Goal: Task Accomplishment & Management: Manage account settings

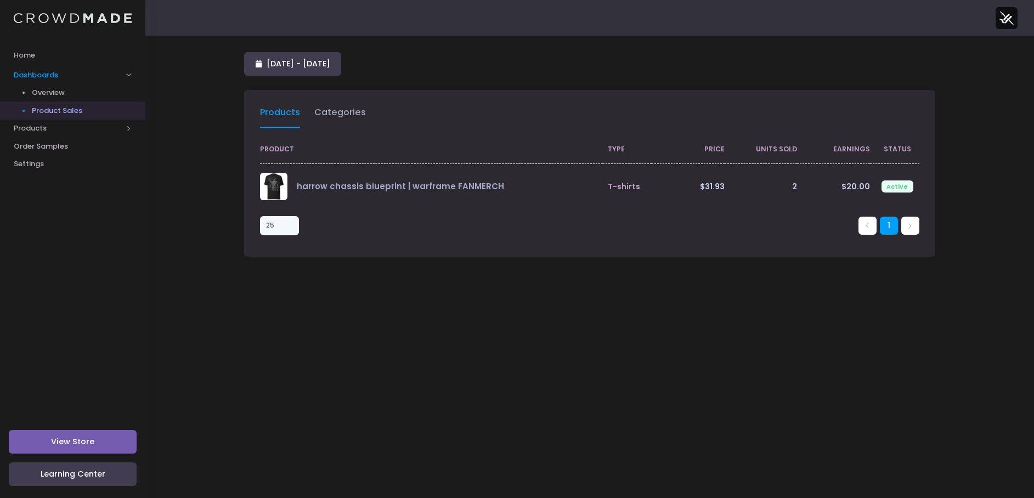
select select "25"
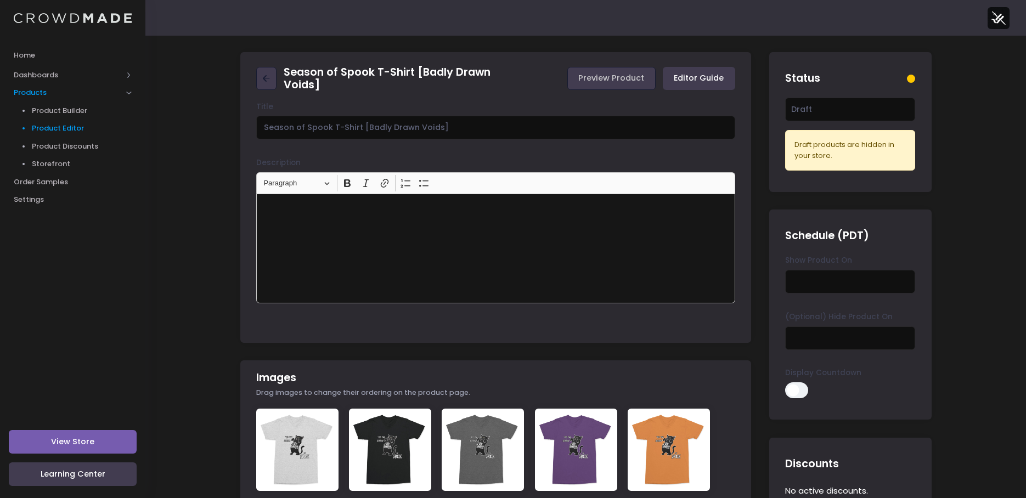
click at [76, 128] on span "Product Editor" at bounding box center [82, 128] width 100 height 11
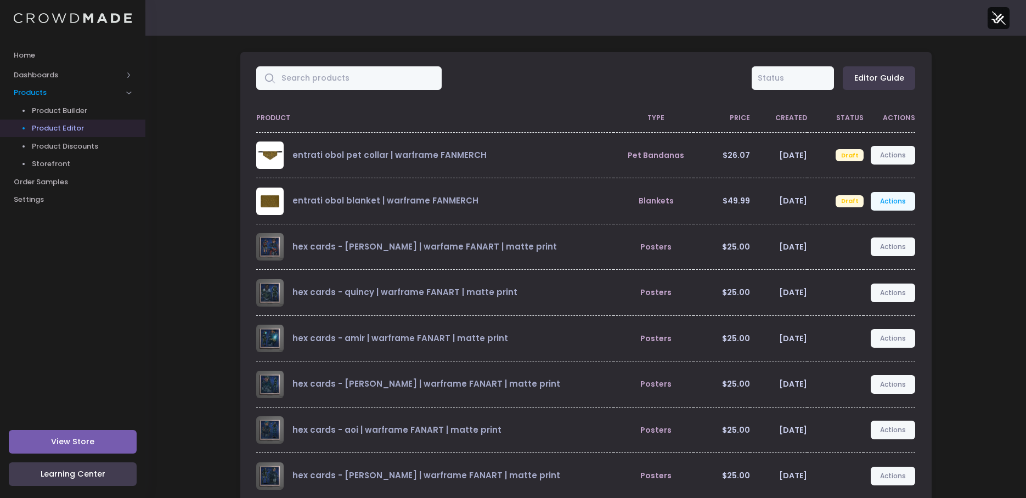
click at [893, 204] on link "Actions" at bounding box center [893, 201] width 45 height 19
click at [954, 196] on div "All Active Draft Status Editor Guide Product Type Price Created Status Actions …" at bounding box center [585, 345] width 881 height 618
click at [898, 157] on link "Actions" at bounding box center [893, 155] width 45 height 19
click at [980, 170] on div "All Active Draft Status Editor Guide Product Type Price Created Status Actions …" at bounding box center [585, 345] width 881 height 618
click at [201, 58] on div "All Active Draft Status Editor Guide Product Type Price Created Status Actions …" at bounding box center [585, 345] width 881 height 618
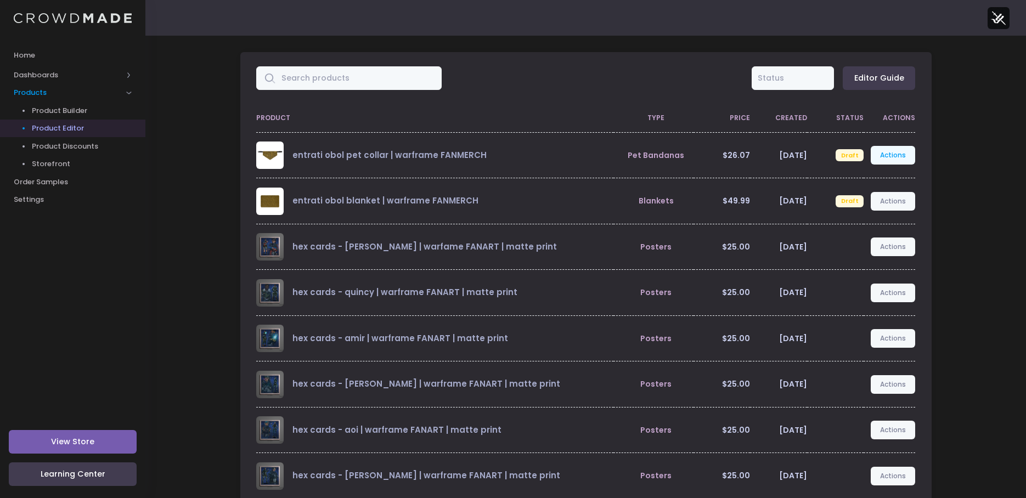
click at [898, 160] on link "Actions" at bounding box center [893, 155] width 45 height 19
click at [879, 221] on link "Publish" at bounding box center [882, 220] width 58 height 19
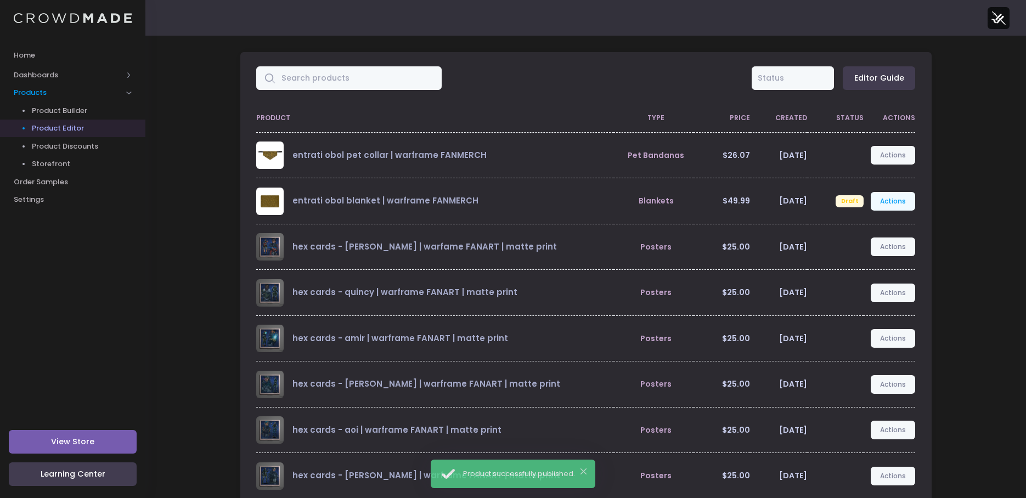
click at [893, 200] on link "Actions" at bounding box center [893, 201] width 45 height 19
click at [882, 268] on link "Publish" at bounding box center [882, 266] width 58 height 19
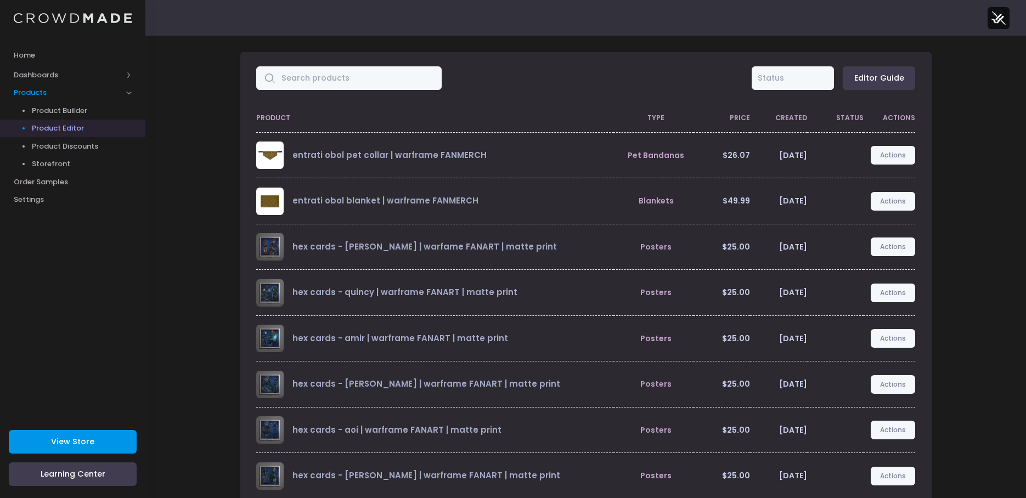
click at [96, 441] on link "View Store" at bounding box center [73, 442] width 128 height 24
click at [65, 164] on span "Storefront" at bounding box center [82, 164] width 100 height 11
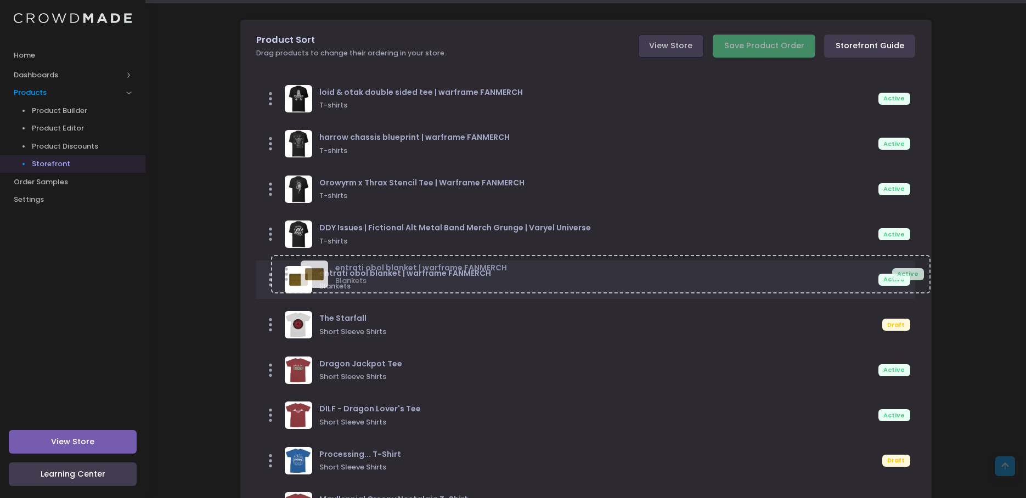
scroll to position [22, 0]
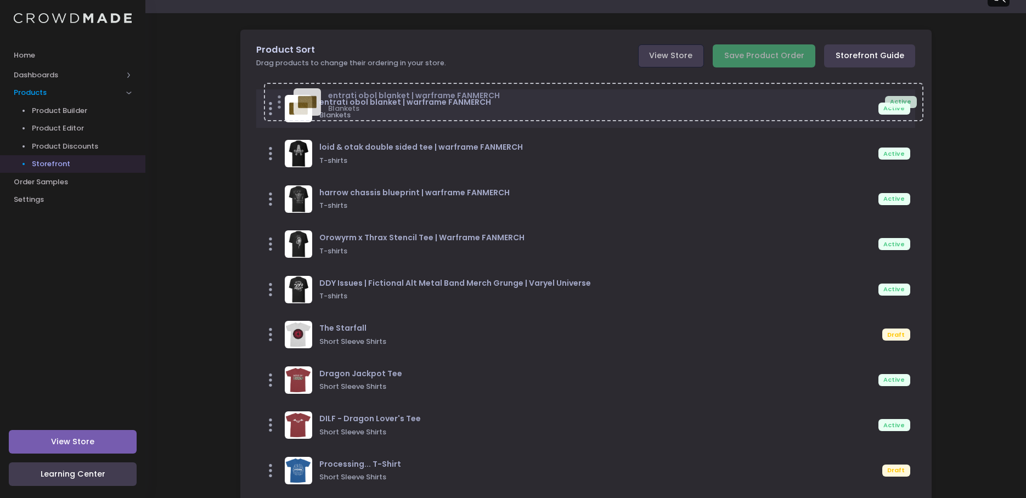
drag, startPoint x: 275, startPoint y: 381, endPoint x: 283, endPoint y: 102, distance: 280.0
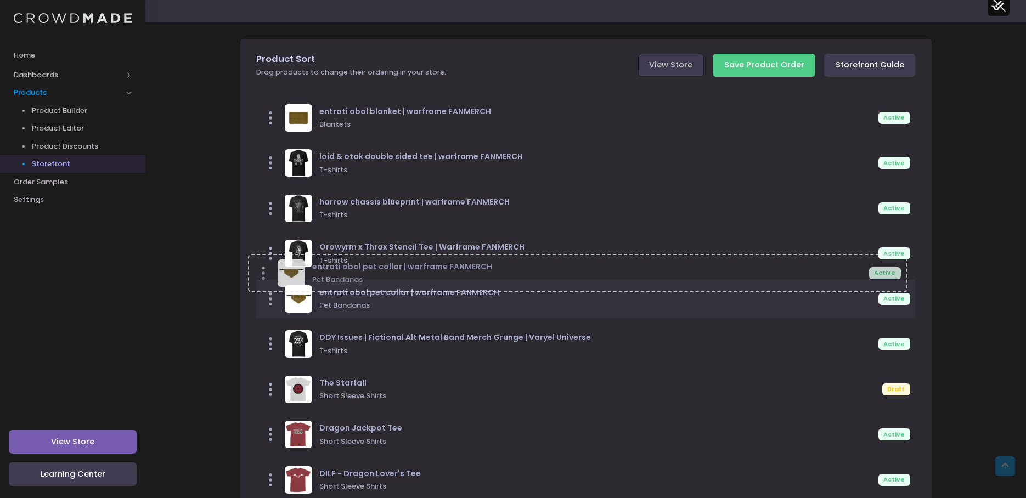
scroll to position [0, 0]
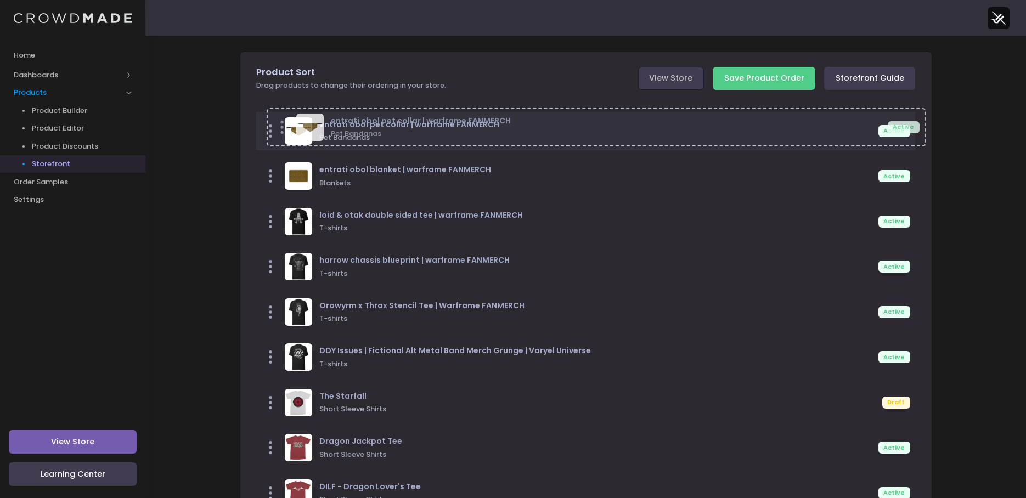
drag, startPoint x: 273, startPoint y: 432, endPoint x: 284, endPoint y: 133, distance: 299.8
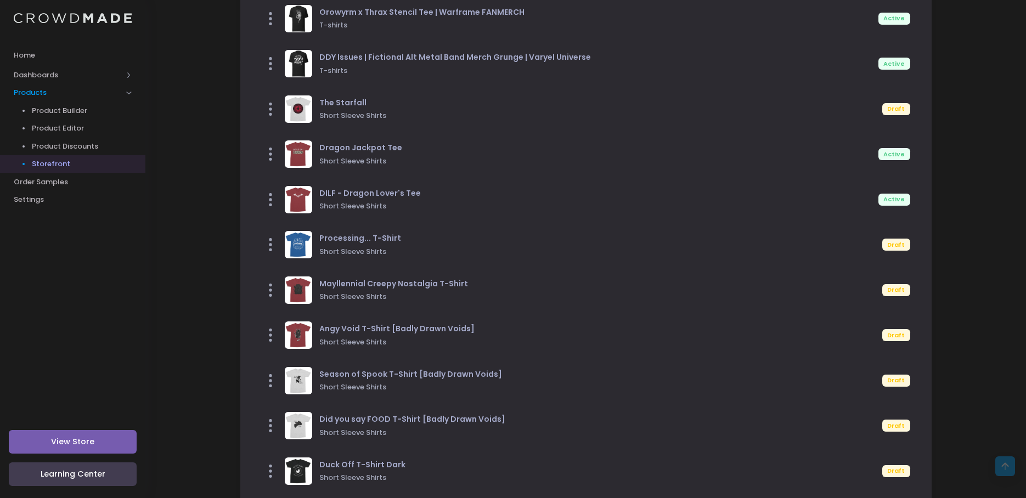
scroll to position [55, 0]
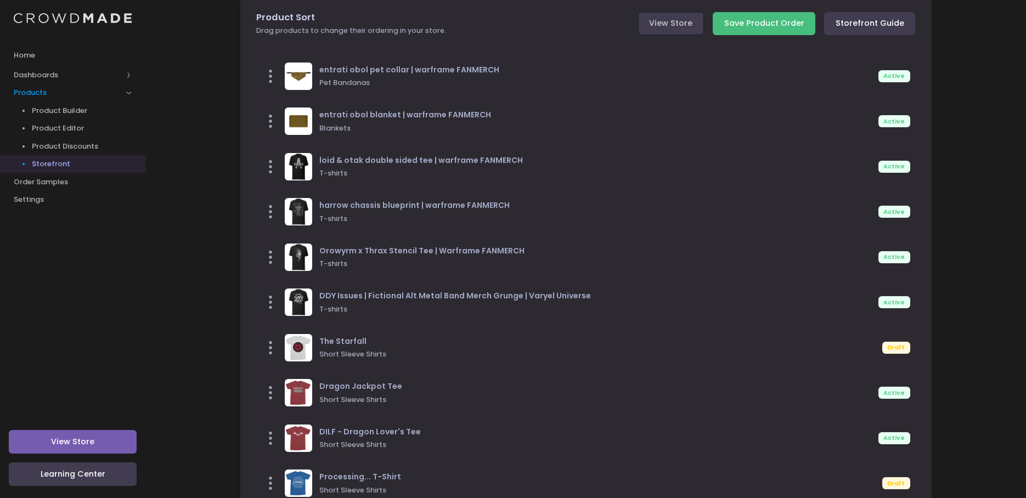
click at [785, 26] on input "Save Product Order" at bounding box center [764, 24] width 103 height 24
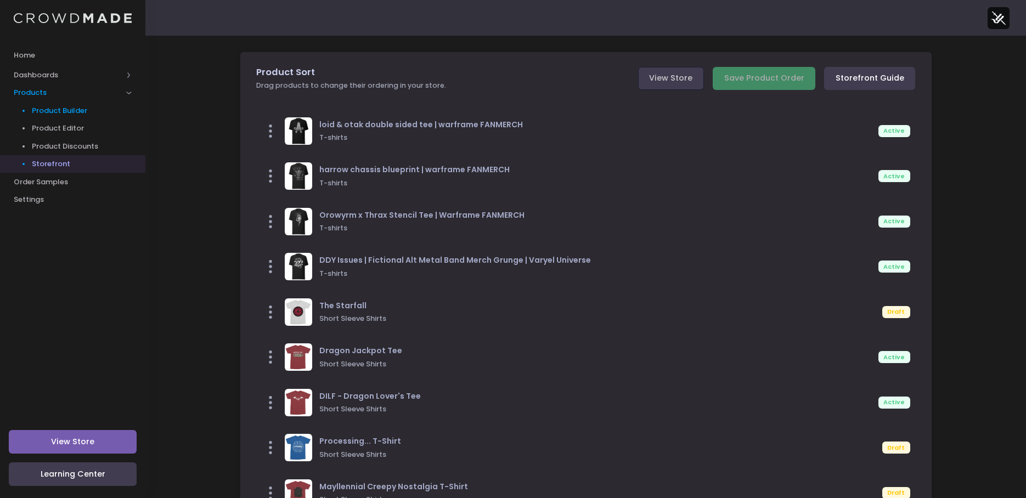
click at [66, 110] on span "Product Builder" at bounding box center [82, 110] width 100 height 11
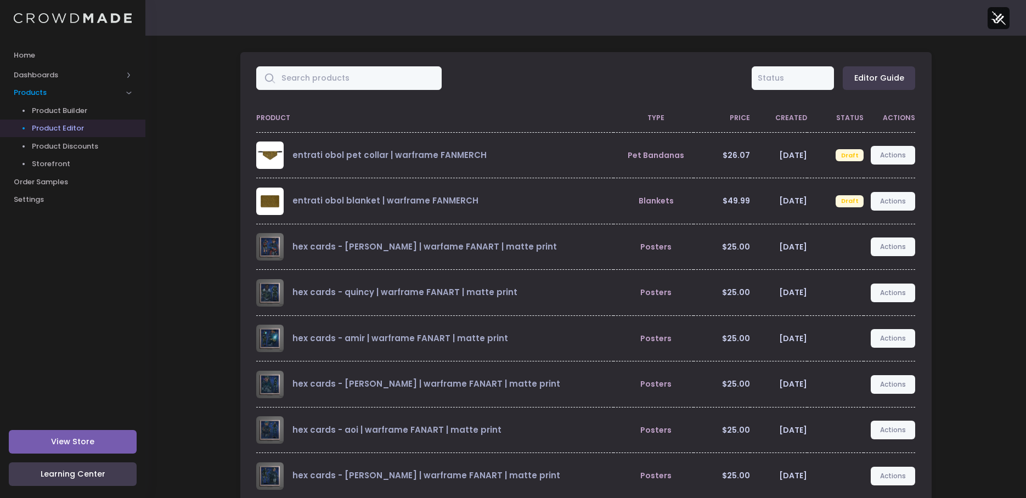
scroll to position [156, 0]
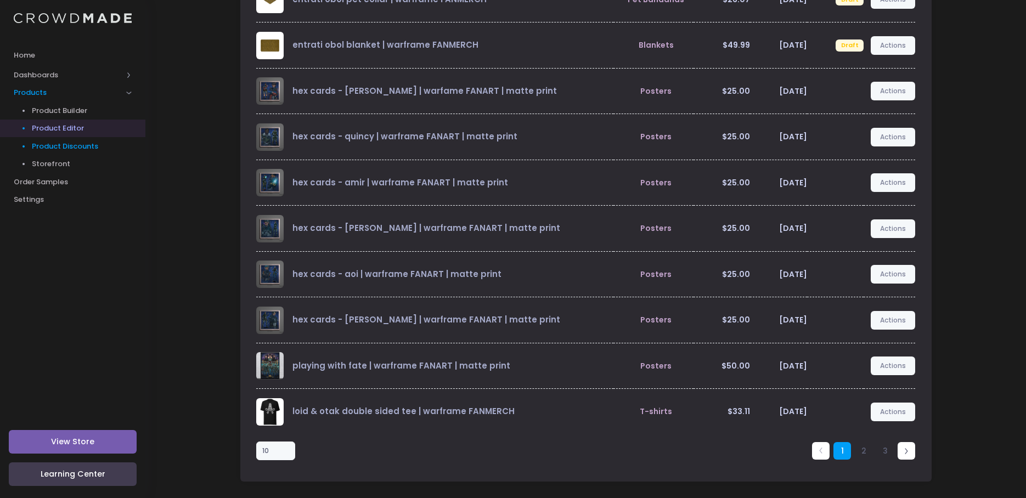
click at [70, 140] on link "Product Discounts" at bounding box center [72, 146] width 145 height 18
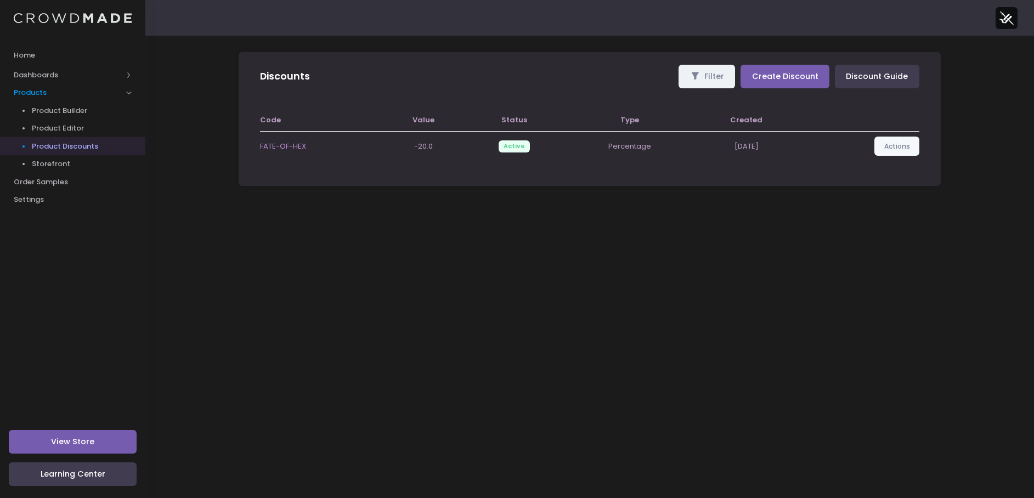
click at [67, 114] on span "Product Builder" at bounding box center [82, 110] width 100 height 11
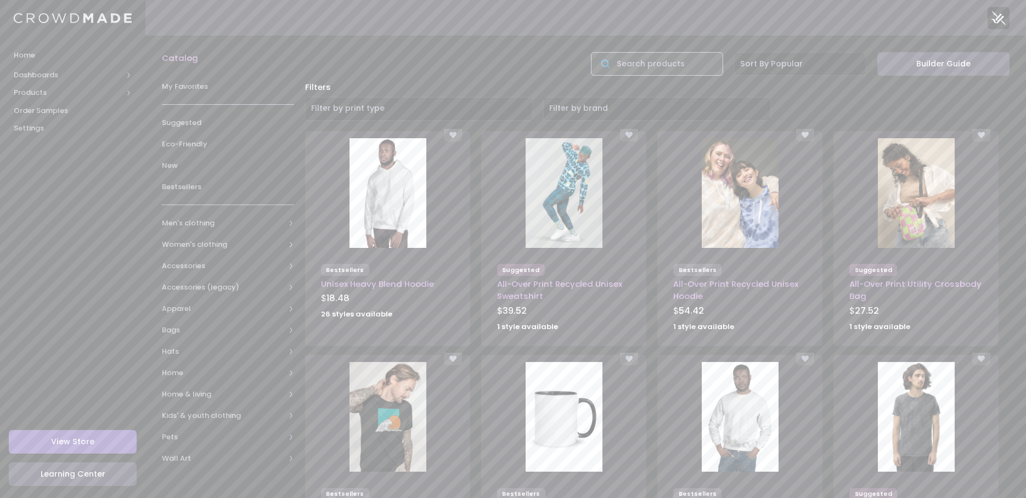
click at [674, 74] on input "text" at bounding box center [657, 64] width 132 height 24
type input "blanket"
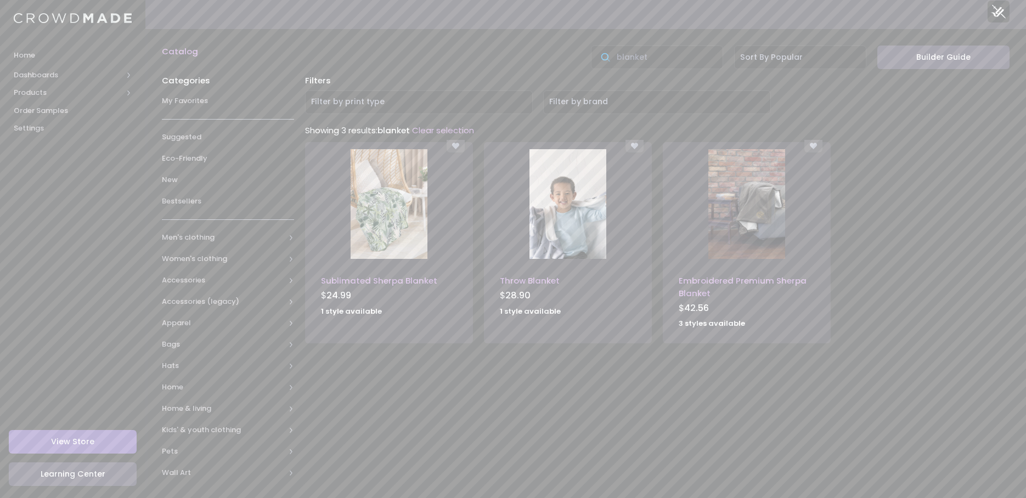
scroll to position [9, 0]
click at [385, 201] on img at bounding box center [389, 202] width 77 height 110
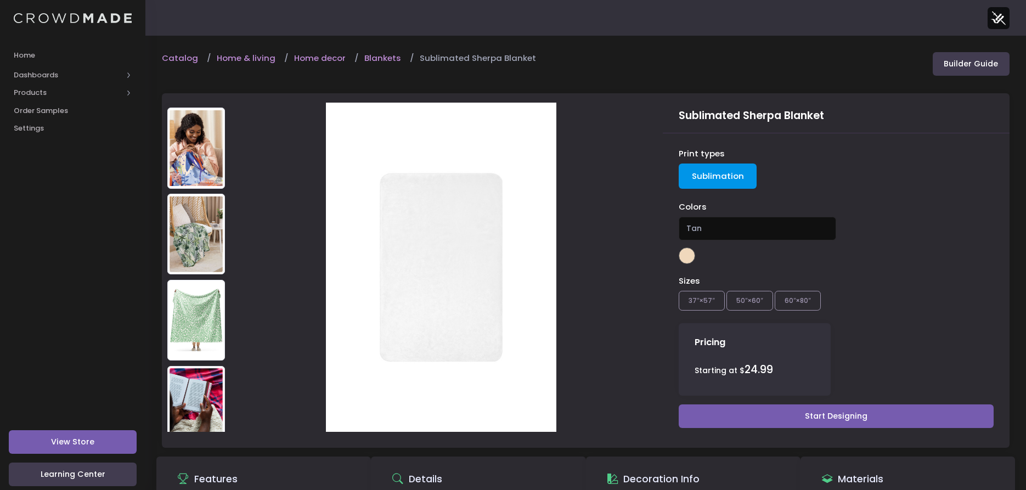
click at [195, 288] on img at bounding box center [196, 320] width 58 height 81
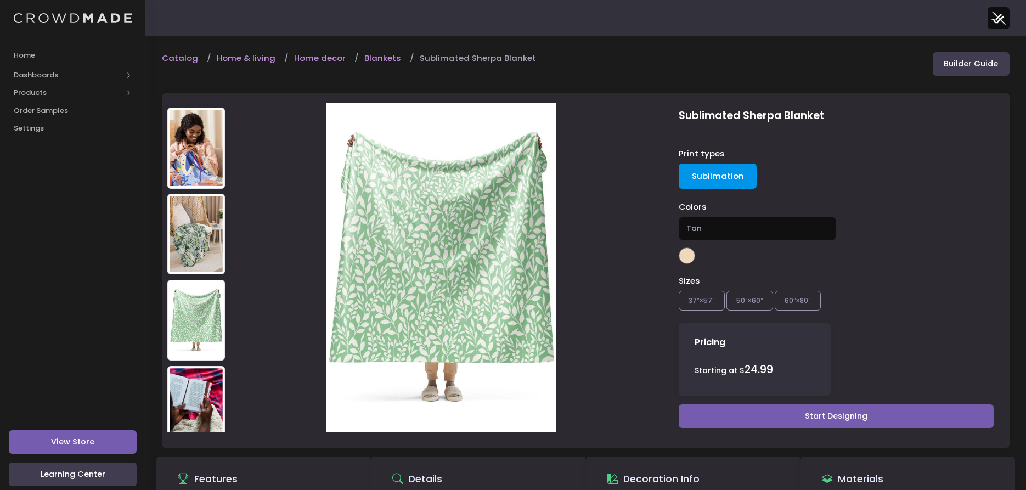
click at [204, 366] on img at bounding box center [196, 406] width 58 height 81
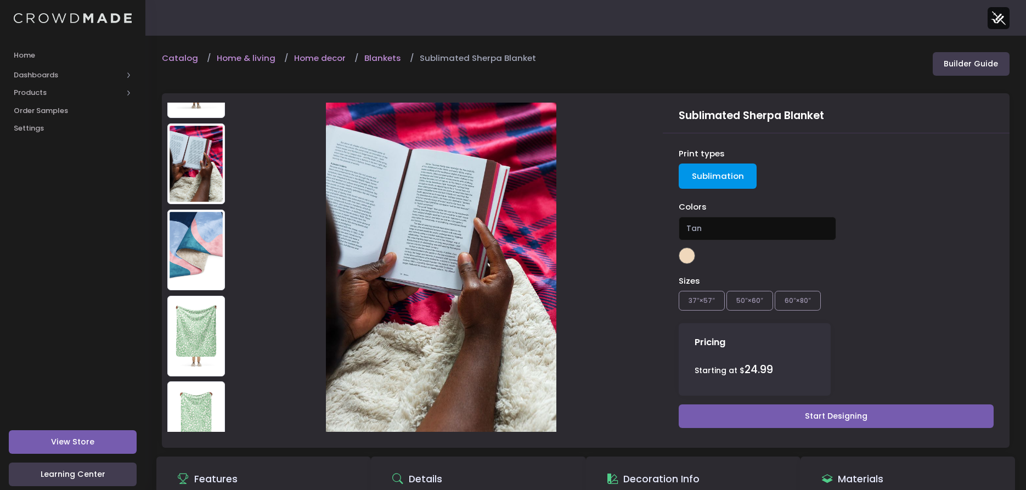
scroll to position [274, 0]
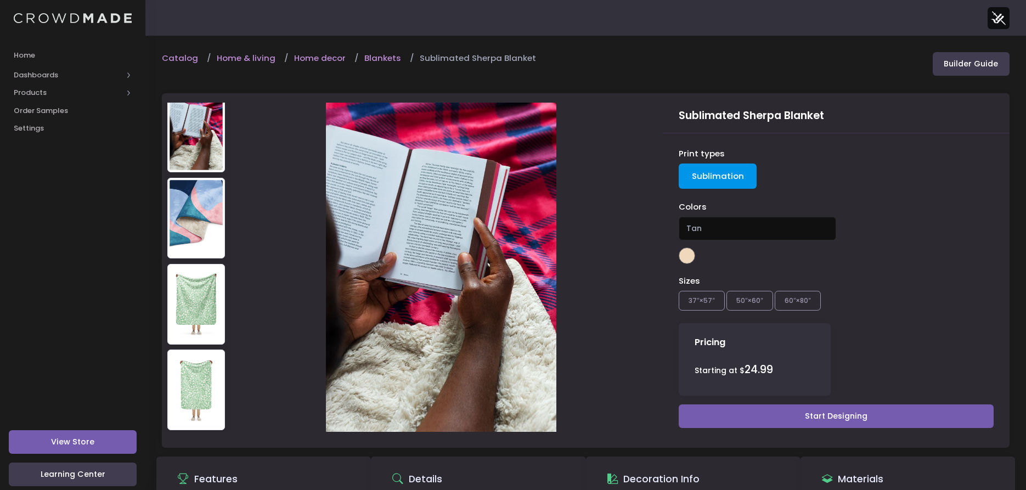
click at [194, 182] on img at bounding box center [196, 218] width 58 height 81
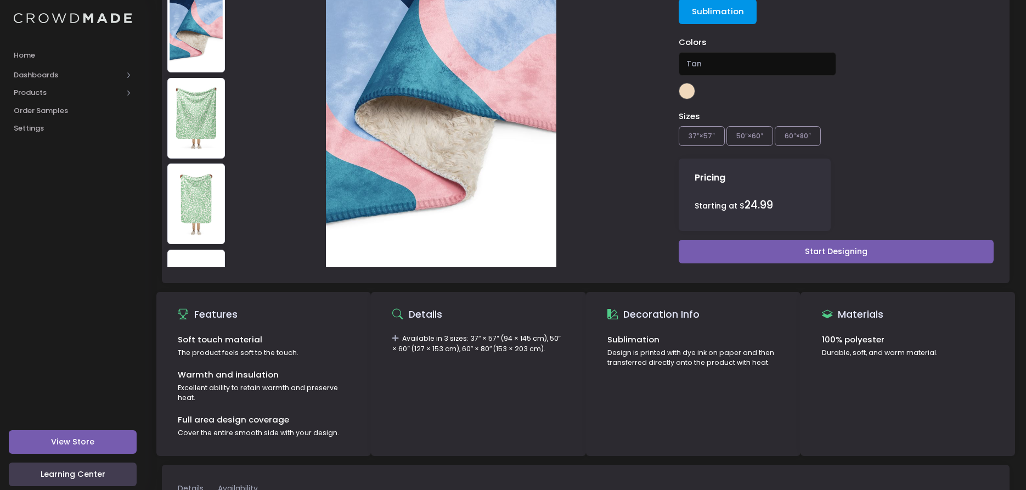
scroll to position [307, 0]
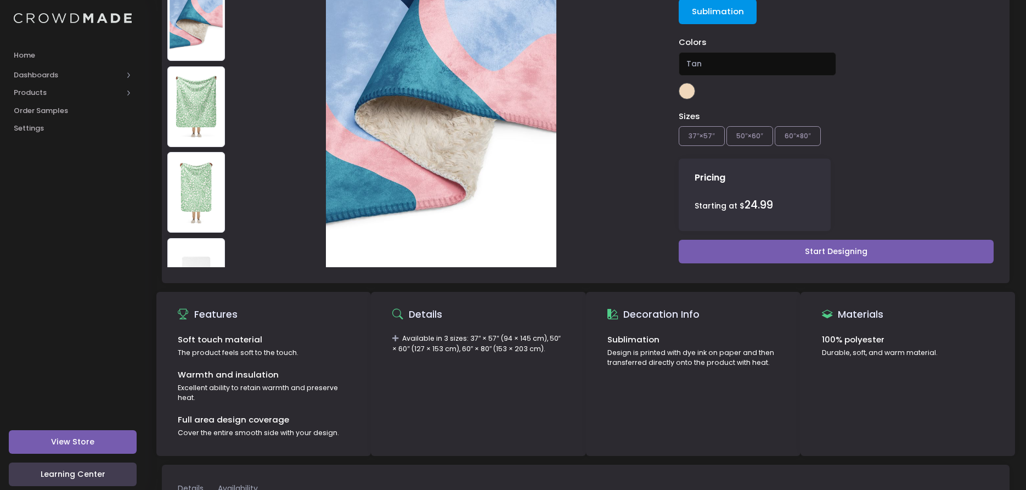
click at [191, 238] on img at bounding box center [196, 278] width 58 height 81
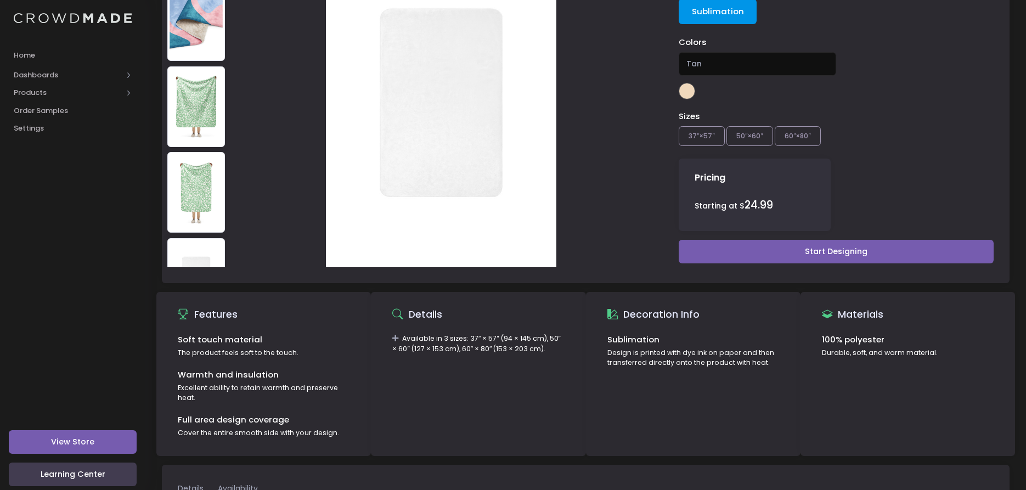
scroll to position [0, 0]
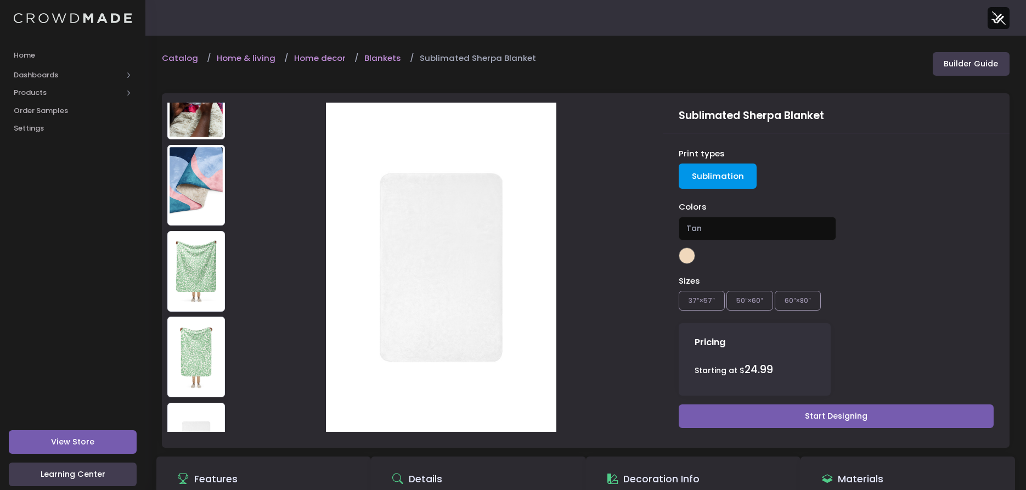
click at [184, 147] on img at bounding box center [196, 185] width 58 height 81
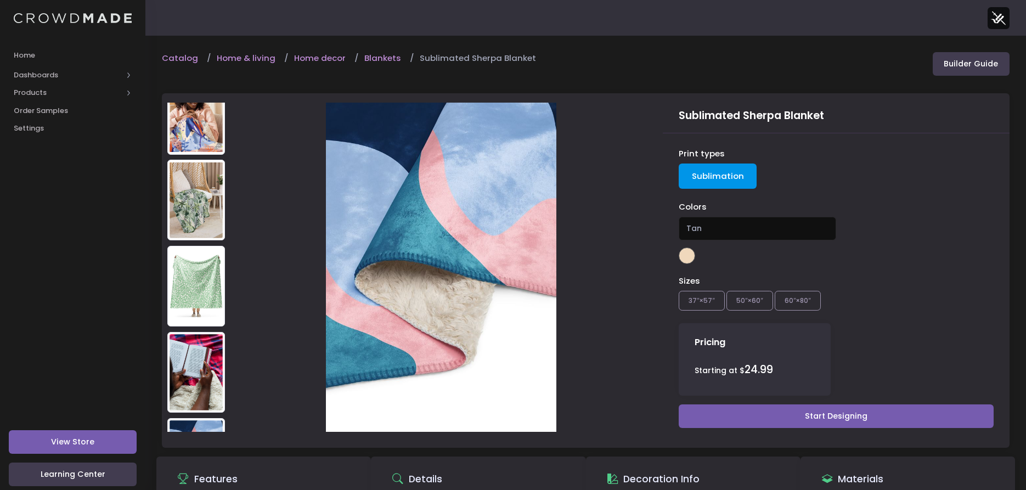
scroll to position [33, 0]
click at [206, 173] on img at bounding box center [196, 201] width 58 height 81
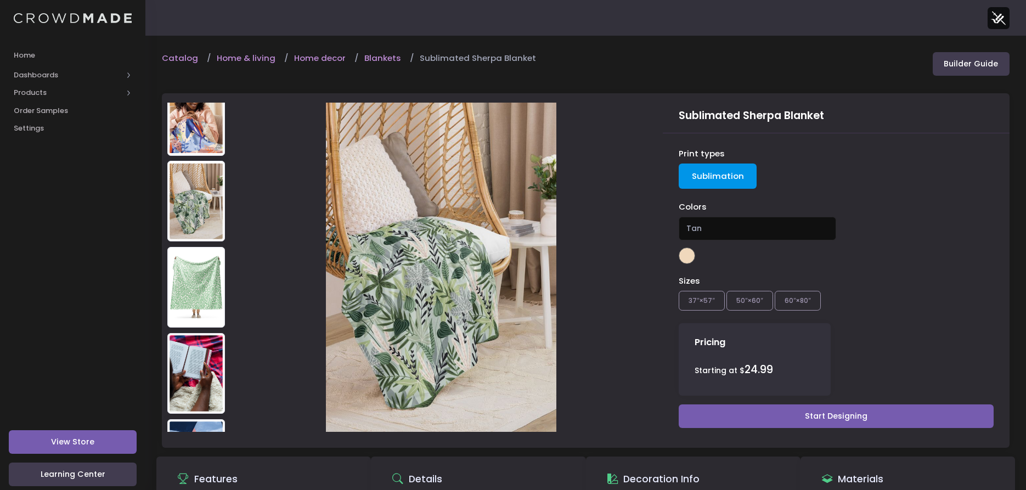
click at [201, 133] on img at bounding box center [196, 115] width 58 height 81
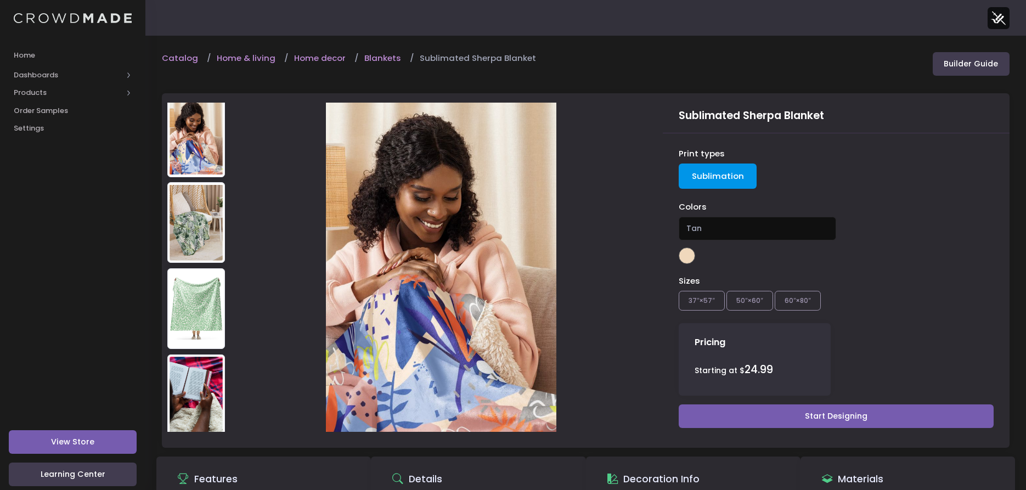
scroll to position [0, 0]
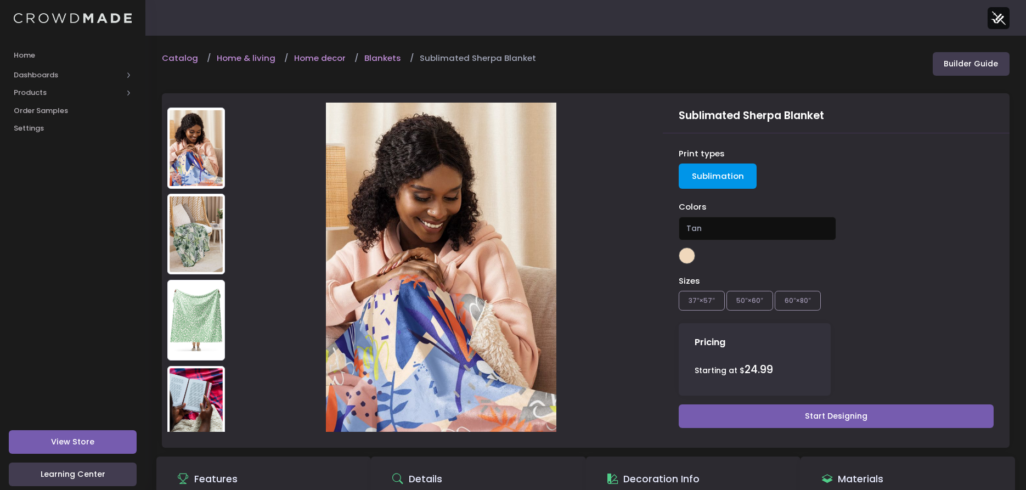
click at [283, 182] on div at bounding box center [407, 266] width 490 height 347
click at [56, 93] on span "Products" at bounding box center [68, 92] width 109 height 11
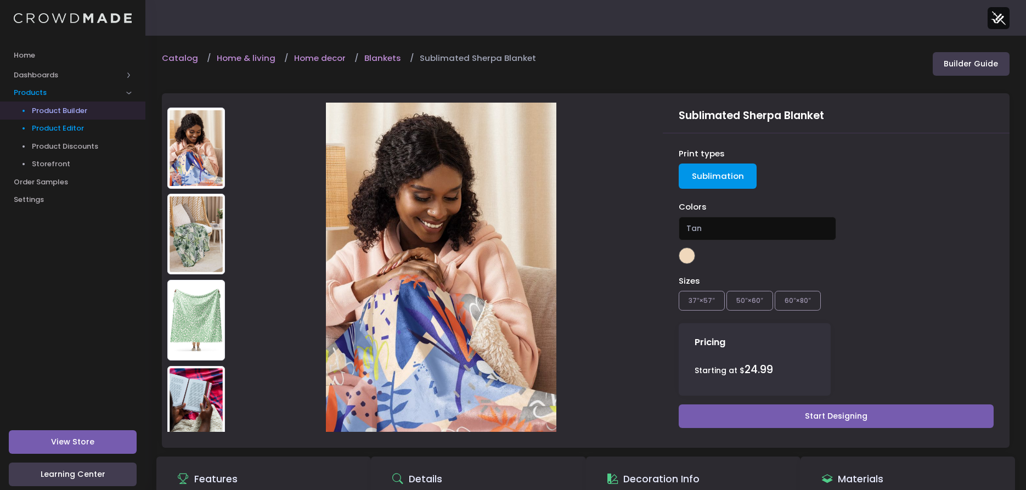
click at [44, 132] on span "Product Editor" at bounding box center [82, 128] width 100 height 11
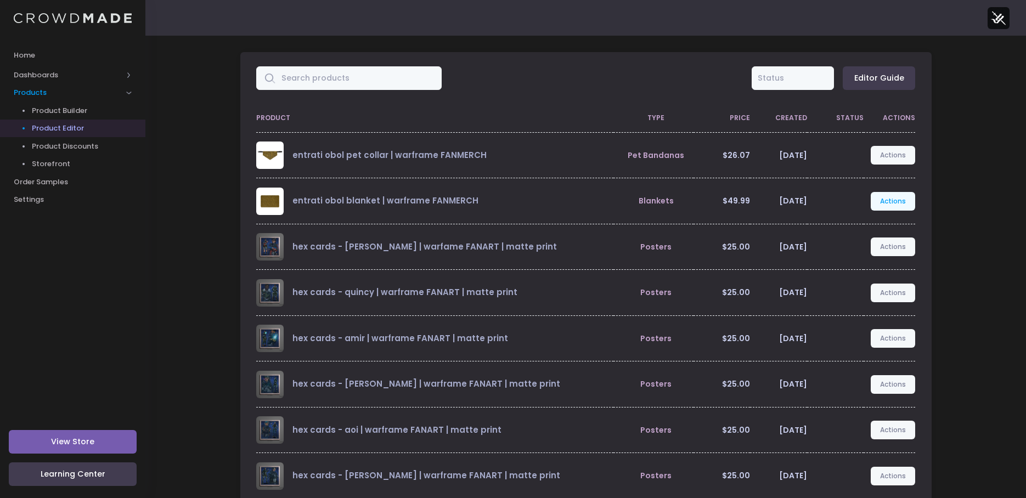
click at [881, 204] on link "Actions" at bounding box center [893, 201] width 45 height 19
click at [893, 228] on link "Edit" at bounding box center [882, 227] width 58 height 19
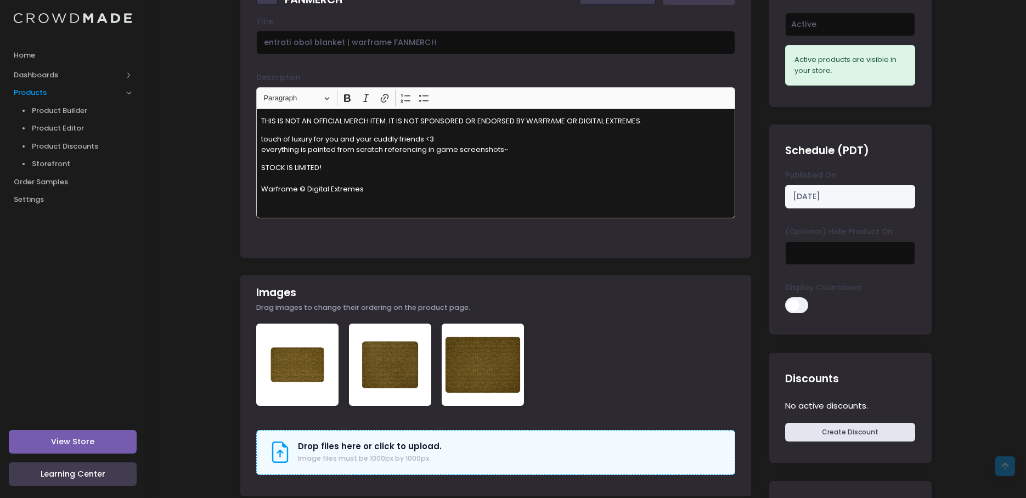
scroll to position [329, 0]
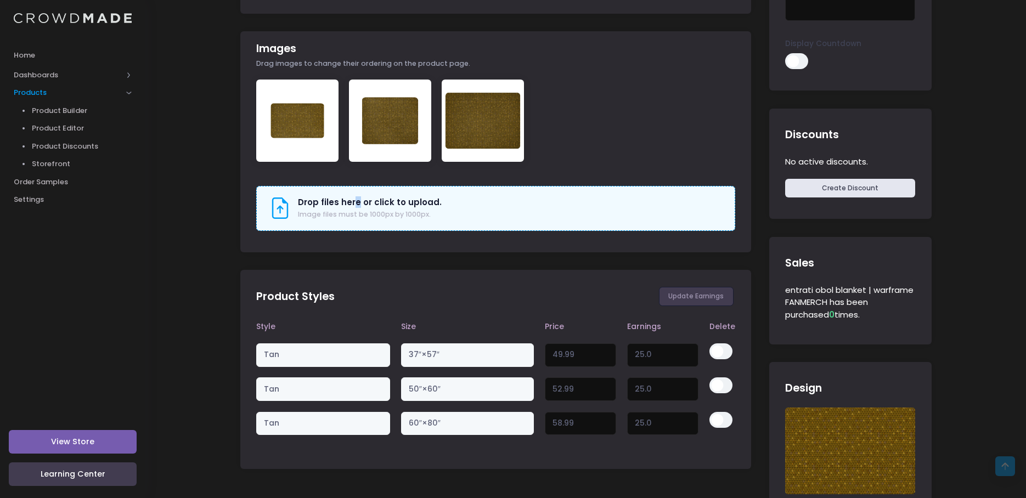
click at [356, 200] on h3 "Drop files here or click to upload." at bounding box center [370, 203] width 144 height 10
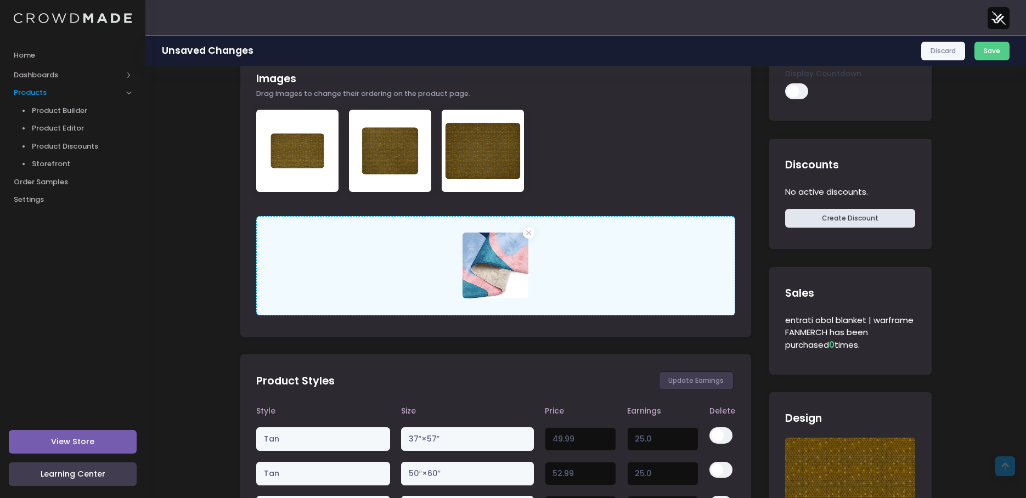
click at [599, 267] on div "Drop files here or click to upload. Image files must be 1000px by 1000px. 60.4 …" at bounding box center [495, 265] width 479 height 99
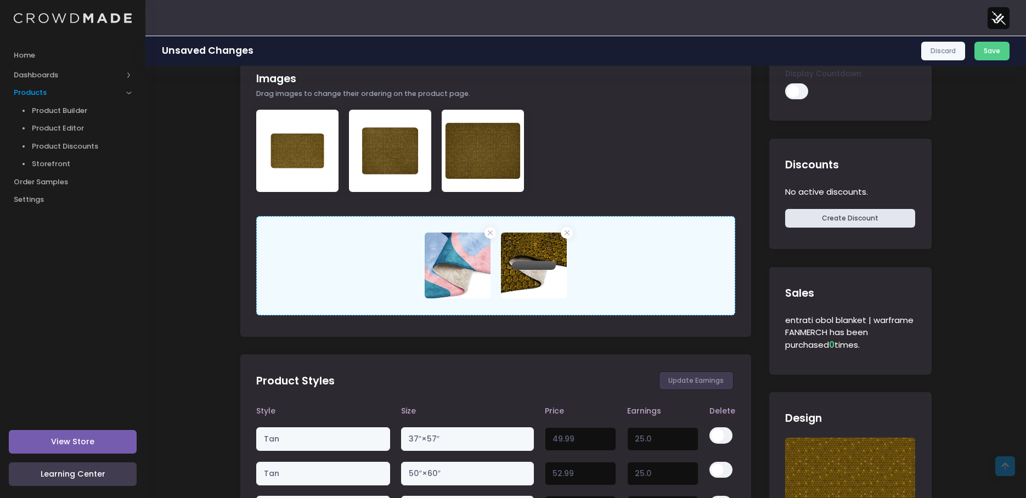
click at [673, 267] on div "Drop files here or click to upload. Image files must be 1000px by 1000px. 60.4 …" at bounding box center [495, 265] width 479 height 99
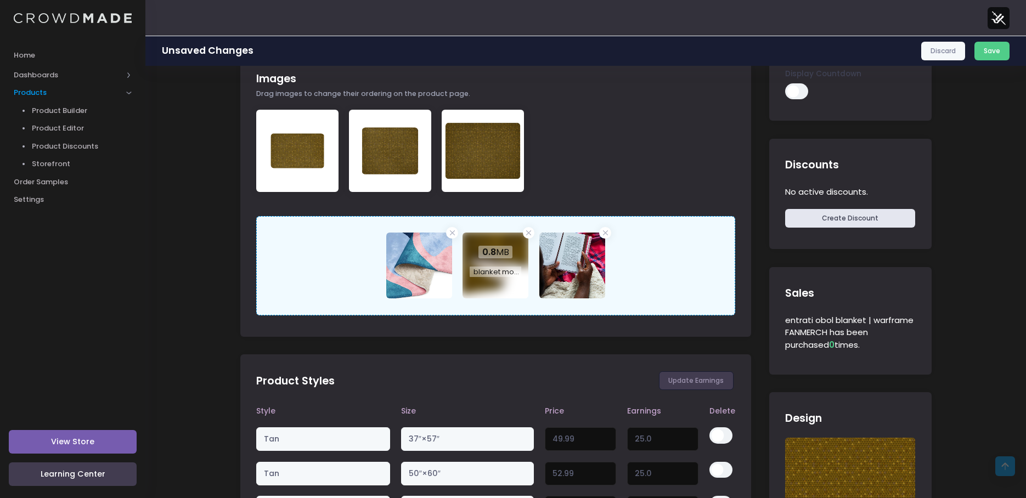
click at [509, 248] on span "0.8 MB" at bounding box center [495, 252] width 34 height 13
click at [998, 52] on button "Save" at bounding box center [993, 51] width 36 height 19
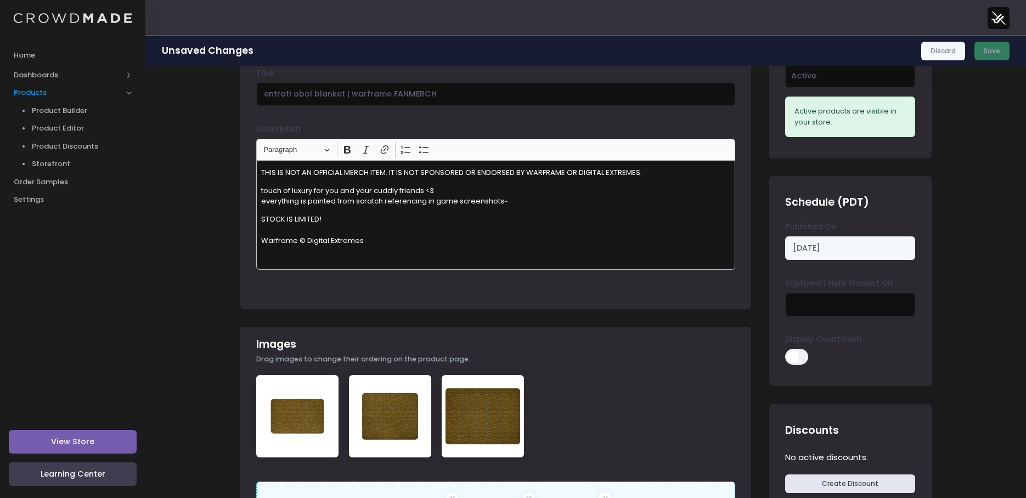
scroll to position [0, 0]
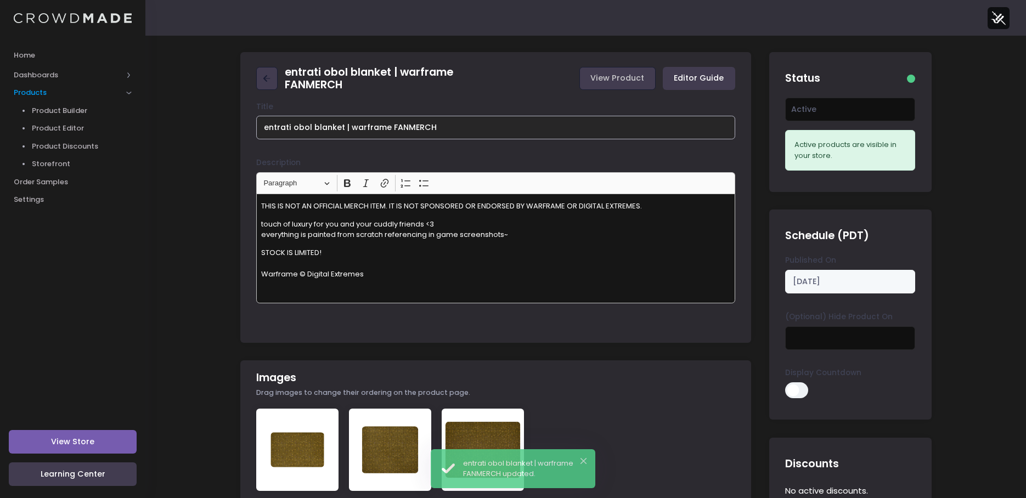
click at [311, 131] on input "entrati obol blanket | warframe FANMERCH" at bounding box center [495, 128] width 479 height 24
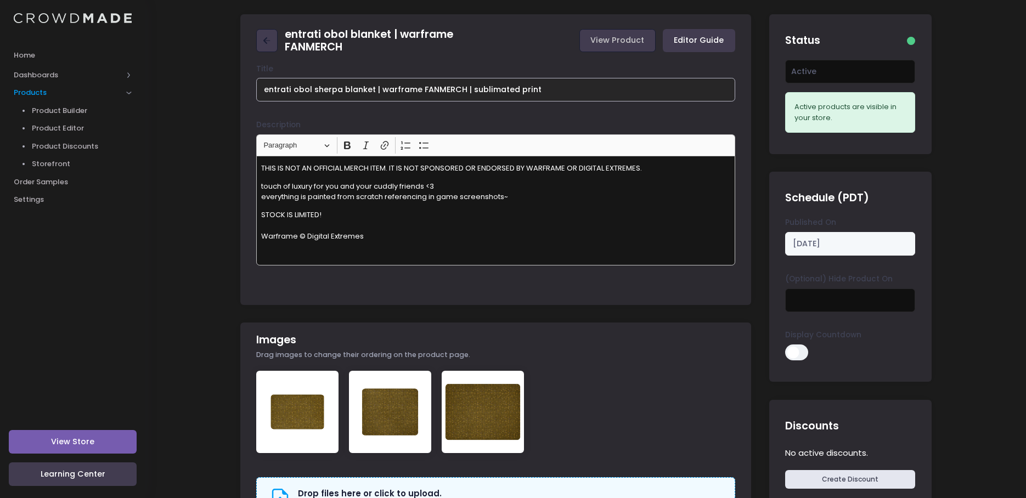
scroll to position [55, 0]
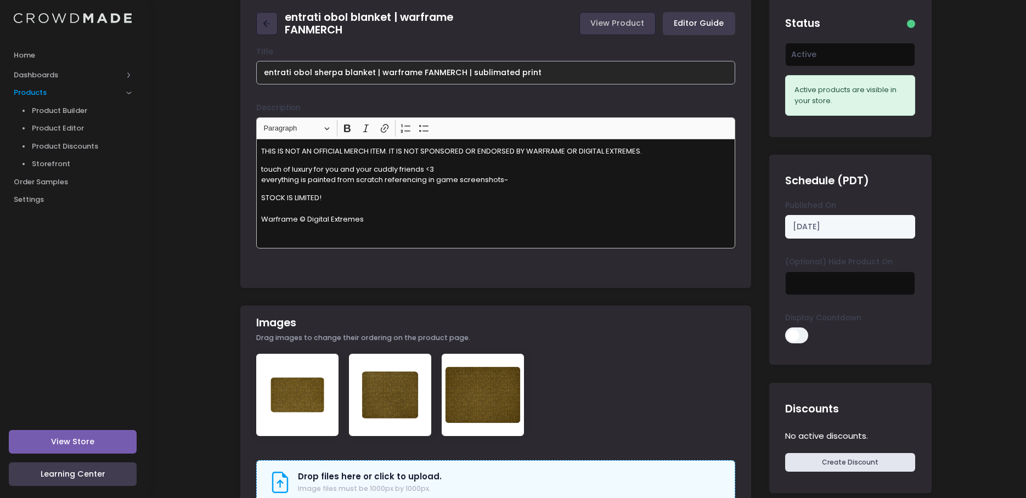
type input "entrati obol sherpa blanket | warframe FANMERCH | sublimated print"
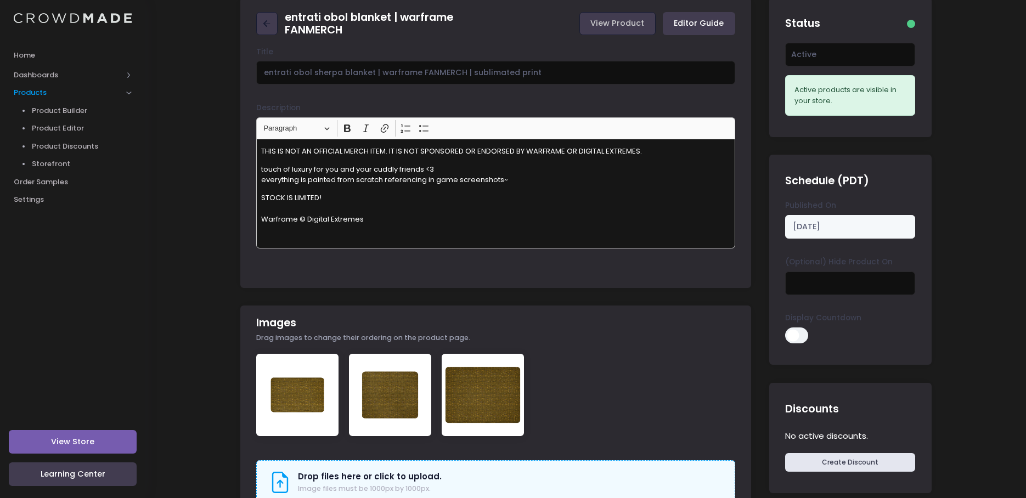
click at [676, 318] on div "entrati obol blanket | warframe FANMERCH View Product Editor Guide Title entrat…" at bounding box center [495, 370] width 511 height 746
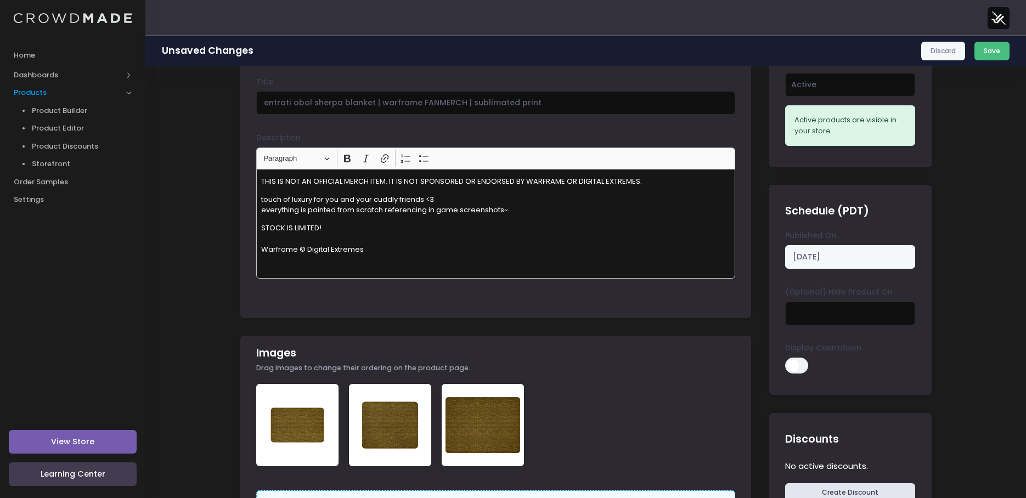
click at [990, 50] on button "Save" at bounding box center [993, 51] width 36 height 19
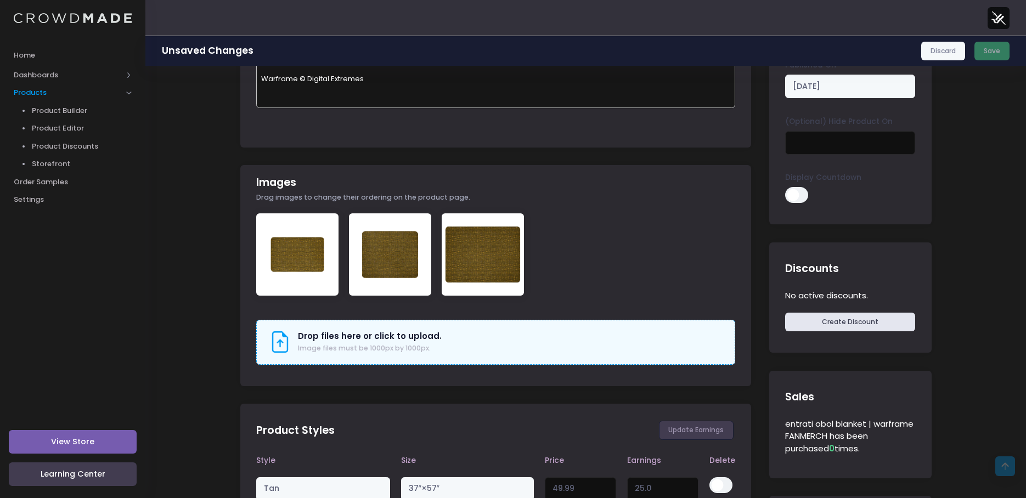
scroll to position [219, 0]
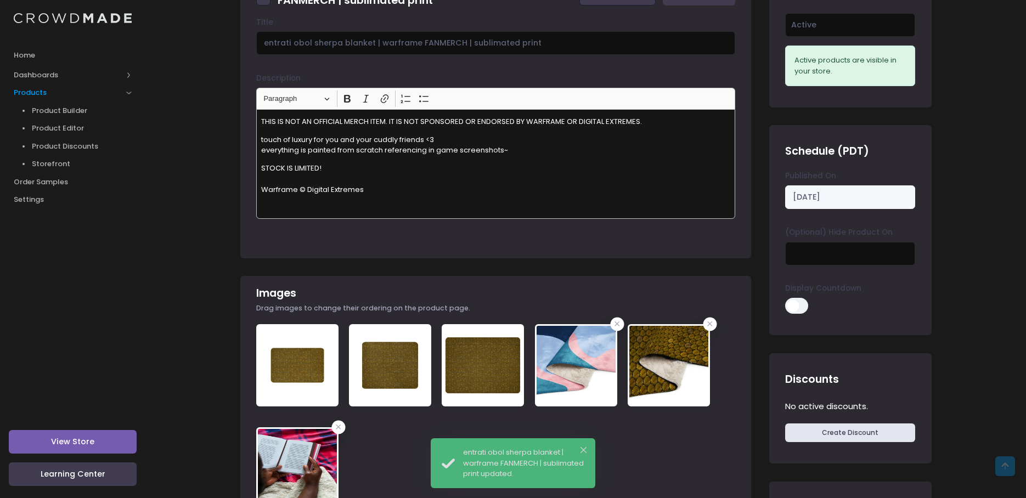
scroll to position [274, 0]
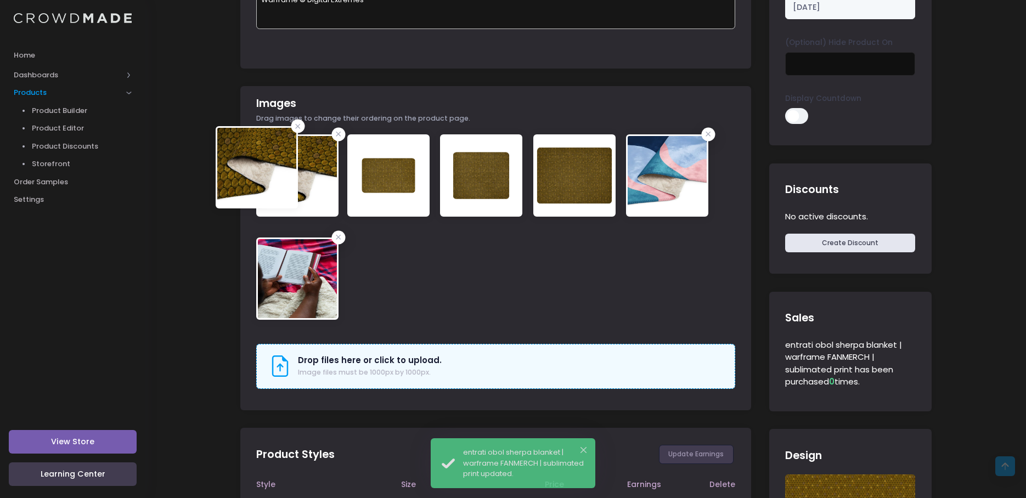
drag, startPoint x: 683, startPoint y: 185, endPoint x: 273, endPoint y: 178, distance: 409.4
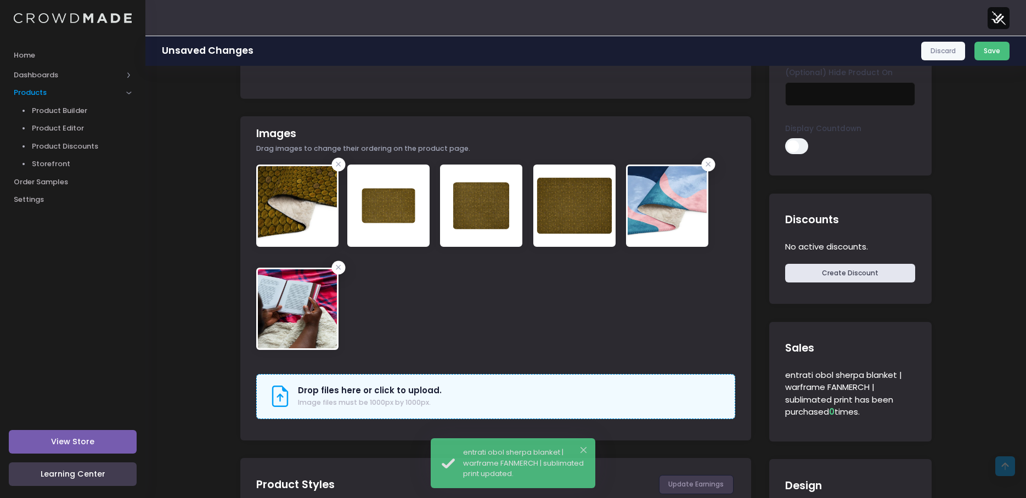
click at [996, 53] on button "Save" at bounding box center [993, 51] width 36 height 19
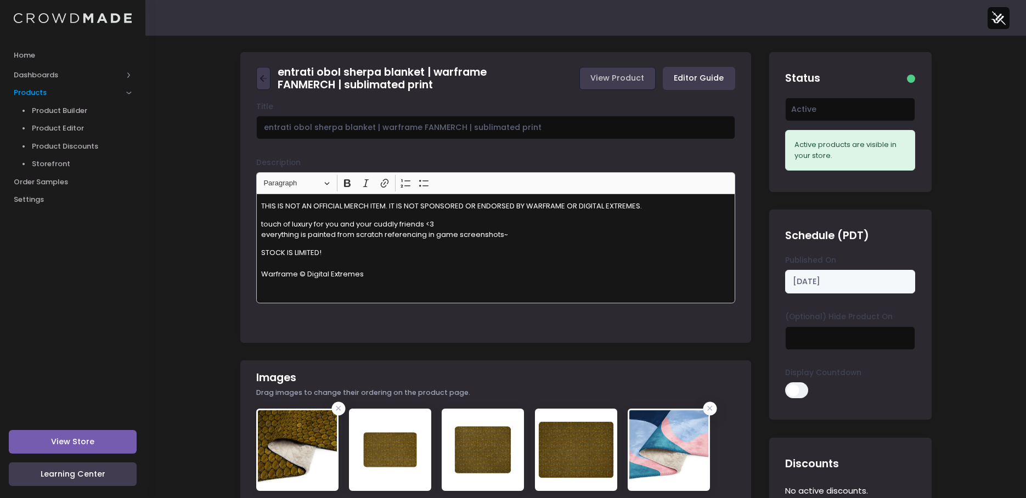
click at [453, 256] on p "STOCK IS LIMITED! Warframe © Digital Extremes" at bounding box center [496, 263] width 470 height 32
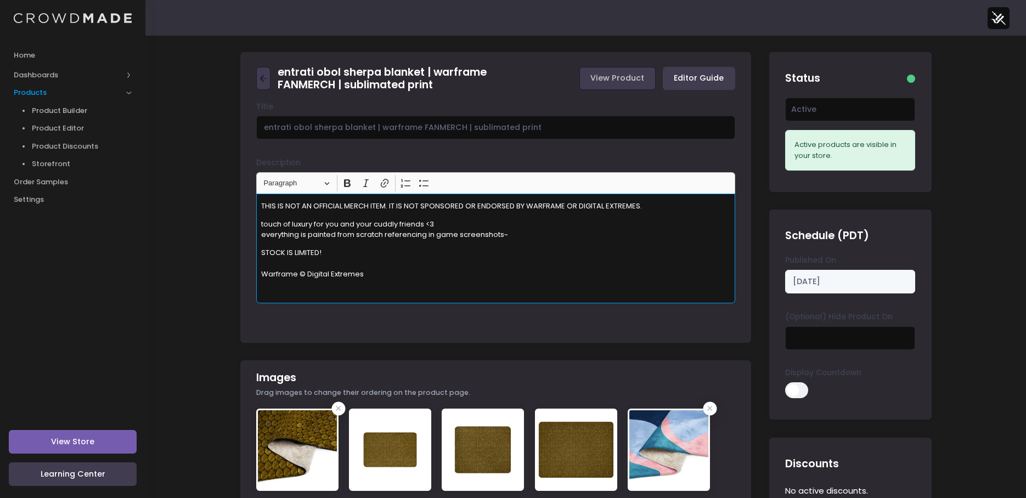
click at [573, 225] on p "touch of luxury for you and your cuddly friends <3 everything is painted from s…" at bounding box center [496, 229] width 470 height 21
click at [599, 235] on p "touch of luxury for you and your cuddly friends <3 everything is painted from s…" at bounding box center [496, 229] width 470 height 21
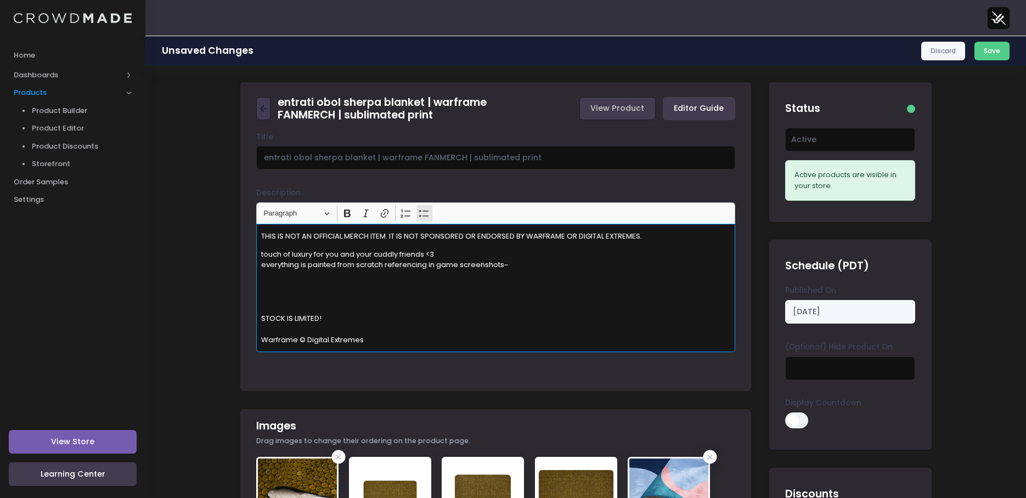
click at [418, 213] on button "Bulleted List Bulleted List" at bounding box center [424, 213] width 16 height 16
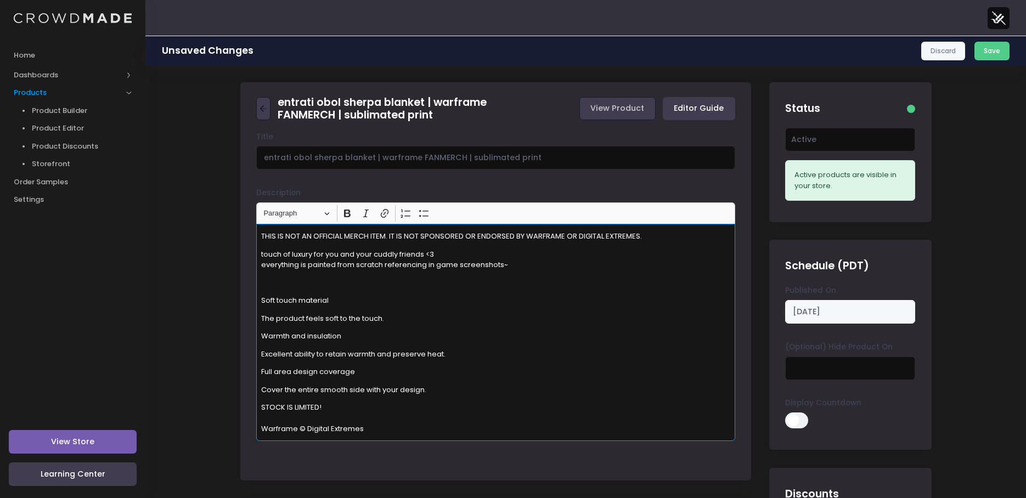
click at [335, 300] on p "Soft touch material" at bounding box center [496, 300] width 470 height 11
drag, startPoint x: 264, startPoint y: 297, endPoint x: 256, endPoint y: 296, distance: 8.4
click at [256, 296] on div "THIS IS NOT AN OFFICIAL MERCH ITEM. IT IS NOT SPONSORED OR ENDORSED BY WARFRAME…" at bounding box center [495, 332] width 479 height 217
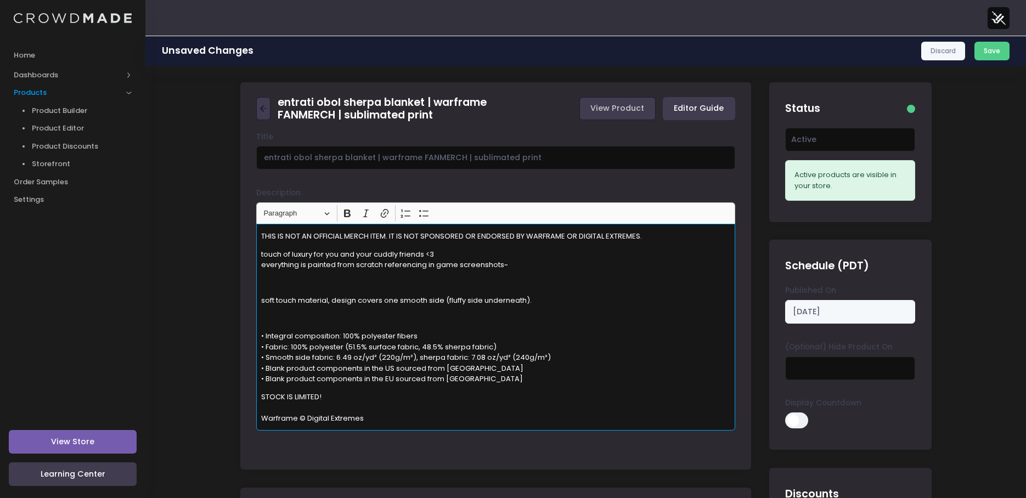
click at [272, 322] on p "Rich Text Editor, main" at bounding box center [496, 318] width 470 height 11
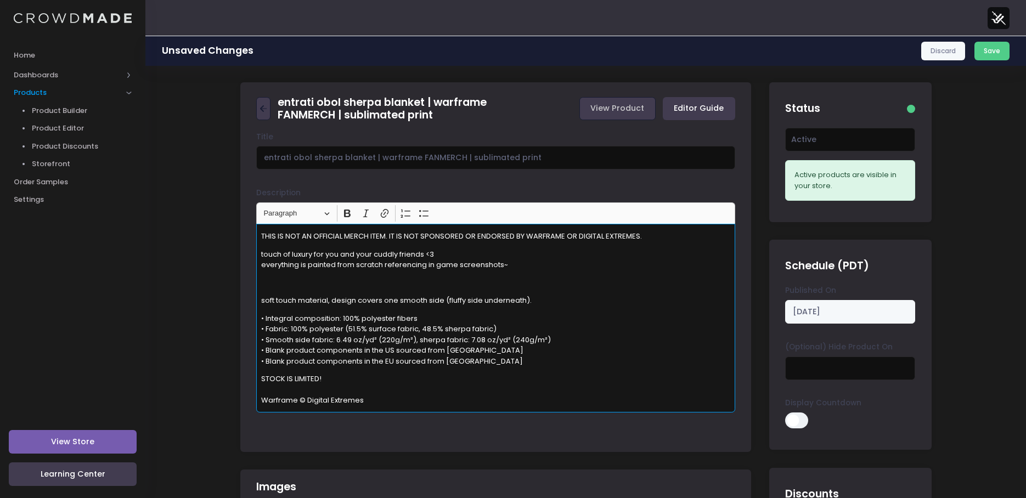
click at [495, 361] on p "• Integral composition: 100% polyester fibers • Fabric: 100% polyester (51.5% s…" at bounding box center [496, 340] width 470 height 54
click at [267, 317] on p "• Integral composition: 100% polyester fibers • Fabric: 100% polyester (51.5% s…" at bounding box center [496, 340] width 470 height 54
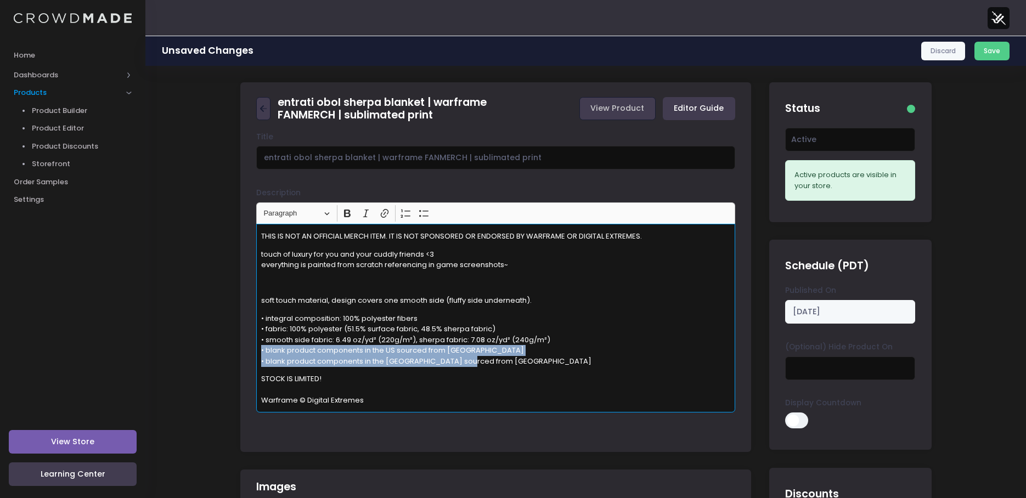
drag, startPoint x: 478, startPoint y: 363, endPoint x: 212, endPoint y: 352, distance: 266.4
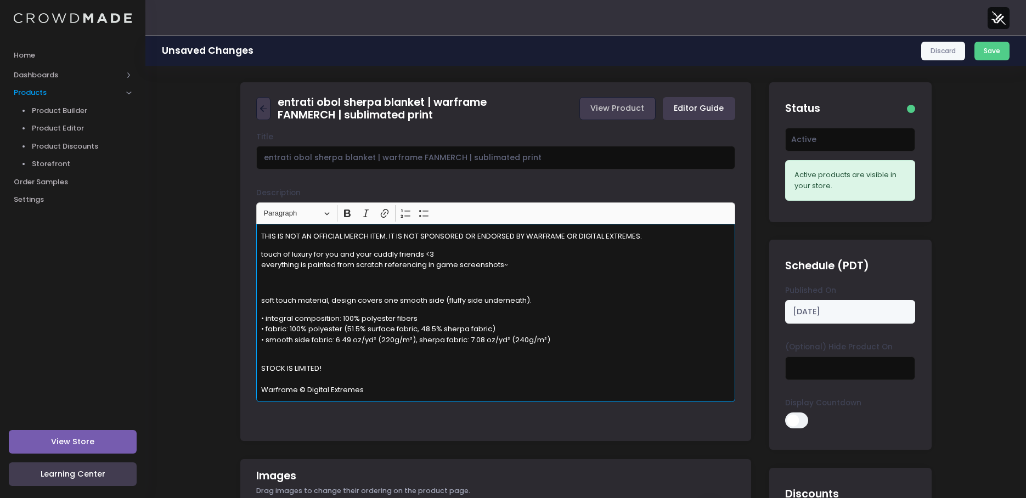
click at [279, 351] on p "• integral composition: 100% polyester fibers • fabric: 100% polyester (51.5% s…" at bounding box center [496, 334] width 470 height 43
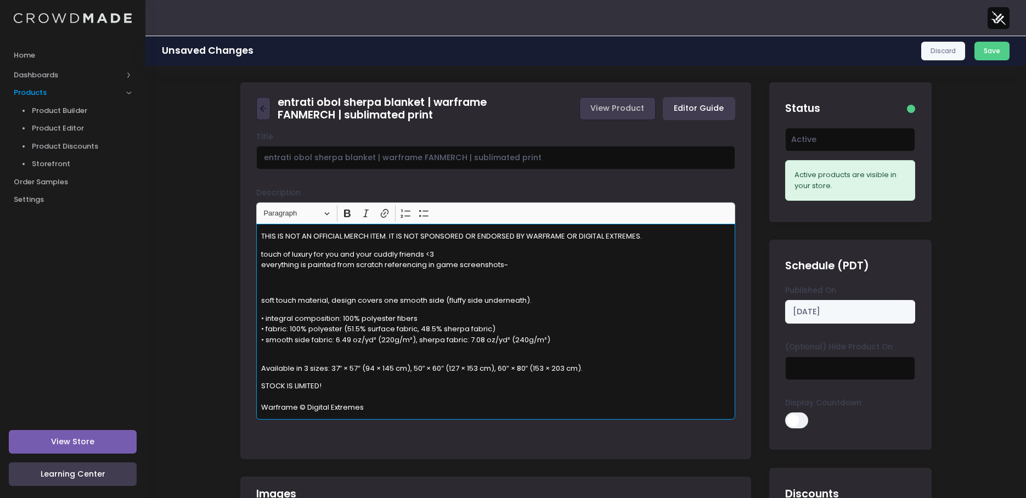
click at [261, 368] on p "Available in 3 sizes: 37″ × 57″ (94 × 145 cm), 50″ × 60″ (127 × 153 cm), 60″ × …" at bounding box center [496, 368] width 470 height 11
drag, startPoint x: 268, startPoint y: 369, endPoint x: 258, endPoint y: 368, distance: 10.0
click at [258, 368] on div "THIS IS NOT AN OFFICIAL MERCH ITEM. IT IS NOT SPONSORED OR ENDORSED BY WARFRAME…" at bounding box center [495, 322] width 479 height 196
click at [417, 217] on button "Bulleted List Bulleted List" at bounding box center [424, 213] width 16 height 16
click at [364, 344] on p "• integral composition: 100% polyester fibers • fabric: 100% polyester (51.5% s…" at bounding box center [496, 334] width 470 height 43
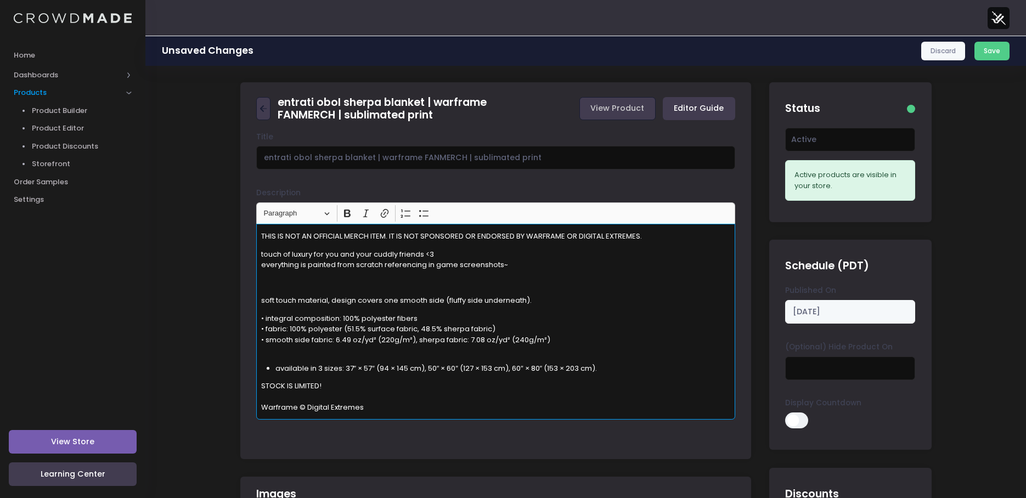
click at [367, 353] on p "• integral composition: 100% polyester fibers • fabric: 100% polyester (51.5% s…" at bounding box center [496, 334] width 470 height 43
click at [538, 303] on p "soft touch material, design covers one smooth side (fluffy side underneath)." at bounding box center [496, 300] width 470 height 11
click at [623, 376] on div "THIS IS NOT AN OFFICIAL MERCH ITEM. IT IS NOT SPONSORED OR ENDORSED BY WARFRAME…" at bounding box center [495, 322] width 479 height 196
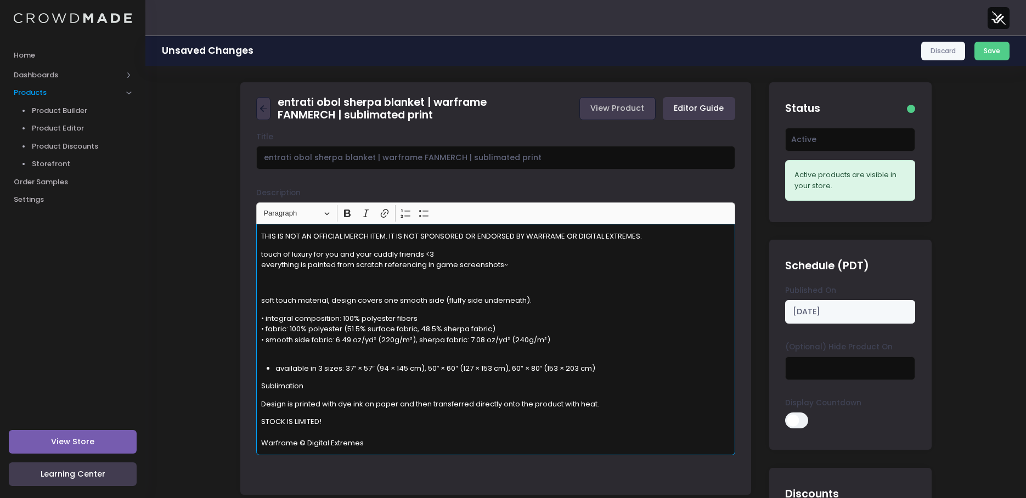
click at [269, 402] on p "Design is printed with dye ink on paper and then transferred directly onto the …" at bounding box center [496, 404] width 470 height 11
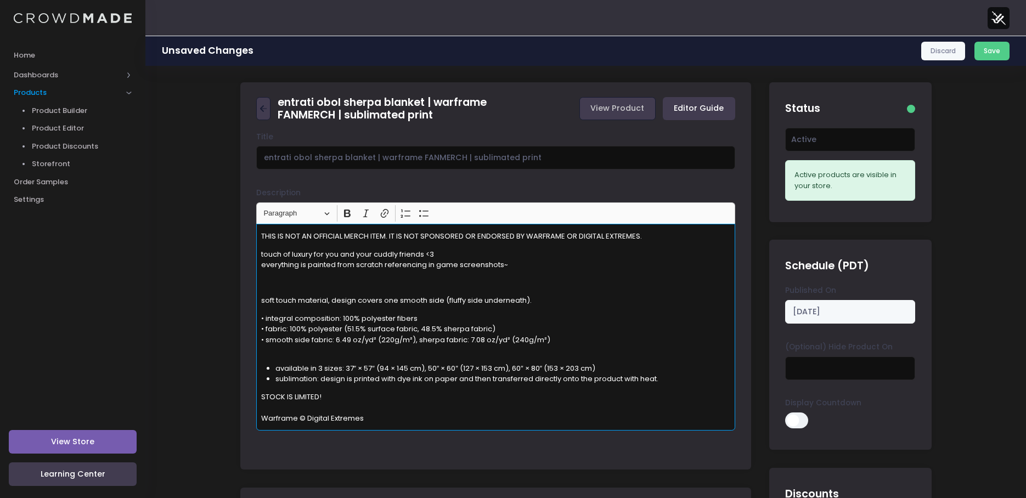
click at [295, 351] on p "• integral composition: 100% polyester fibers • fabric: 100% polyester (51.5% s…" at bounding box center [496, 334] width 470 height 43
click at [548, 297] on p "soft touch material, design covers one smooth side (fluffy side underneath)." at bounding box center [496, 300] width 470 height 11
click at [989, 49] on button "Save" at bounding box center [993, 51] width 36 height 19
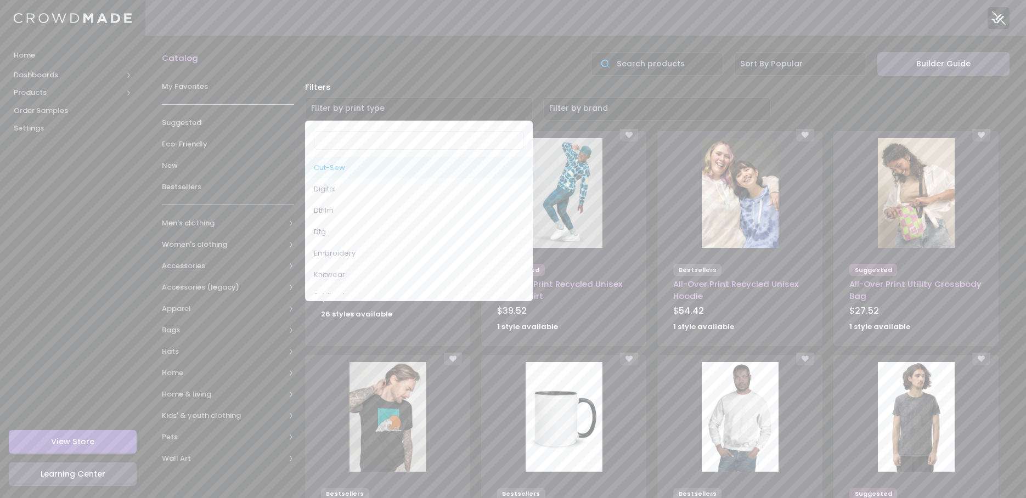
click at [455, 105] on span "Filter by print type" at bounding box center [419, 109] width 228 height 24
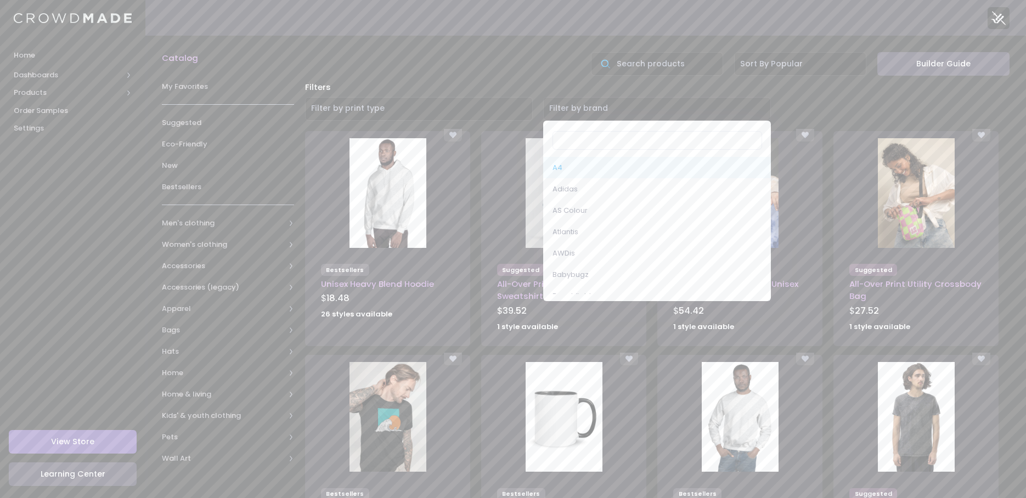
click at [651, 109] on span "Filter by brand" at bounding box center [657, 109] width 228 height 24
click at [658, 54] on input "text" at bounding box center [657, 64] width 132 height 24
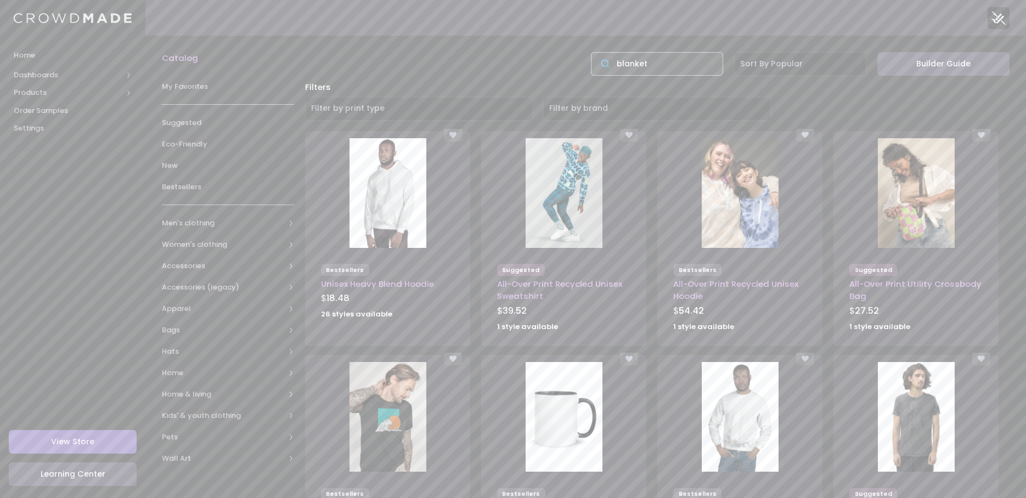
type input "blanket"
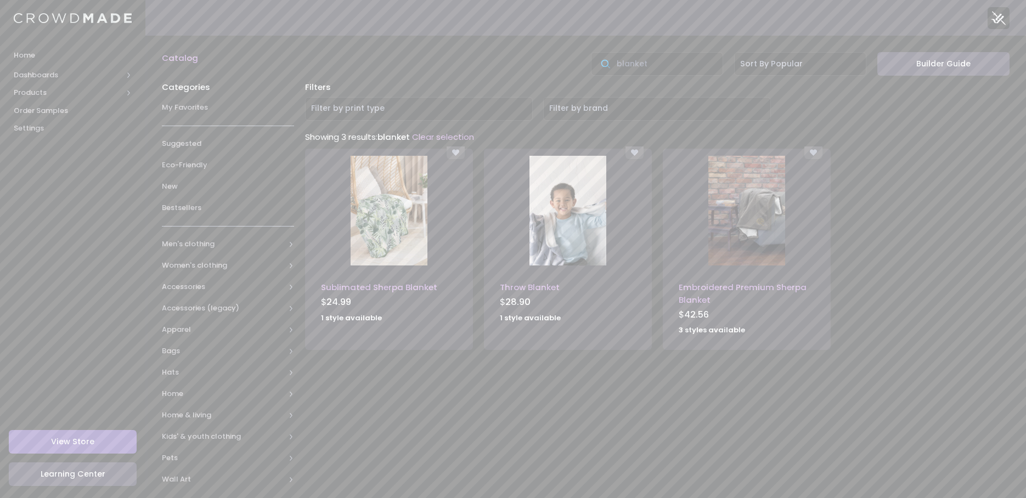
click at [403, 234] on img at bounding box center [389, 211] width 77 height 110
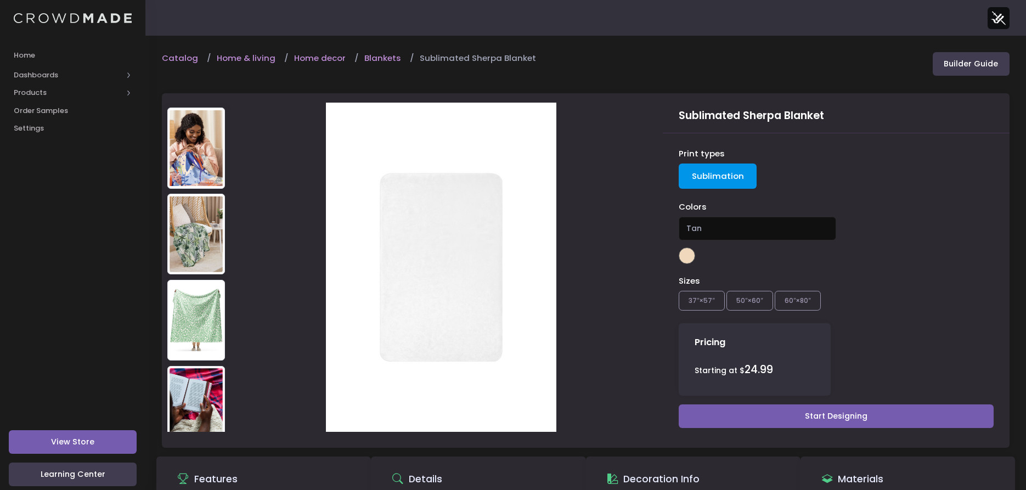
click at [202, 232] on img at bounding box center [196, 234] width 58 height 81
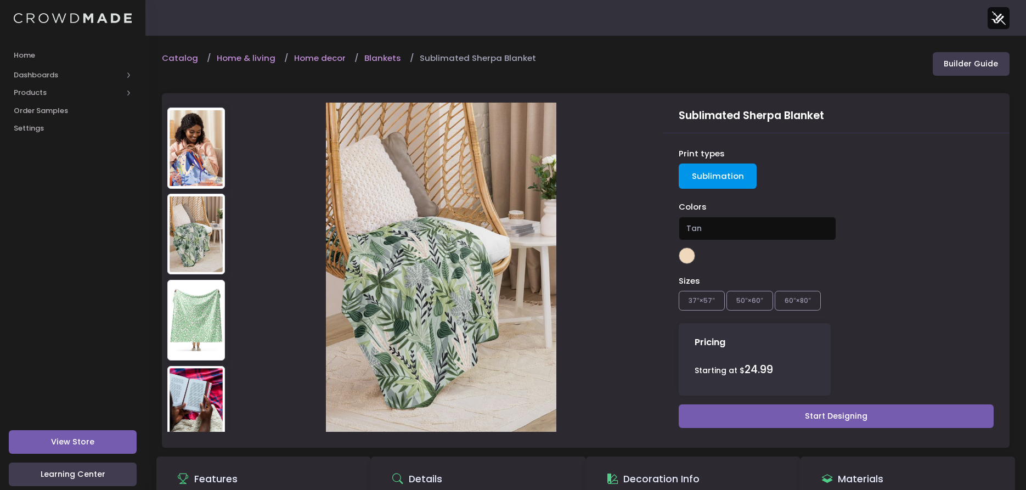
click at [178, 300] on img at bounding box center [196, 320] width 58 height 81
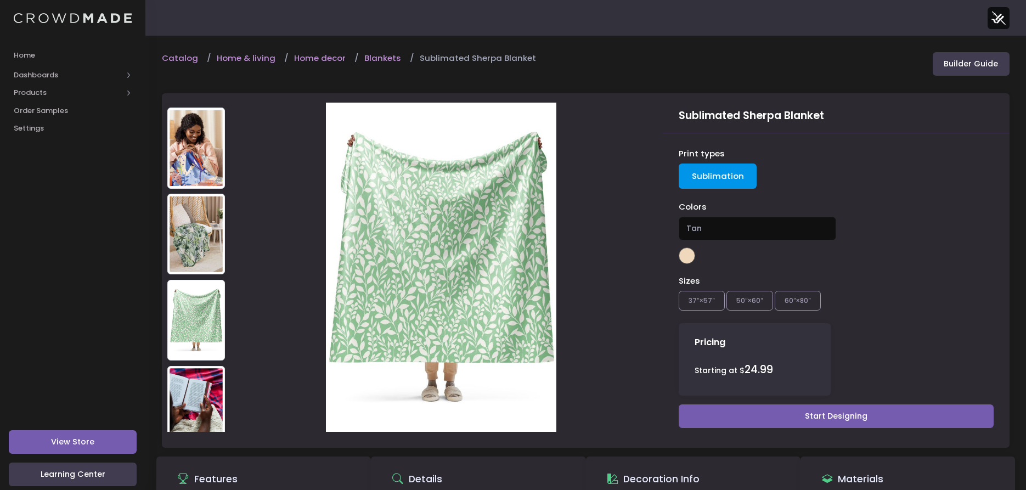
click at [184, 369] on img at bounding box center [196, 406] width 58 height 81
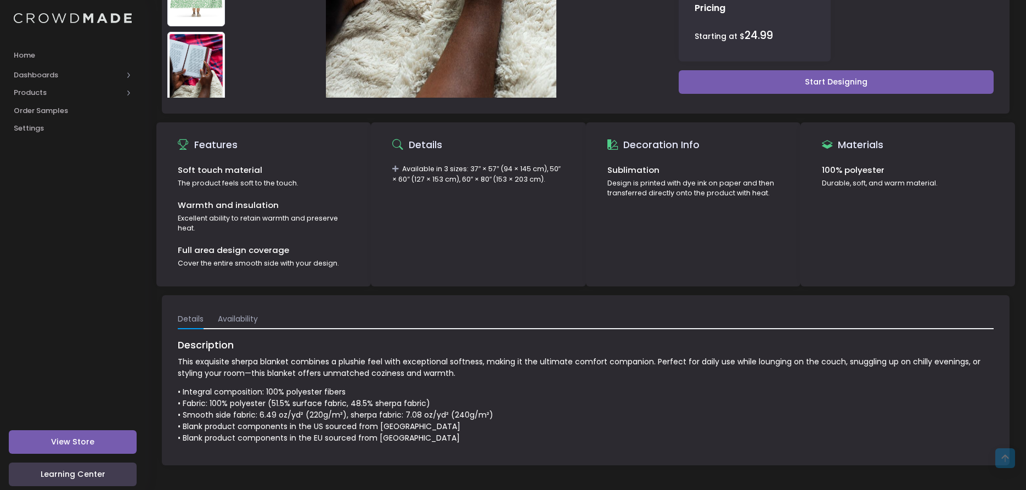
scroll to position [335, 0]
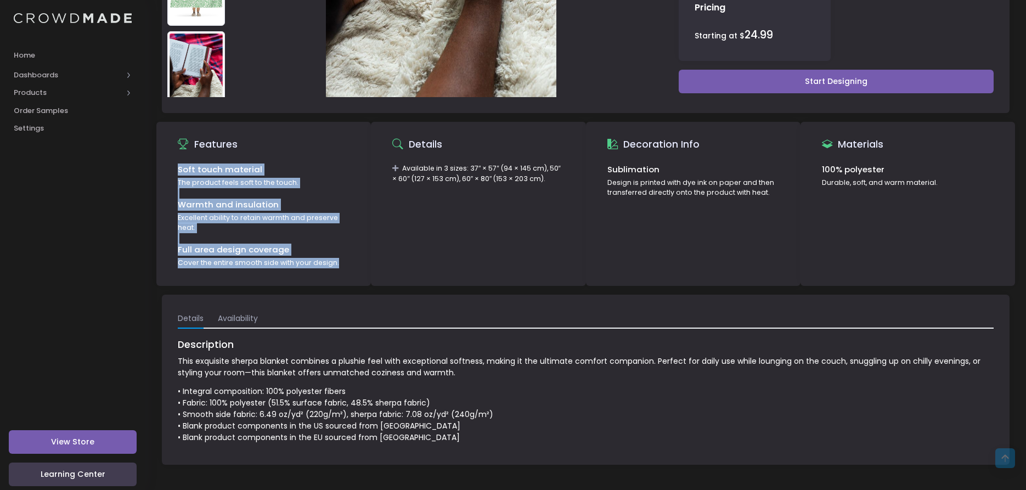
drag, startPoint x: 335, startPoint y: 266, endPoint x: 178, endPoint y: 168, distance: 185.1
click at [178, 168] on div "Soft touch material The product feels soft to the touch. Warmth and insulation …" at bounding box center [264, 223] width 204 height 119
copy div "Soft touch material The product feels soft to the touch. Warmth and insulation …"
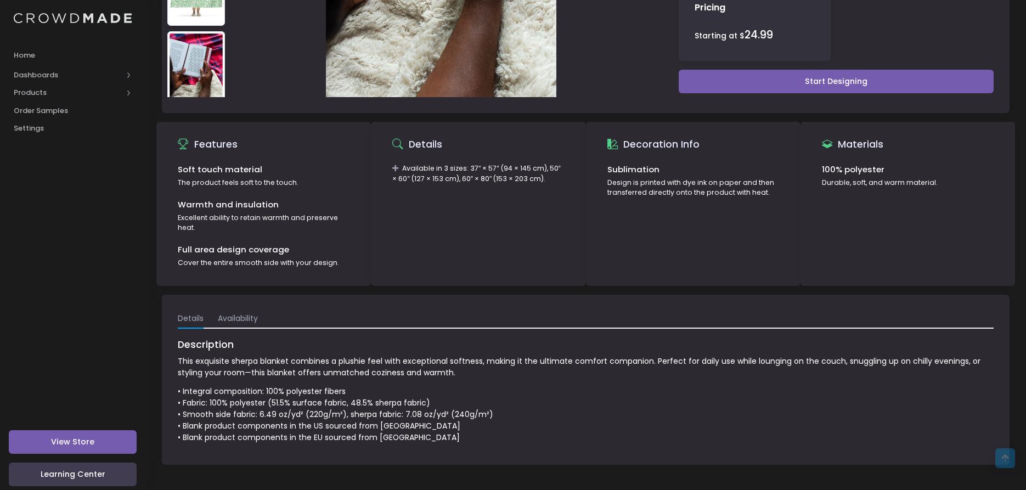
click at [378, 243] on div "Available in 3 sizes: 37″ × 57″ (94 × 145 cm), 50″ × 60″ (127 × 153 cm), 60″ × …" at bounding box center [478, 223] width 204 height 119
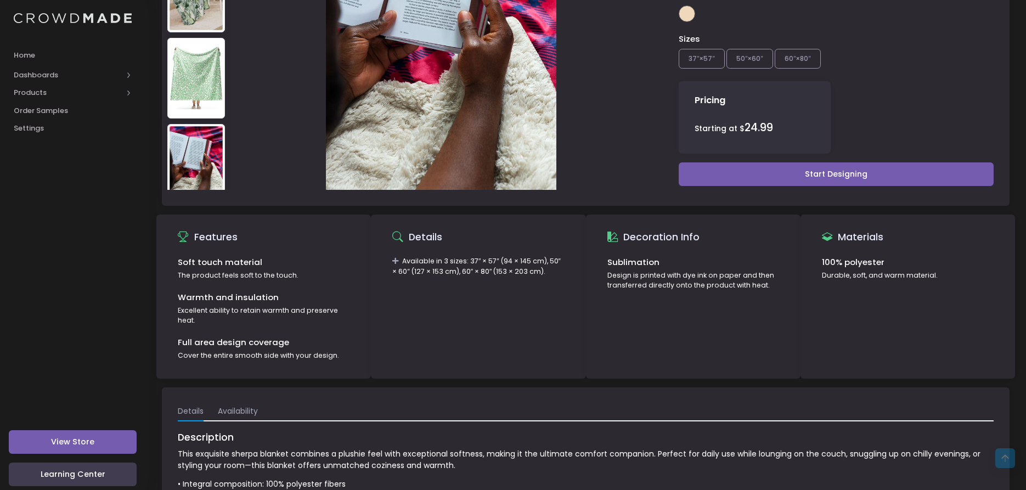
scroll to position [225, 0]
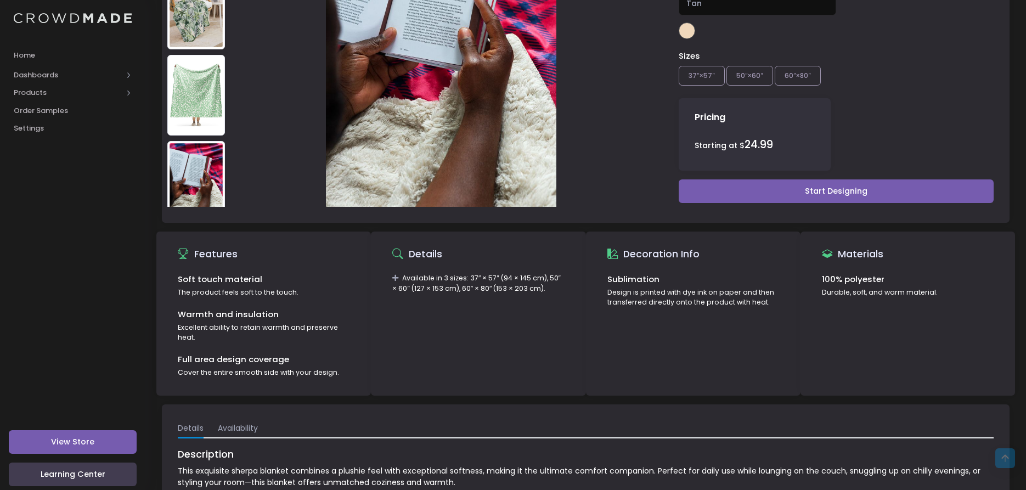
click at [448, 314] on div "Available in 3 sizes: 37″ × 57″ (94 × 145 cm), 50″ × 60″ (127 × 153 cm), 60″ × …" at bounding box center [478, 332] width 204 height 119
drag, startPoint x: 556, startPoint y: 289, endPoint x: 406, endPoint y: 279, distance: 150.2
click at [406, 279] on div "Available in 3 sizes: 37″ × 57″ (94 × 145 cm), 50″ × 60″ (127 × 153 cm), 60″ × …" at bounding box center [478, 283] width 172 height 20
copy div "Available in 3 sizes: 37″ × 57″ (94 × 145 cm), 50″ × 60″ (127 × 153 cm), 60″ × …"
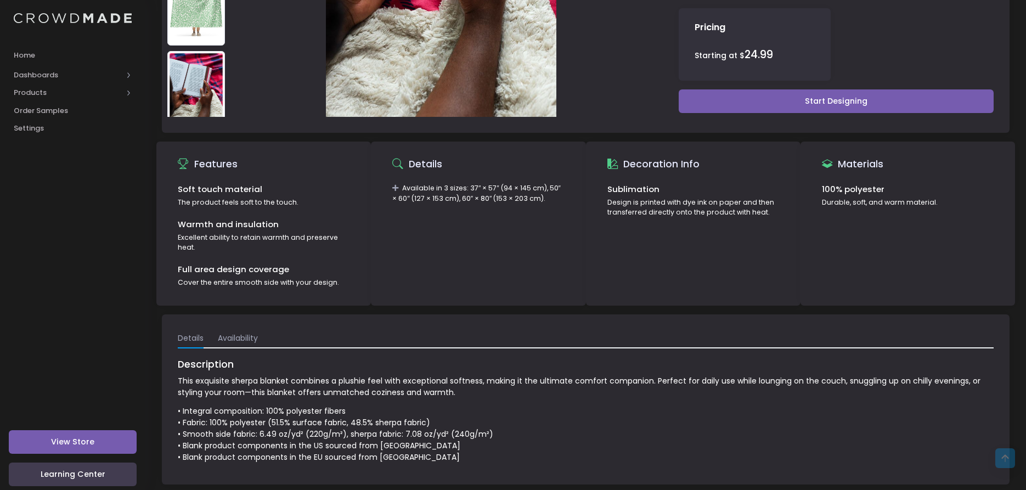
scroll to position [335, 0]
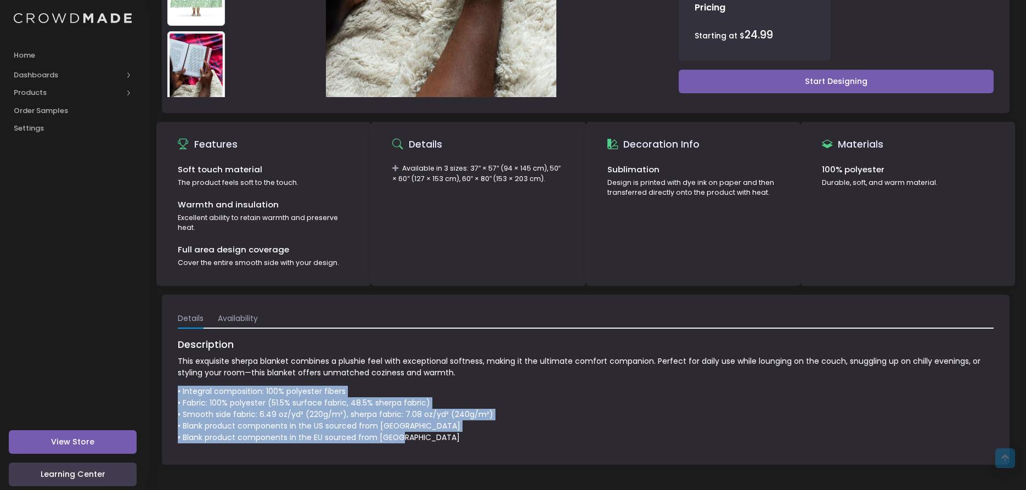
drag, startPoint x: 446, startPoint y: 444, endPoint x: 172, endPoint y: 393, distance: 278.1
click at [172, 393] on div "Details Availability Description This exquisite sherpa blanket combines a plush…" at bounding box center [586, 380] width 848 height 170
copy p "• Integral composition: 100% polyester fibers • Fabric: 100% polyester (51.5% s…"
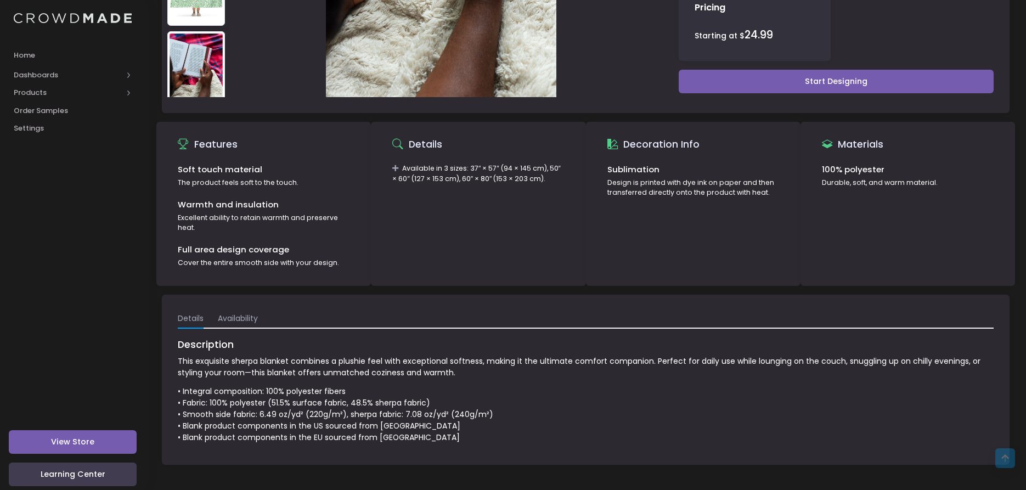
click at [490, 369] on p "This exquisite sherpa blanket combines a plushie feel with exceptional softness…" at bounding box center [586, 367] width 816 height 23
click at [233, 319] on link "Availability" at bounding box center [238, 319] width 40 height 20
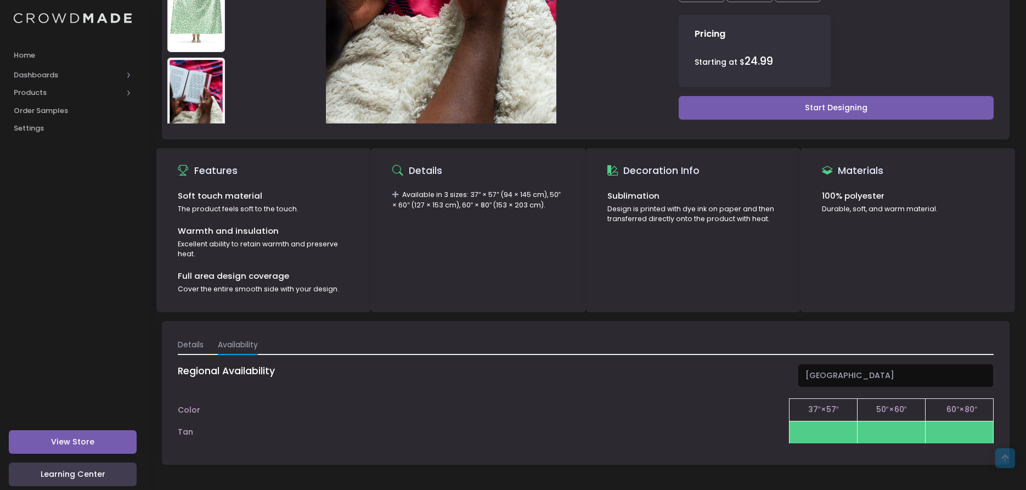
scroll to position [308, 0]
drag, startPoint x: 559, startPoint y: 208, endPoint x: 405, endPoint y: 198, distance: 154.0
click at [406, 197] on div "Available in 3 sizes: 37″ × 57″ (94 × 145 cm), 50″ × 60″ (127 × 153 cm), 60″ × …" at bounding box center [478, 200] width 172 height 20
copy div "Available in 3 sizes: 37″ × 57″ (94 × 145 cm), 50″ × 60″ (127 × 153 cm), 60″ × …"
click at [649, 261] on div "Sublimation Design is printed with dye ink on paper and then transferred direct…" at bounding box center [693, 249] width 204 height 119
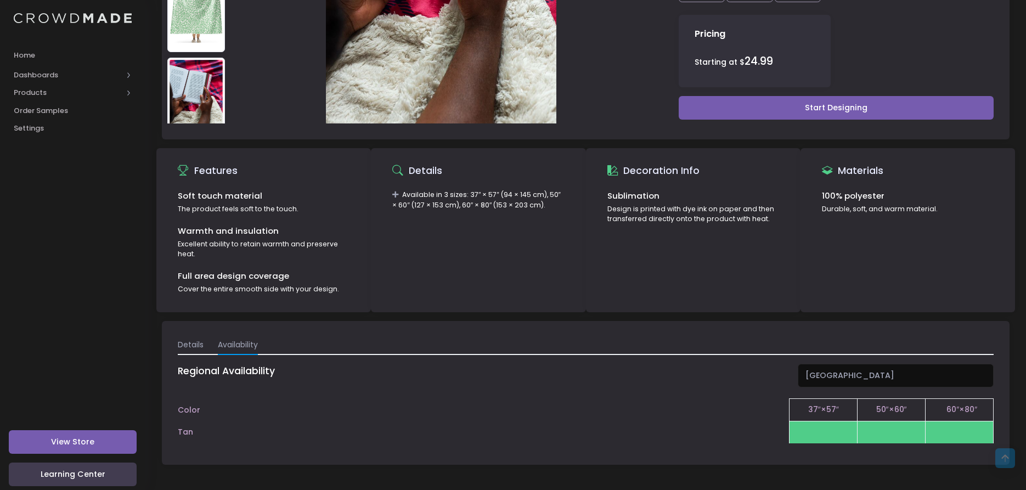
click at [775, 216] on div "Design is printed with dye ink on paper and then transferred directly onto the …" at bounding box center [693, 214] width 172 height 20
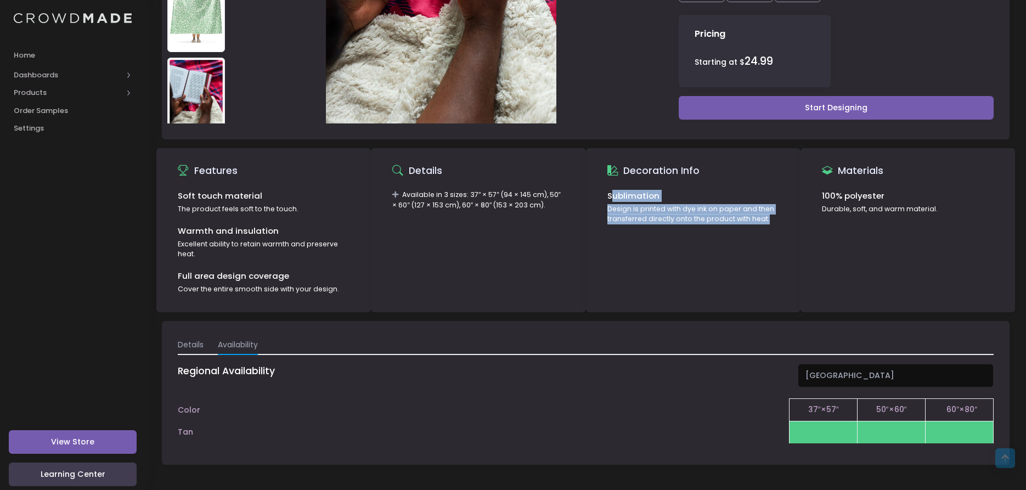
drag, startPoint x: 711, startPoint y: 219, endPoint x: 610, endPoint y: 195, distance: 103.3
click at [610, 195] on div "Sublimation Design is printed with dye ink on paper and then transferred direct…" at bounding box center [693, 249] width 204 height 119
copy div "Sublimation Design is printed with dye ink on paper and then transferred direct…"
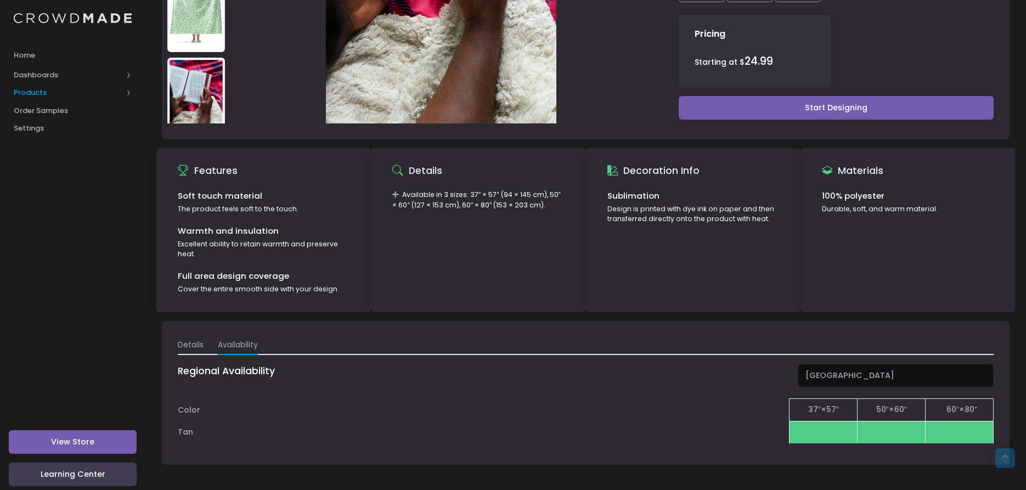
click at [41, 89] on span "Products" at bounding box center [68, 92] width 109 height 11
click at [63, 112] on span "Product Builder" at bounding box center [82, 110] width 100 height 11
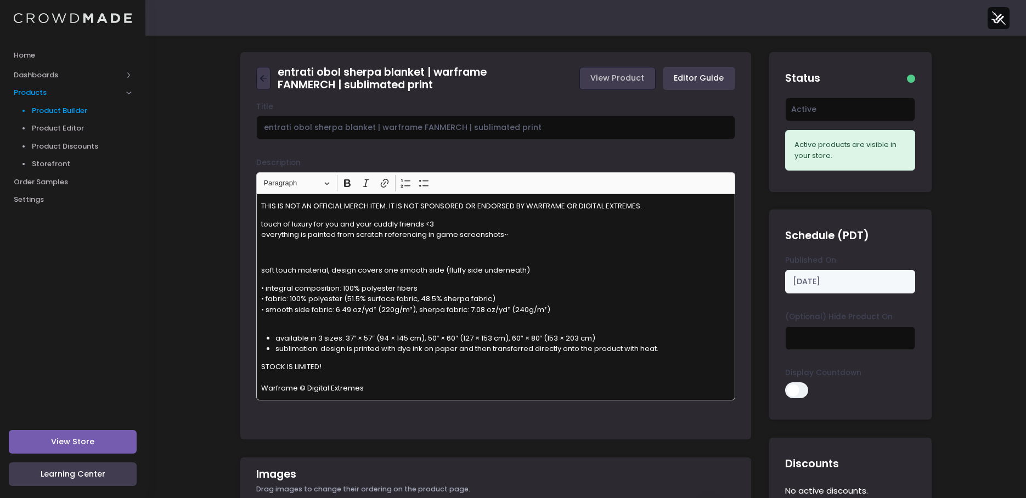
click at [70, 113] on span "Product Builder" at bounding box center [82, 110] width 100 height 11
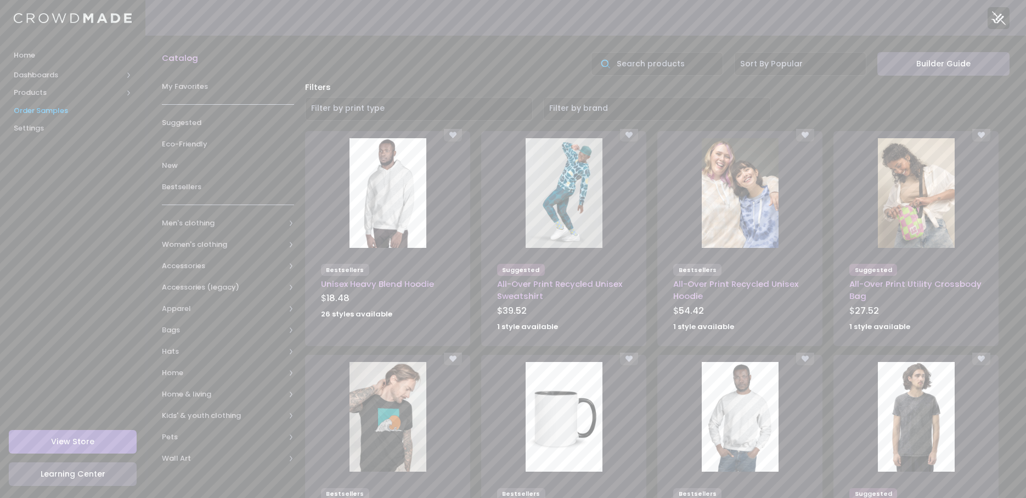
click at [51, 109] on span "Order Samples" at bounding box center [73, 110] width 118 height 11
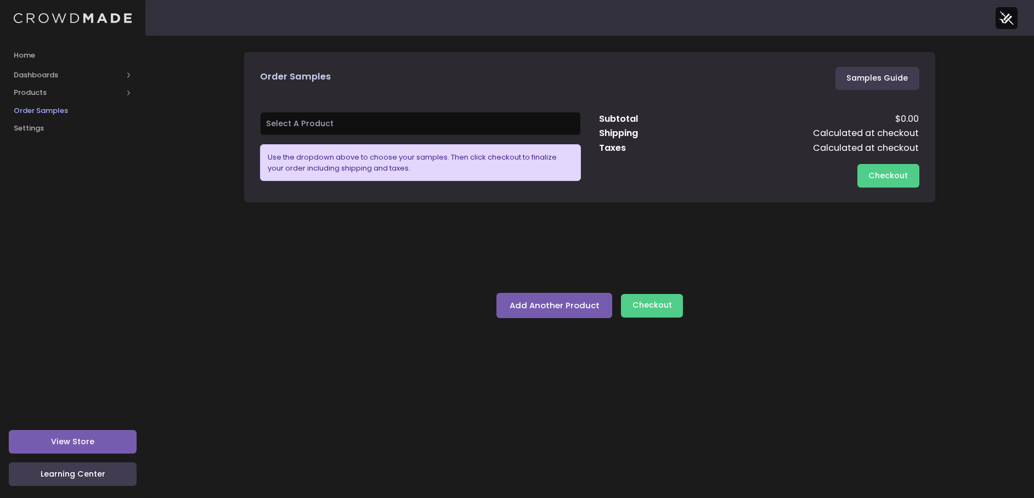
click at [51, 74] on span "Dashboards" at bounding box center [68, 75] width 109 height 11
click at [57, 114] on span "Product Sales" at bounding box center [82, 110] width 100 height 11
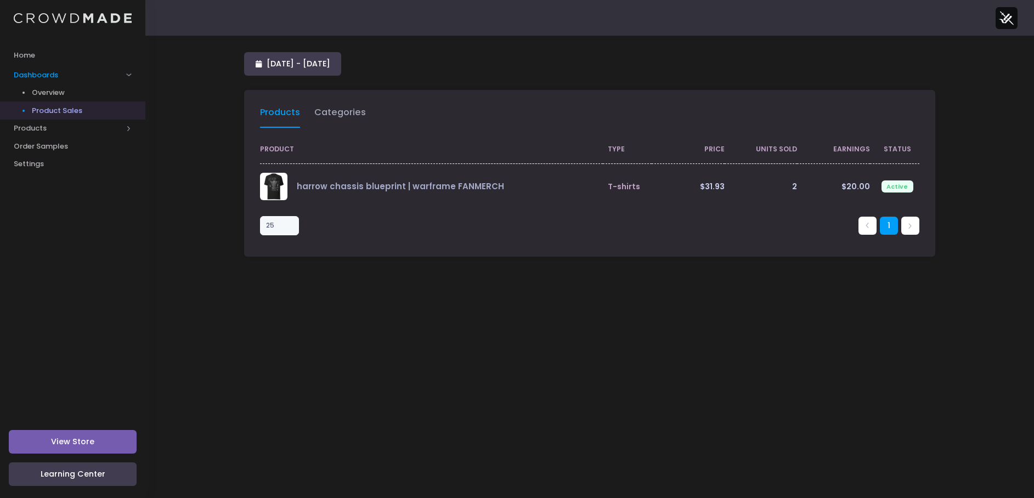
select select "25"
click at [532, 244] on div "Product Type Price Units Sold Earnings Status harrow chassis blueprint | warfra…" at bounding box center [589, 196] width 691 height 121
click at [54, 77] on span "Dashboards" at bounding box center [68, 75] width 109 height 11
click at [50, 70] on span "Dashboards" at bounding box center [68, 75] width 109 height 11
click at [48, 94] on span "Overview" at bounding box center [82, 92] width 100 height 11
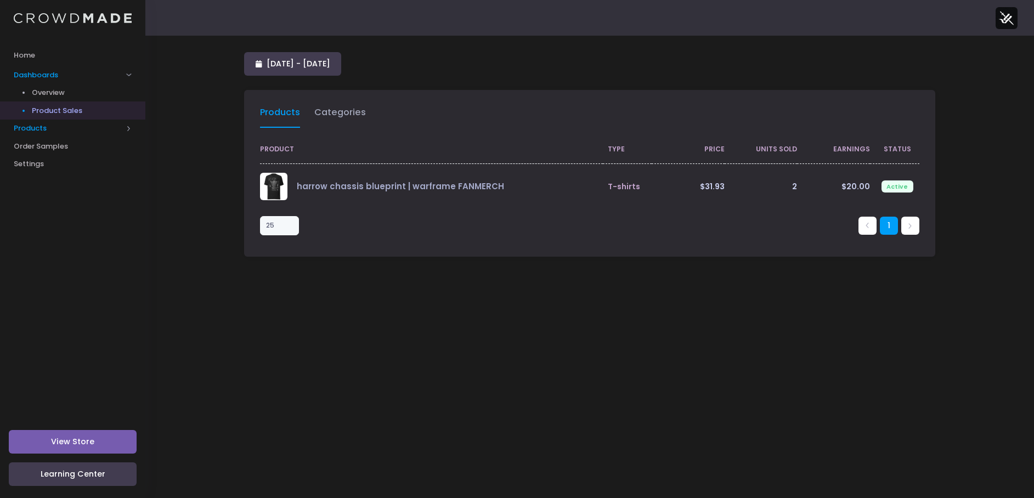
click at [30, 128] on span "Products" at bounding box center [68, 128] width 109 height 11
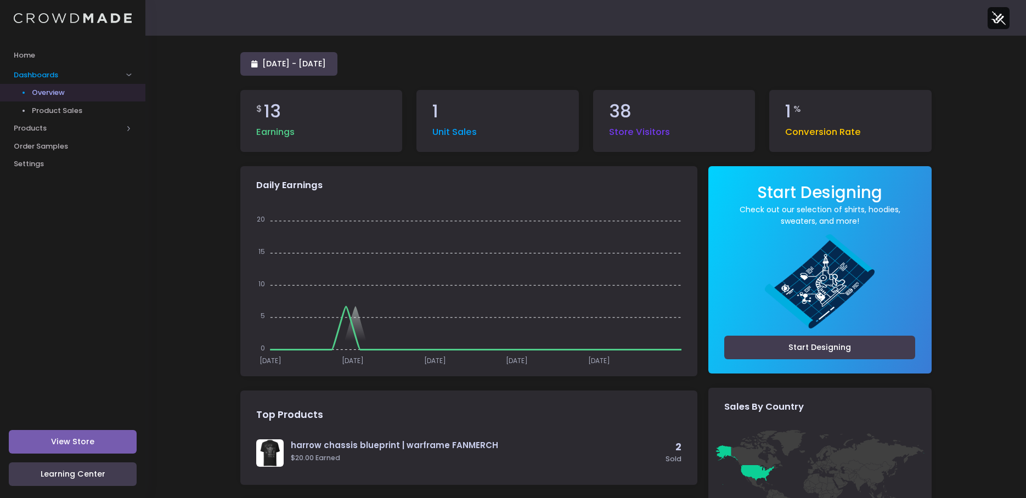
click at [58, 88] on span "Overview" at bounding box center [82, 92] width 100 height 11
click at [45, 126] on span "Products" at bounding box center [68, 128] width 109 height 11
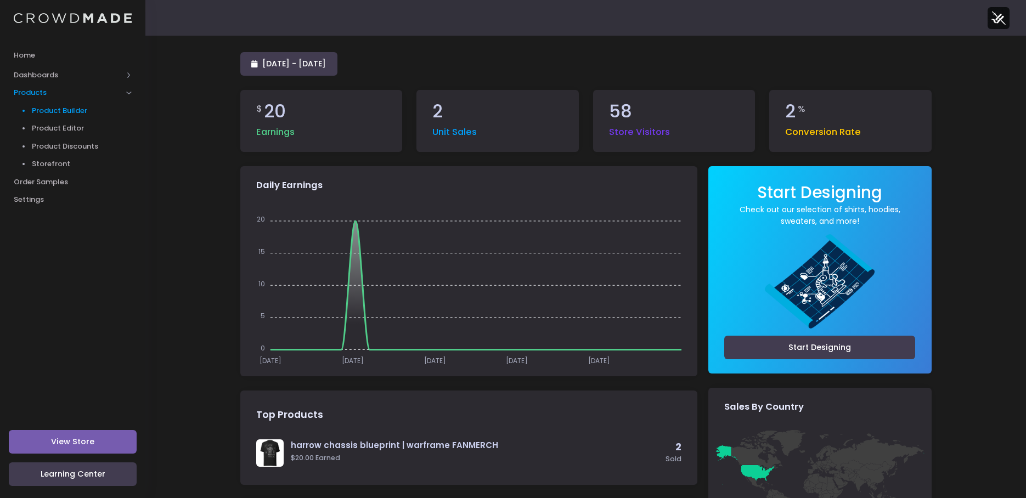
click at [68, 109] on span "Product Builder" at bounding box center [82, 110] width 100 height 11
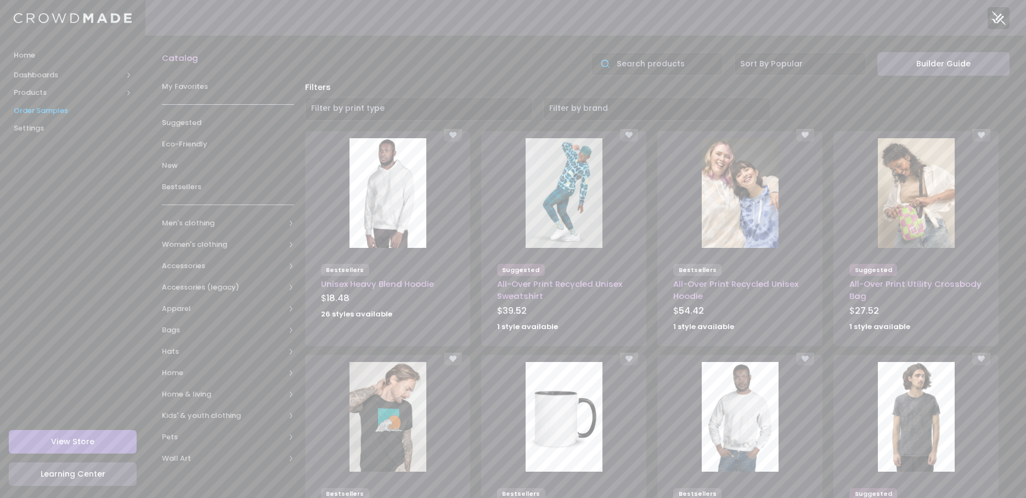
click at [45, 111] on span "Order Samples" at bounding box center [73, 110] width 118 height 11
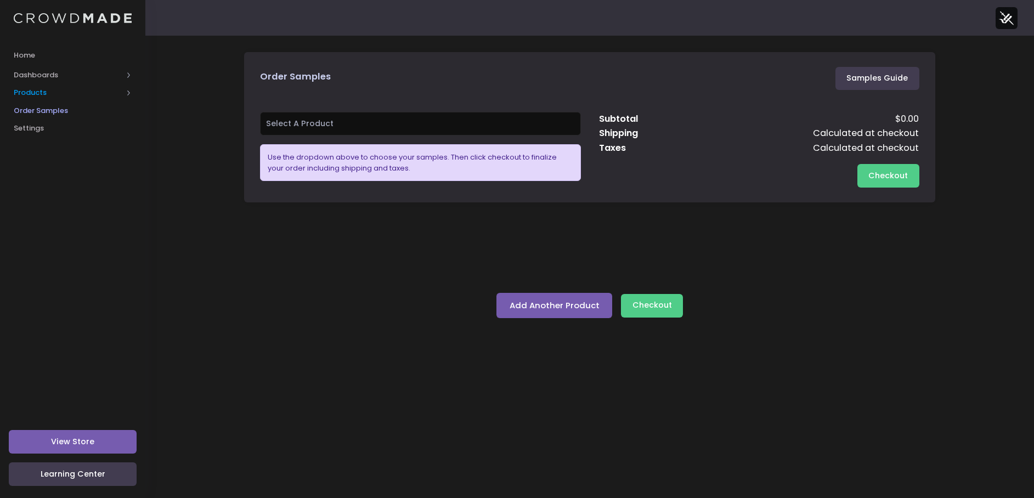
click at [40, 92] on span "Products" at bounding box center [68, 92] width 109 height 11
click at [55, 126] on span "Product Editor" at bounding box center [82, 128] width 100 height 11
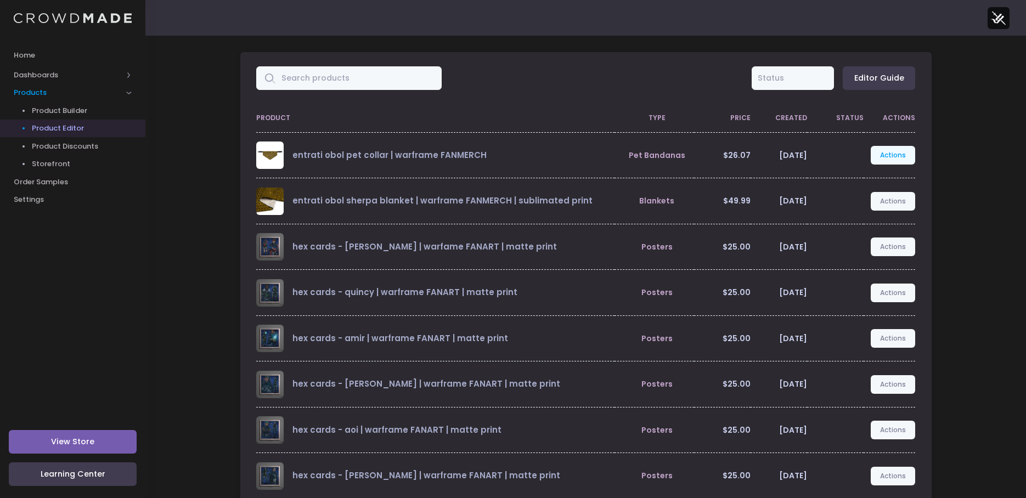
click at [891, 160] on link "Actions" at bounding box center [893, 155] width 45 height 19
click at [871, 178] on link "Edit" at bounding box center [882, 181] width 58 height 19
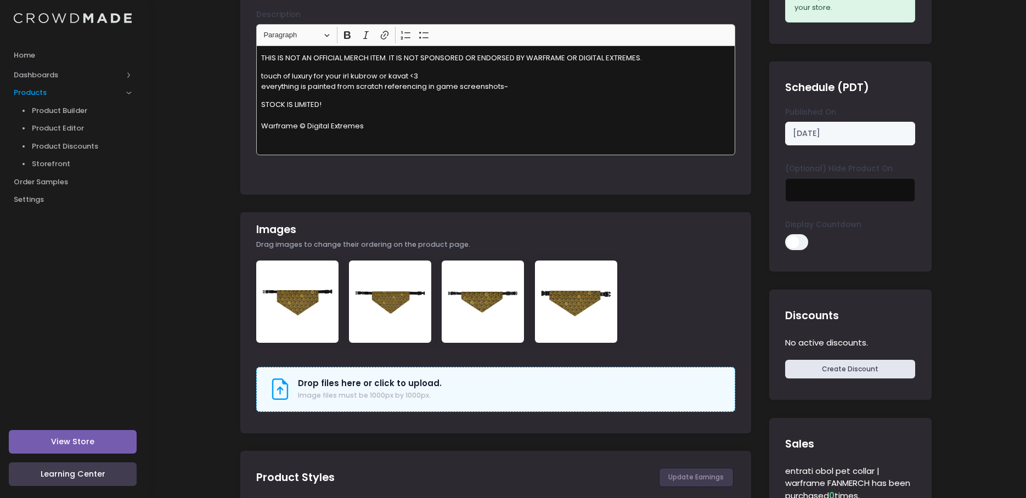
scroll to position [165, 0]
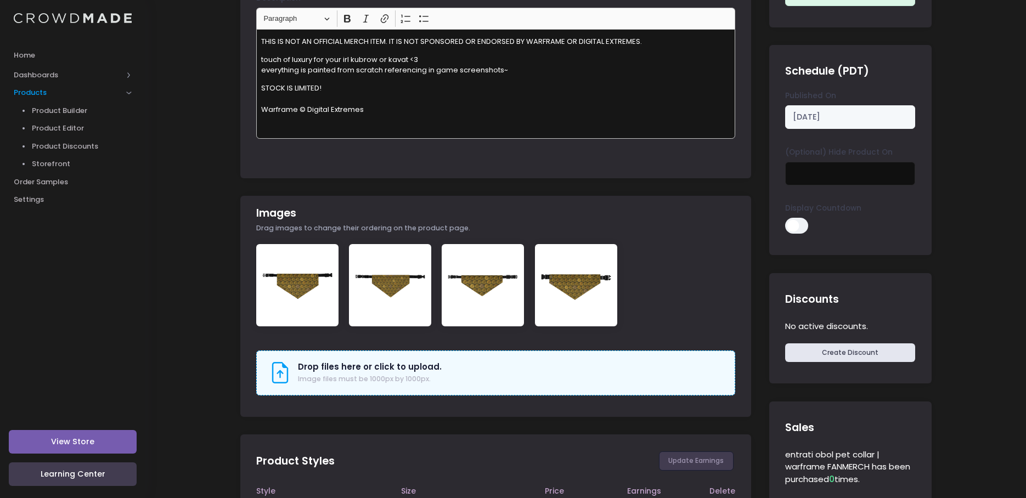
click at [543, 64] on p "touch of luxury for your irl kubrow or kavat <3 everything is painted from scra…" at bounding box center [496, 64] width 470 height 21
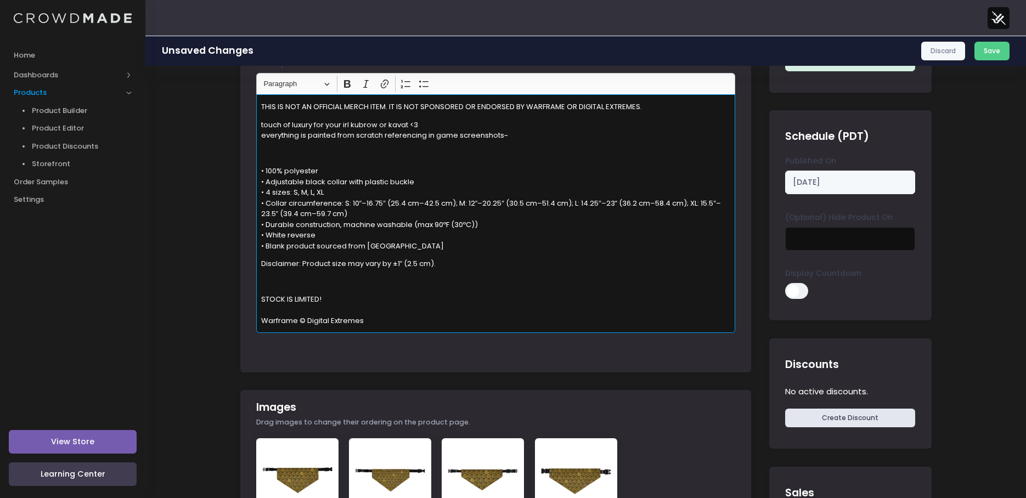
scroll to position [110, 0]
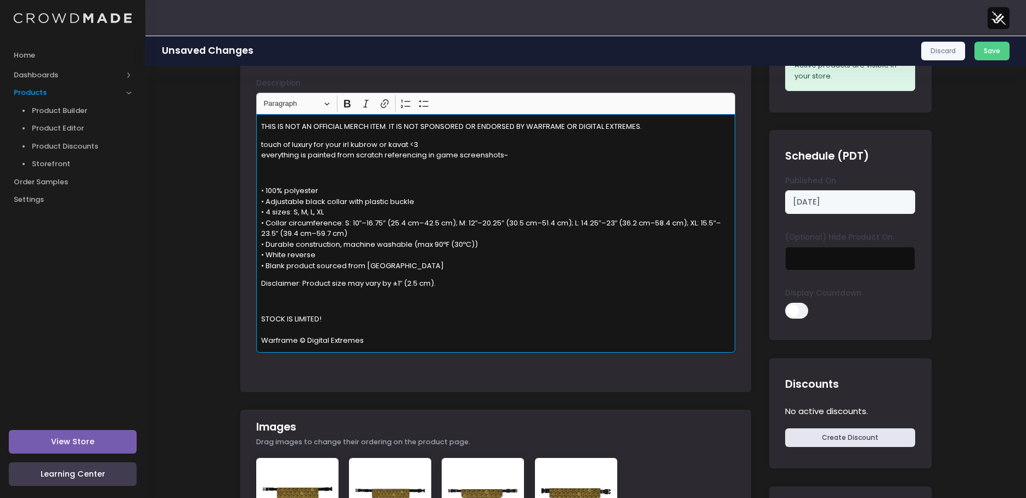
click at [273, 219] on p "• 100% polyester • Adjustable black collar with plastic buckle • 4 sizes: S, M,…" at bounding box center [496, 228] width 470 height 86
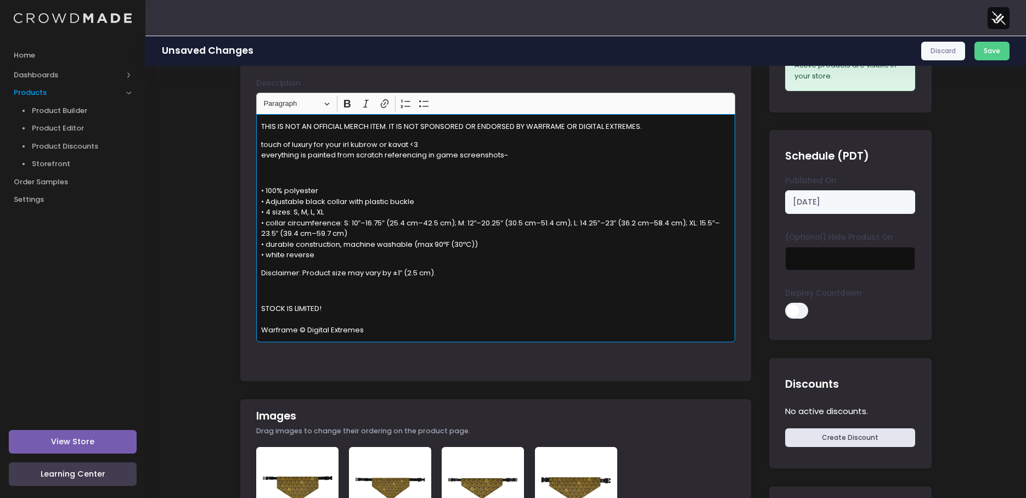
click at [263, 272] on p "Disclaimer: Product size may vary by ±1″ (2.5 cm)." at bounding box center [496, 273] width 470 height 11
click at [349, 251] on p "• 100% polyester • Adjustable black collar with plastic buckle • 4 sizes: S, M,…" at bounding box center [496, 222] width 470 height 75
click at [289, 164] on div "THIS IS NOT AN OFFICIAL MERCH ITEM. IT IS NOT SPONSORED OR ENDORSED BY WARFRAME…" at bounding box center [495, 228] width 479 height 228
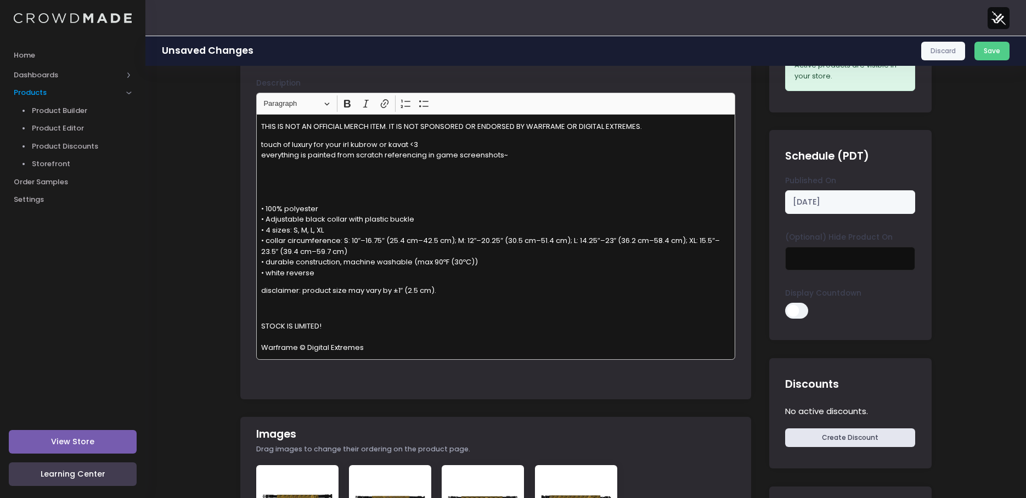
click at [303, 112] on div "Heading Paragraph Paragraph Heading 1 Heading 2 Bold (CTRL+B) Bold Italic (CTRL…" at bounding box center [496, 103] width 474 height 21
click at [295, 106] on span "Paragraph" at bounding box center [291, 103] width 57 height 13
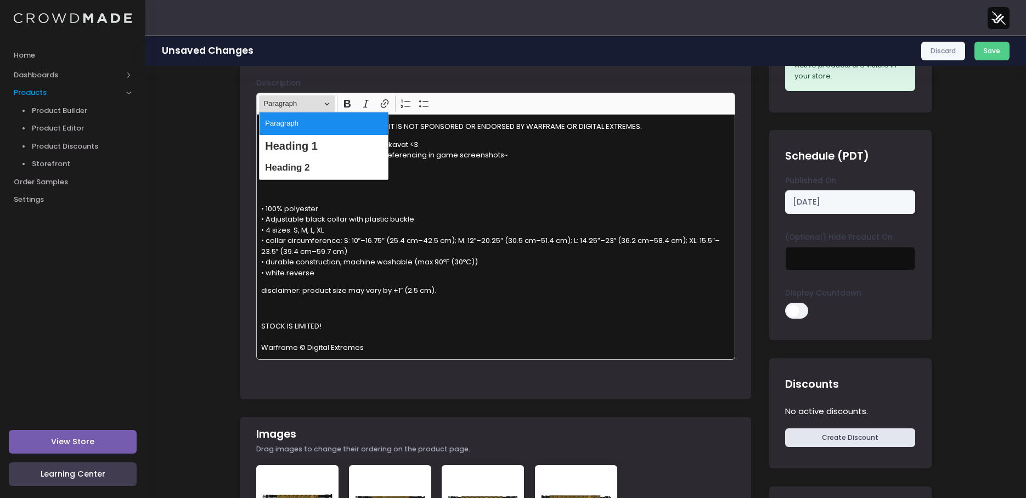
drag, startPoint x: 682, startPoint y: 216, endPoint x: 613, endPoint y: 198, distance: 71.3
click at [679, 215] on p "• 100% polyester • Adjustable black collar with plastic buckle • 4 sizes: S, M,…" at bounding box center [496, 241] width 470 height 75
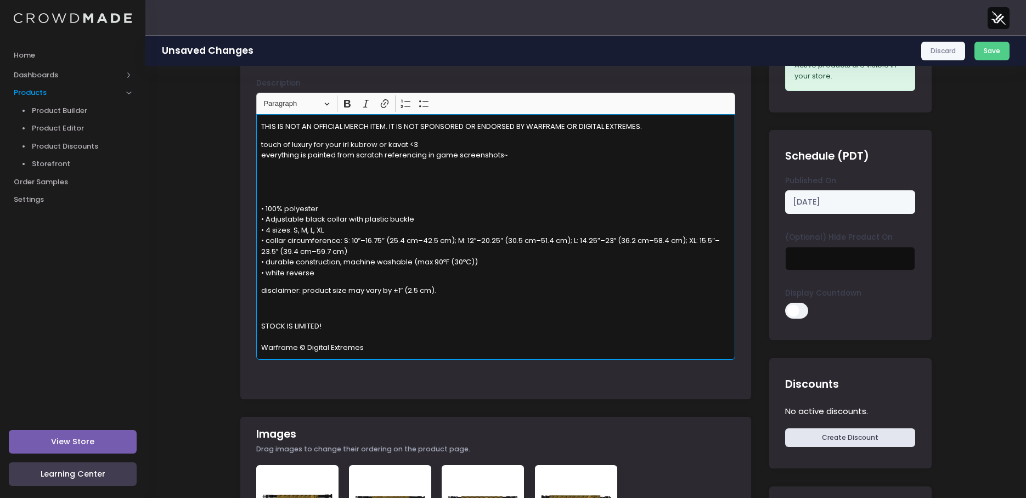
click at [276, 190] on p "Rich Text Editor, main" at bounding box center [496, 190] width 470 height 11
drag, startPoint x: 319, startPoint y: 193, endPoint x: 248, endPoint y: 185, distance: 71.7
click at [248, 185] on div "Title entrati obol pet collar | warframe FANMERCH Description <p>THIS IS NOT AN…" at bounding box center [495, 207] width 511 height 370
click at [300, 104] on span "Paragraph" at bounding box center [291, 103] width 57 height 13
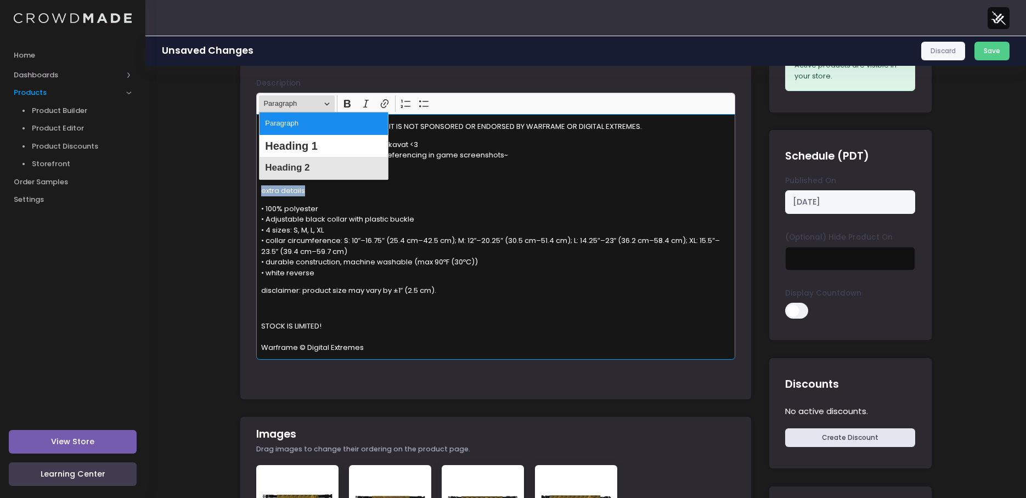
click at [308, 171] on span "Heading 2" at bounding box center [287, 168] width 44 height 16
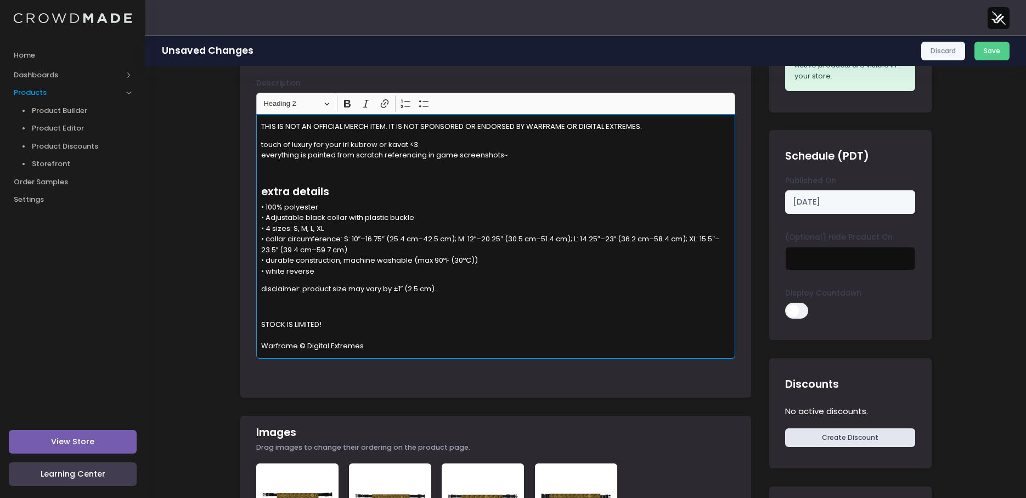
click at [350, 202] on p "• 100% polyester • Adjustable black collar with plastic buckle • 4 sizes: S, M,…" at bounding box center [496, 239] width 470 height 75
click at [307, 306] on p "Rich Text Editor, main" at bounding box center [496, 307] width 470 height 11
drag, startPoint x: 301, startPoint y: 289, endPoint x: 239, endPoint y: 292, distance: 62.1
click at [345, 103] on icon "Editor toolbar" at bounding box center [347, 104] width 7 height 8
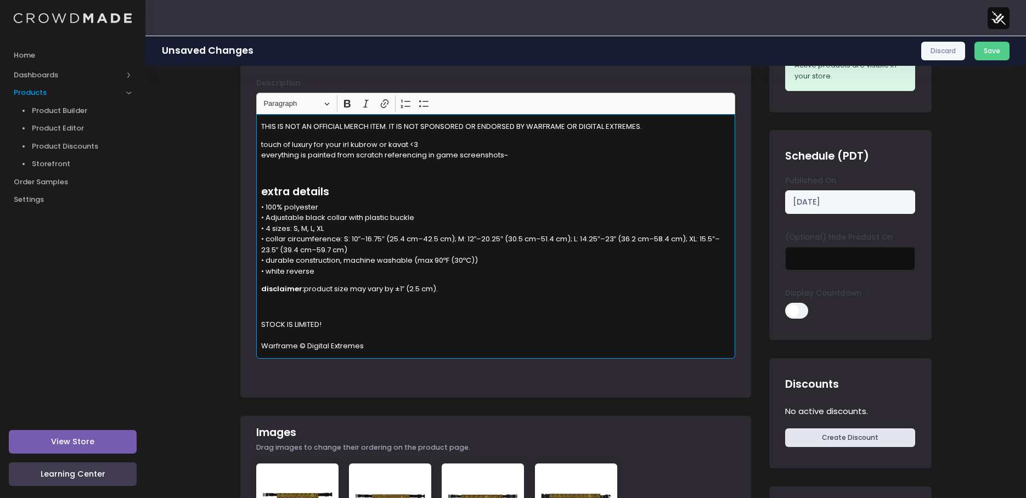
click at [432, 205] on p "• 100% polyester • Adjustable black collar with plastic buckle • 4 sizes: S, M,…" at bounding box center [496, 239] width 470 height 75
click at [334, 165] on div "THIS IS NOT AN OFFICIAL MERCH ITEM. IT IS NOT SPONSORED OR ENDORSED BY WARFRAME…" at bounding box center [495, 236] width 479 height 244
click at [989, 49] on button "Save" at bounding box center [993, 51] width 36 height 19
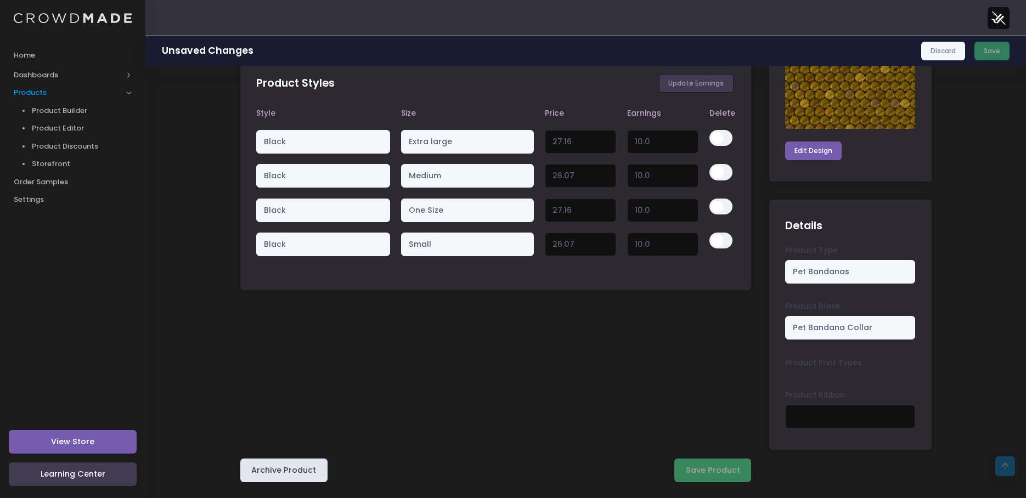
scroll to position [713, 0]
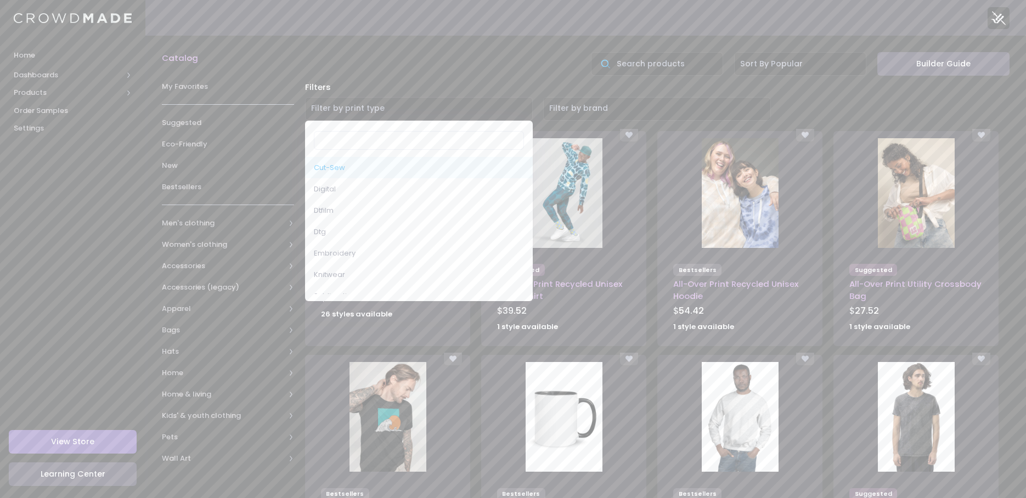
click at [448, 108] on span "Filter by print type" at bounding box center [419, 109] width 228 height 24
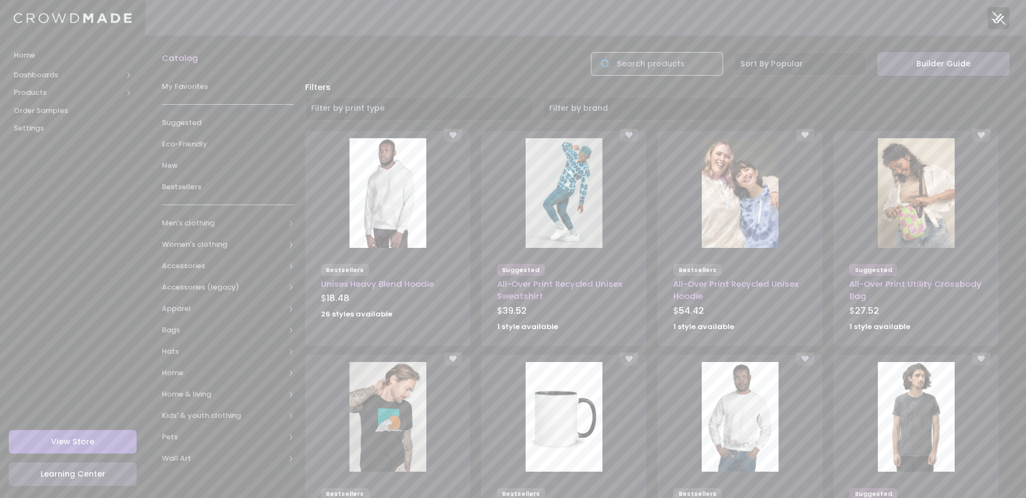
click at [658, 66] on input "text" at bounding box center [657, 64] width 132 height 24
type input "b"
type input "p"
type input "collar"
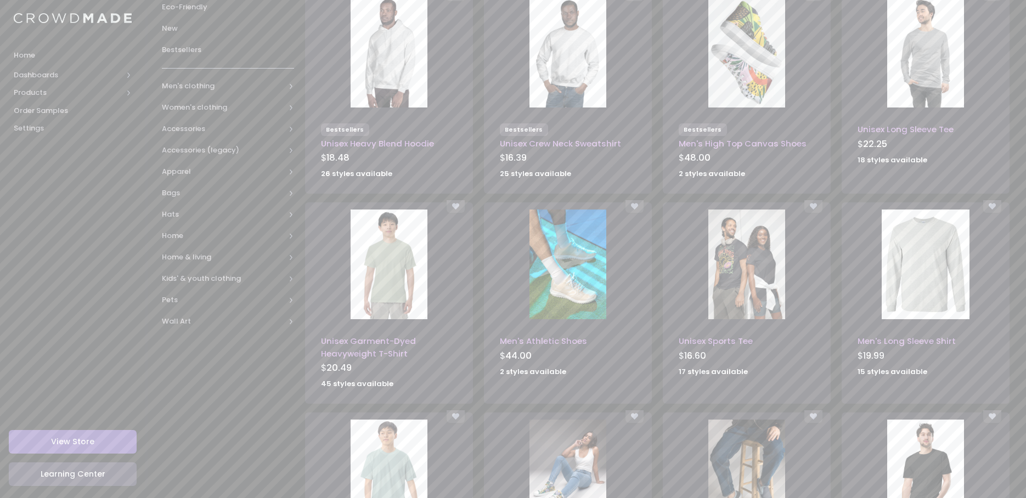
scroll to position [165, 0]
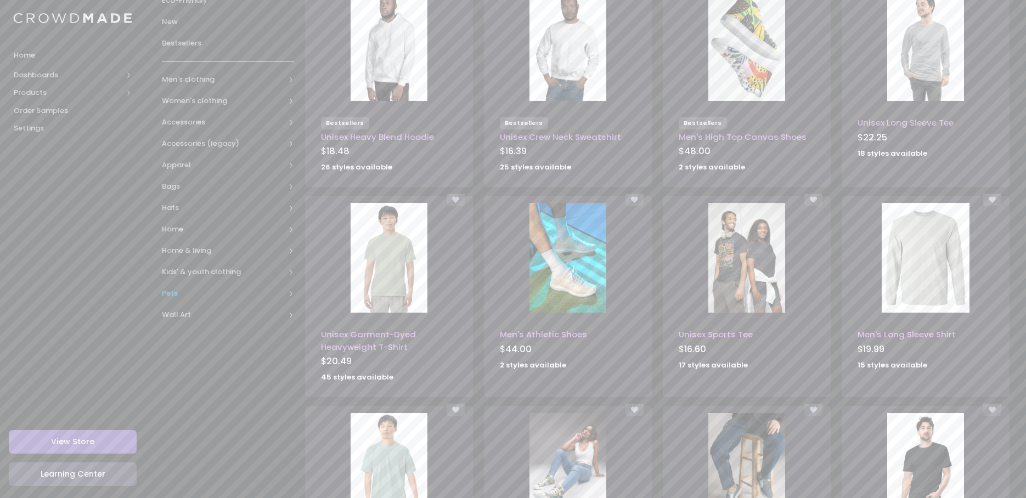
click at [171, 295] on span "Pets" at bounding box center [223, 293] width 123 height 11
click at [192, 318] on span "All Pets" at bounding box center [230, 314] width 102 height 11
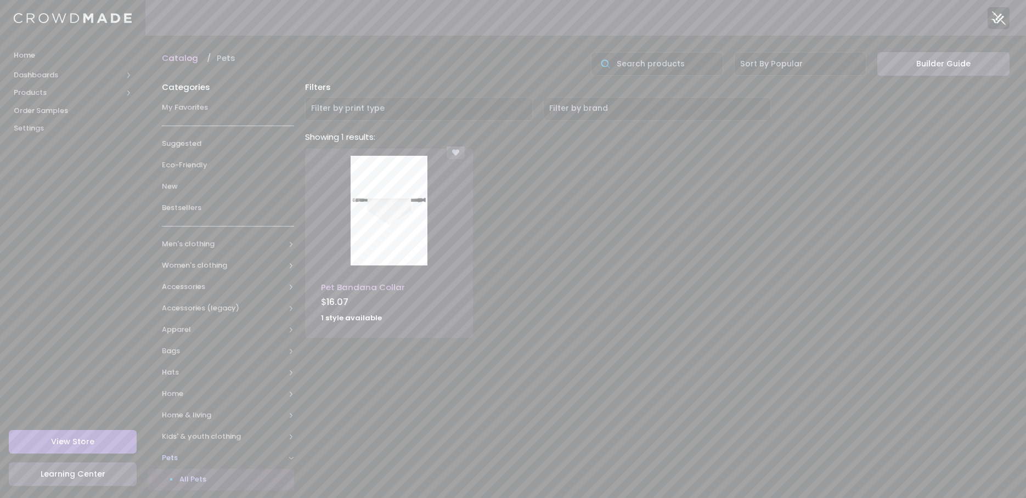
click at [416, 222] on img at bounding box center [389, 211] width 77 height 110
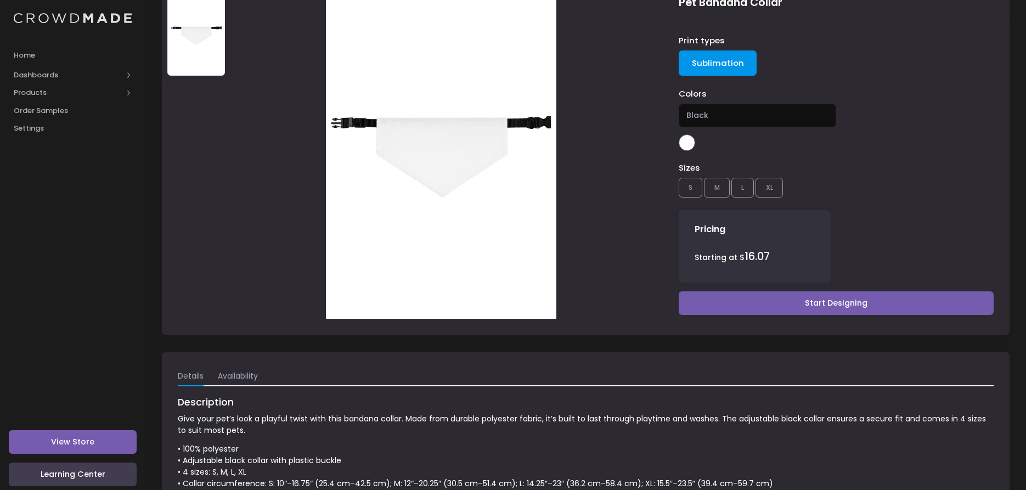
scroll to position [212, 0]
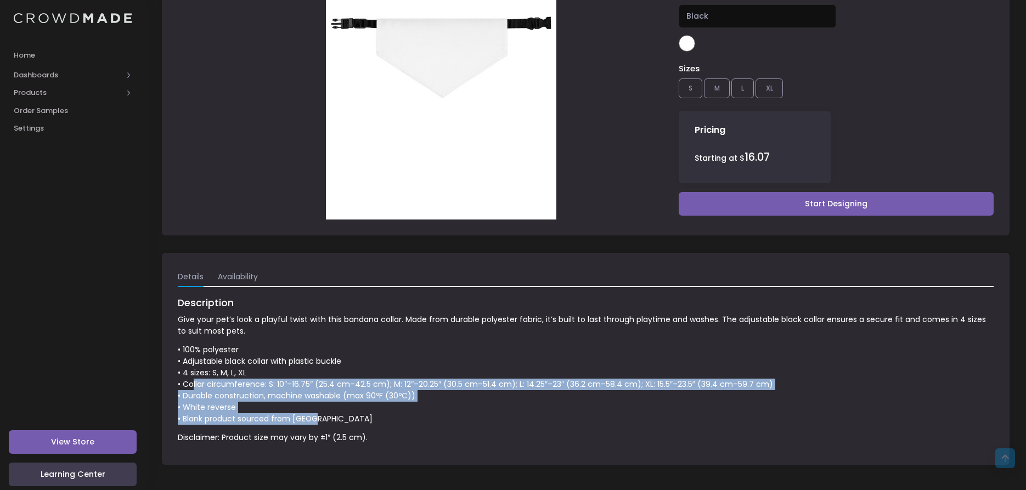
drag, startPoint x: 361, startPoint y: 422, endPoint x: 194, endPoint y: 379, distance: 172.4
click at [194, 379] on p "• 100% polyester • Adjustable black collar with plastic buckle • 4 sizes: S, M,…" at bounding box center [586, 384] width 816 height 81
click at [304, 394] on p "• 100% polyester • Adjustable black collar with plastic buckle • 4 sizes: S, M,…" at bounding box center [586, 384] width 816 height 81
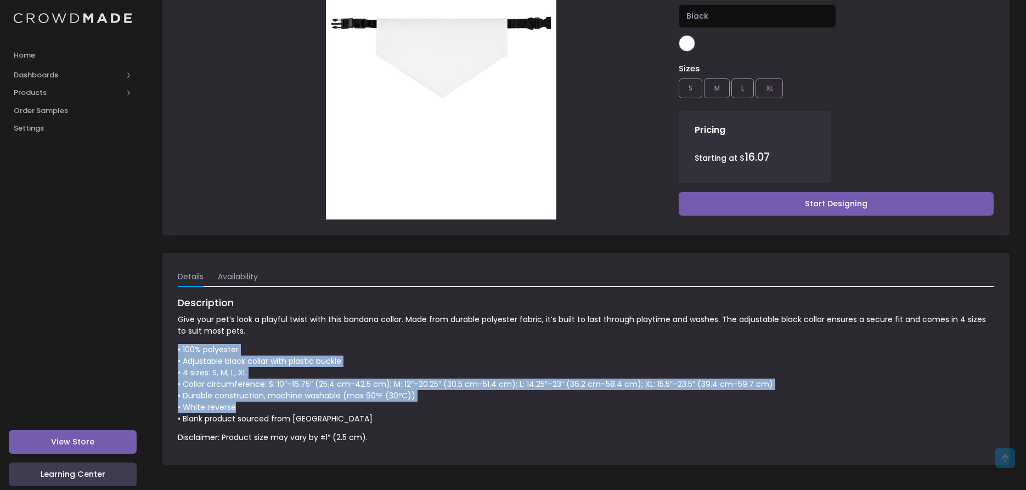
drag, startPoint x: 241, startPoint y: 407, endPoint x: 179, endPoint y: 353, distance: 82.4
click at [179, 353] on p "• 100% polyester • Adjustable black collar with plastic buckle • 4 sizes: S, M,…" at bounding box center [586, 384] width 816 height 81
copy p "• 100% polyester • Adjustable black collar with plastic buckle • 4 sizes: S, M,…"
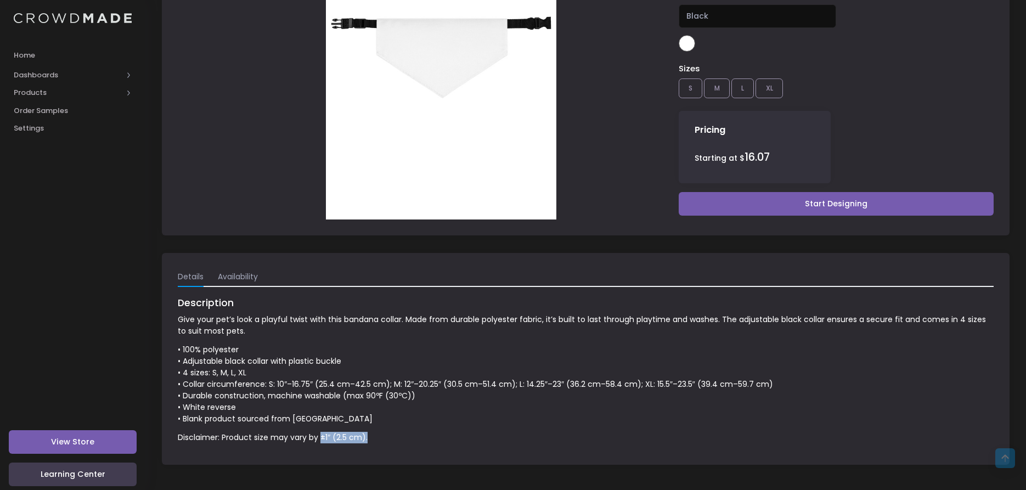
drag, startPoint x: 377, startPoint y: 436, endPoint x: 320, endPoint y: 436, distance: 57.1
click at [320, 436] on p "Disclaimer: Product size may vary by ±1″ (2.5 cm)." at bounding box center [586, 438] width 816 height 12
click at [391, 432] on p "Disclaimer: Product size may vary by ±1″ (2.5 cm)." at bounding box center [586, 438] width 816 height 12
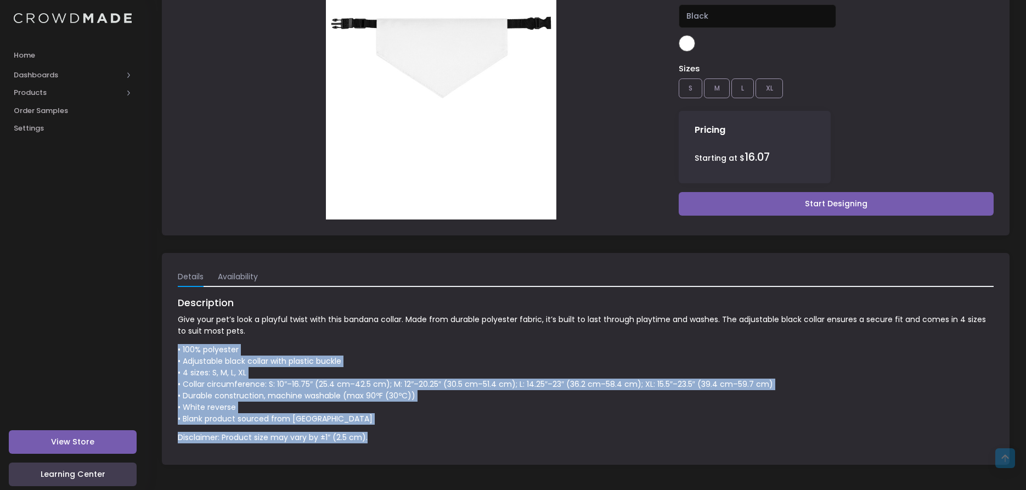
drag, startPoint x: 397, startPoint y: 433, endPoint x: 168, endPoint y: 352, distance: 243.0
click at [168, 352] on div "Details Availability Description Give your pet’s look a playful twist with this…" at bounding box center [586, 359] width 848 height 212
copy span "• 100% polyester • Adjustable black collar with plastic buckle • 4 sizes: S, M,…"
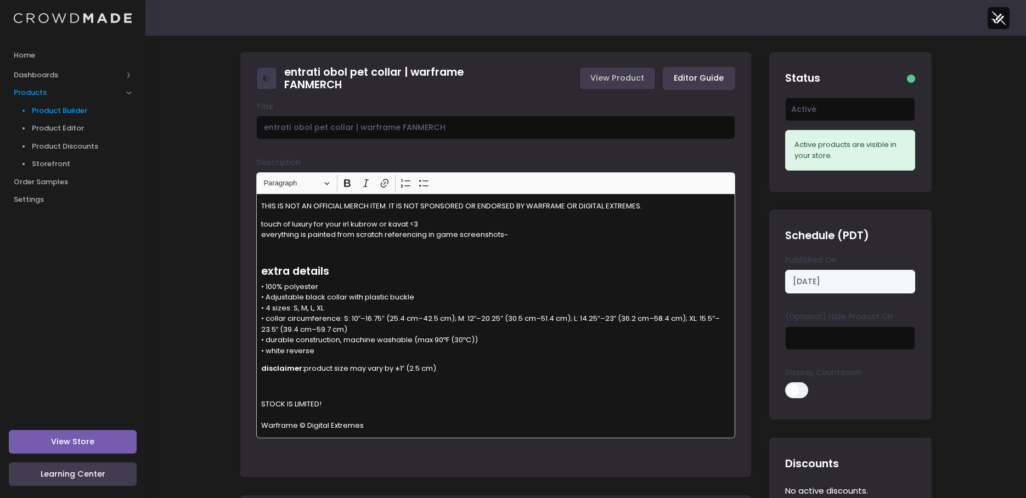
click at [48, 112] on span "Product Builder" at bounding box center [82, 110] width 100 height 11
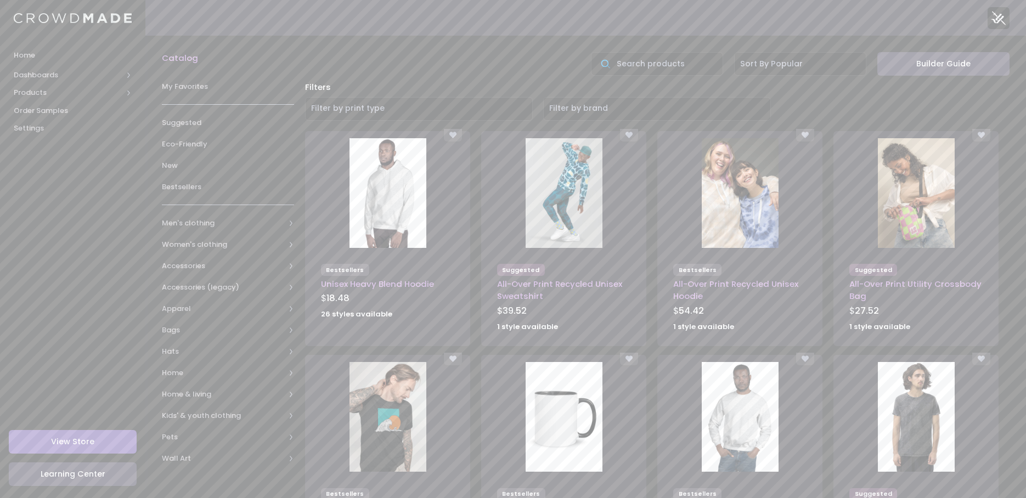
click at [61, 127] on span "Settings" at bounding box center [73, 128] width 118 height 11
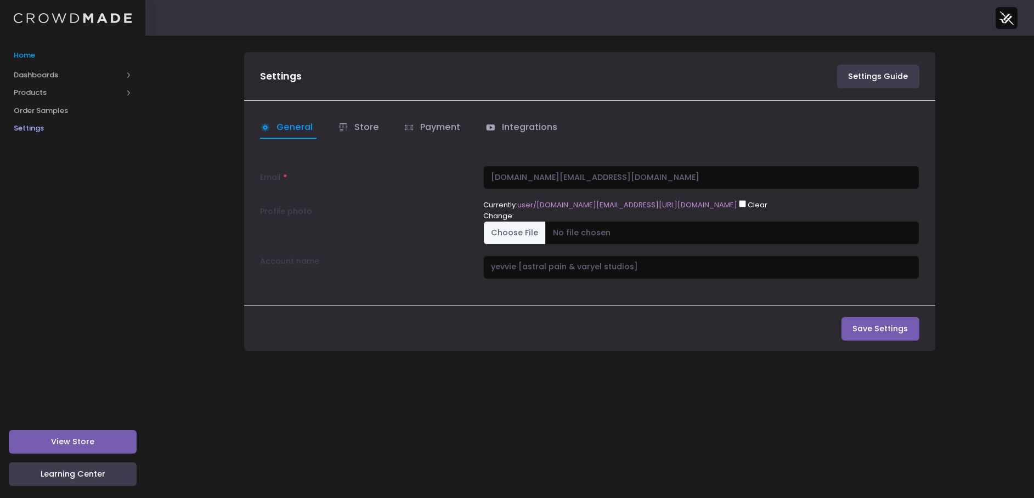
click at [32, 54] on span "Home" at bounding box center [73, 55] width 118 height 11
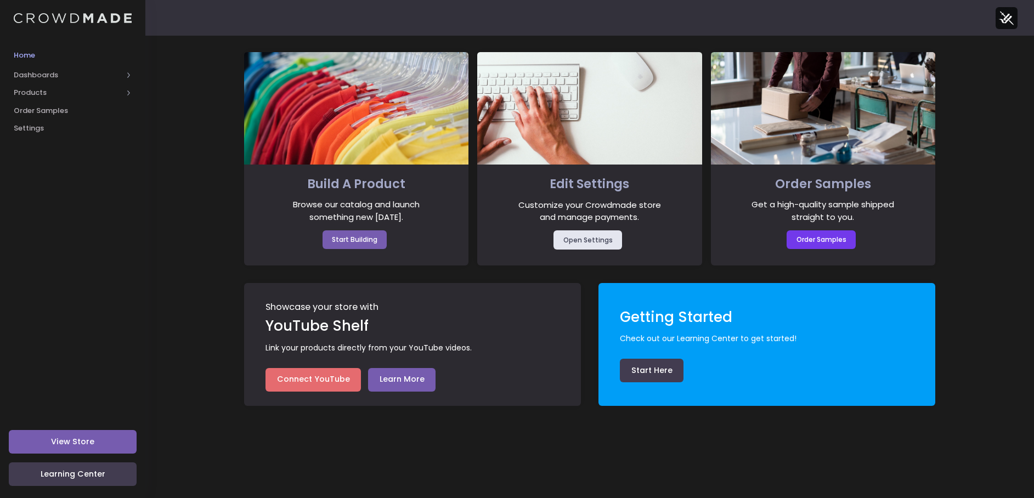
click at [999, 19] on img at bounding box center [1007, 18] width 22 height 22
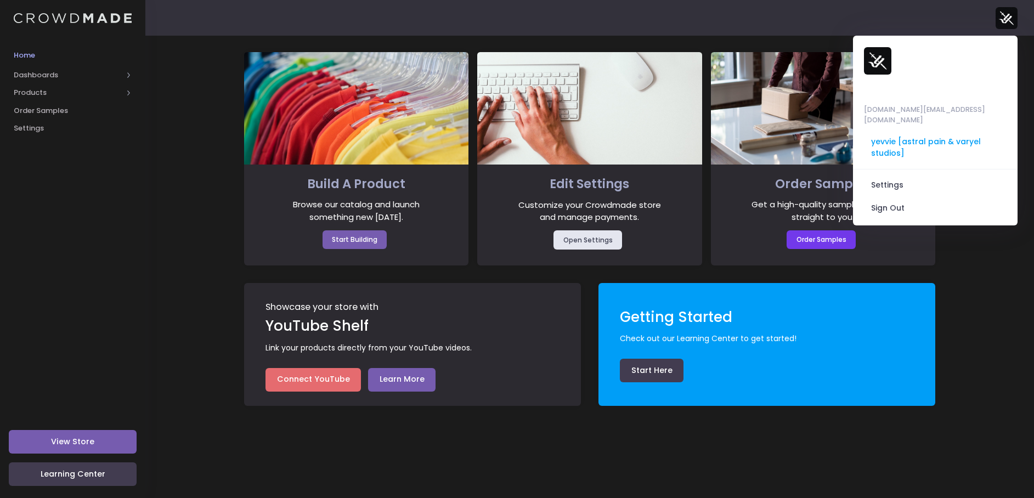
click at [211, 97] on div "Build A Product Browse our catalog and launch something new [DATE]. Start Build…" at bounding box center [589, 267] width 889 height 463
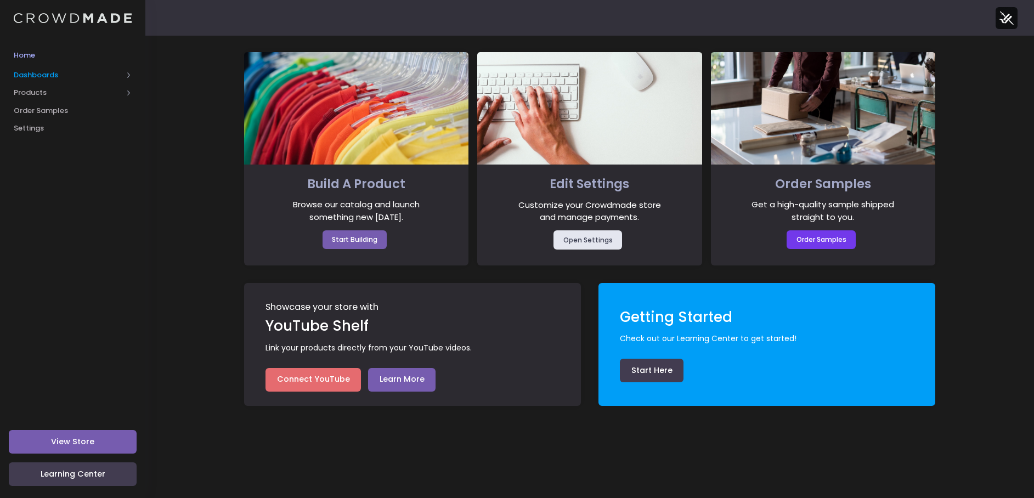
click at [29, 74] on span "Dashboards" at bounding box center [68, 75] width 109 height 11
click at [41, 125] on span "Products" at bounding box center [68, 128] width 109 height 11
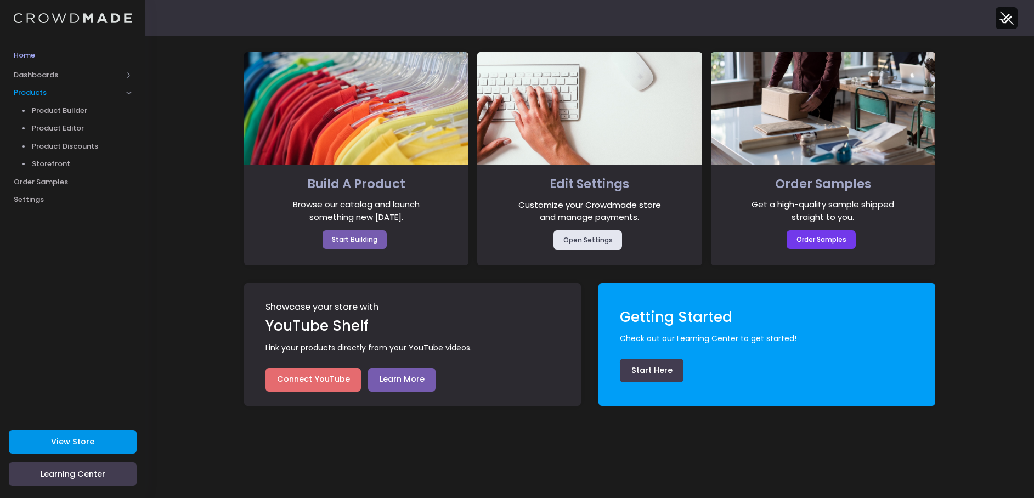
click at [94, 442] on link "View Store" at bounding box center [73, 442] width 128 height 24
click at [47, 131] on span "Product Editor" at bounding box center [82, 128] width 100 height 11
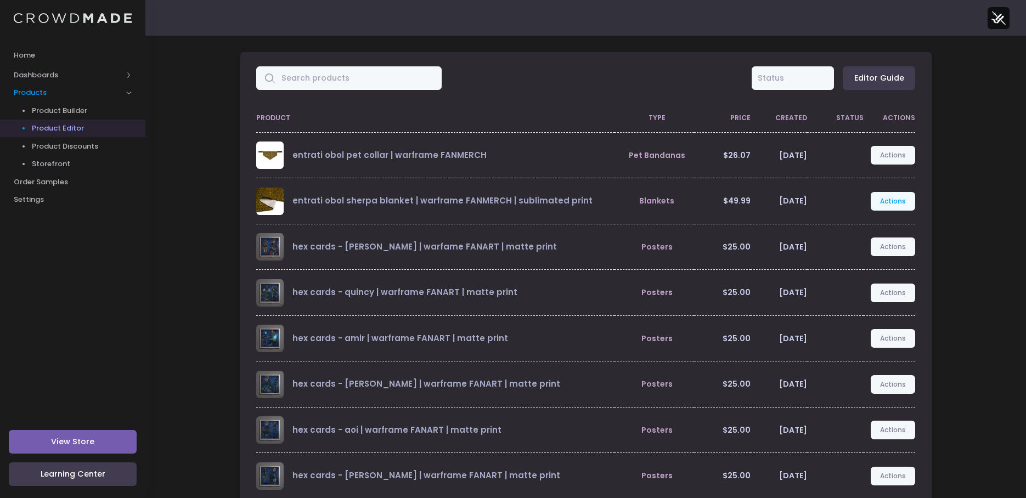
click at [898, 196] on link "Actions" at bounding box center [893, 201] width 45 height 19
click at [860, 226] on link "Edit" at bounding box center [882, 227] width 58 height 19
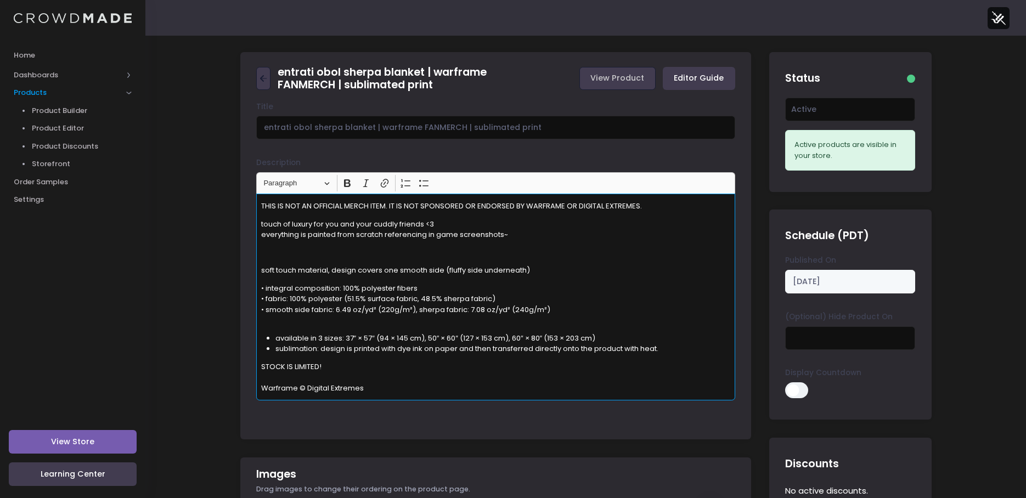
click at [345, 215] on div "THIS IS NOT AN OFFICIAL MERCH ITEM. IT IS NOT SPONSORED OR ENDORSED BY WARFRAME…" at bounding box center [495, 297] width 479 height 206
click at [354, 259] on div "THIS IS NOT AN OFFICIAL MERCH ITEM. IT IS NOT SPONSORED OR ENDORSED BY WARFRAME…" at bounding box center [495, 297] width 479 height 206
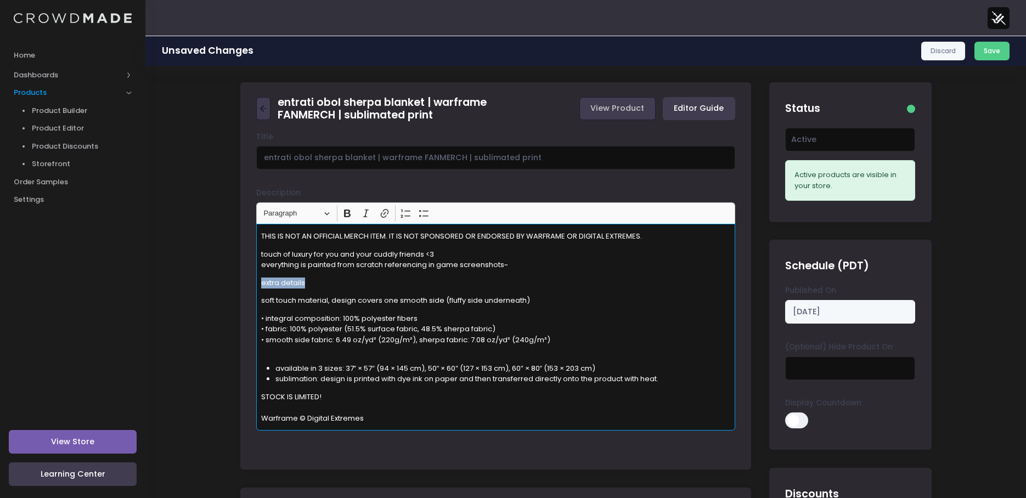
drag, startPoint x: 317, startPoint y: 285, endPoint x: 244, endPoint y: 283, distance: 72.5
click at [244, 283] on div "Title entrati obol sherpa blanket | warframe FANMERCH | sublimated print Descri…" at bounding box center [495, 297] width 511 height 331
click at [305, 207] on span "Paragraph" at bounding box center [291, 213] width 57 height 13
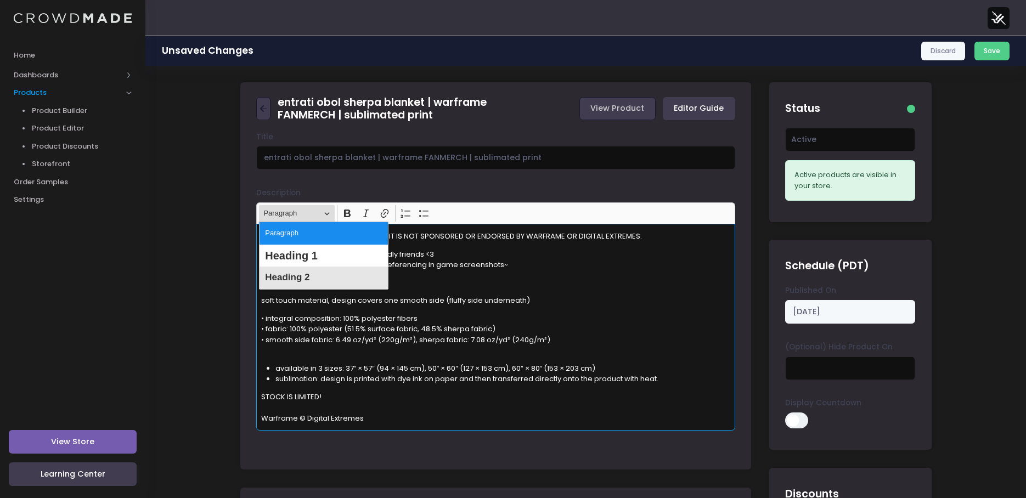
click at [325, 278] on button "Heading 2" at bounding box center [324, 278] width 128 height 22
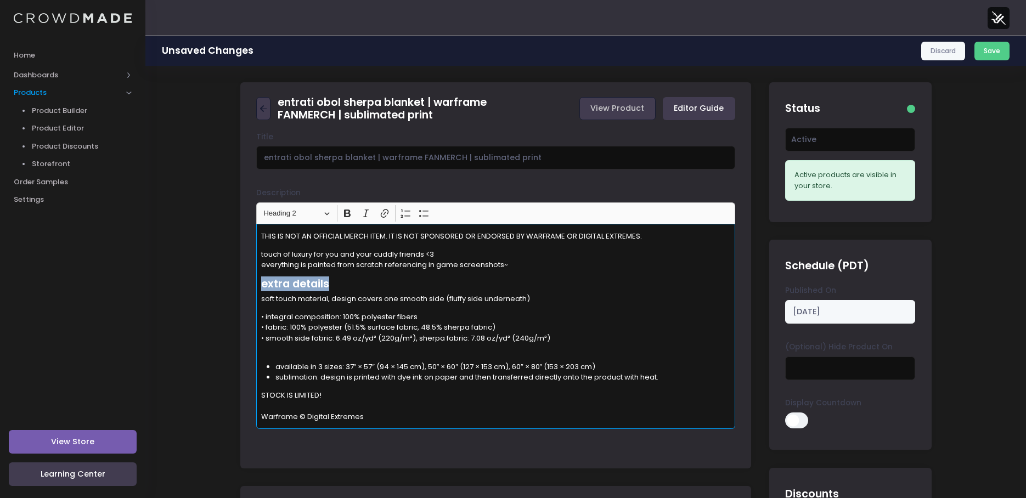
click at [402, 274] on div "THIS IS NOT AN OFFICIAL MERCH ITEM. IT IS NOT SPONSORED OR ENDORSED BY WARFRAME…" at bounding box center [495, 326] width 479 height 205
click at [280, 353] on p "• integral composition: 100% polyester fibers • fabric: 100% polyester (51.5% s…" at bounding box center [496, 333] width 470 height 43
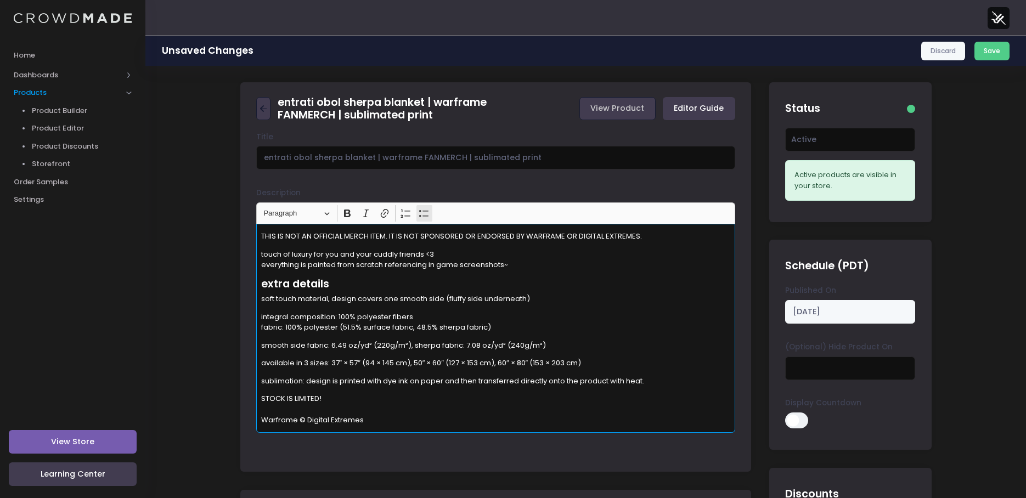
click at [420, 217] on icon "Editor toolbar" at bounding box center [423, 213] width 9 height 7
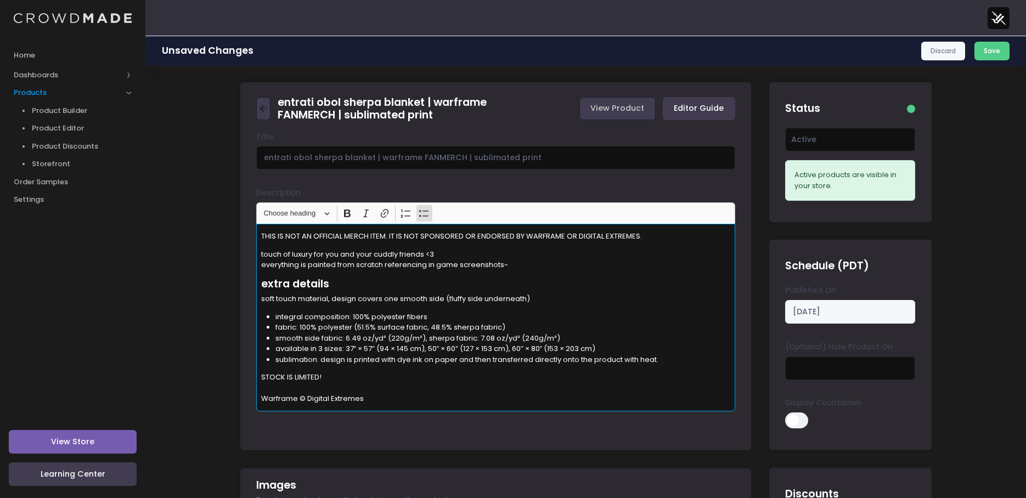
click at [365, 297] on p "soft touch material, design covers one smooth side (fluffy side underneath)" at bounding box center [496, 299] width 470 height 11
click at [379, 276] on div "THIS IS NOT AN OFFICIAL MERCH ITEM. IT IS NOT SPONSORED OR ENDORSED BY WARFRAME…" at bounding box center [495, 317] width 479 height 187
click at [551, 260] on p "touch of luxury for you and your cuddly friends <3 everything is painted from s…" at bounding box center [496, 259] width 470 height 21
click at [997, 52] on button "Save" at bounding box center [993, 51] width 36 height 19
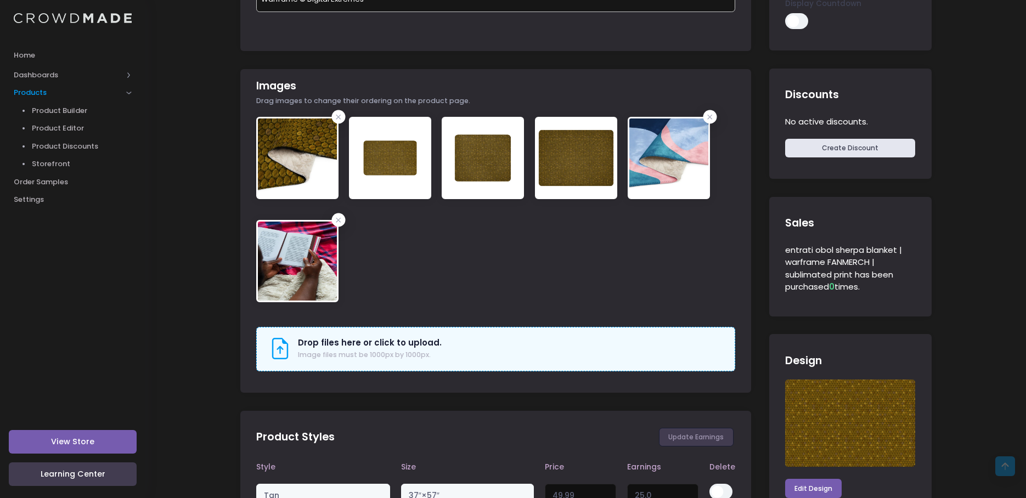
scroll to position [549, 0]
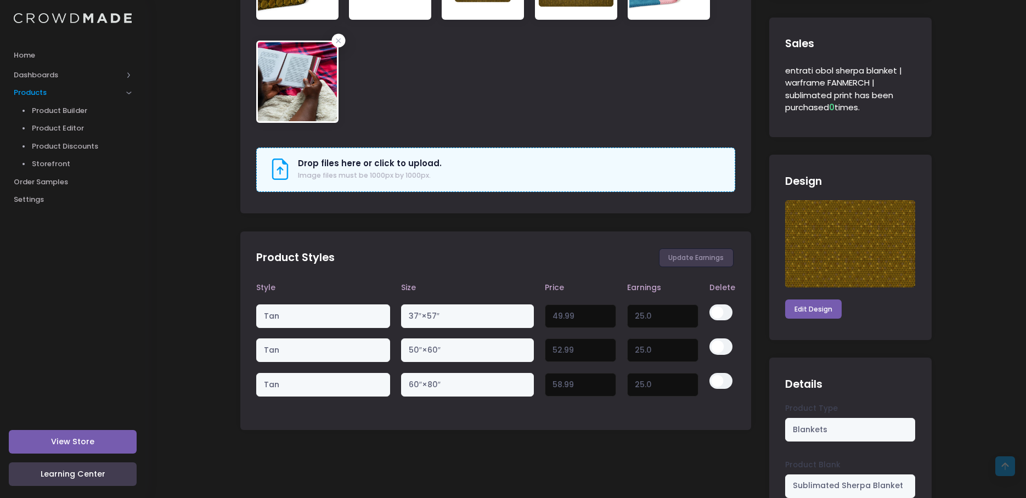
click at [841, 256] on img at bounding box center [850, 243] width 130 height 87
click at [824, 309] on link "Edit Design" at bounding box center [813, 309] width 57 height 19
click at [162, 333] on div "entrati obol sherpa blanket | warframe FANMERCH | sublimated print View Product…" at bounding box center [585, 78] width 881 height 1150
click at [54, 177] on span "Order Samples" at bounding box center [73, 182] width 118 height 11
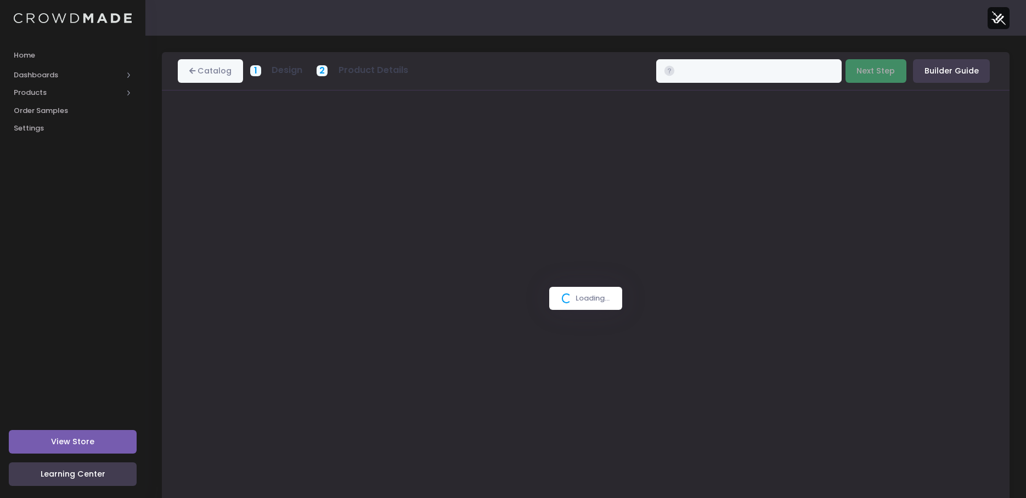
type input "$49.99 - $58.99"
click at [216, 76] on link "Catalog" at bounding box center [210, 71] width 65 height 24
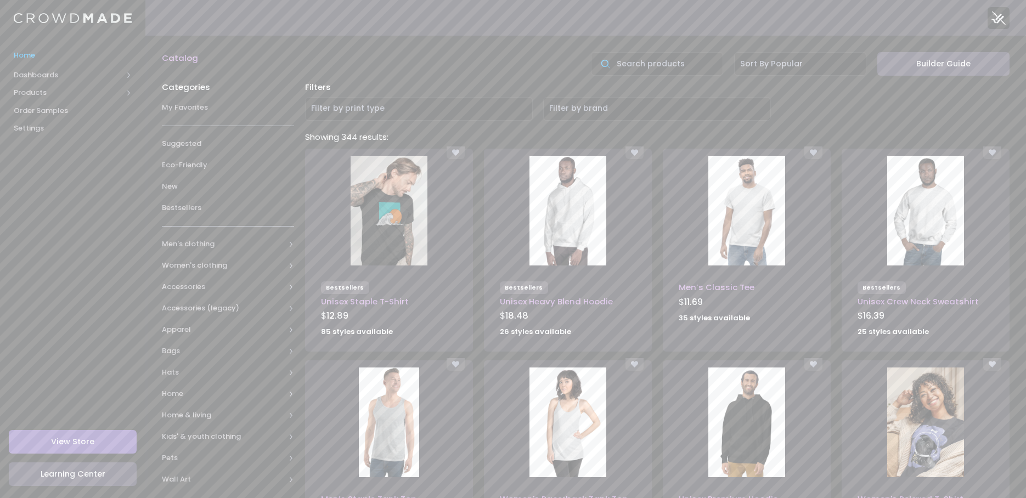
click at [31, 55] on span "Home" at bounding box center [73, 55] width 118 height 11
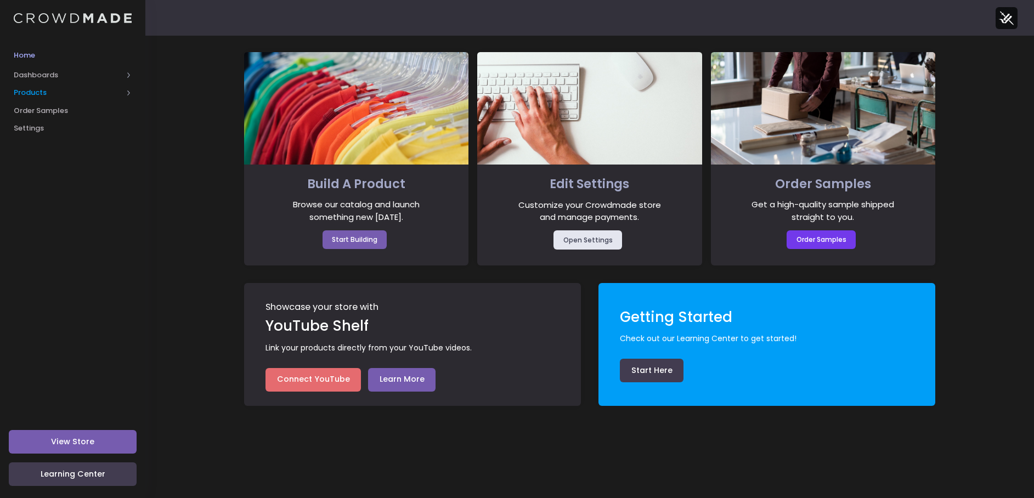
click at [44, 86] on span "Products" at bounding box center [72, 93] width 145 height 18
click at [71, 120] on link "Product Editor" at bounding box center [72, 129] width 145 height 18
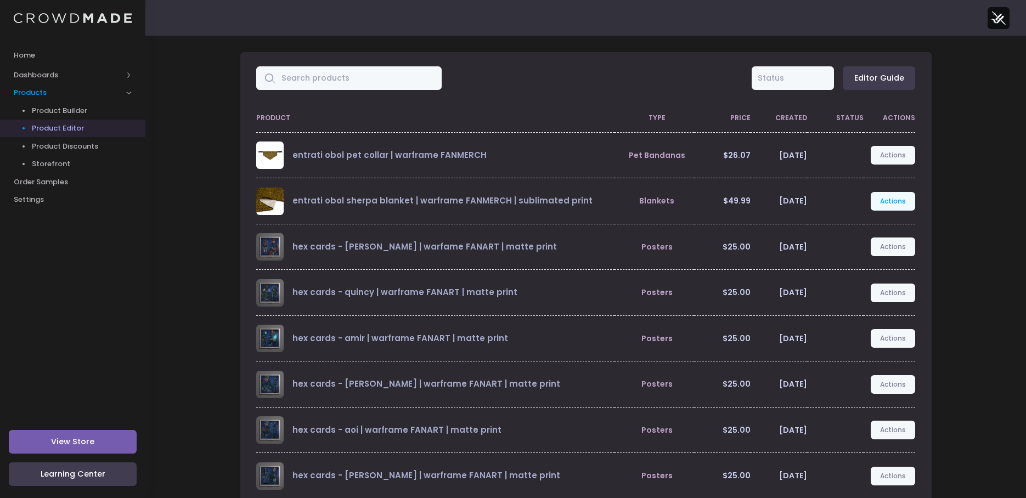
click at [887, 201] on link "Actions" at bounding box center [893, 201] width 45 height 19
click at [870, 226] on link "Edit" at bounding box center [882, 227] width 58 height 19
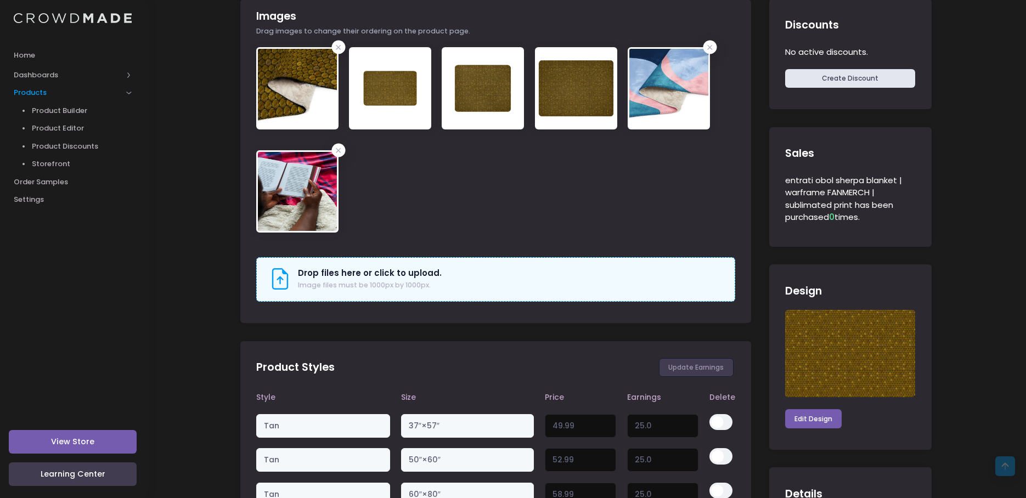
scroll to position [549, 0]
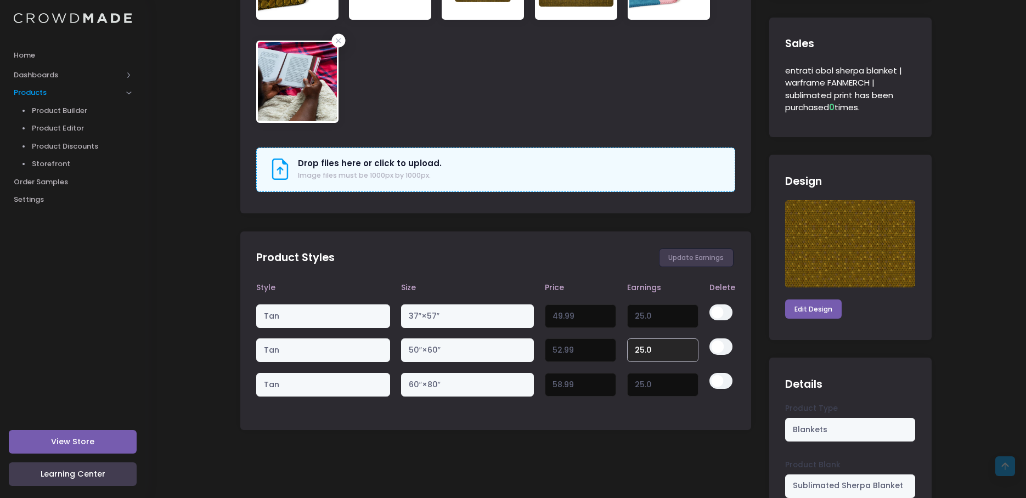
drag, startPoint x: 654, startPoint y: 353, endPoint x: 627, endPoint y: 353, distance: 26.9
click at [627, 353] on input "25.0" at bounding box center [663, 351] width 72 height 24
type input "3"
type input "30.99"
type input "30"
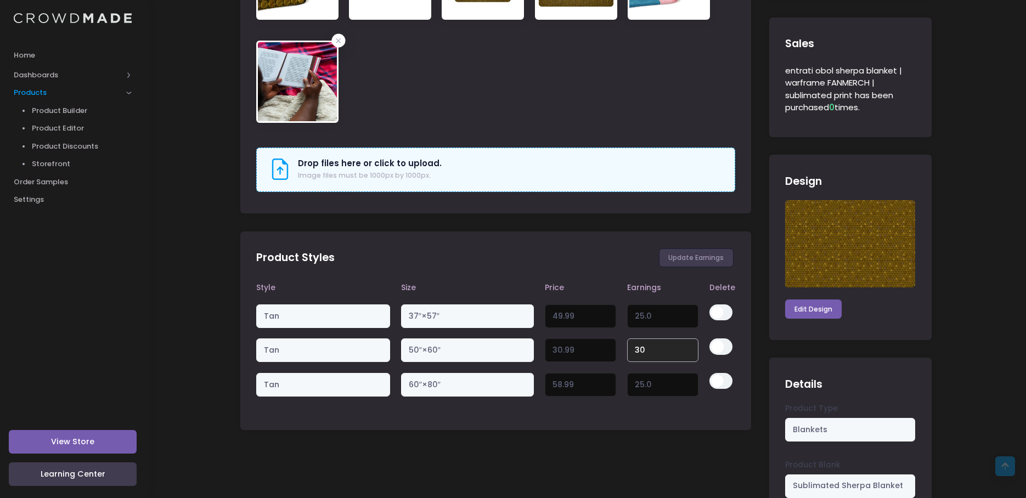
type input "57.99"
type input "30"
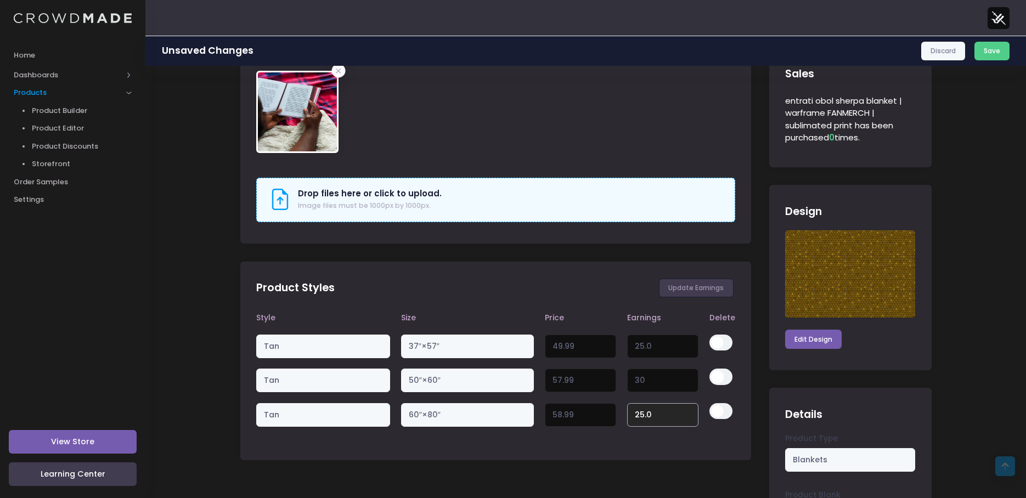
drag, startPoint x: 660, startPoint y: 386, endPoint x: 628, endPoint y: 387, distance: 31.8
click at [628, 387] on tbody "Tan 37″×57″ 49.99 Variant price must be at least $24.99 and not more than $250 …" at bounding box center [495, 380] width 479 height 103
type input "3"
type input "36.99"
type input "35"
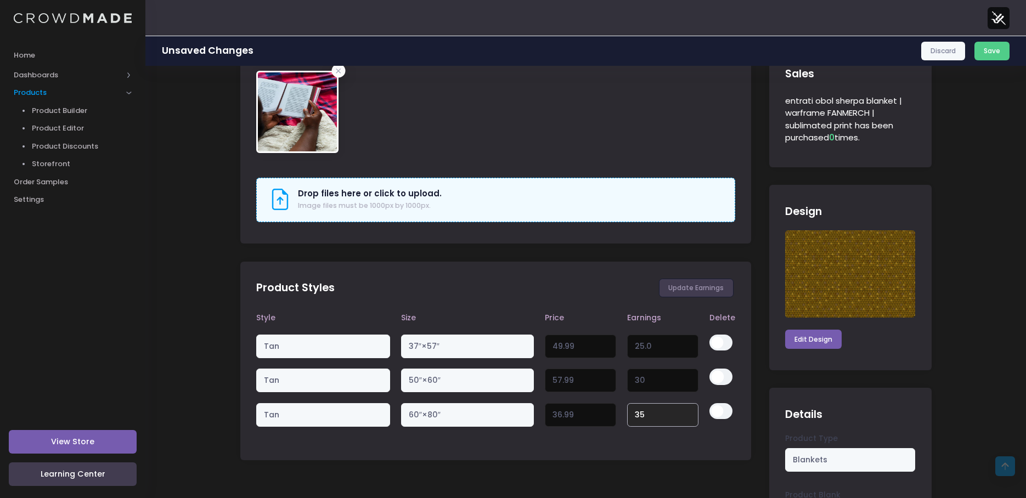
type input "68.99"
click at [658, 457] on div "Product Styles Update Earnings Style Size Price Earnings Delete Tan 37″×57″ 49.…" at bounding box center [495, 361] width 511 height 199
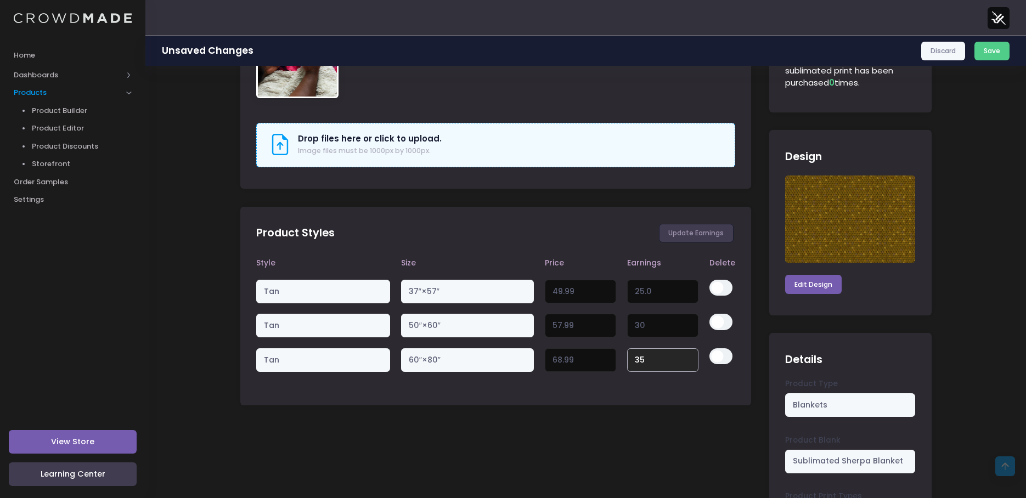
click at [635, 361] on input "35" at bounding box center [663, 360] width 72 height 24
type input "36"
type input "69.99"
type input "36"
click at [651, 403] on div "Product Styles Update Earnings Style Size Price Earnings Delete Tan 37″×57″ 49.…" at bounding box center [495, 306] width 511 height 199
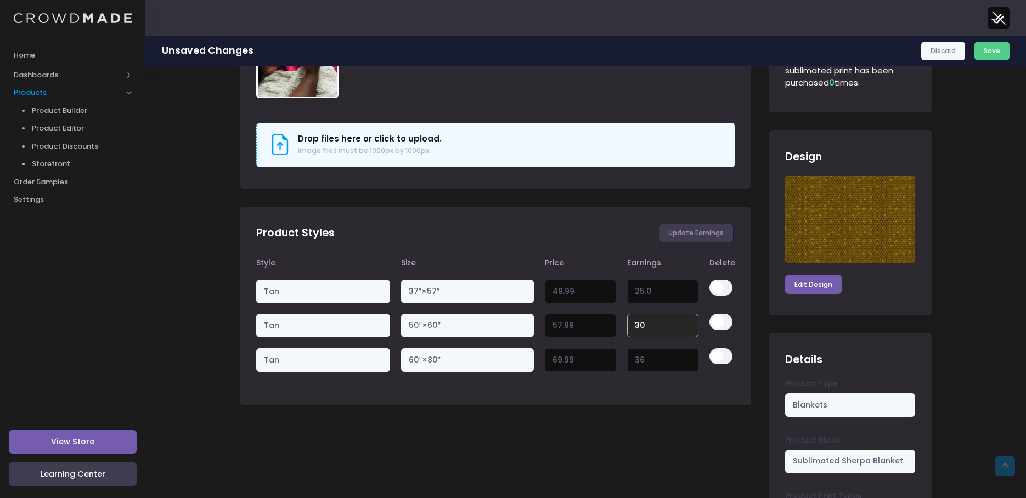
click at [638, 323] on input "30" at bounding box center [663, 326] width 72 height 24
type input "32"
type input "59.99"
type input "32"
click at [645, 407] on div "entrati obol sherpa blanket | warframe FANMERCH | sublimated print View Product…" at bounding box center [495, 25] width 511 height 1092
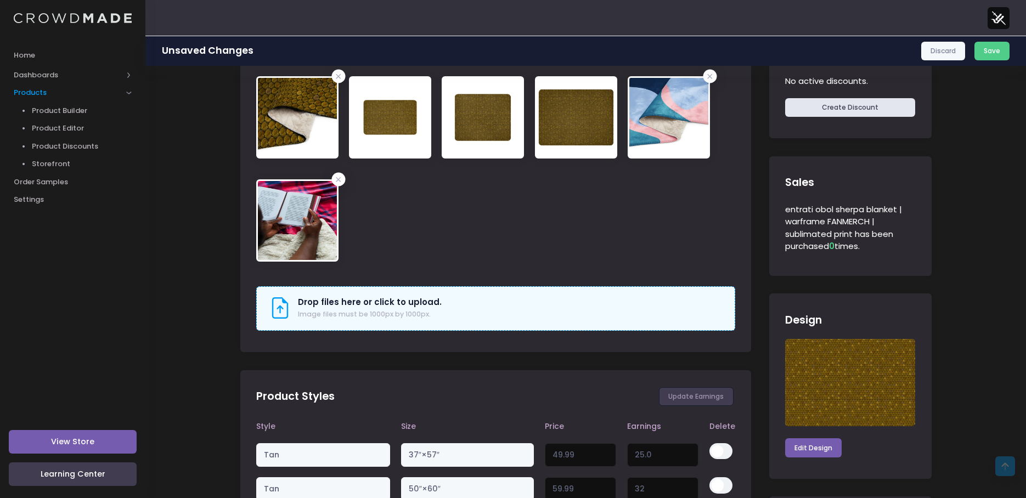
scroll to position [439, 0]
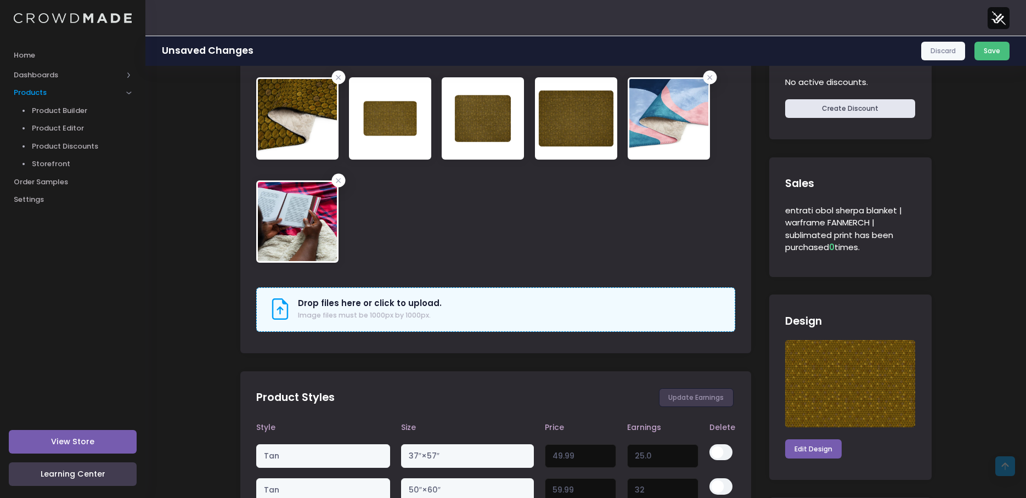
click at [989, 45] on button "Save" at bounding box center [993, 51] width 36 height 19
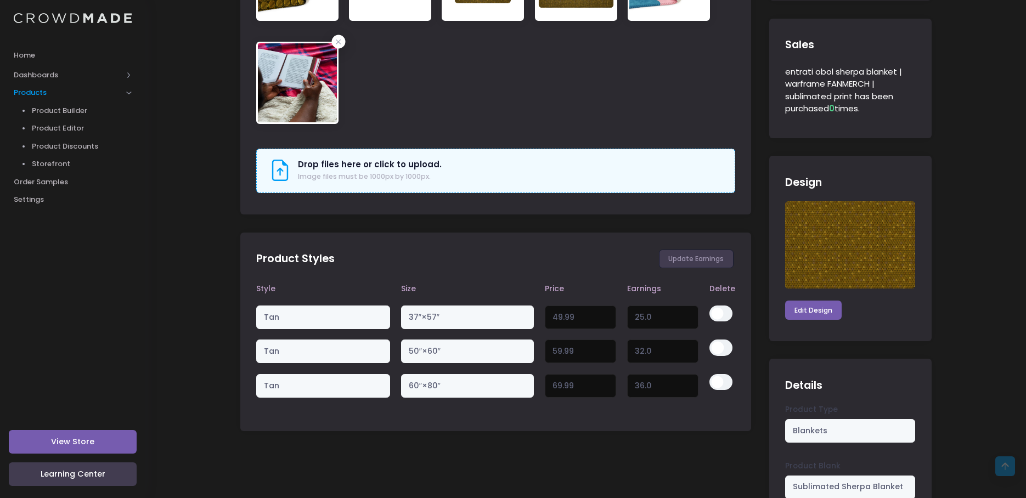
scroll to position [549, 0]
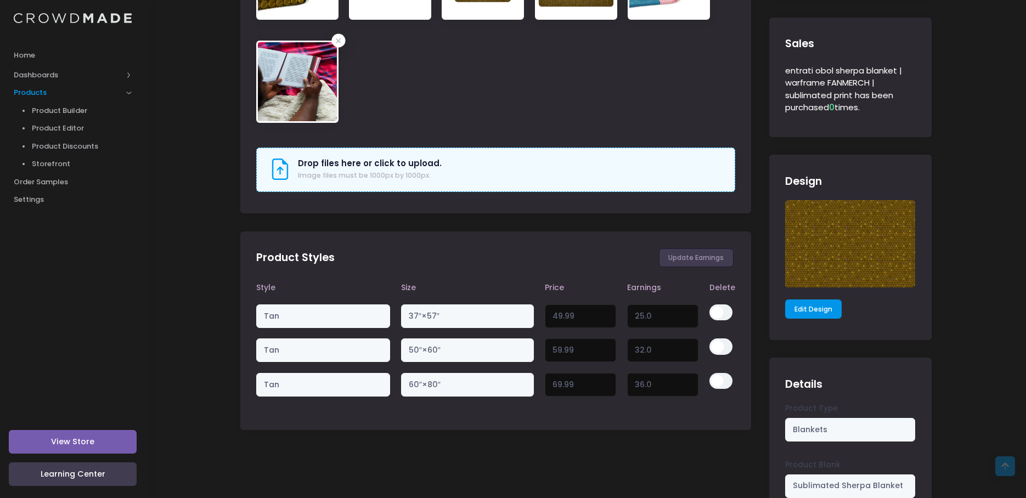
click at [815, 312] on link "Edit Design" at bounding box center [813, 309] width 57 height 19
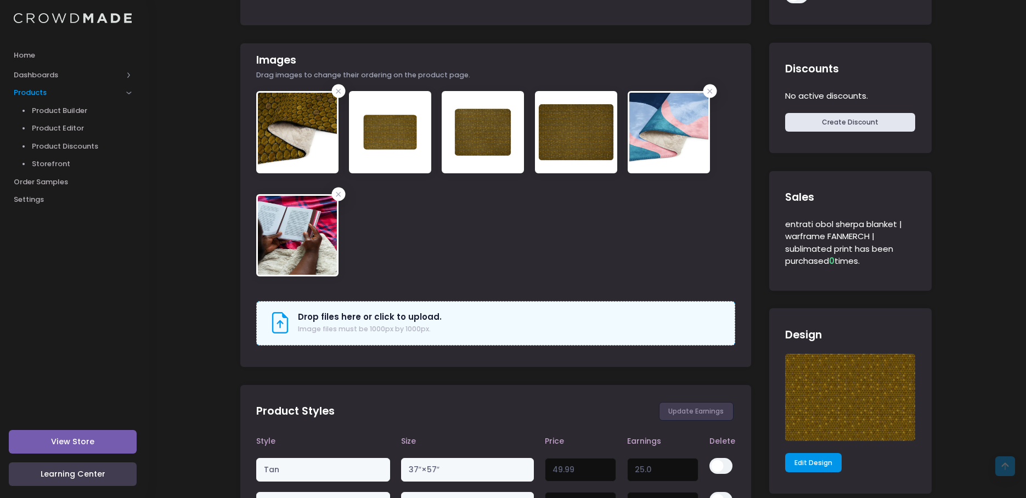
scroll to position [384, 0]
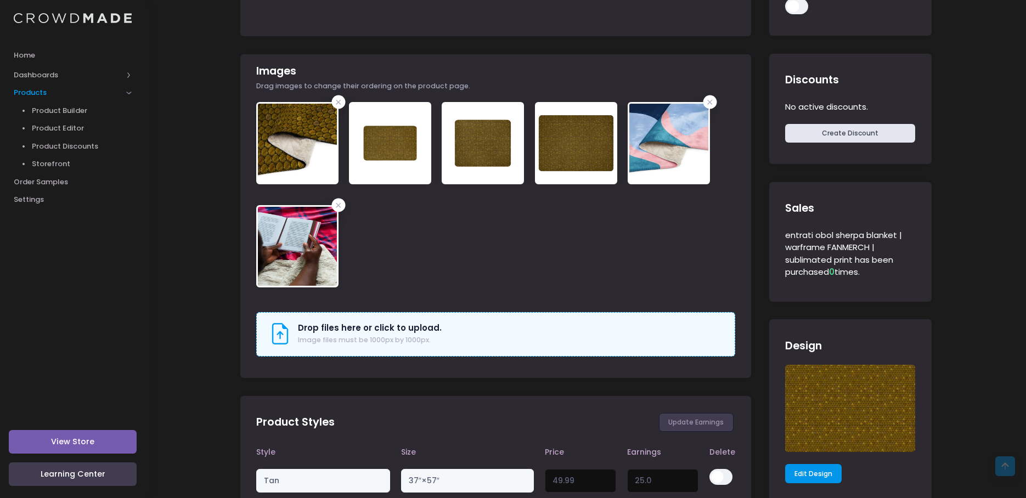
click at [823, 473] on link "Edit Design" at bounding box center [813, 473] width 57 height 19
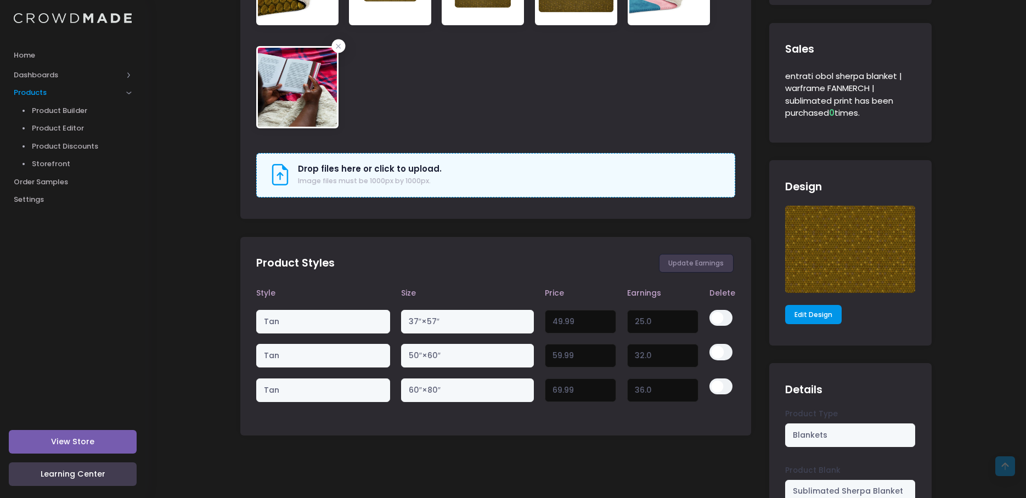
scroll to position [549, 0]
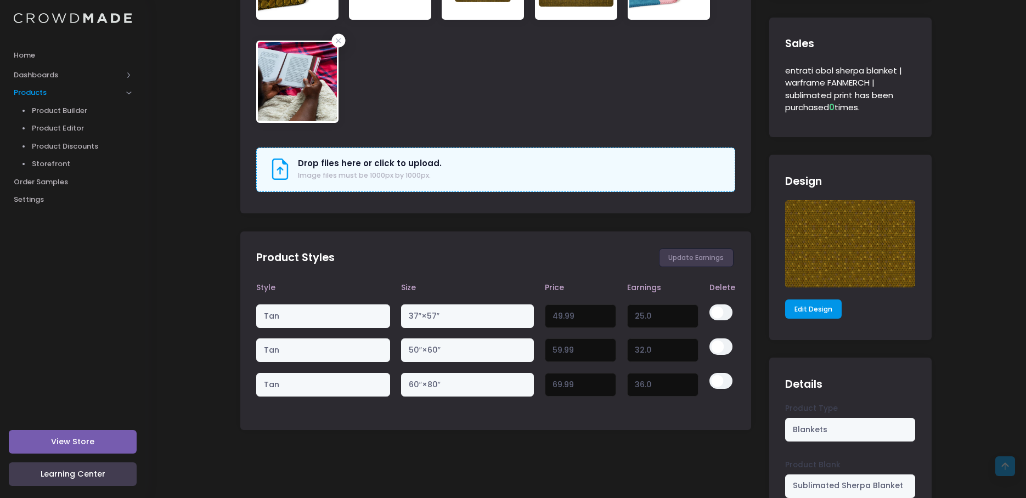
click at [811, 310] on link "Edit Design" at bounding box center [813, 309] width 57 height 19
click at [808, 311] on link "Edit Design" at bounding box center [813, 309] width 57 height 19
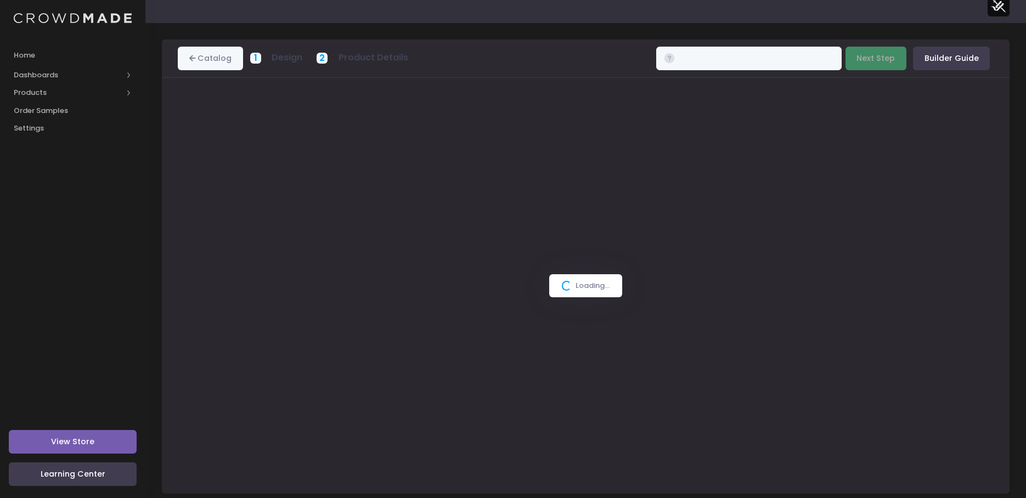
scroll to position [25, 0]
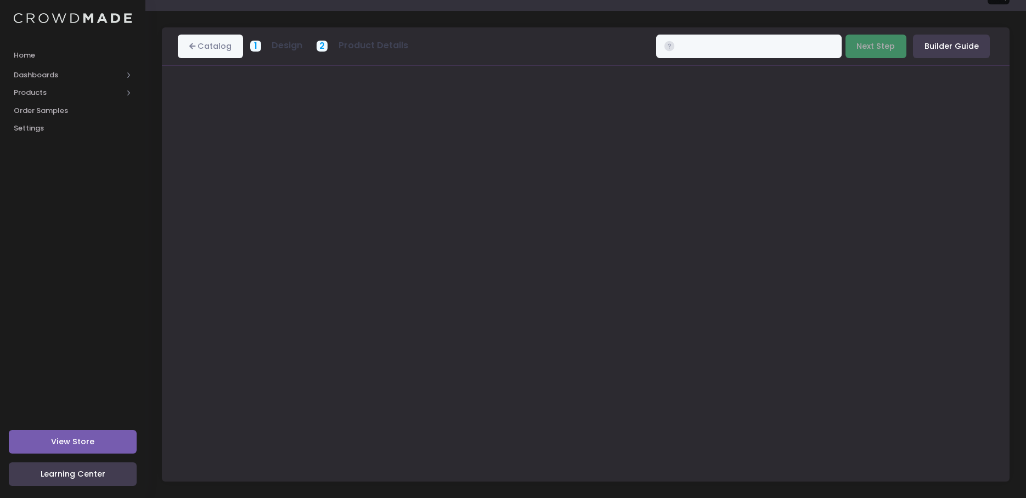
type input "$49.99 - $58.99"
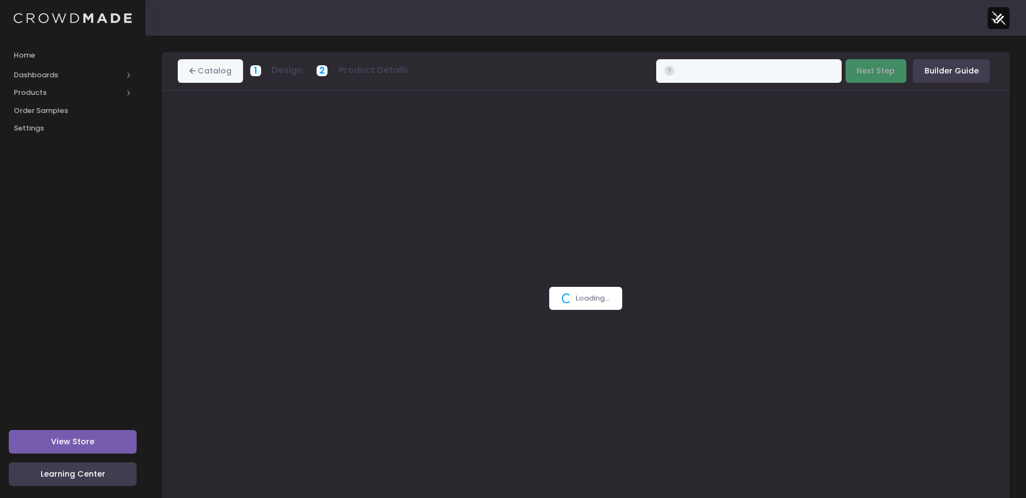
type input "$49.99 - $58.99"
click at [894, 78] on button "Next Step" at bounding box center [876, 71] width 61 height 24
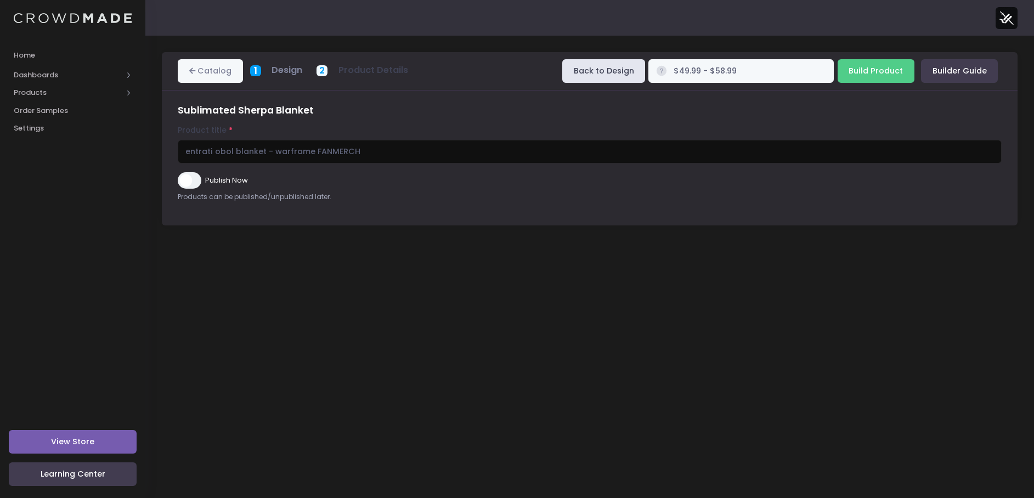
click at [191, 175] on input "Publish Now" at bounding box center [189, 180] width 23 height 16
checkbox input "true"
click at [871, 72] on input "Build Product" at bounding box center [876, 71] width 77 height 24
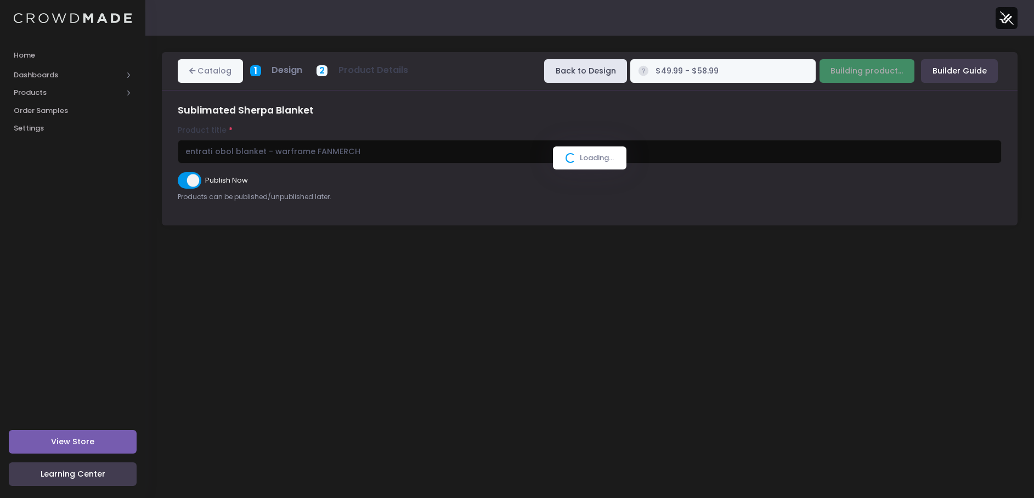
type input "Build Product"
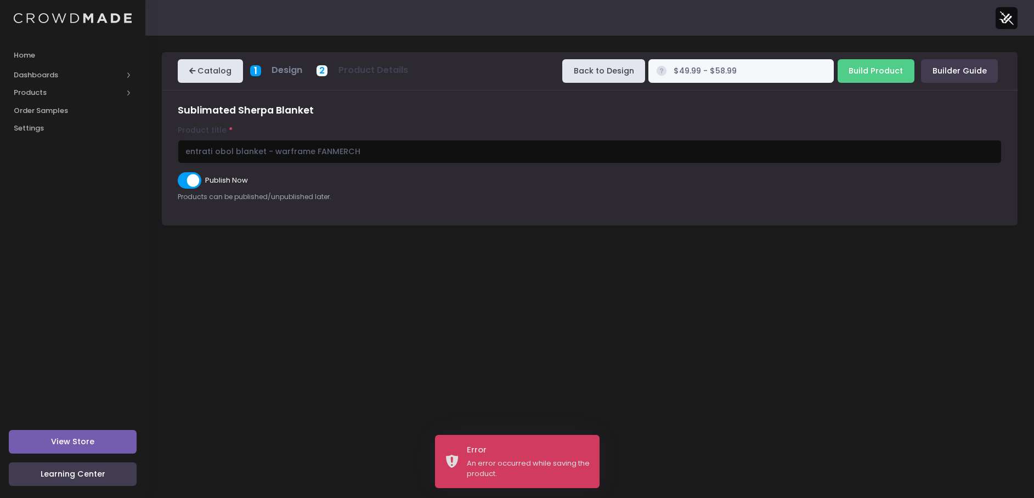
click at [219, 72] on link "Catalog" at bounding box center [210, 71] width 65 height 24
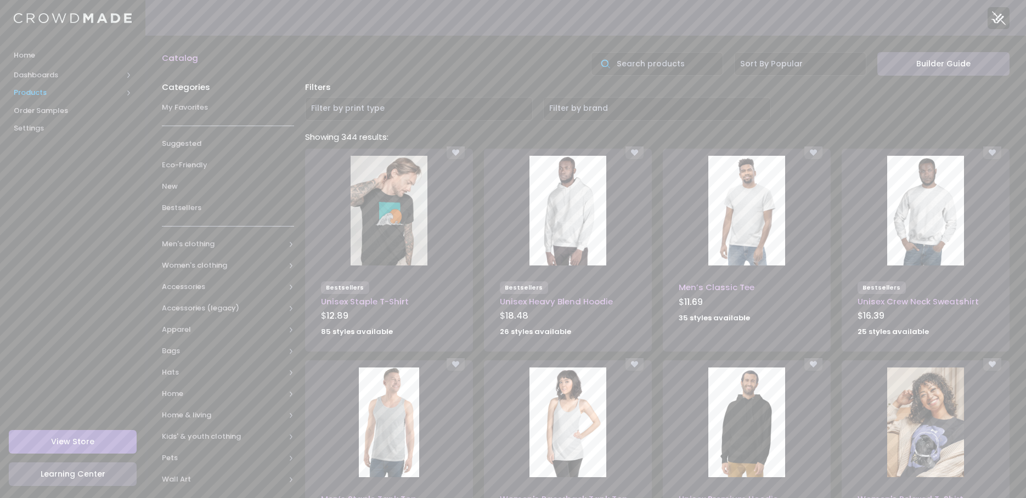
click at [49, 86] on span "Products" at bounding box center [72, 93] width 145 height 18
click at [61, 128] on span "Product Editor" at bounding box center [82, 128] width 100 height 11
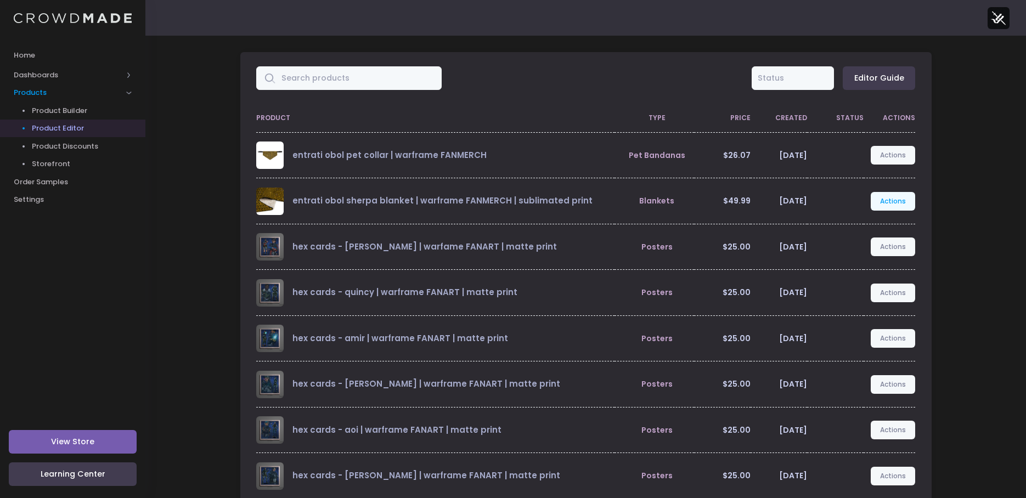
click at [892, 198] on link "Actions" at bounding box center [893, 201] width 45 height 19
click at [875, 264] on link "Unpublish" at bounding box center [882, 266] width 58 height 19
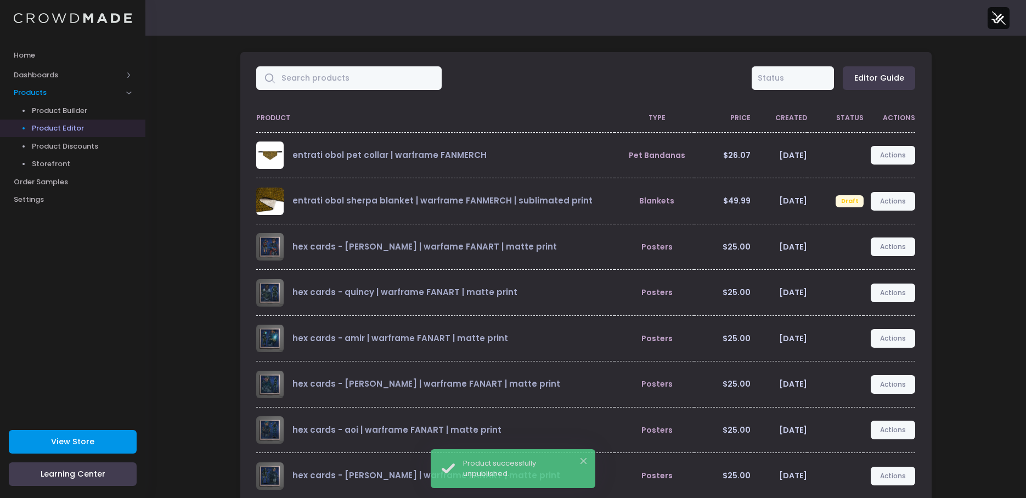
click at [98, 441] on link "View Store" at bounding box center [73, 442] width 128 height 24
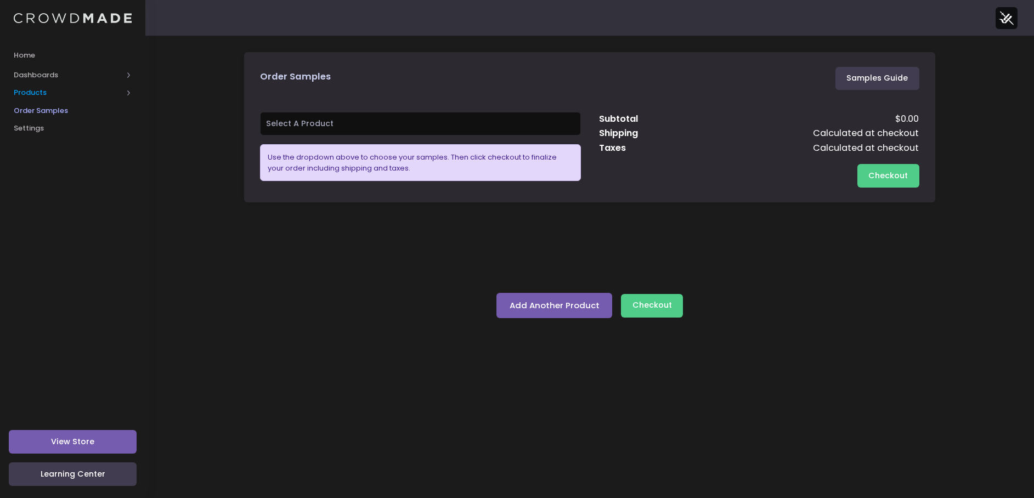
click at [48, 91] on span "Products" at bounding box center [68, 92] width 109 height 11
click at [39, 77] on span "Dashboards" at bounding box center [68, 75] width 109 height 11
click at [37, 123] on span "Products" at bounding box center [68, 128] width 109 height 11
click at [71, 121] on link "Product Editor" at bounding box center [72, 129] width 145 height 18
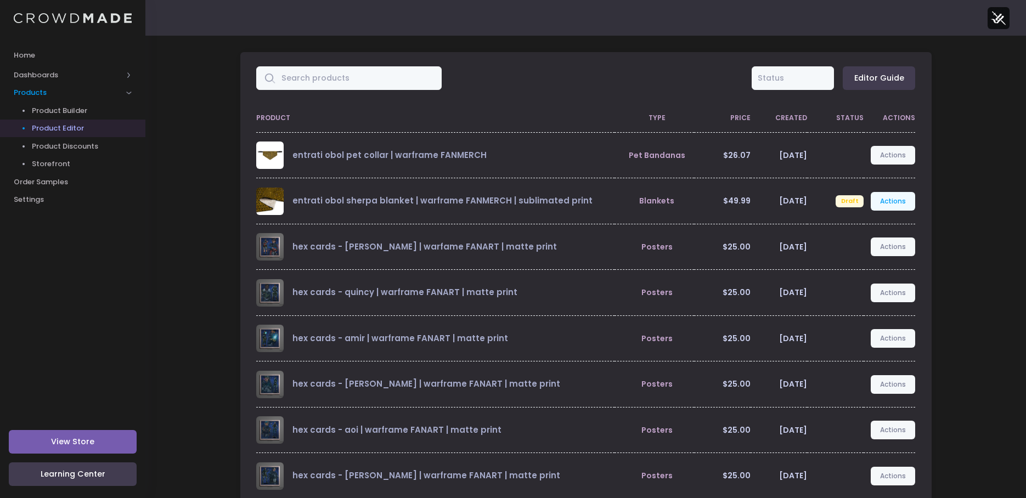
click at [896, 195] on link "Actions" at bounding box center [893, 201] width 45 height 19
click at [878, 223] on link "Edit" at bounding box center [882, 227] width 58 height 19
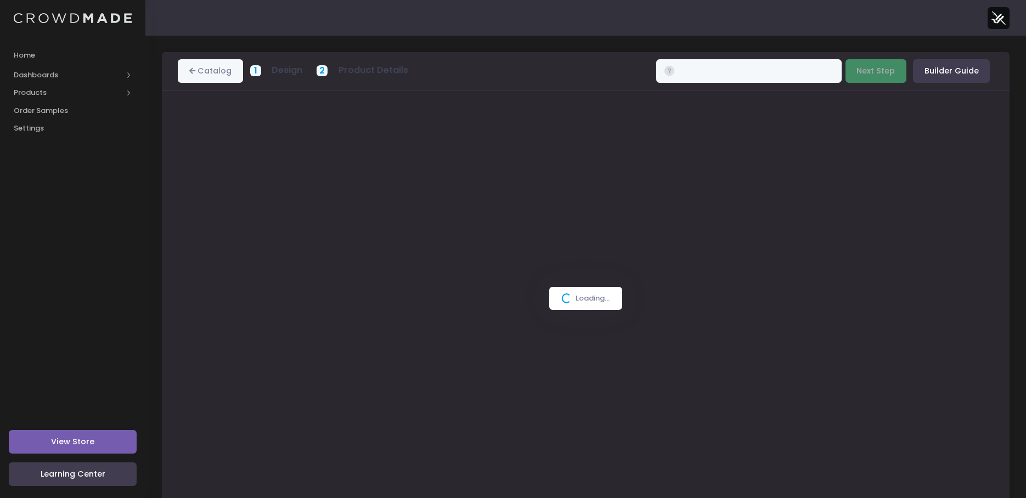
type input "$49.99 - $58.99"
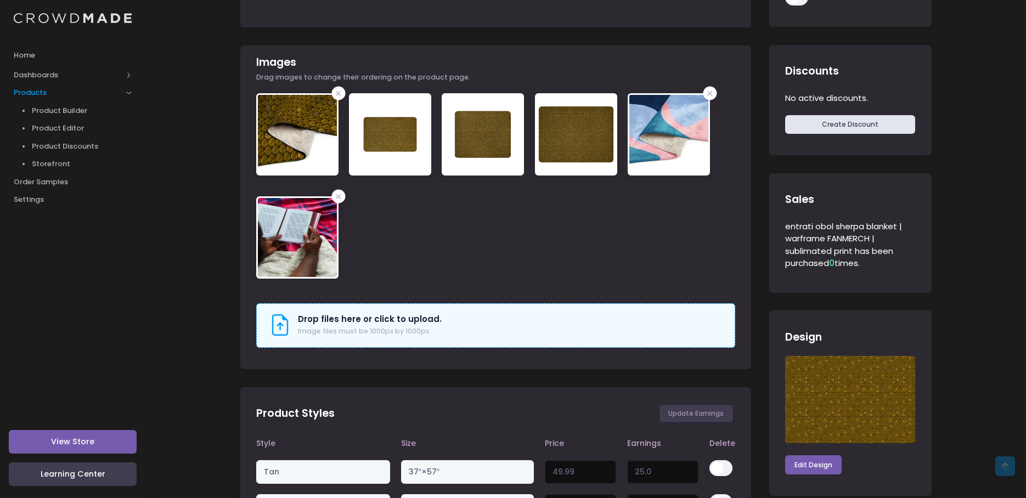
scroll to position [604, 0]
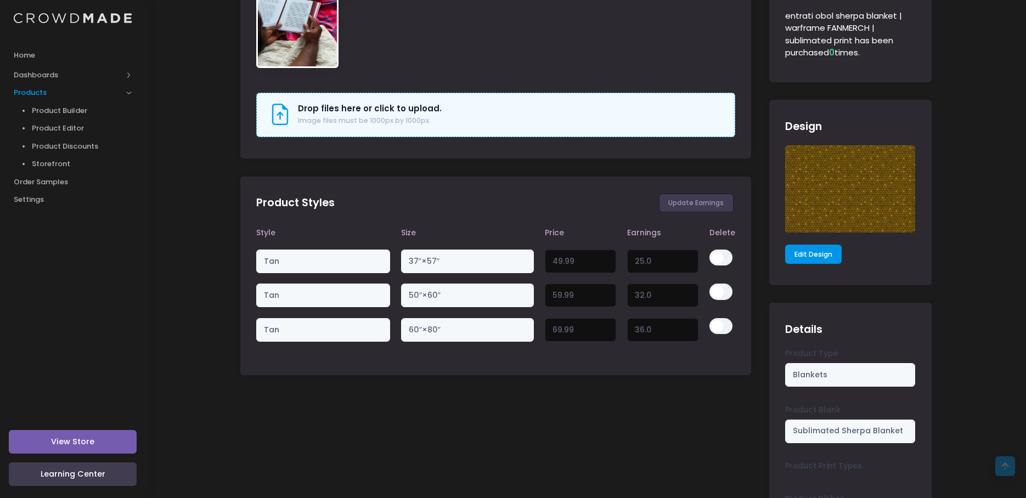
click at [809, 256] on link "Edit Design" at bounding box center [813, 254] width 57 height 19
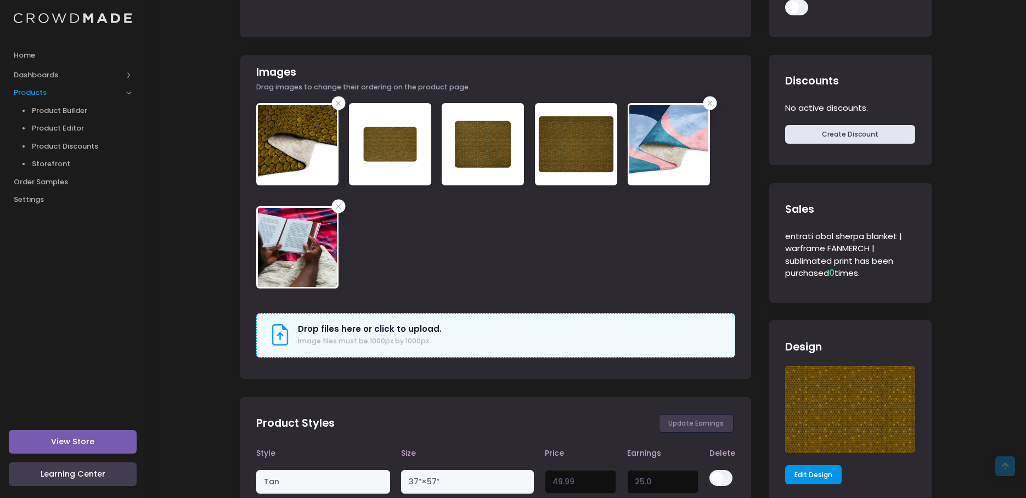
scroll to position [329, 0]
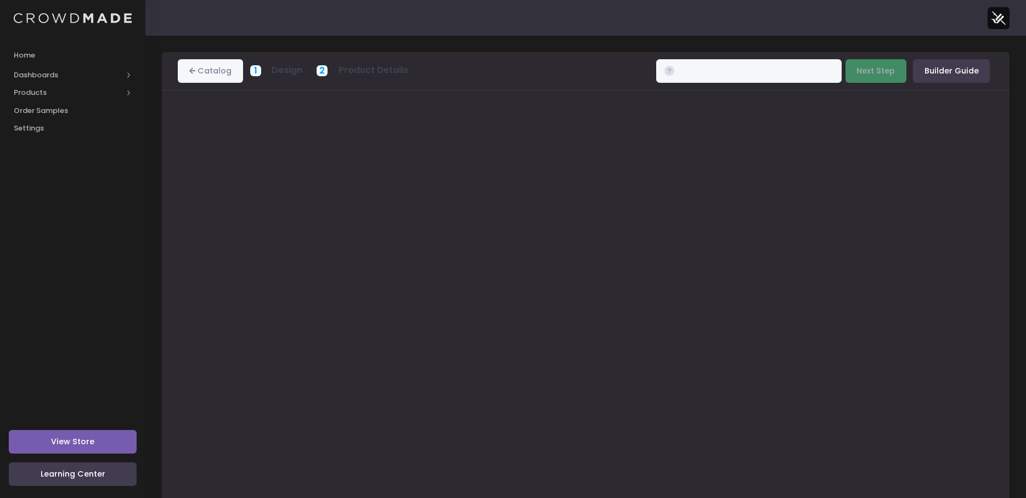
type input "$49.99 - $58.99"
click at [879, 72] on button "Next Step" at bounding box center [876, 71] width 61 height 24
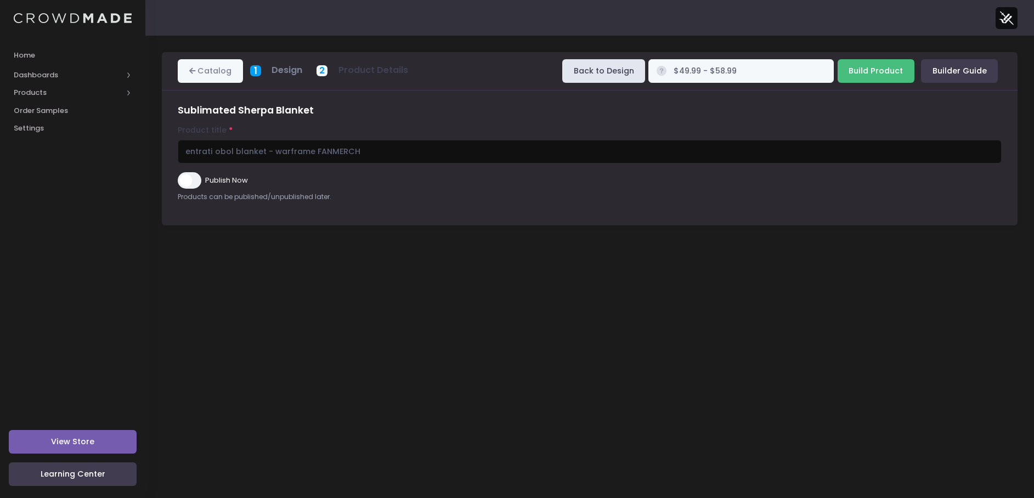
click at [879, 72] on input "Build Product" at bounding box center [876, 71] width 77 height 24
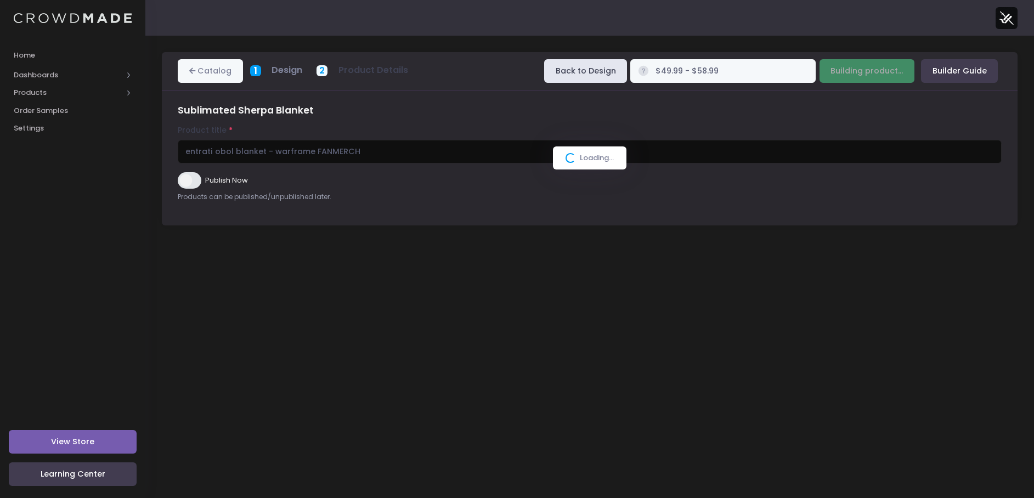
type input "Build Product"
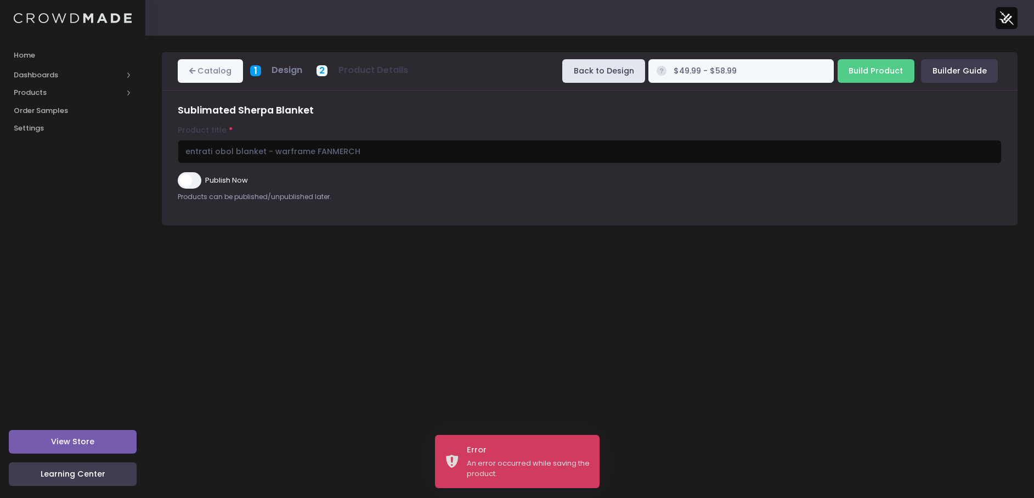
click at [191, 181] on input "Publish Now" at bounding box center [189, 180] width 23 height 16
checkbox input "true"
click at [886, 72] on input "Build Product" at bounding box center [876, 71] width 77 height 24
type input "Building product..."
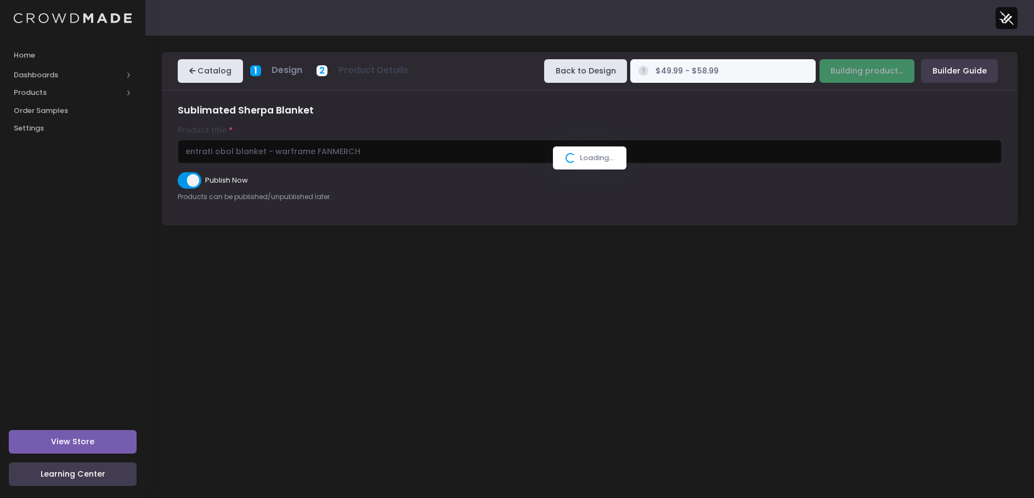
click at [202, 72] on link "Catalog" at bounding box center [210, 71] width 65 height 24
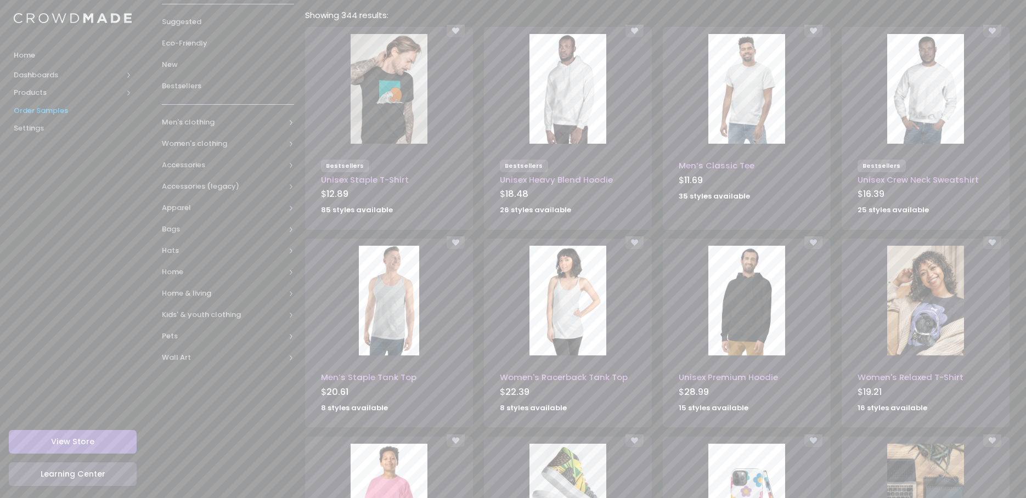
scroll to position [165, 0]
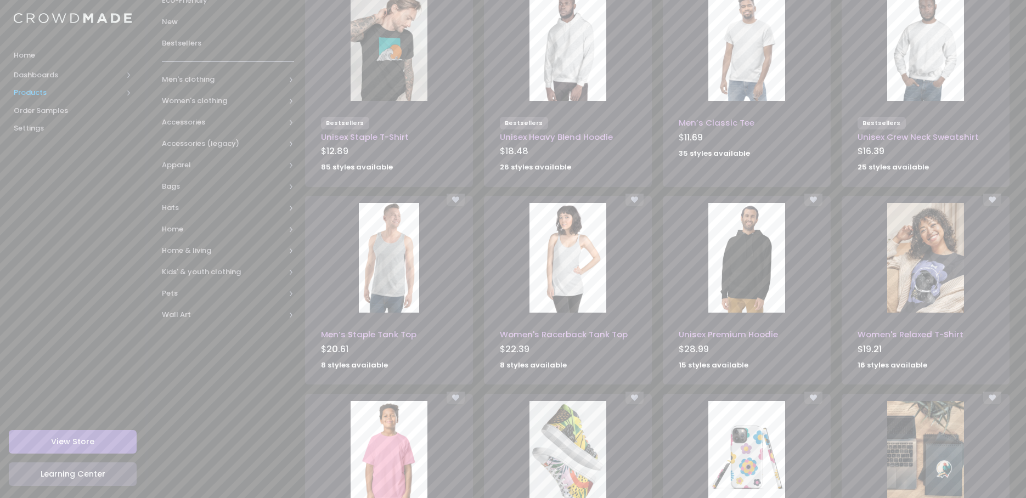
click at [38, 88] on span "Products" at bounding box center [68, 92] width 109 height 11
click at [70, 125] on span "Product Editor" at bounding box center [82, 128] width 100 height 11
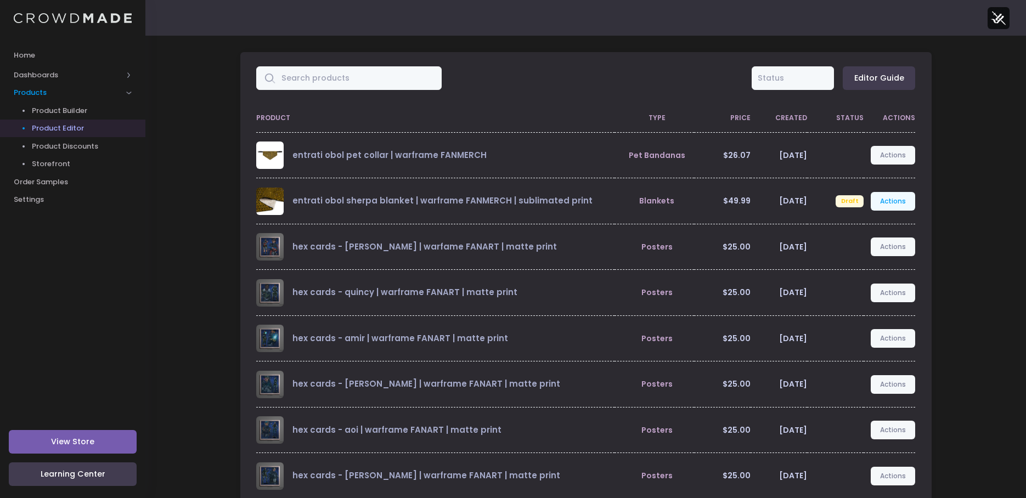
click at [887, 200] on link "Actions" at bounding box center [893, 201] width 45 height 19
click at [869, 227] on link "Edit" at bounding box center [882, 227] width 58 height 19
click at [888, 200] on link "Actions" at bounding box center [893, 201] width 45 height 19
click at [858, 230] on link "Edit" at bounding box center [882, 227] width 58 height 19
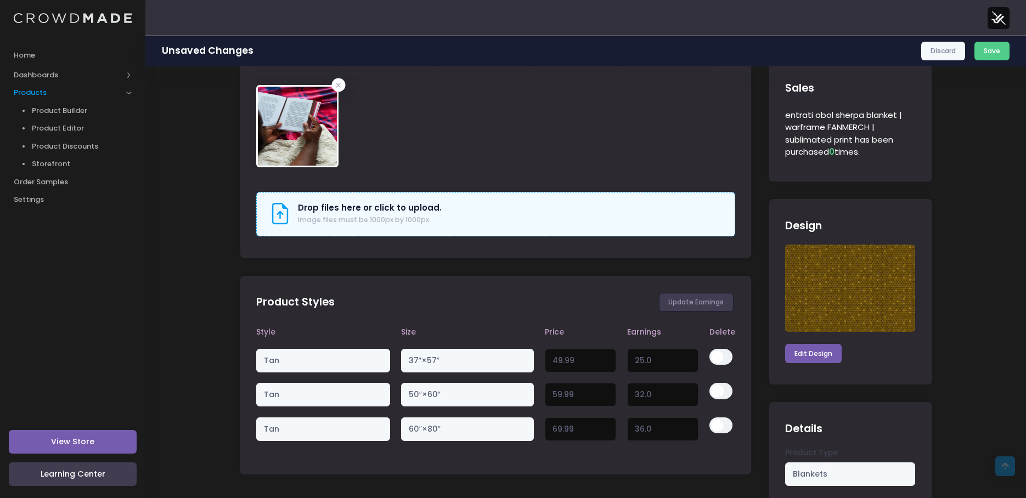
scroll to position [604, 0]
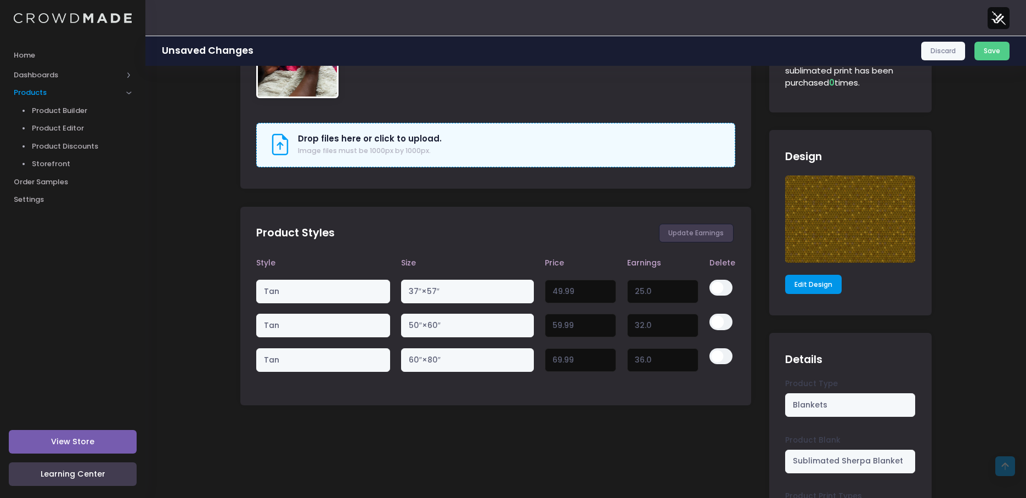
click at [816, 284] on link "Edit Design" at bounding box center [813, 284] width 57 height 19
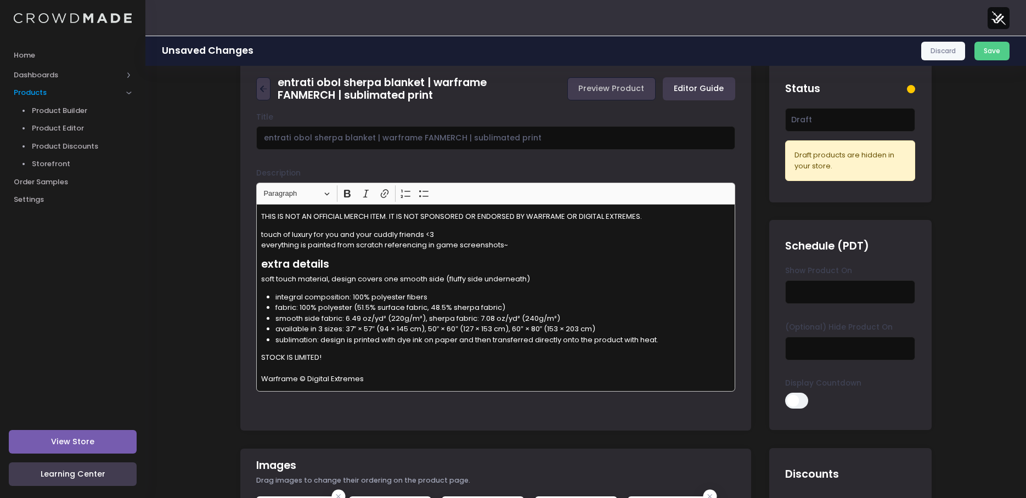
scroll to position [0, 0]
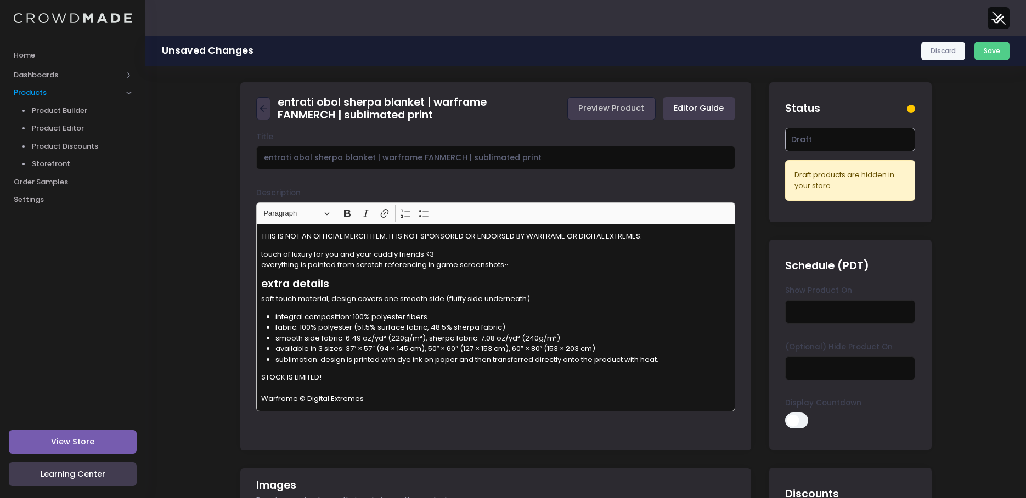
click at [829, 143] on select "Active Draft" at bounding box center [850, 140] width 130 height 24
select select "active"
click at [785, 128] on select "Active Draft" at bounding box center [850, 140] width 130 height 24
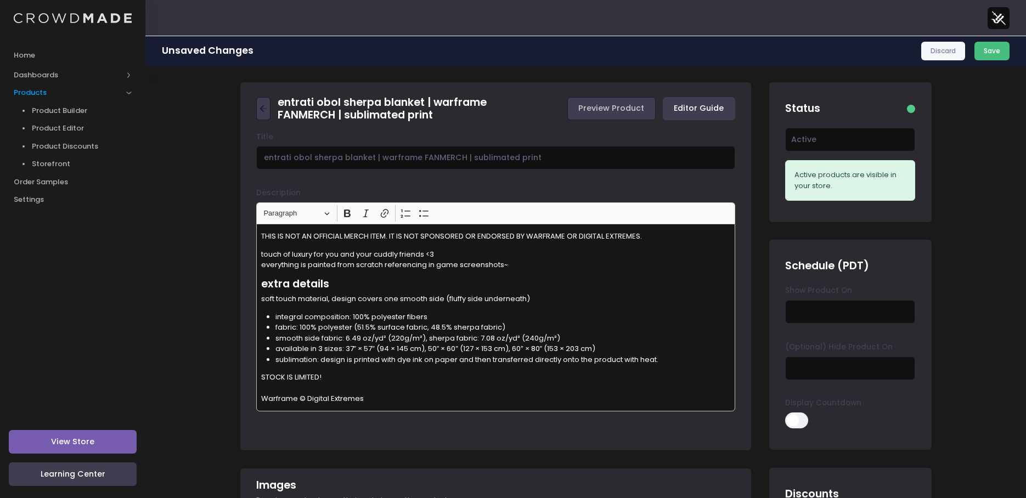
click at [993, 50] on button "Save" at bounding box center [993, 51] width 36 height 19
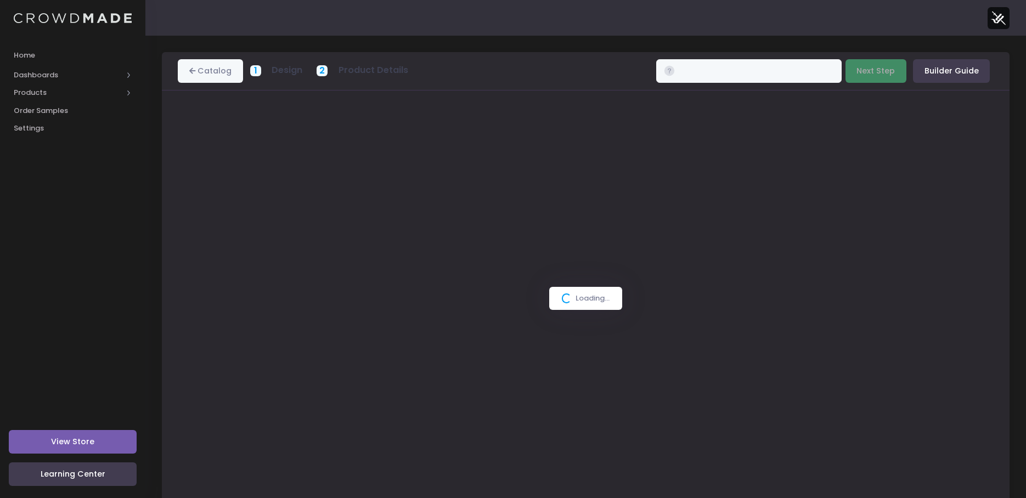
scroll to position [25, 0]
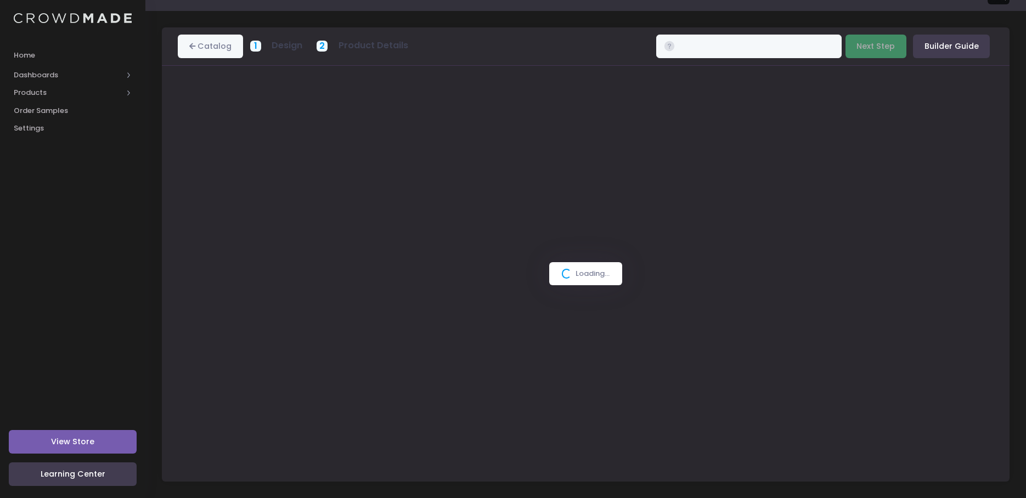
type input "$49.99 - $58.99"
click at [65, 46] on link "Home" at bounding box center [72, 54] width 145 height 21
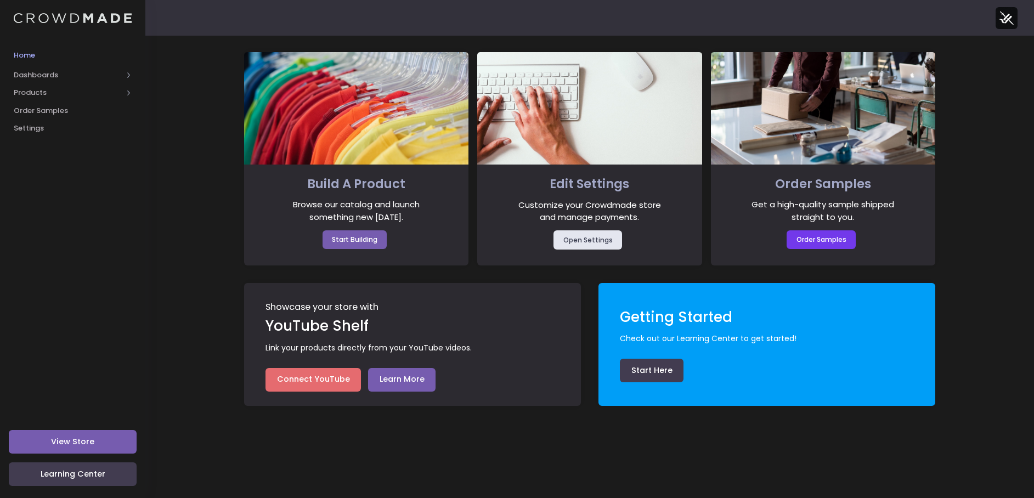
click span "Home"
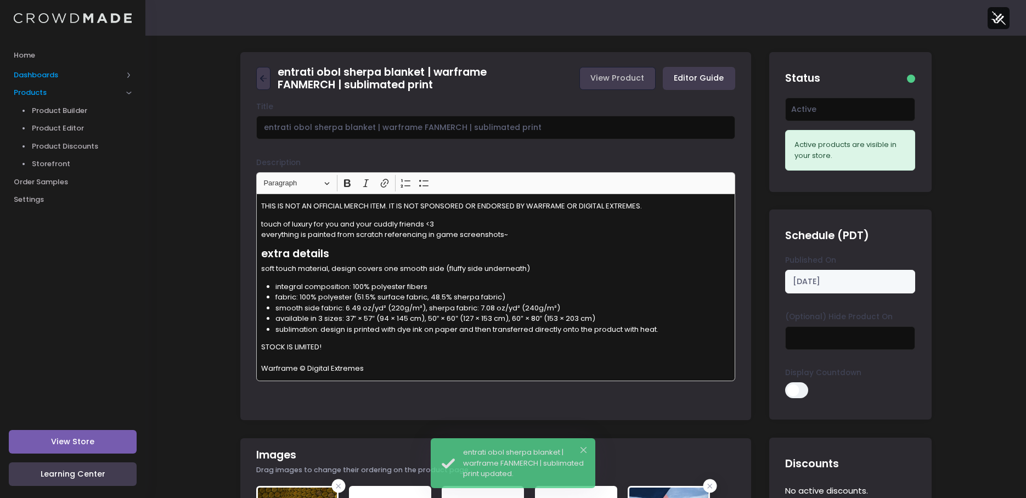
click at [42, 67] on span "Dashboards" at bounding box center [72, 75] width 145 height 18
click at [26, 54] on span "Home" at bounding box center [73, 55] width 118 height 11
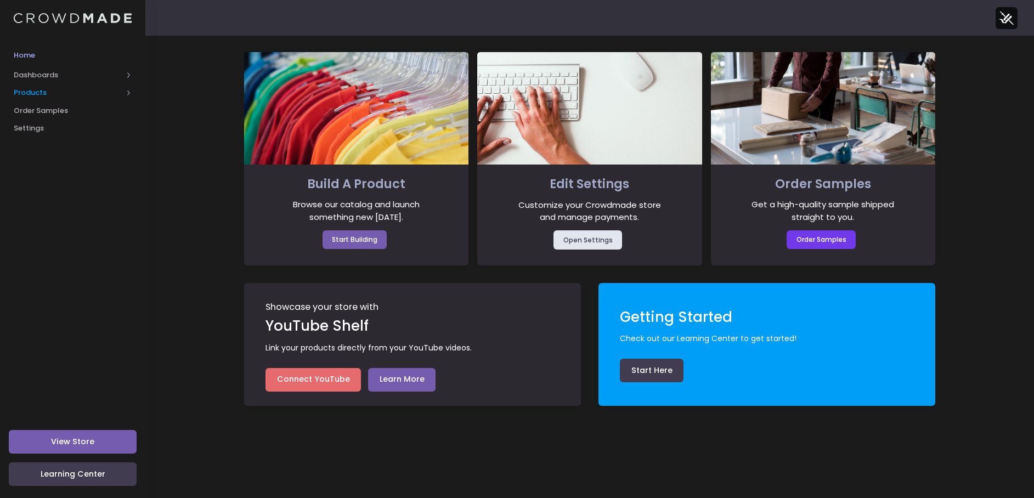
click at [33, 87] on span "Products" at bounding box center [72, 93] width 145 height 18
click at [26, 69] on span "Dashboards" at bounding box center [72, 75] width 145 height 18
click at [38, 97] on span "Overview" at bounding box center [82, 92] width 100 height 11
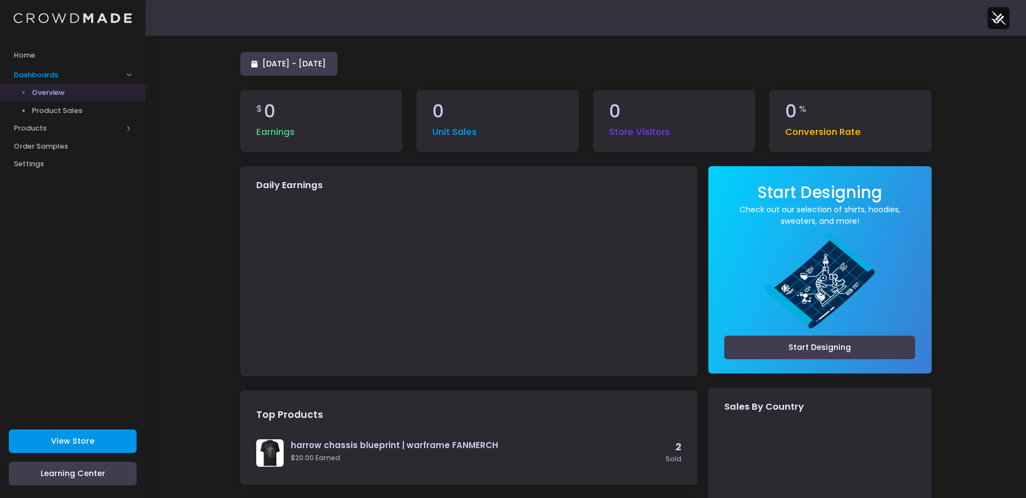
click at [106, 443] on link "View Store" at bounding box center [73, 442] width 128 height 24
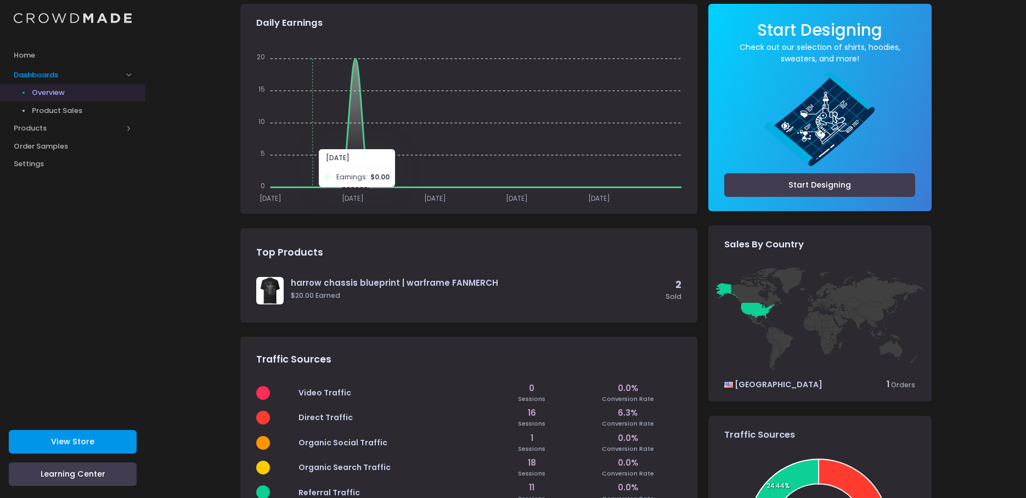
scroll to position [165, 0]
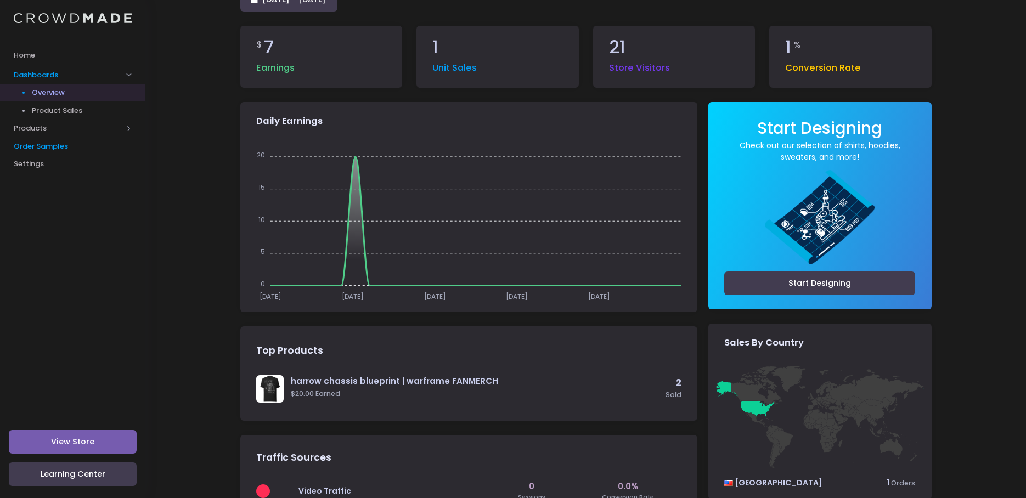
scroll to position [55, 0]
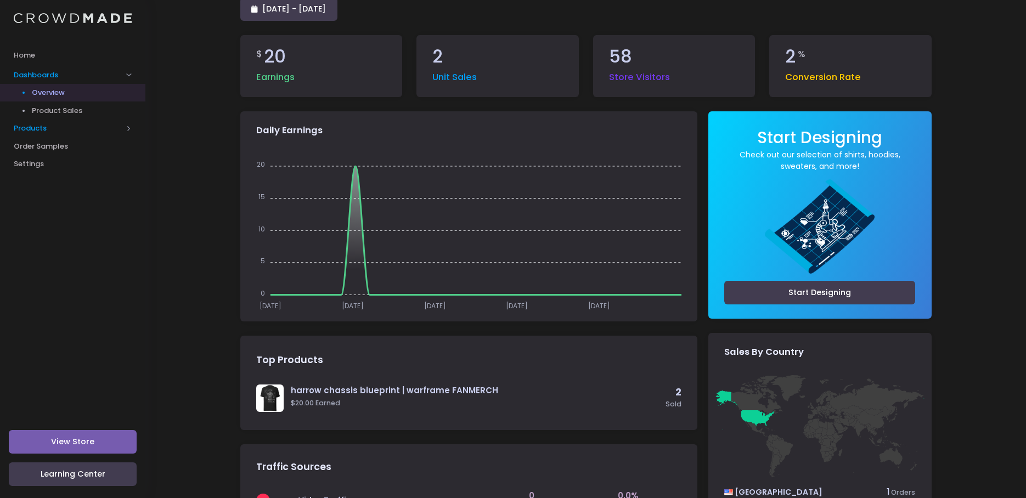
click at [50, 133] on span "Products" at bounding box center [68, 128] width 109 height 11
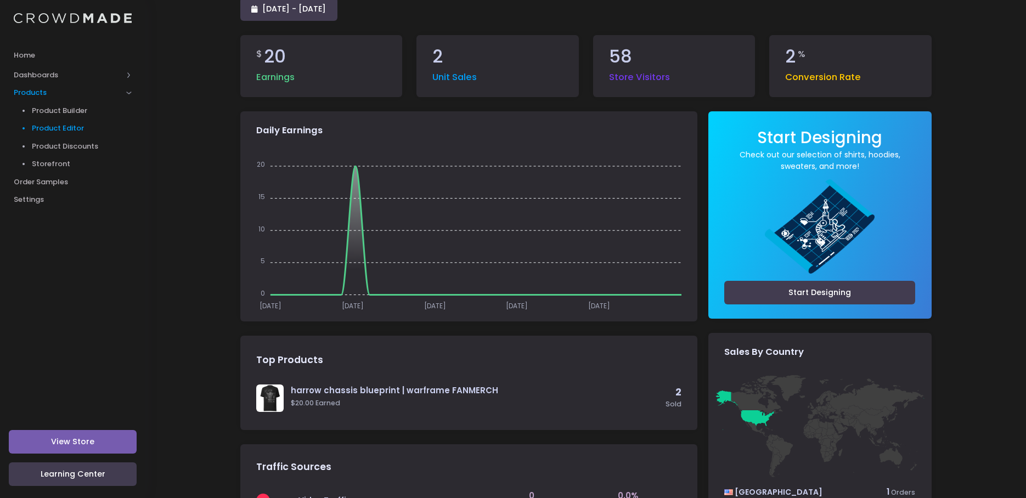
click at [67, 128] on span "Product Editor" at bounding box center [82, 128] width 100 height 11
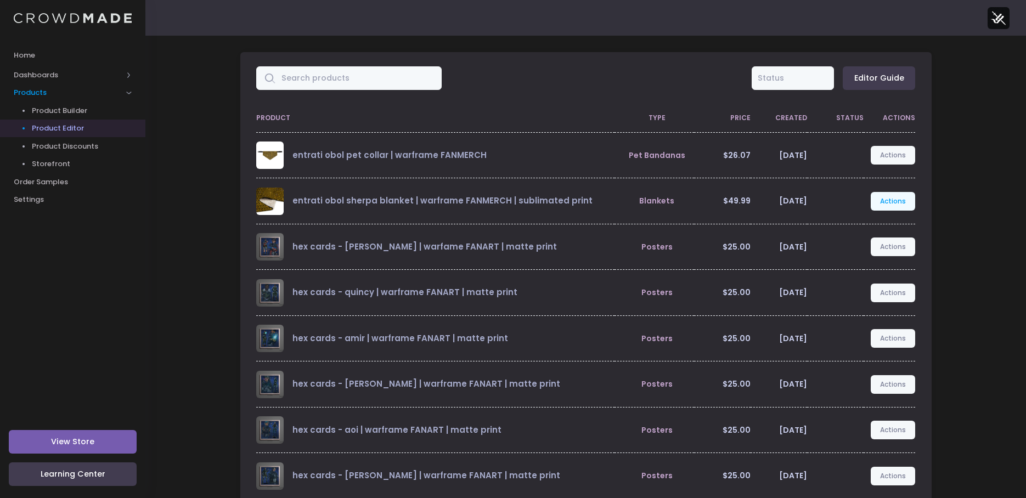
click at [886, 200] on link "Actions" at bounding box center [893, 201] width 45 height 19
click at [866, 226] on link "Edit" at bounding box center [882, 227] width 58 height 19
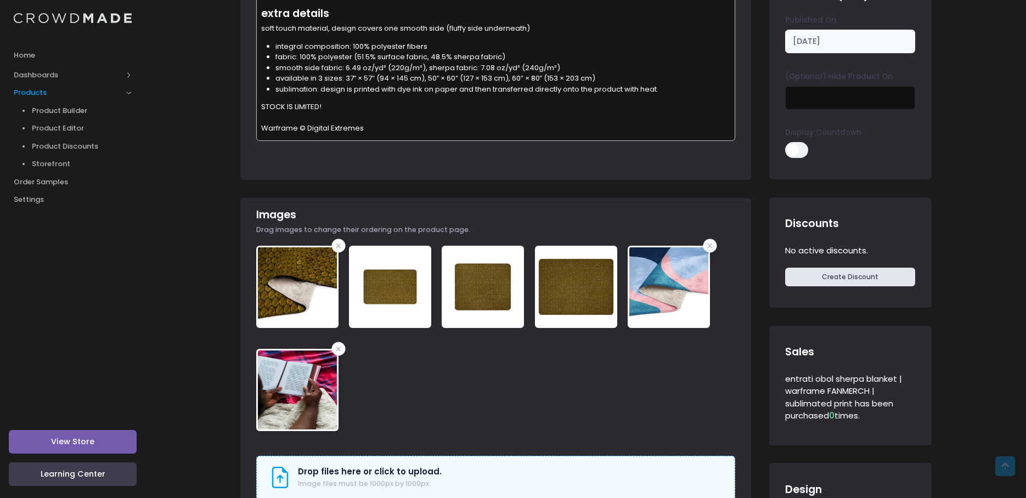
scroll to position [274, 0]
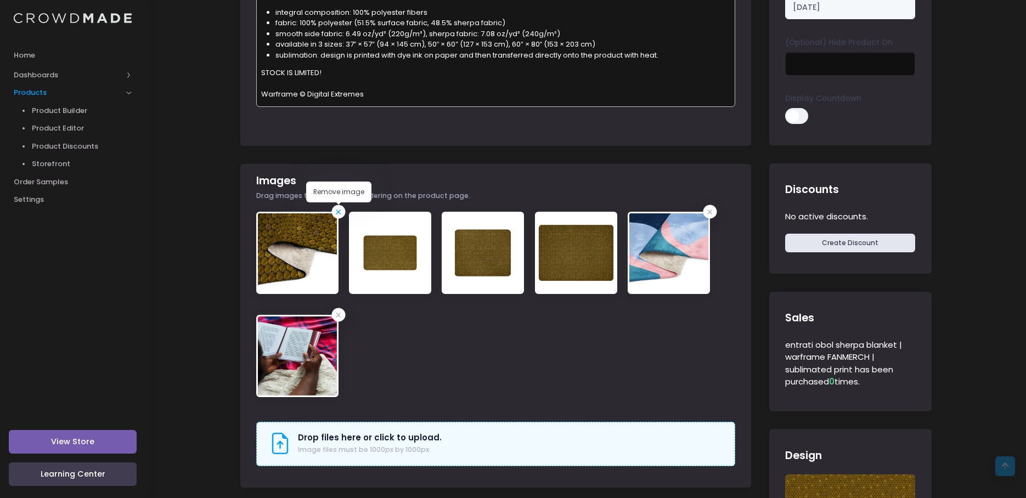
click at [336, 214] on icon at bounding box center [338, 211] width 11 height 11
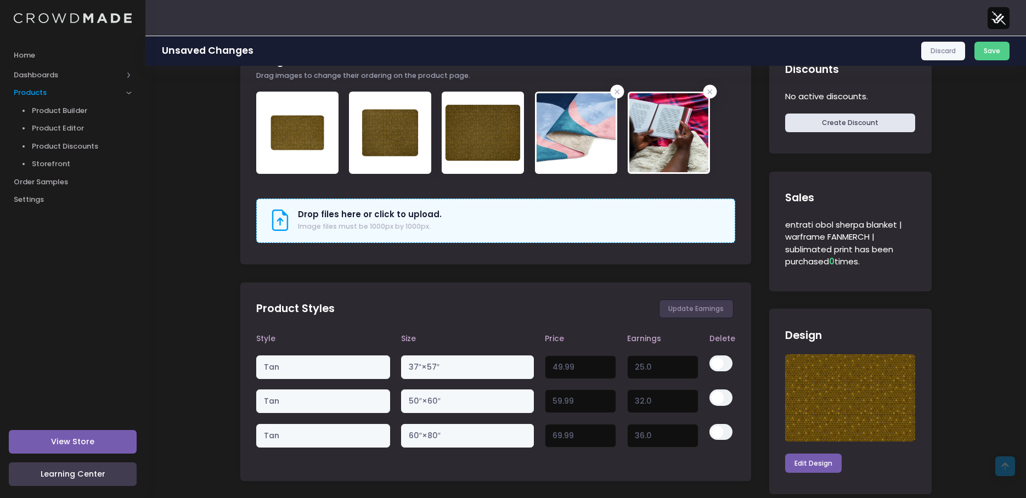
scroll to position [439, 0]
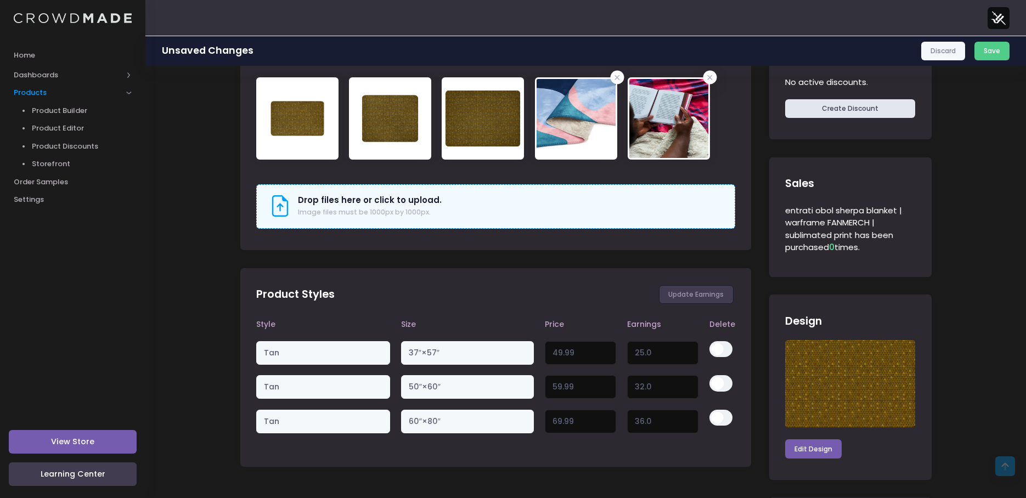
click at [387, 207] on span "Image files must be 1000px by 1000px." at bounding box center [364, 211] width 133 height 9
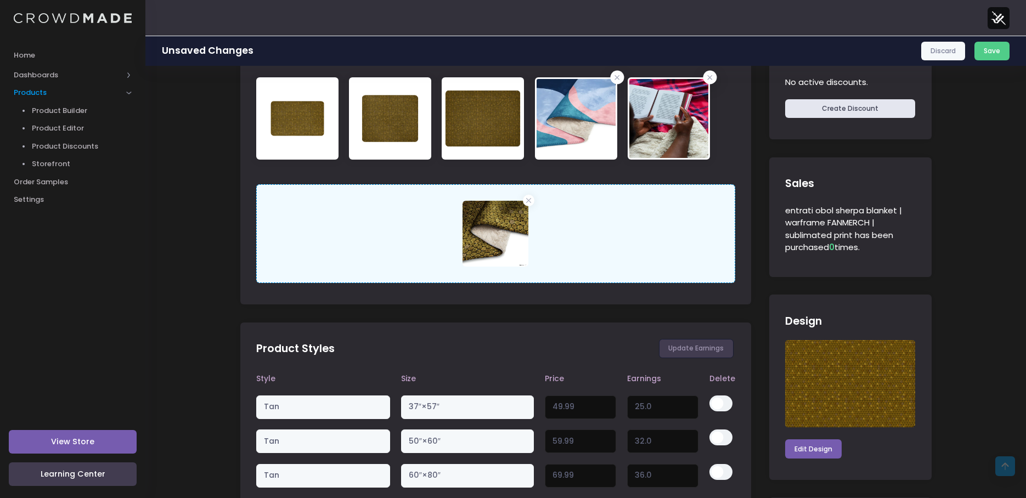
scroll to position [384, 0]
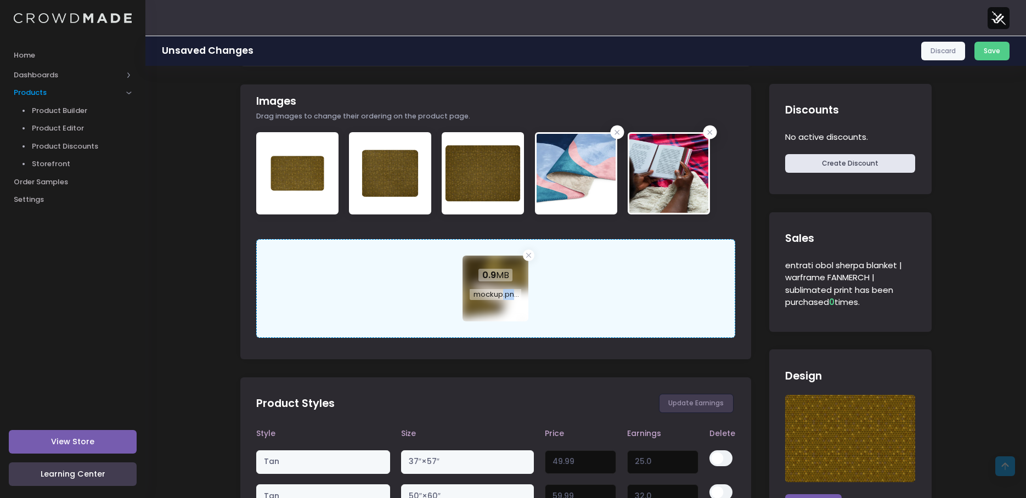
drag, startPoint x: 500, startPoint y: 284, endPoint x: 527, endPoint y: 298, distance: 30.4
click at [528, 300] on div "0.9 MB mockup.png" at bounding box center [496, 285] width 66 height 59
click at [1001, 53] on button "Save" at bounding box center [993, 51] width 36 height 19
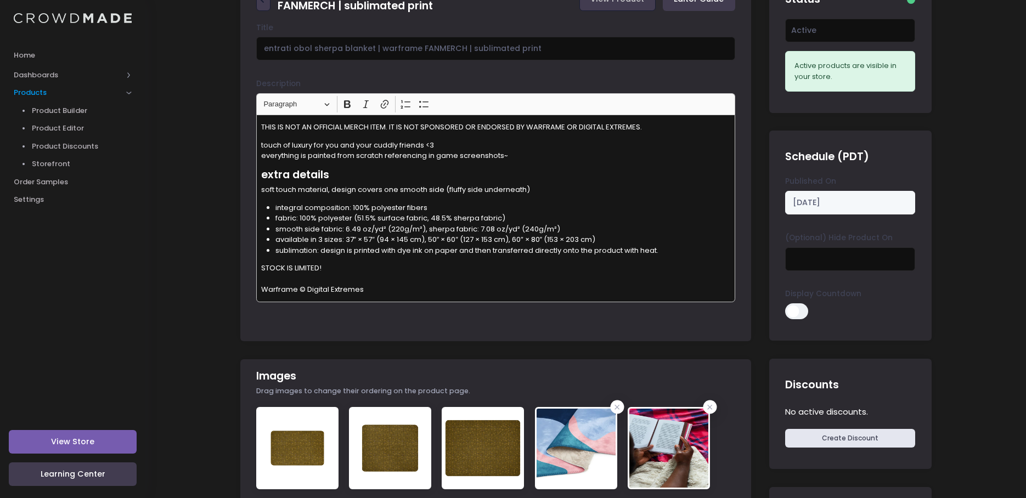
scroll to position [165, 0]
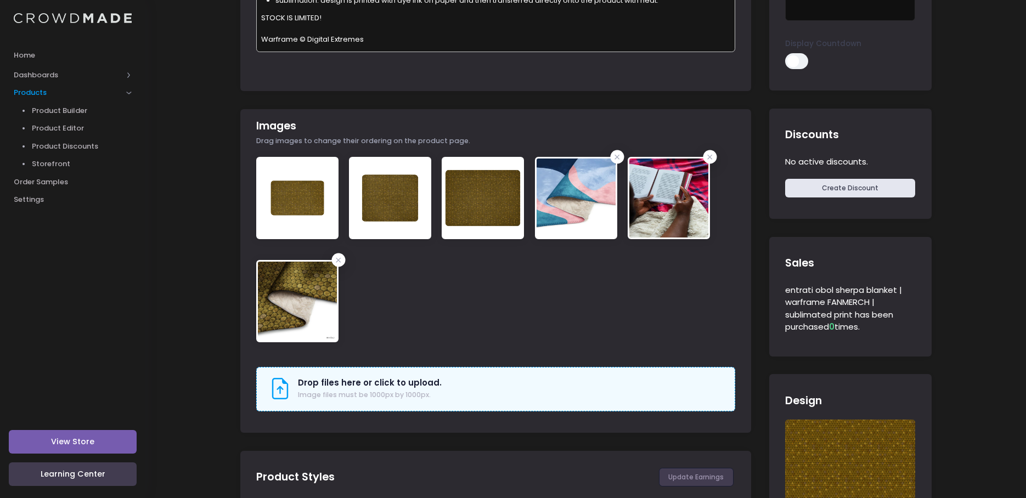
scroll to position [329, 0]
click at [51, 77] on span "Dashboards" at bounding box center [68, 75] width 109 height 11
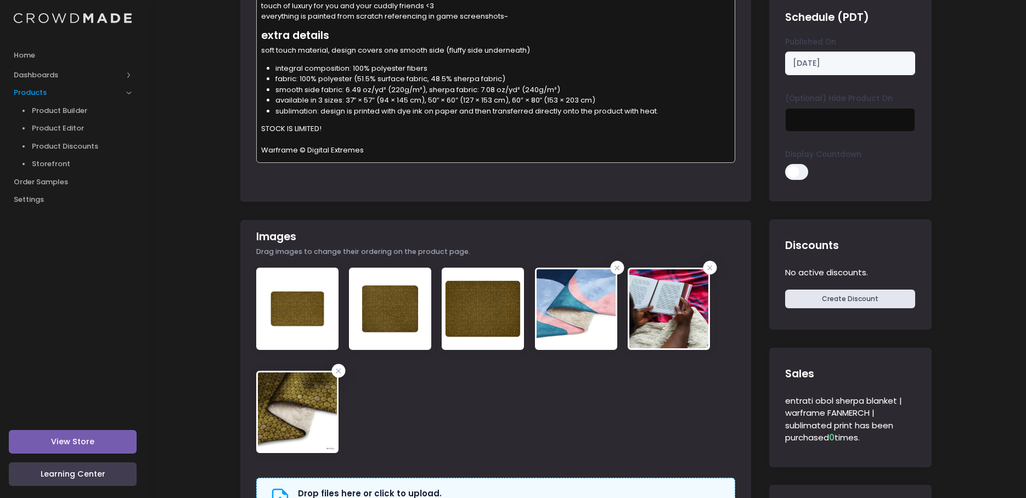
scroll to position [218, 0]
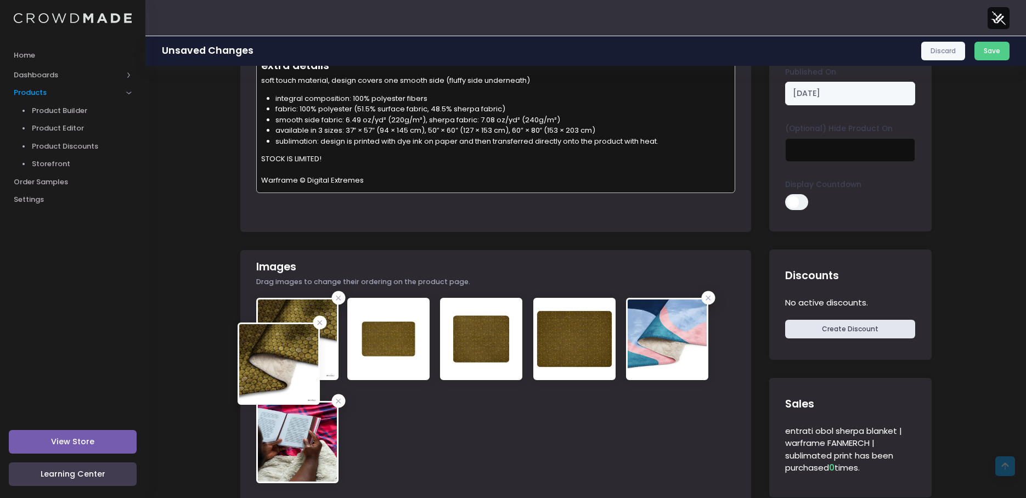
drag, startPoint x: 300, startPoint y: 431, endPoint x: 281, endPoint y: 352, distance: 80.7
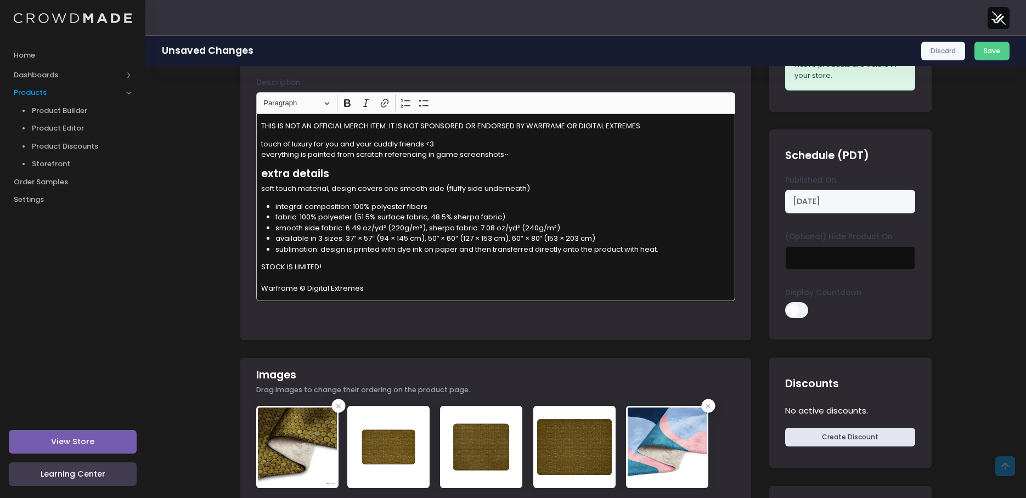
scroll to position [109, 0]
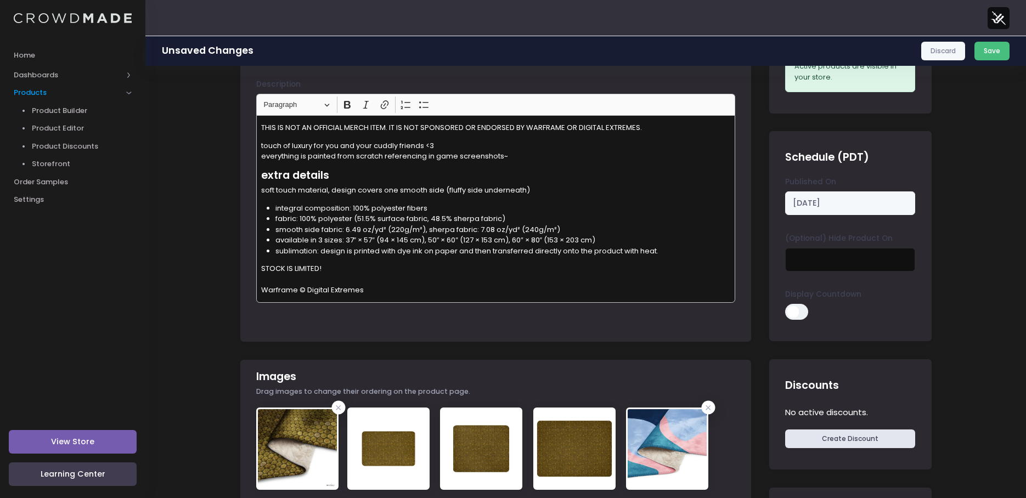
click at [990, 43] on button "Save" at bounding box center [993, 51] width 36 height 19
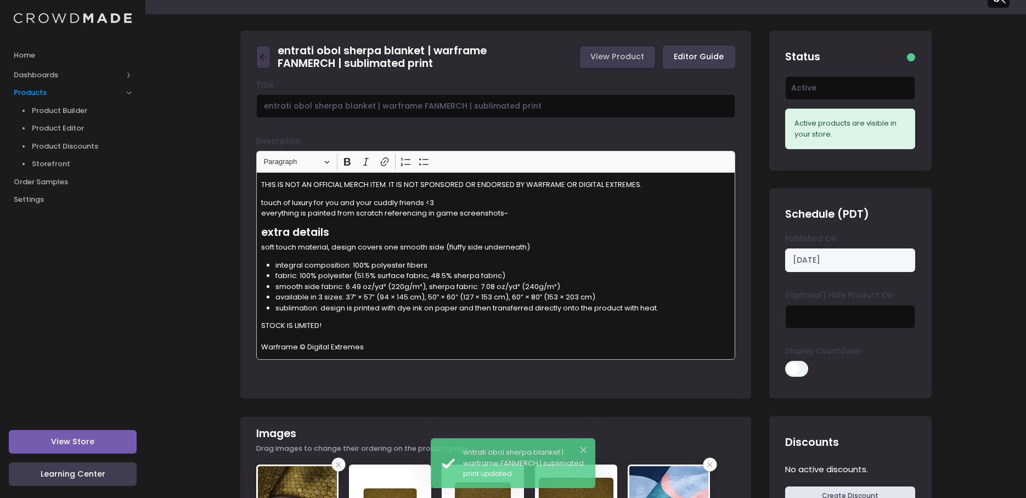
scroll to position [55, 0]
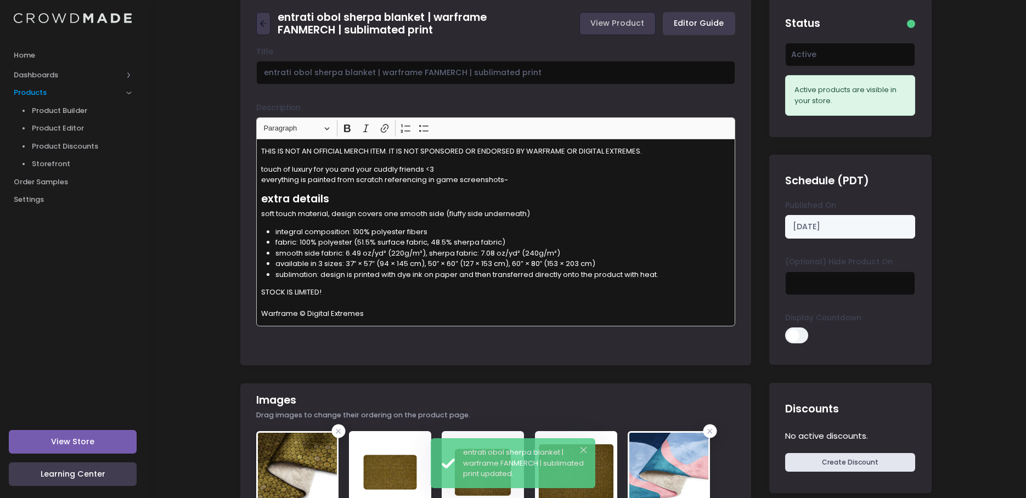
click at [417, 316] on p "STOCK IS LIMITED! Warframe © Digital Extremes" at bounding box center [496, 303] width 470 height 32
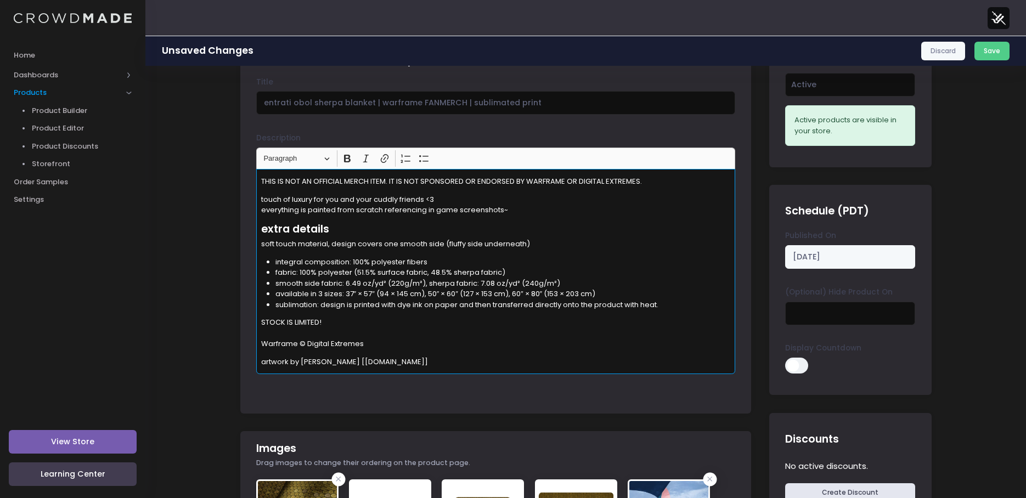
click at [341, 332] on p "STOCK IS LIMITED! ​​​​​​​ Warframe © Digital Extremes" at bounding box center [496, 333] width 470 height 32
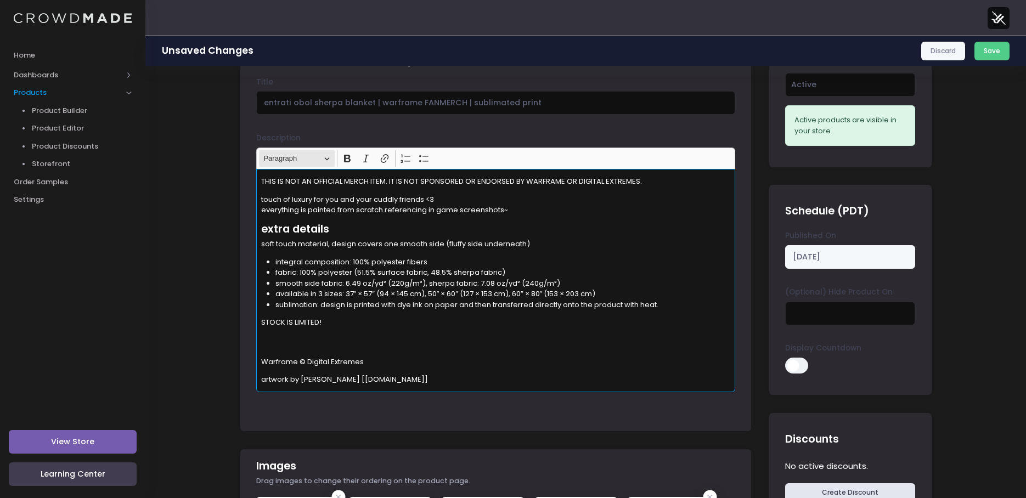
click at [301, 161] on span "Paragraph" at bounding box center [291, 158] width 57 height 13
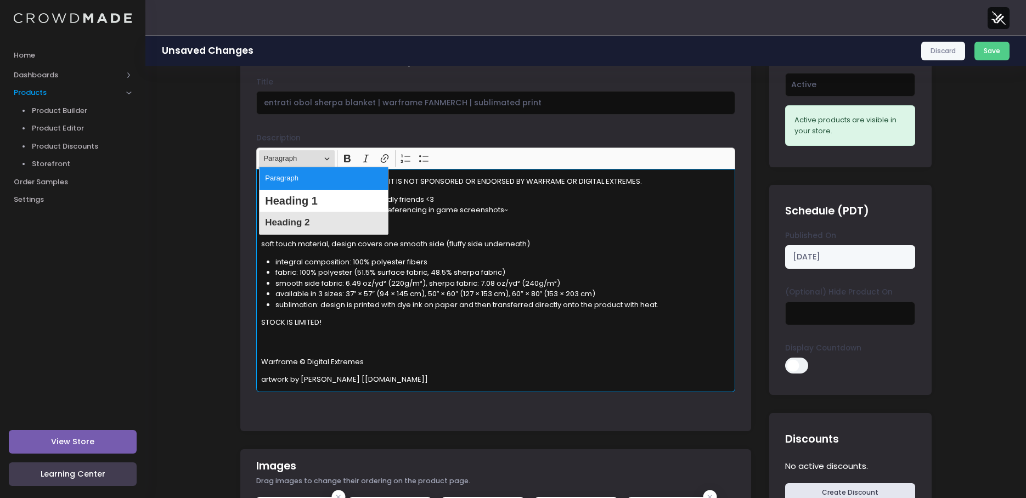
click at [306, 223] on span "Heading 2" at bounding box center [287, 223] width 44 height 16
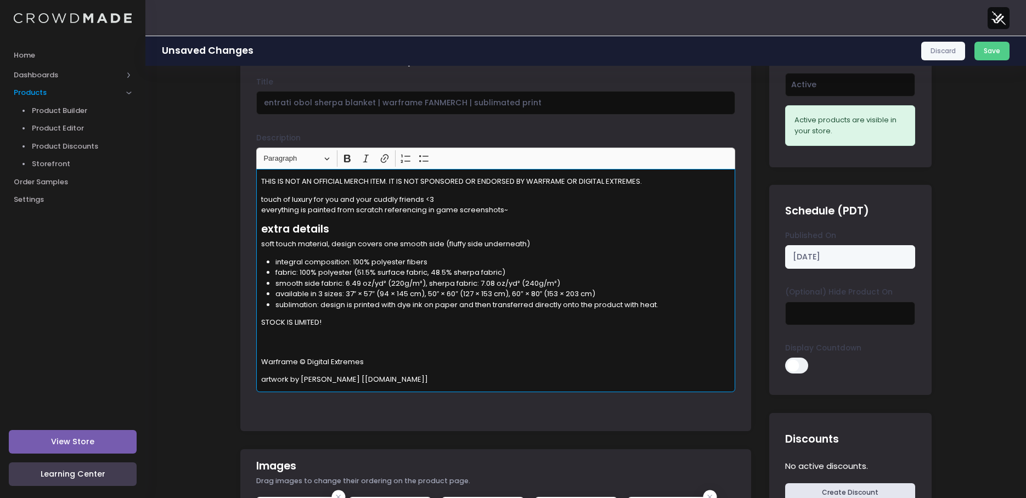
click at [267, 341] on div "THIS IS NOT AN OFFICIAL MERCH ITEM. IT IS NOT SPONSORED OR ENDORSED BY WARFRAME…" at bounding box center [495, 280] width 479 height 223
drag, startPoint x: 283, startPoint y: 337, endPoint x: 292, endPoint y: 336, distance: 8.8
click at [292, 336] on p "STOCK IS LIMITED!" at bounding box center [496, 327] width 470 height 21
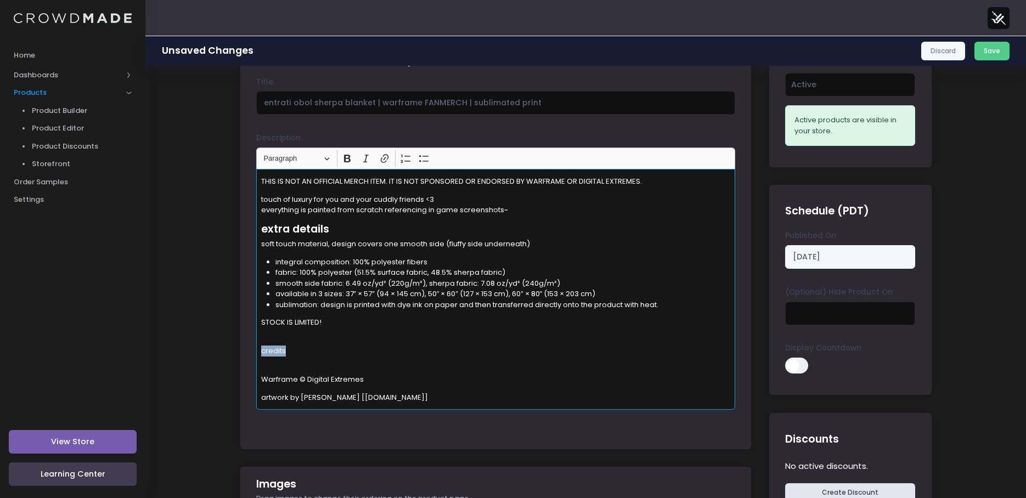
drag, startPoint x: 284, startPoint y: 347, endPoint x: 233, endPoint y: 348, distance: 51.6
click at [296, 164] on span "Paragraph" at bounding box center [291, 158] width 57 height 13
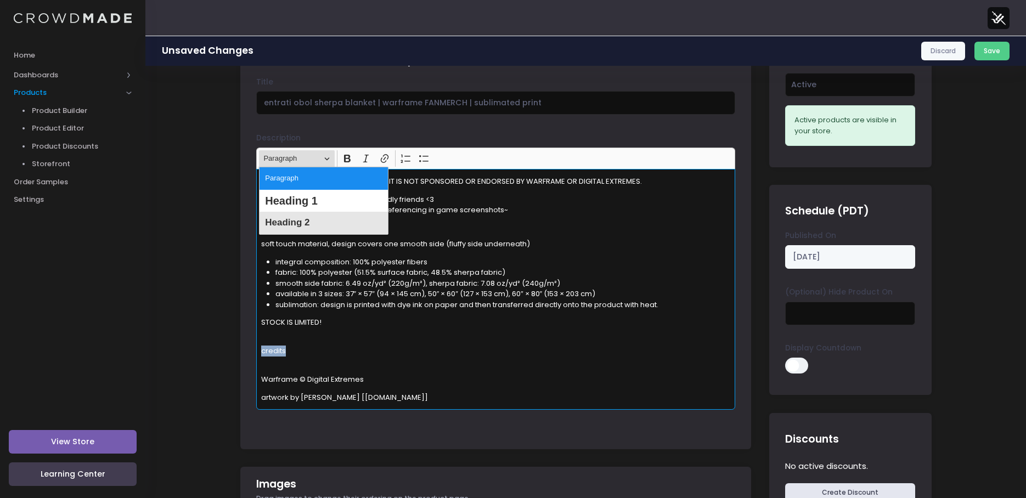
click at [296, 225] on span "Heading 2" at bounding box center [287, 223] width 44 height 16
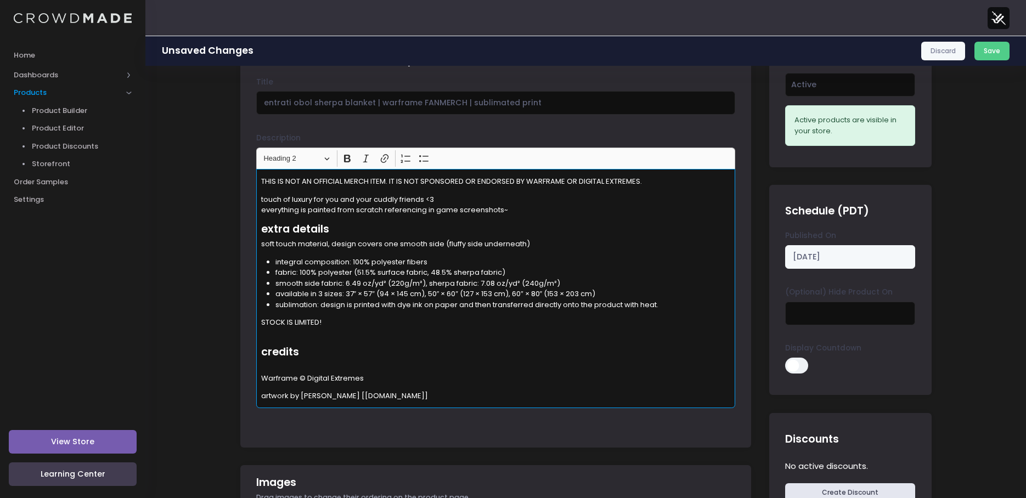
click at [287, 370] on p "Warframe © Digital Extremes" at bounding box center [496, 372] width 470 height 21
drag, startPoint x: 411, startPoint y: 397, endPoint x: 216, endPoint y: 371, distance: 196.6
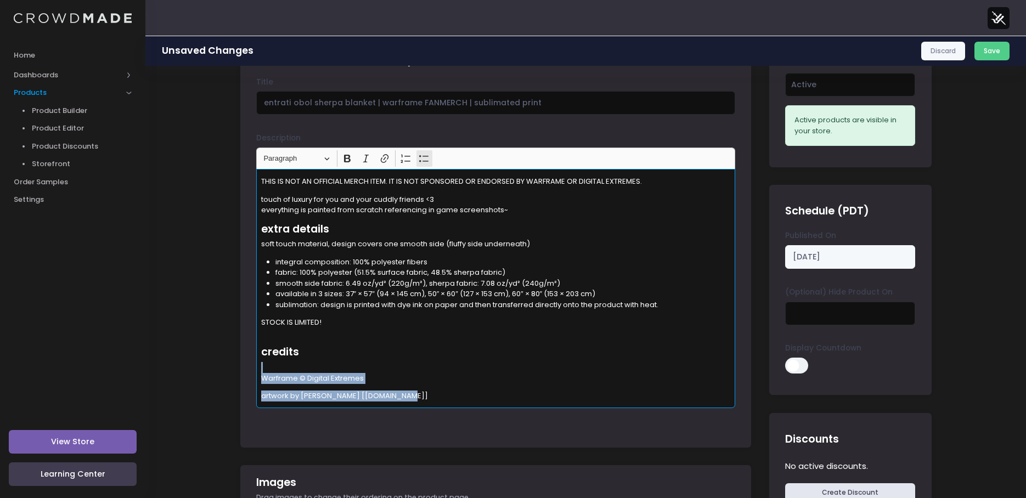
click at [424, 161] on icon "Editor toolbar" at bounding box center [423, 158] width 9 height 7
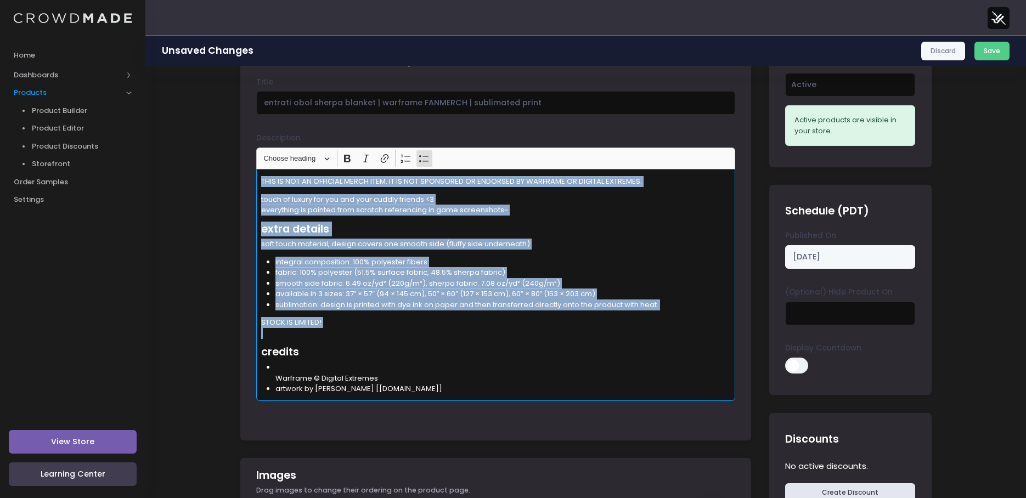
click at [318, 373] on li "Warframe © Digital Extremes" at bounding box center [502, 372] width 455 height 21
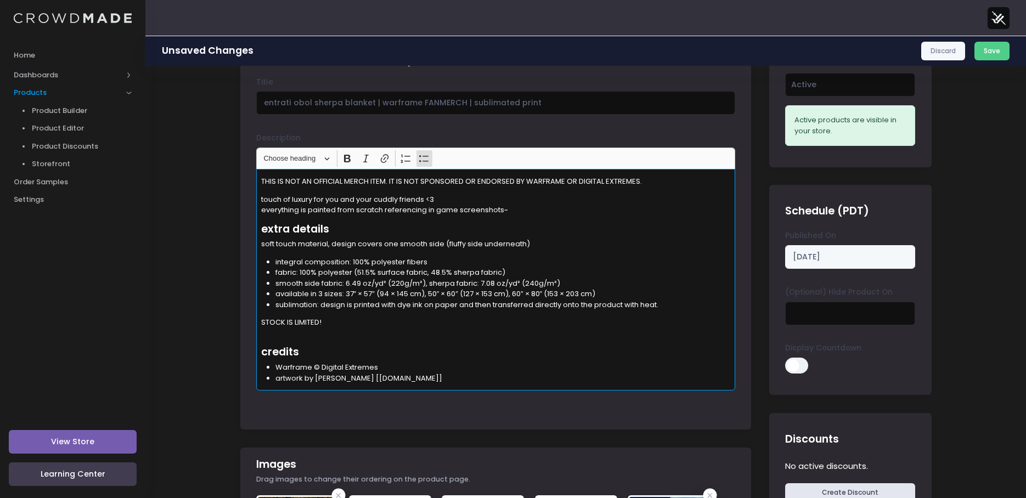
click at [421, 361] on div "THIS IS NOT AN OFFICIAL MERCH ITEM. IT IS NOT SPONSORED OR ENDORSED BY WARFRAME…" at bounding box center [495, 280] width 479 height 222
click at [289, 386] on div "THIS IS NOT AN OFFICIAL MERCH ITEM. IT IS NOT SPONSORED OR ENDORSED BY WARFRAME…" at bounding box center [495, 280] width 479 height 222
click at [446, 384] on li "artwork by yevvie [yevvie.varyel.com]" at bounding box center [502, 378] width 455 height 11
drag, startPoint x: 335, startPoint y: 320, endPoint x: 249, endPoint y: 320, distance: 86.7
click at [249, 320] on div "Title entrati obol sherpa blanket | warframe FANMERCH | sublimated print Descri…" at bounding box center [495, 250] width 511 height 346
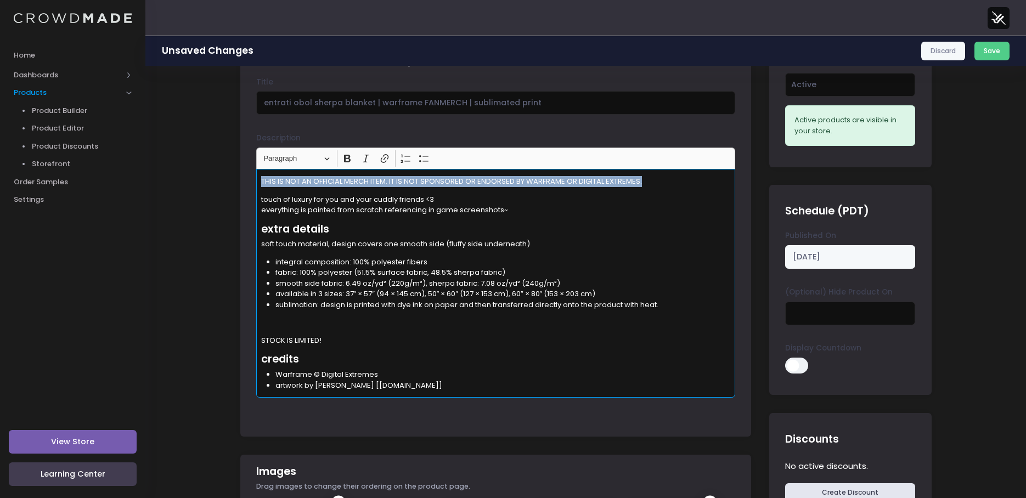
drag, startPoint x: 527, startPoint y: 180, endPoint x: 204, endPoint y: 174, distance: 323.3
click at [369, 154] on icon "Editor toolbar" at bounding box center [366, 158] width 11 height 11
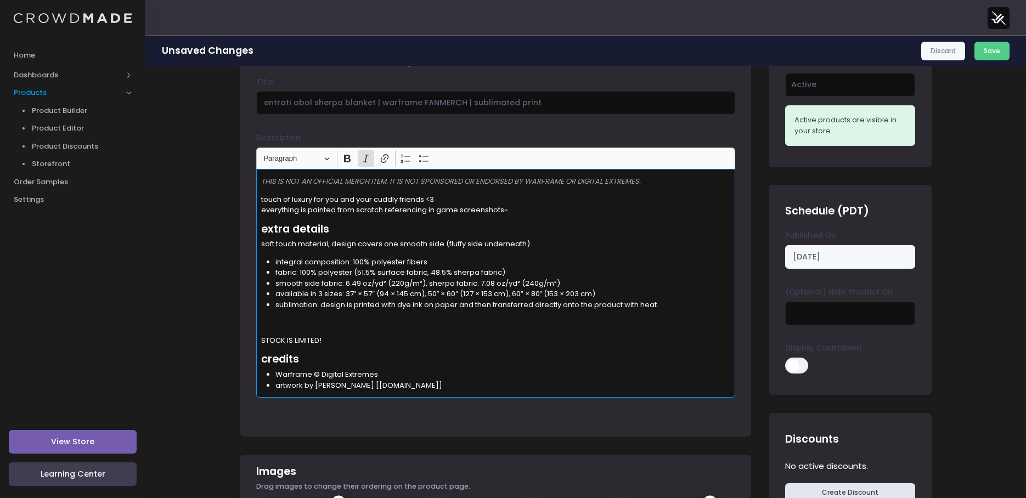
click at [522, 217] on div "THIS IS NOT AN OFFICIAL MERCH ITEM. IT IS NOT SPONSORED OR ENDORSED BY WARFRAME…" at bounding box center [495, 283] width 479 height 229
click at [674, 179] on p "THIS IS NOT AN OFFICIAL MERCH ITEM. IT IS NOT SPONSORED OR ENDORSED BY WARFRAME…" at bounding box center [496, 181] width 470 height 11
click at [450, 387] on li "artwork by yevvie [yevvie.varyel.com]" at bounding box center [502, 385] width 455 height 11
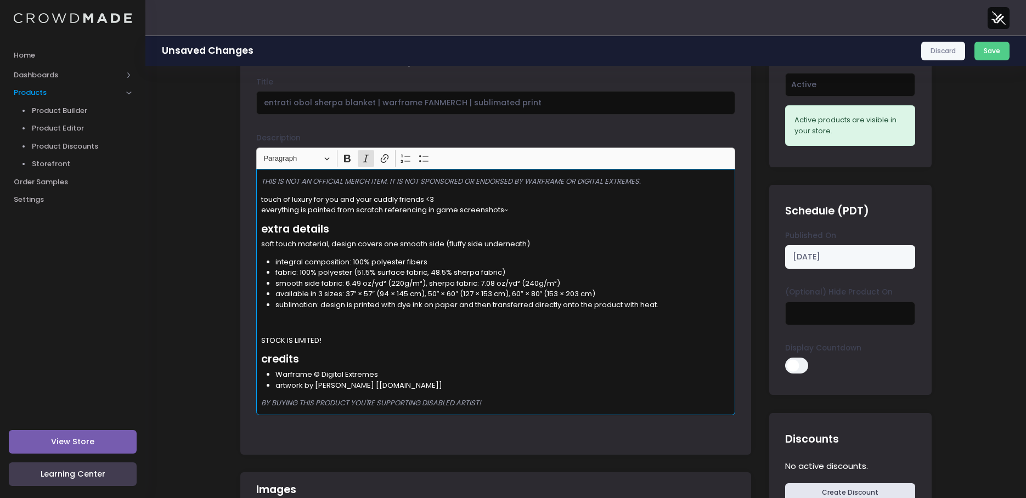
click at [367, 264] on li "integral composition: 100% polyester fibers" at bounding box center [502, 262] width 455 height 11
click at [294, 330] on div "THIS IS NOT AN OFFICIAL MERCH ITEM. IT IS NOT SPONSORED OR ENDORSED BY WARFRAME…" at bounding box center [495, 292] width 479 height 246
click at [302, 313] on div "THIS IS NOT AN OFFICIAL MERCH ITEM. IT IS NOT SPONSORED OR ENDORSED BY WARFRAME…" at bounding box center [495, 292] width 479 height 246
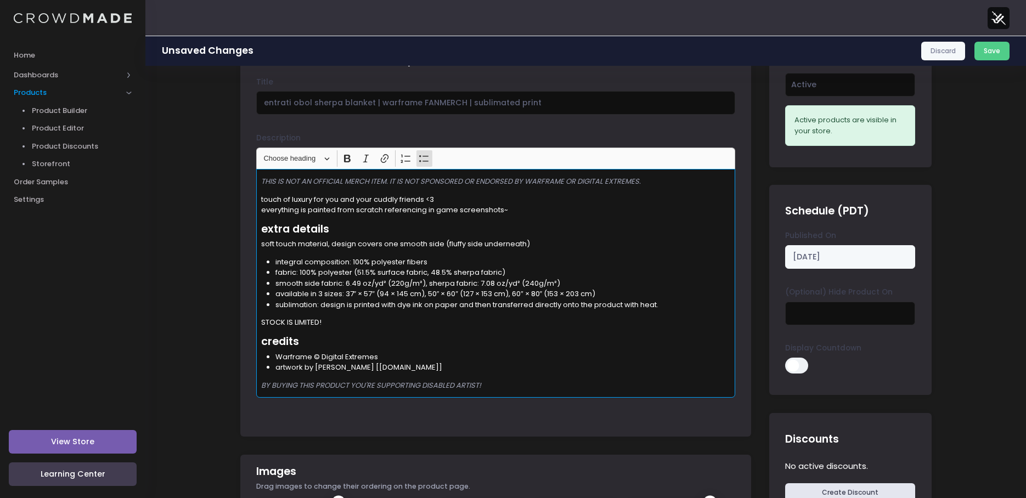
click at [567, 379] on div "THIS IS NOT AN OFFICIAL MERCH ITEM. IT IS NOT SPONSORED OR ENDORSED BY WARFRAME…" at bounding box center [495, 283] width 479 height 229
drag, startPoint x: 497, startPoint y: 387, endPoint x: 233, endPoint y: 170, distance: 342.3
copy div "THIS IS NOT AN OFFICIAL MERCH ITEM. IT IS NOT SPONSORED OR ENDORSED BY WARFRAME…"
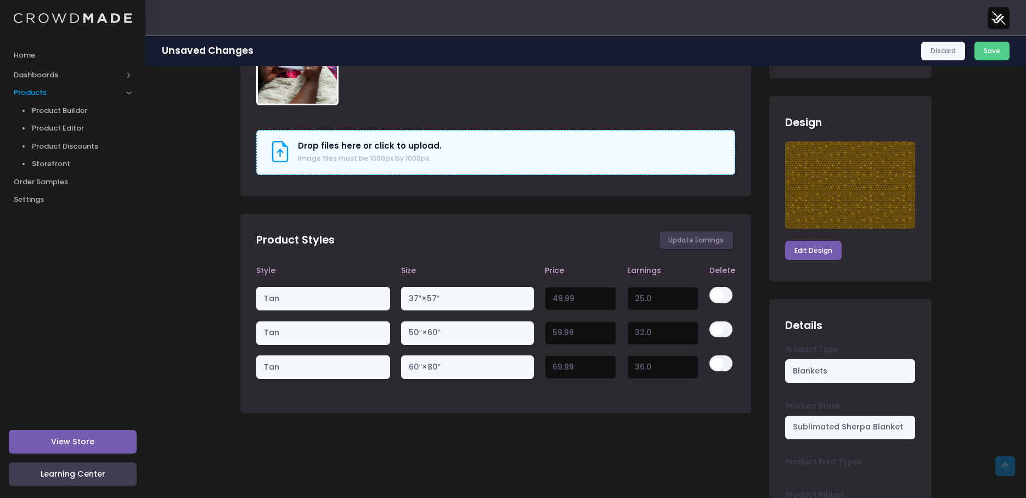
scroll to position [713, 0]
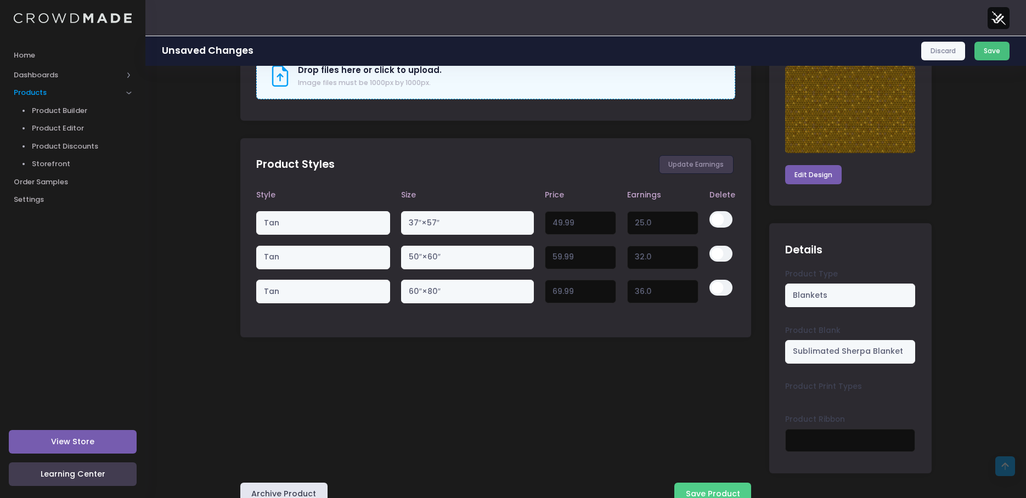
click at [997, 52] on button "Save" at bounding box center [993, 51] width 36 height 19
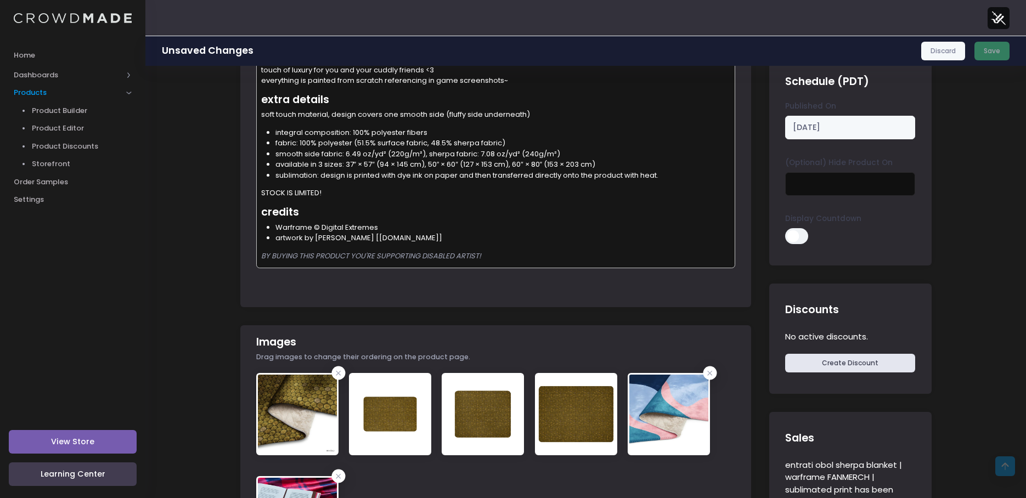
scroll to position [165, 0]
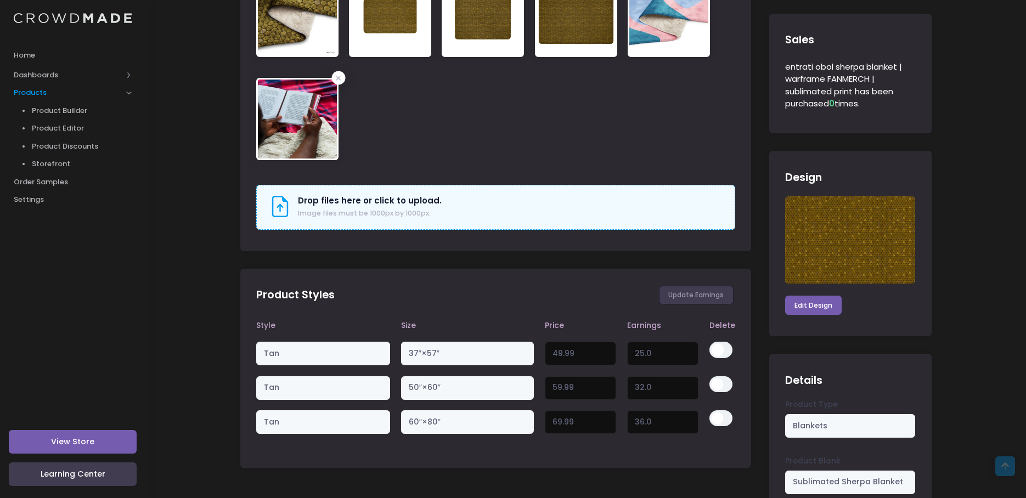
scroll to position [720, 0]
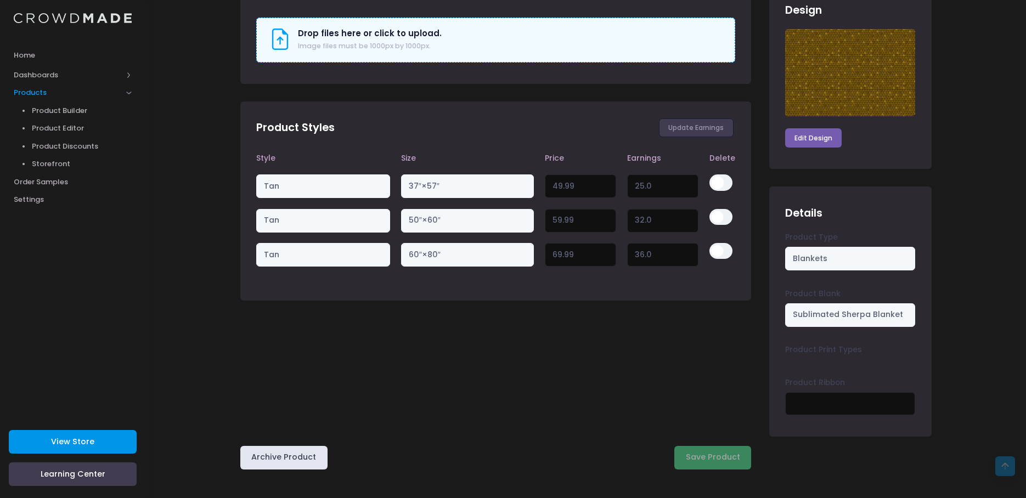
click at [119, 438] on link "View Store" at bounding box center [73, 442] width 128 height 24
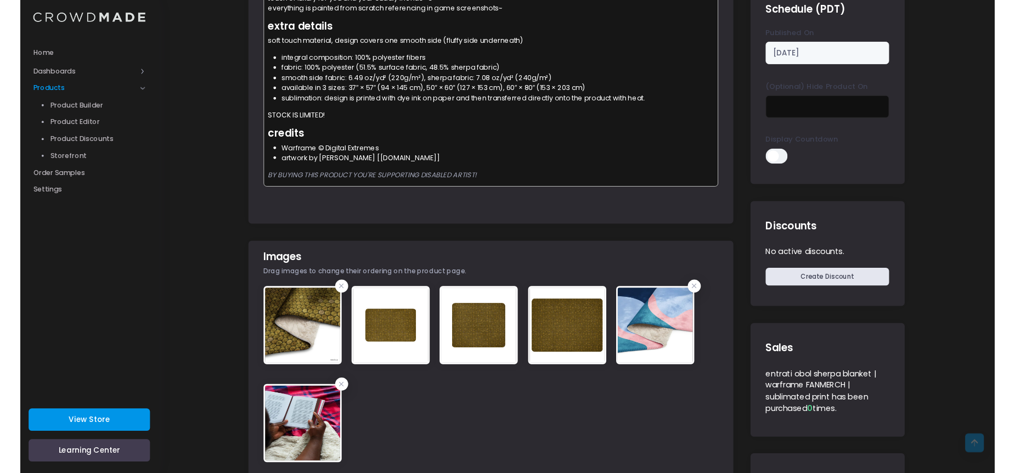
scroll to position [0, 0]
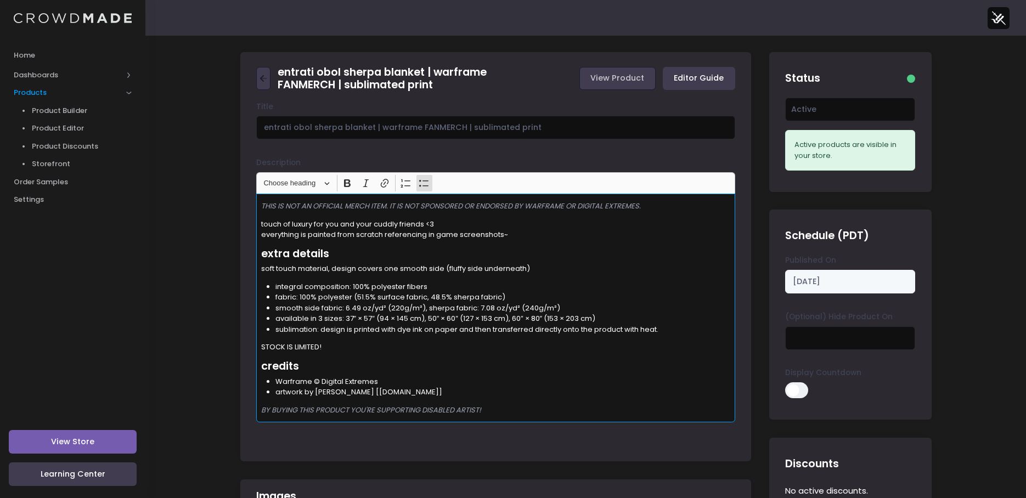
click at [288, 285] on li "integral composition: 100% polyester fibers" at bounding box center [502, 286] width 455 height 11
click at [326, 285] on li "integral composition: 100% polyester fibers" at bounding box center [502, 286] width 455 height 11
drag, startPoint x: 306, startPoint y: 307, endPoint x: 351, endPoint y: 312, distance: 45.3
click at [351, 312] on li "smooth side fabric: 6.49 oz/yd² (220g/m²), sherpa fabric: 7.08 oz/yd² (240g/m²)" at bounding box center [502, 308] width 455 height 11
click at [419, 314] on li "available in 3 sizes: 37″ × 57″ (94 × 145 cm), 50″ × 60″ (127 × 153 cm), 60″ × …" at bounding box center [502, 318] width 455 height 11
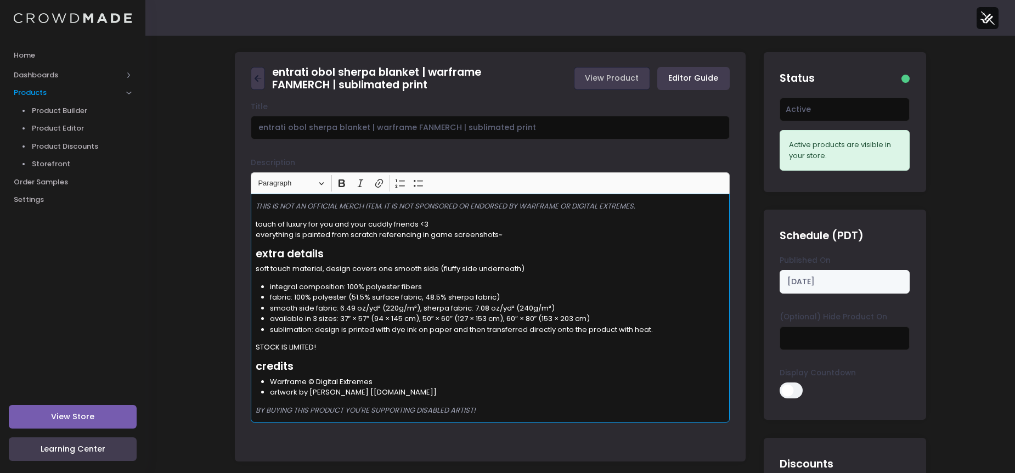
drag, startPoint x: 502, startPoint y: 408, endPoint x: 244, endPoint y: 344, distance: 265.2
click at [244, 344] on div "Title entrati obol sherpa blanket | warframe FANMERCH | sublimated print Descri…" at bounding box center [490, 278] width 511 height 353
copy div "STOCK IS LIMITED! credits Warframe © Digital Extremes artwork by yevvie [yevvie…"
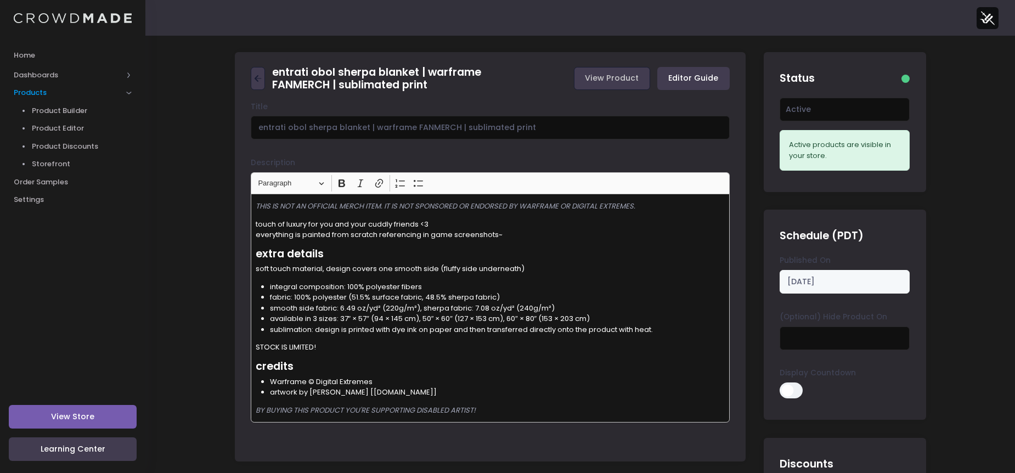
click at [625, 224] on p "touch of luxury for you and your cuddly friends <3 everything is painted from s…" at bounding box center [491, 229] width 470 height 21
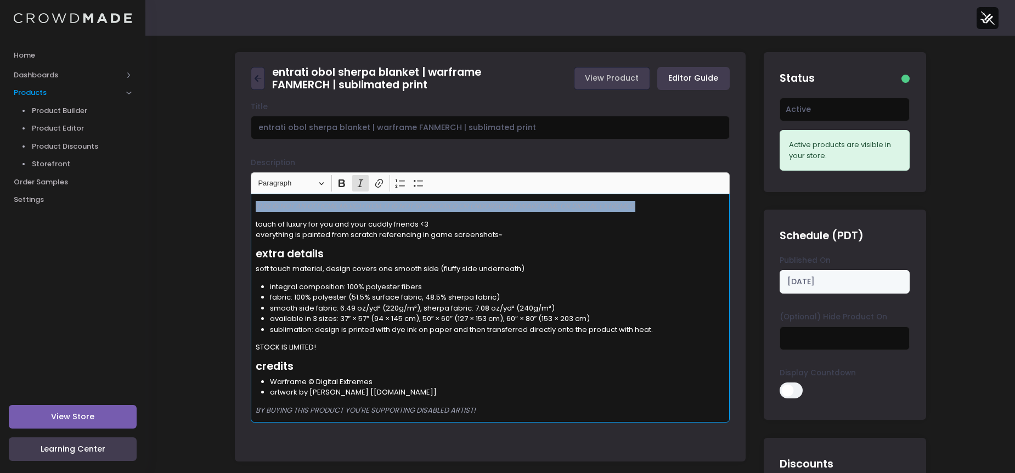
drag, startPoint x: 663, startPoint y: 207, endPoint x: 197, endPoint y: 181, distance: 466.6
copy icon "THIS IS NOT AN OFFICIAL MERCH ITEM. IT IS NOT SPONSORED OR ENDORSED BY WARFRAME…"
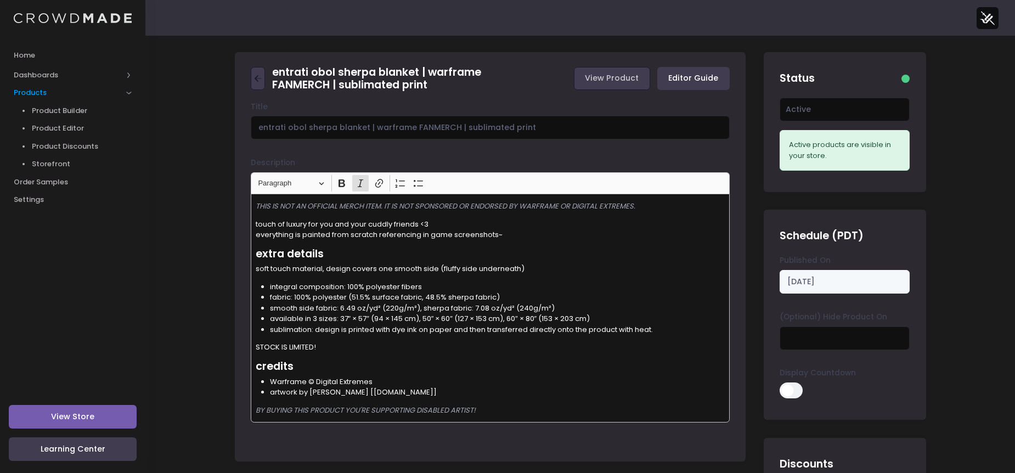
drag, startPoint x: 497, startPoint y: 397, endPoint x: 492, endPoint y: 398, distance: 5.6
click at [497, 397] on li "artwork by [PERSON_NAME] [[DOMAIN_NAME]]" at bounding box center [497, 392] width 455 height 11
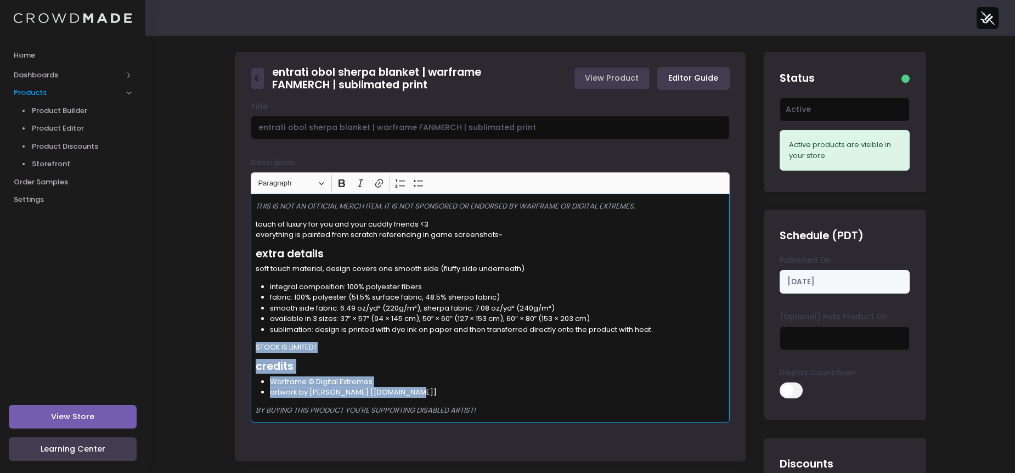
drag, startPoint x: 420, startPoint y: 392, endPoint x: 236, endPoint y: 341, distance: 190.2
click at [236, 341] on div "Title entrati obol sherpa blanket | warframe FANMERCH | sublimated print Descri…" at bounding box center [490, 278] width 511 height 353
copy div "STOCK IS LIMITED! credits Warframe © Digital Extremes artwork by yevvie [yevvie…"
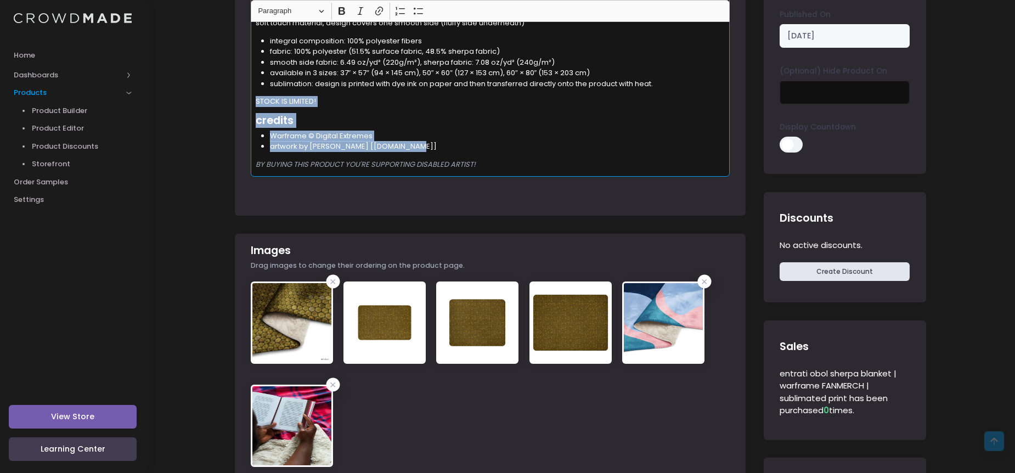
scroll to position [110, 0]
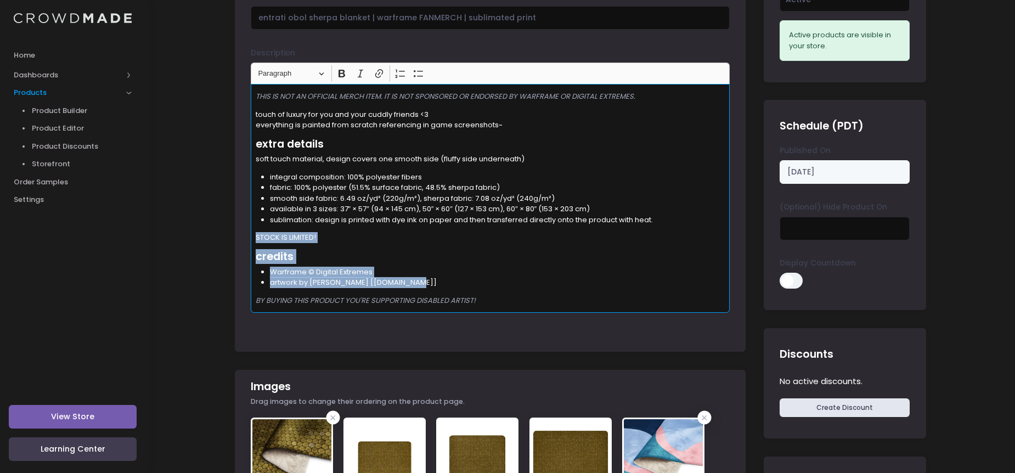
click at [465, 272] on li "Warframe © Digital Extremes" at bounding box center [497, 272] width 455 height 11
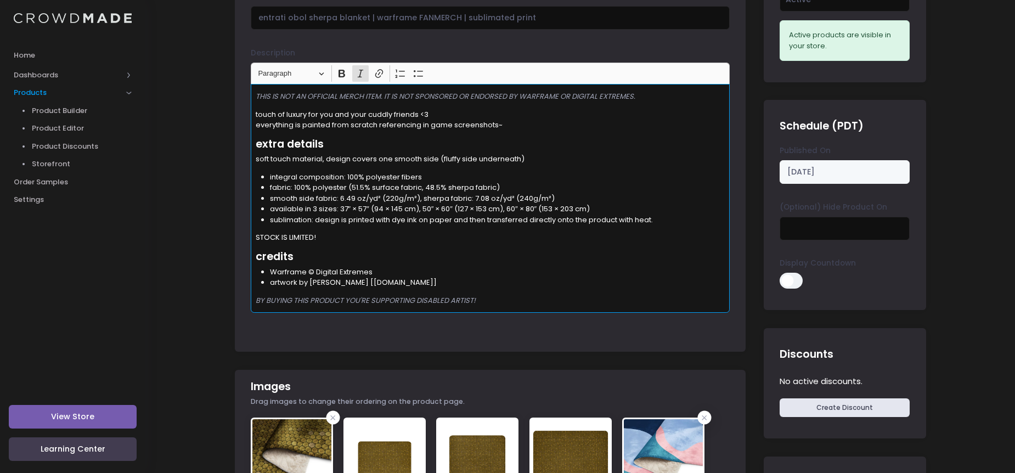
drag, startPoint x: 520, startPoint y: 302, endPoint x: 229, endPoint y: 300, distance: 290.8
copy icon "BY BUYING THIS PRODUCT YOU'RE SUPPORTING DISABLED ARTIST!"
click at [494, 294] on div "THIS IS NOT AN OFFICIAL MERCH ITEM. IT IS NOT SPONSORED OR ENDORSED BY WARFRAME…" at bounding box center [490, 198] width 479 height 229
drag, startPoint x: 507, startPoint y: 302, endPoint x: 204, endPoint y: 294, distance: 303.0
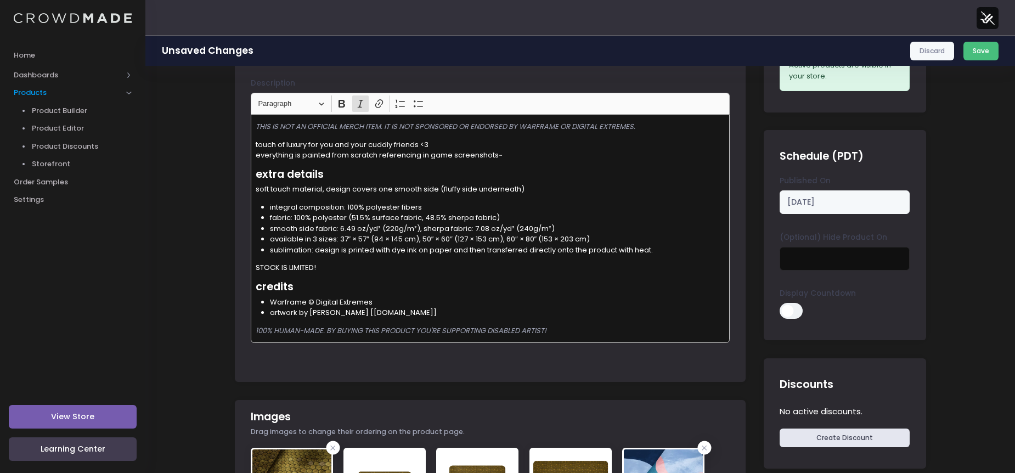
drag, startPoint x: 975, startPoint y: 49, endPoint x: 964, endPoint y: 51, distance: 11.1
click at [975, 49] on button "Save" at bounding box center [982, 51] width 36 height 19
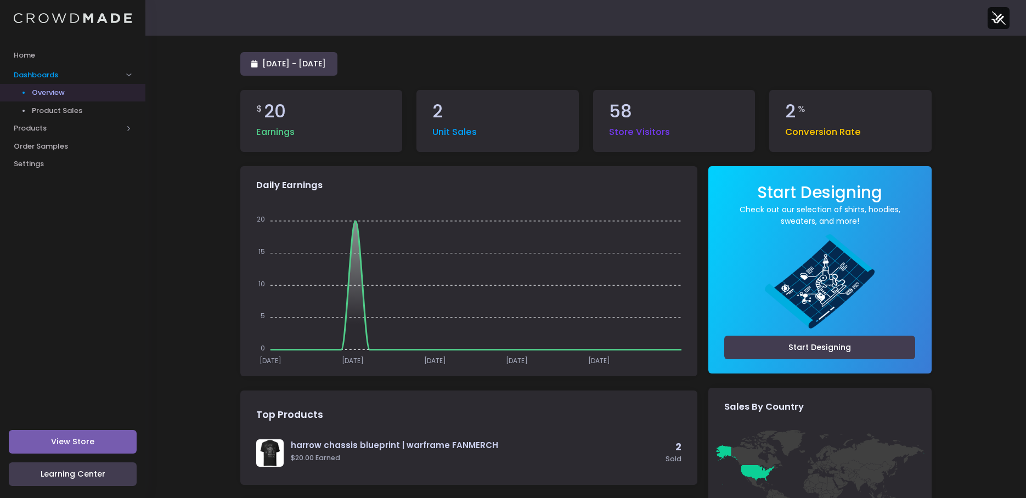
click at [159, 201] on div "14 August 2025 - 12 September 2025 $ 20 Earnings 2 Unit Sales 58 Store Visitors…" at bounding box center [585, 448] width 881 height 825
click at [33, 126] on span "Products" at bounding box center [68, 128] width 109 height 11
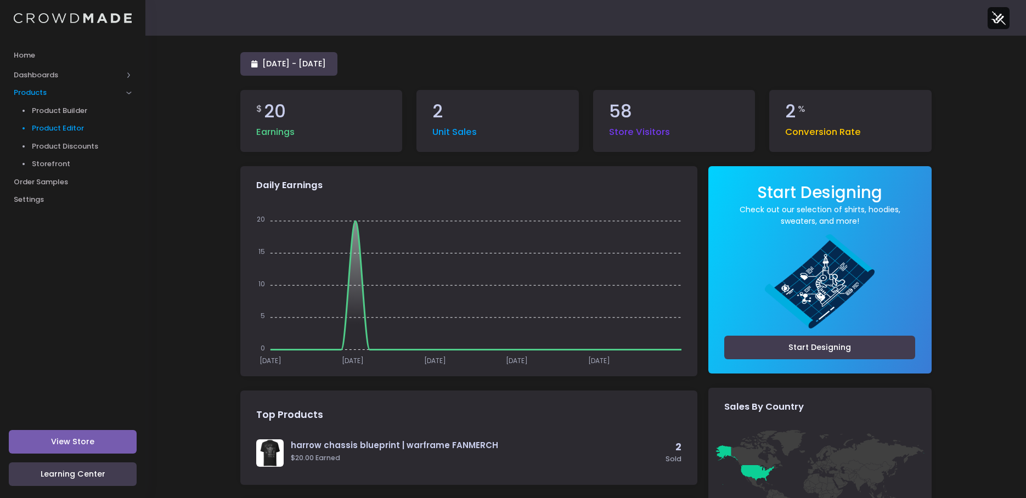
click at [63, 133] on span "Product Editor" at bounding box center [82, 128] width 100 height 11
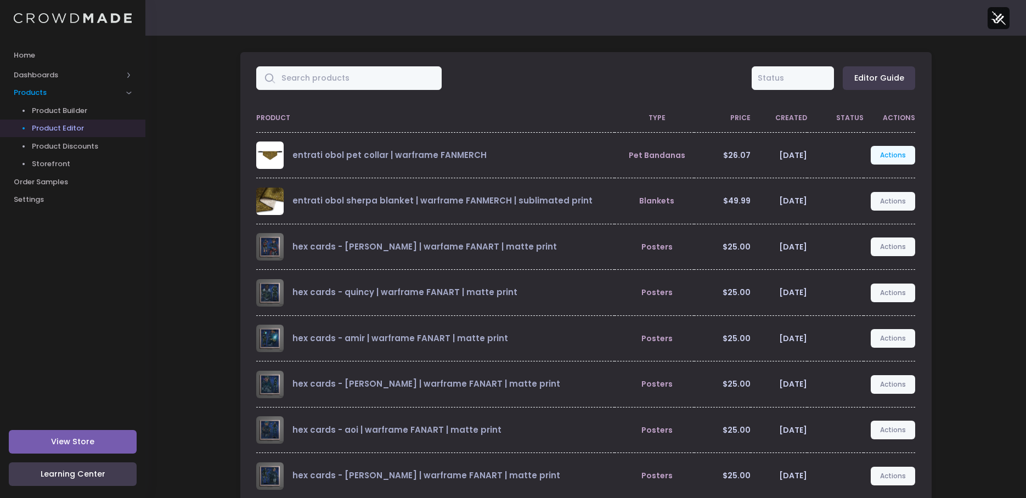
click at [885, 150] on link "Actions" at bounding box center [893, 155] width 45 height 19
click at [870, 183] on link "Edit" at bounding box center [882, 181] width 58 height 19
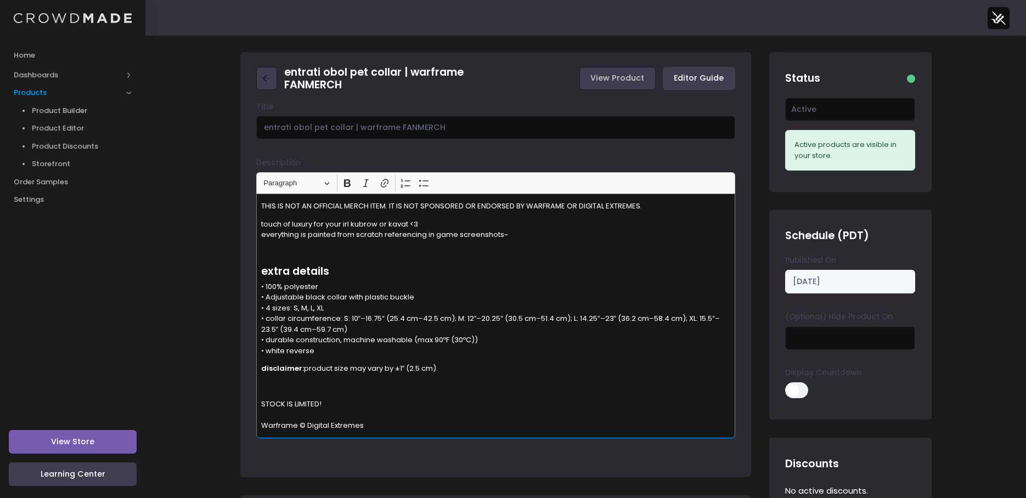
drag, startPoint x: 391, startPoint y: 426, endPoint x: 246, endPoint y: 382, distance: 151.4
click at [246, 382] on div "Title entrati obol pet collar | warframe FANMERCH Description Rich Text Editor …" at bounding box center [495, 286] width 511 height 369
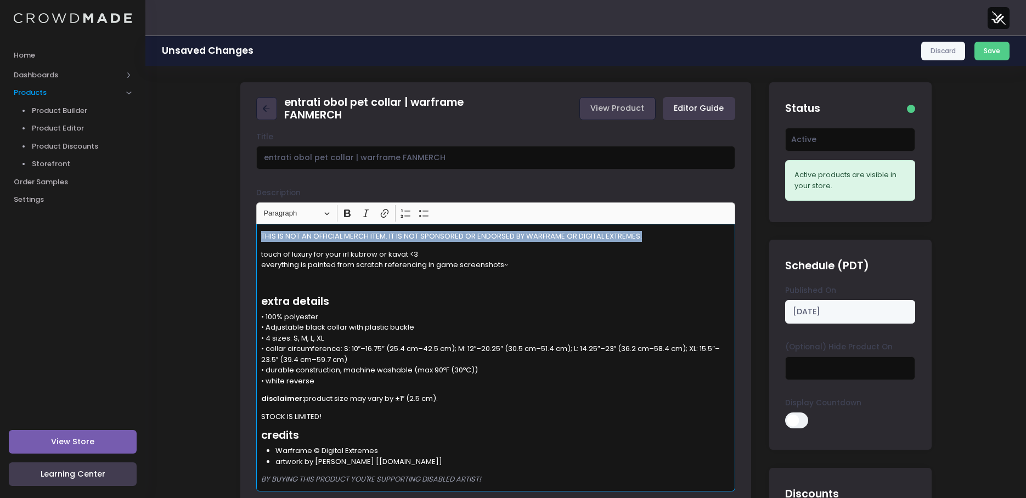
drag, startPoint x: 661, startPoint y: 233, endPoint x: 148, endPoint y: 239, distance: 513.1
click at [373, 211] on button "Italic (CTRL+I) Italic" at bounding box center [366, 213] width 16 height 16
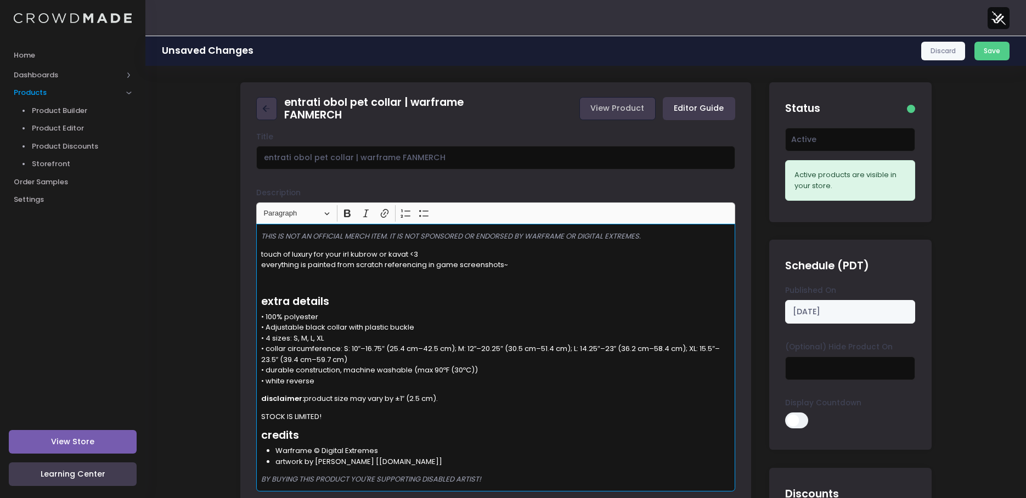
drag, startPoint x: 600, startPoint y: 272, endPoint x: 709, endPoint y: 287, distance: 110.2
click at [601, 272] on div "THIS IS NOT AN OFFICIAL MERCH ITEM. IT IS NOT SPONSORED OR ENDORSED BY WARFRAME…" at bounding box center [495, 358] width 479 height 268
click at [989, 50] on button "Save" at bounding box center [993, 51] width 36 height 19
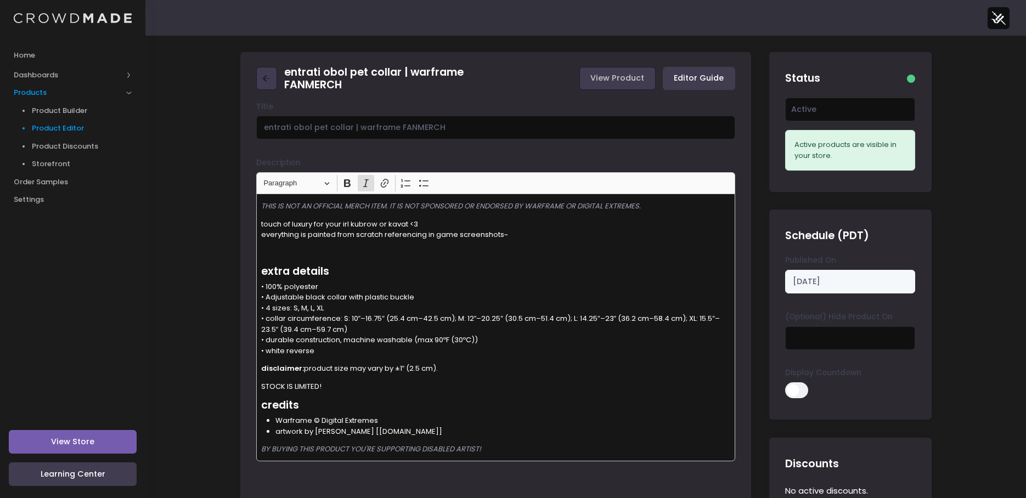
click at [69, 125] on span "Product Editor" at bounding box center [82, 128] width 100 height 11
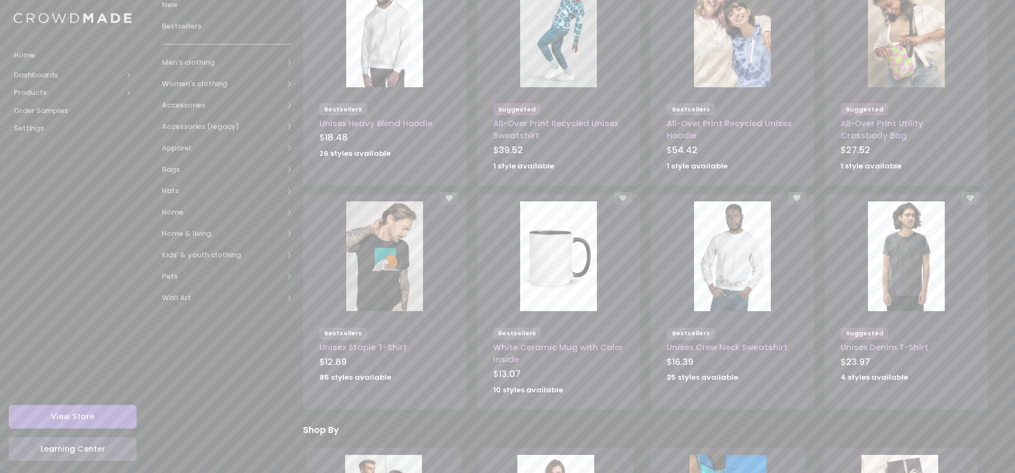
scroll to position [165, 0]
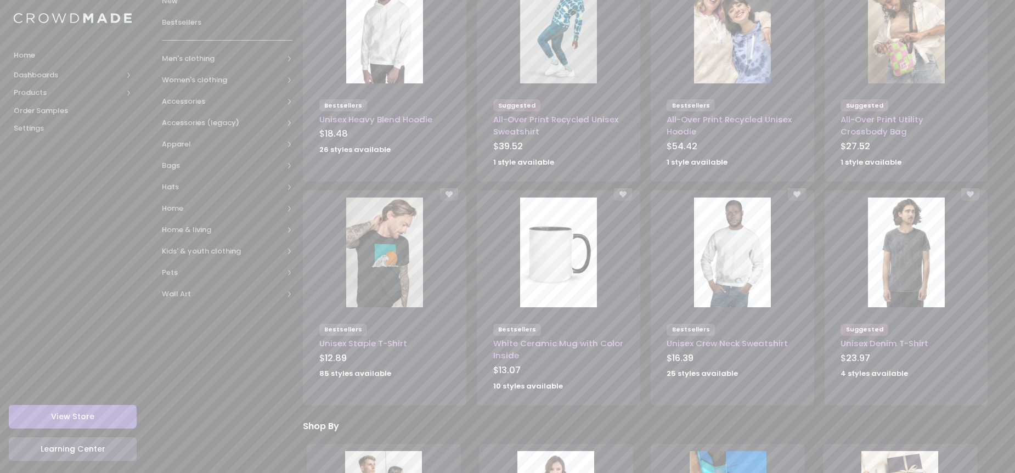
click at [360, 248] on img at bounding box center [384, 253] width 77 height 110
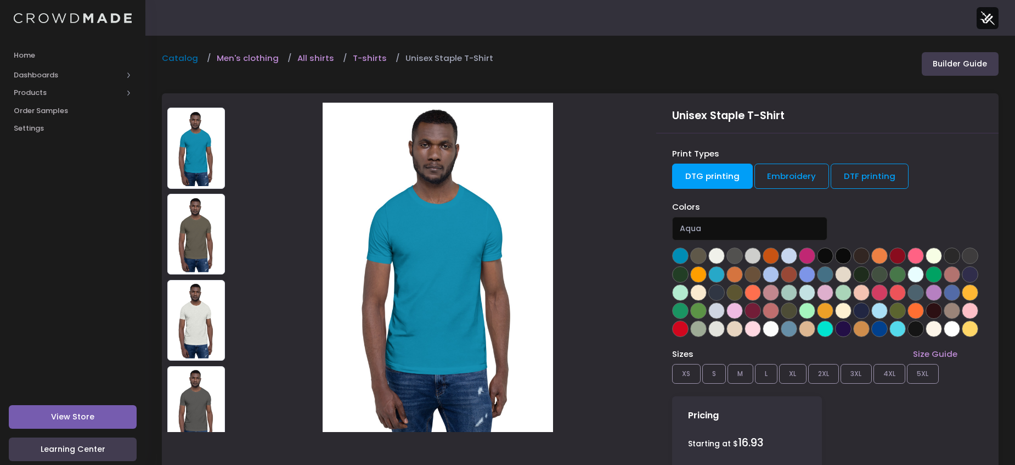
click at [176, 55] on link "Catalog" at bounding box center [183, 58] width 42 height 12
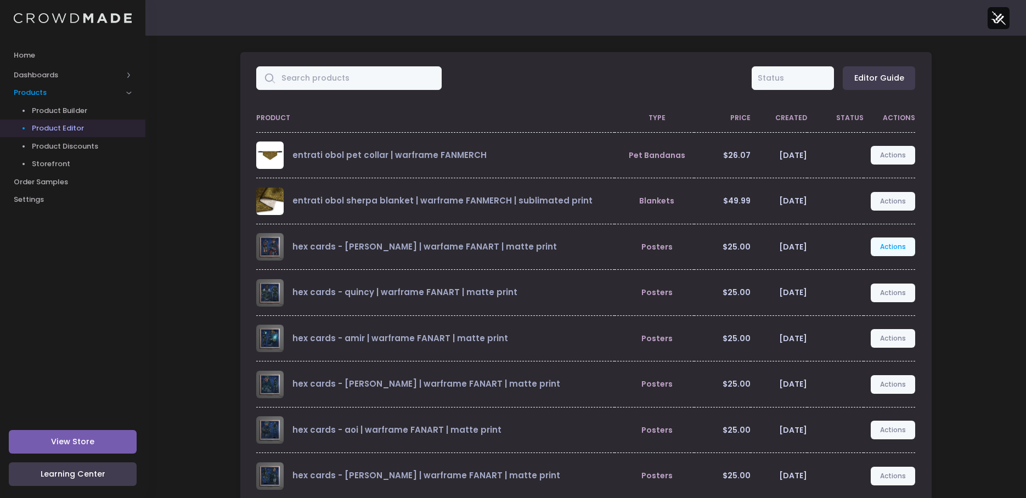
click at [902, 251] on link "Actions" at bounding box center [893, 247] width 45 height 19
click at [872, 274] on link "Edit" at bounding box center [882, 272] width 58 height 19
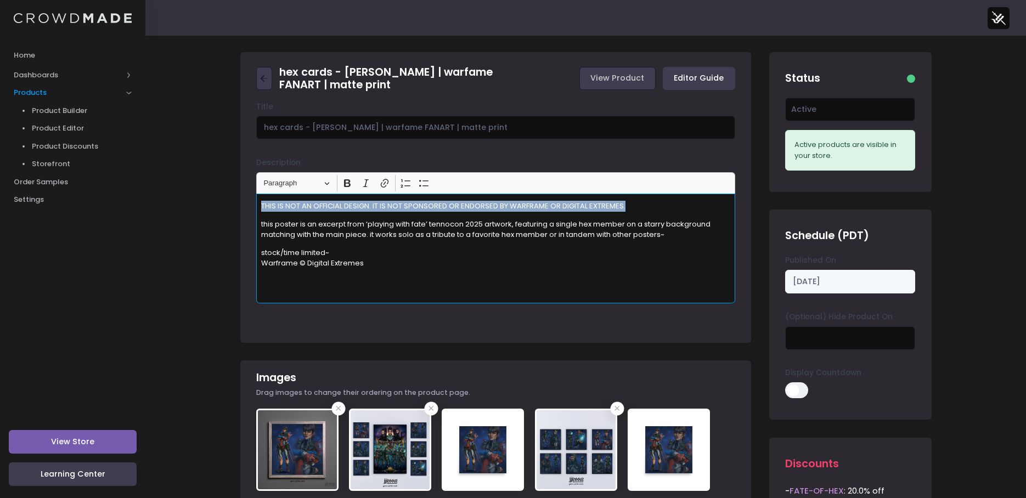
drag, startPoint x: 641, startPoint y: 202, endPoint x: 170, endPoint y: 176, distance: 472.1
click at [362, 176] on button "Italic (CTRL+I) Italic" at bounding box center [366, 183] width 16 height 16
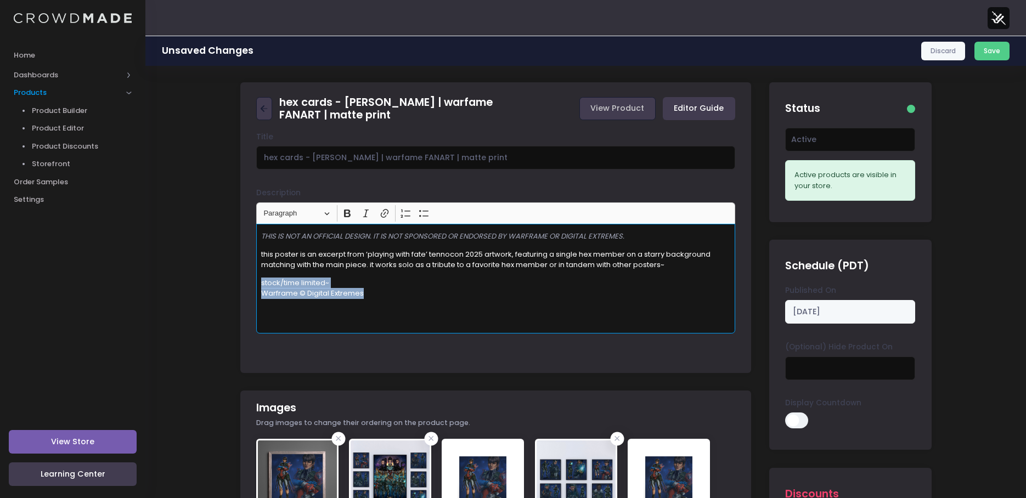
drag, startPoint x: 353, startPoint y: 291, endPoint x: 234, endPoint y: 274, distance: 120.9
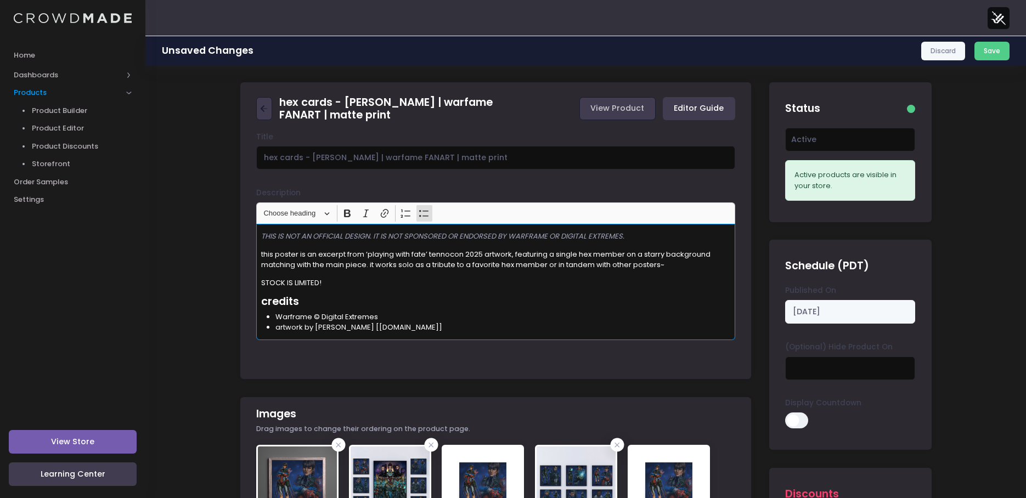
click at [688, 266] on p "this poster is an excerpt from ‘playing with fate’ tennocon 2025 artwork, featu…" at bounding box center [496, 259] width 470 height 21
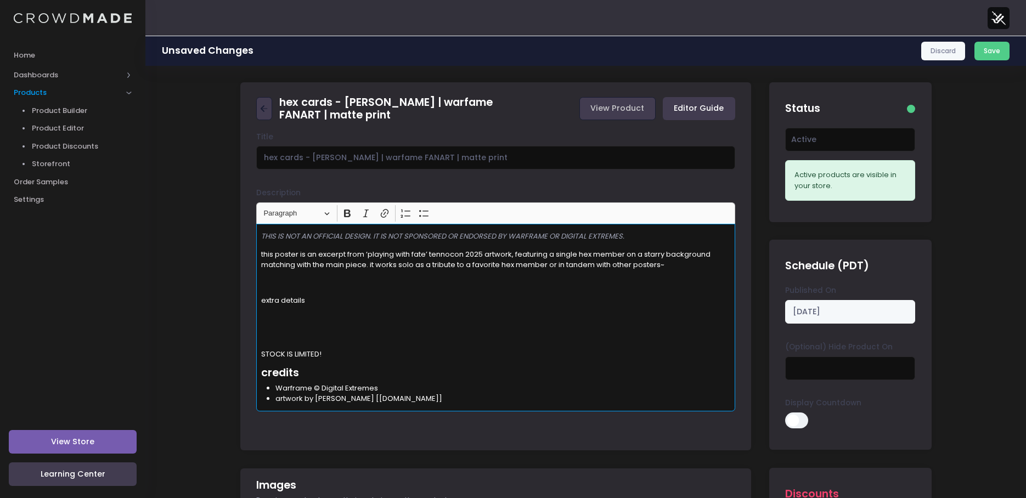
click at [296, 317] on p "Rich Text Editor, main" at bounding box center [496, 318] width 470 height 11
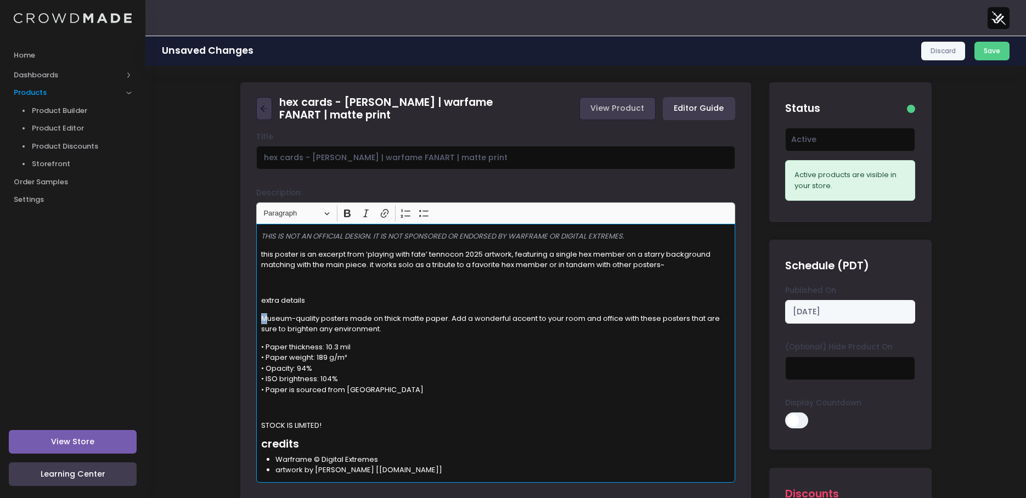
drag, startPoint x: 267, startPoint y: 316, endPoint x: 258, endPoint y: 318, distance: 9.0
click at [258, 318] on div "THIS IS NOT AN OFFICIAL DESIGN. IT IS NOT SPONSORED OR ENDORSED BY WARFRAME OR …" at bounding box center [495, 353] width 479 height 258
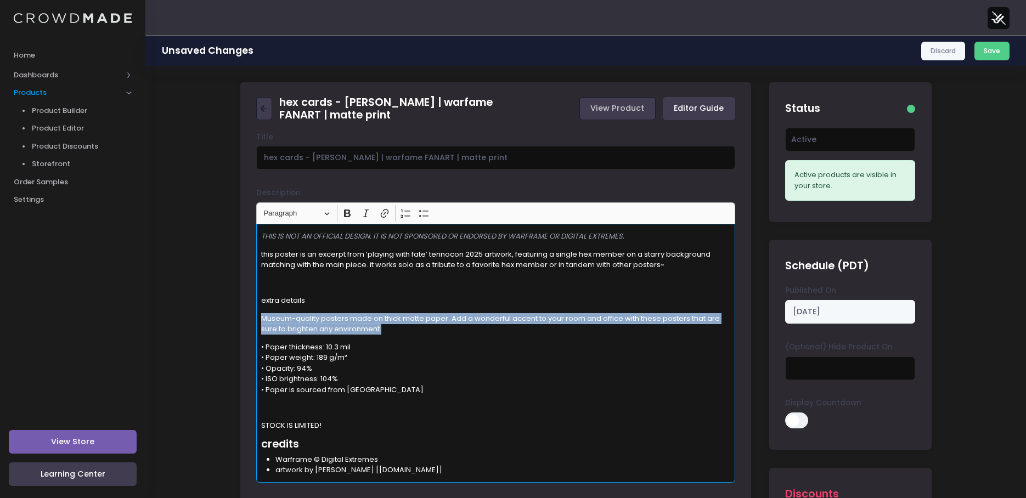
drag, startPoint x: 399, startPoint y: 328, endPoint x: 177, endPoint y: 320, distance: 222.4
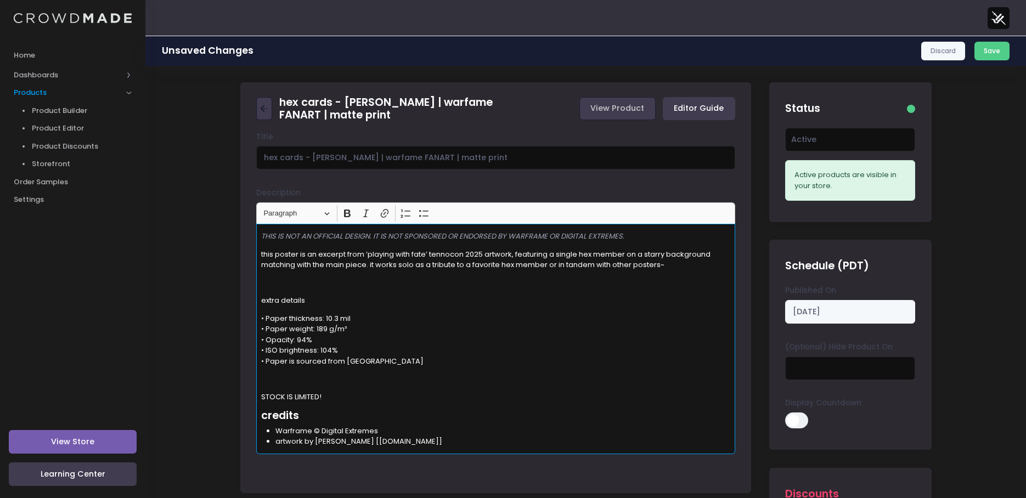
drag, startPoint x: 271, startPoint y: 317, endPoint x: 300, endPoint y: 325, distance: 29.7
click at [272, 317] on p "• Paper thickness: 10.3 mil • Paper weight: 189 g/m² • Opacity: 94% • ISO brigh…" at bounding box center [496, 340] width 470 height 54
drag, startPoint x: 326, startPoint y: 302, endPoint x: 212, endPoint y: 288, distance: 115.1
click at [331, 308] on div "THIS IS NOT AN OFFICIAL DESIGN. IT IS NOT SPONSORED OR ENDORSED BY WARFRAME OR …" at bounding box center [495, 339] width 479 height 230
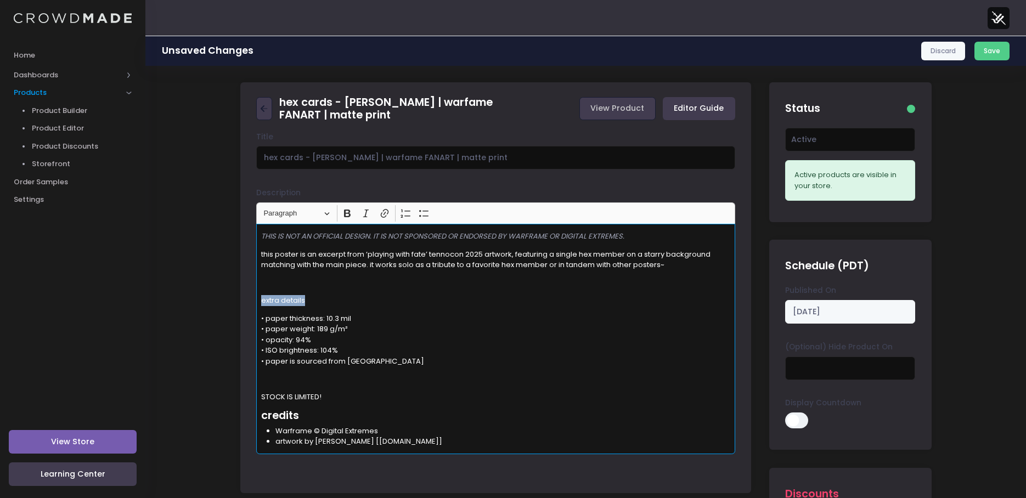
drag, startPoint x: 317, startPoint y: 300, endPoint x: 234, endPoint y: 294, distance: 82.5
click at [297, 211] on span "Paragraph" at bounding box center [291, 213] width 57 height 13
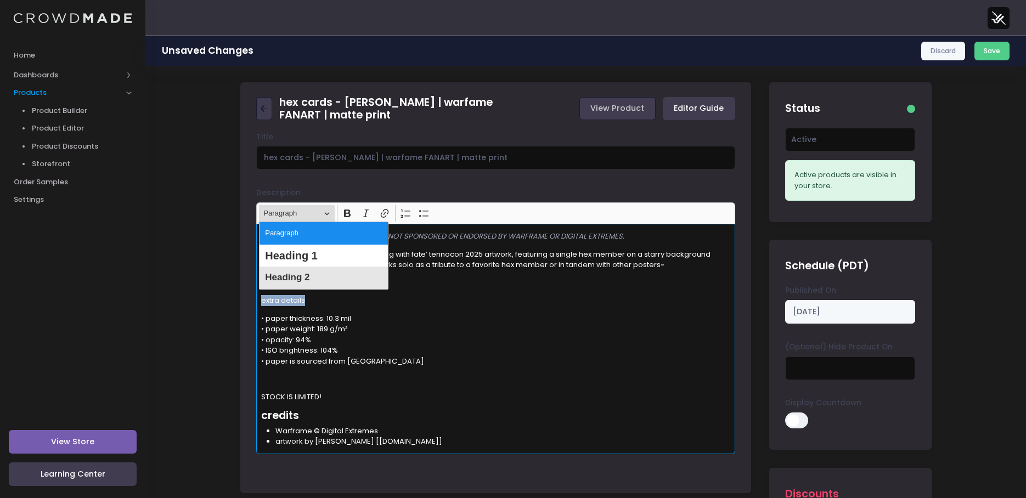
click at [308, 276] on span "Heading 2" at bounding box center [287, 278] width 44 height 16
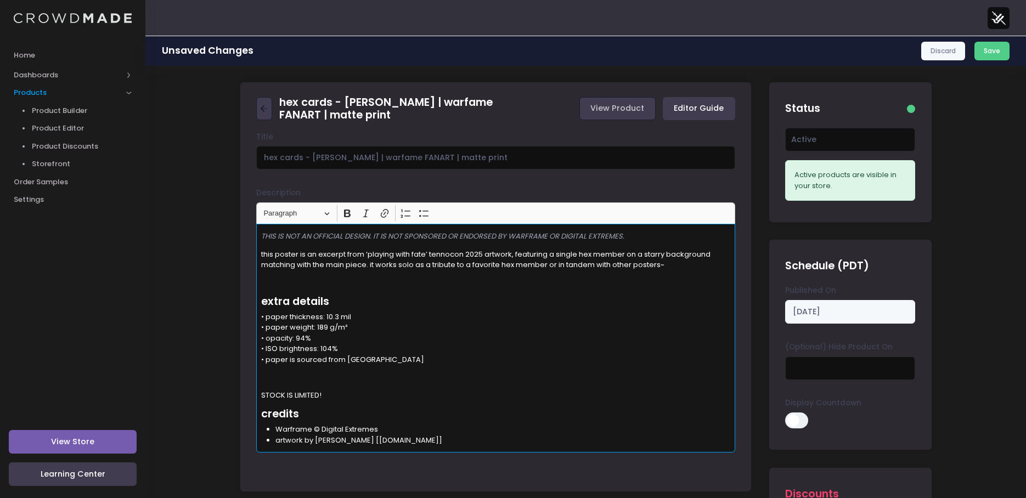
click at [469, 338] on p "• paper thickness: 10.3 mil • paper weight: 189 g/m² • opacity: 94% • ISO brigh…" at bounding box center [496, 339] width 470 height 54
click at [339, 373] on p "Rich Text Editor, main" at bounding box center [496, 377] width 470 height 11
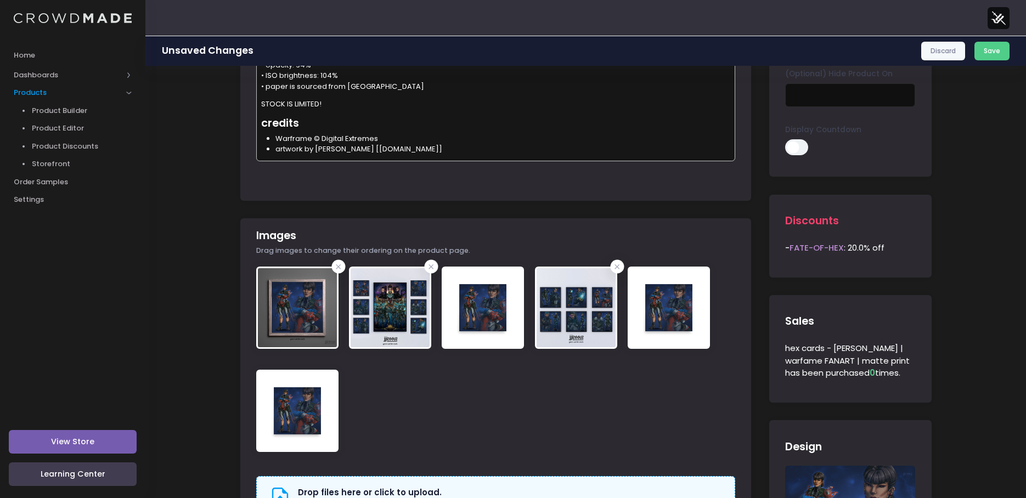
scroll to position [274, 0]
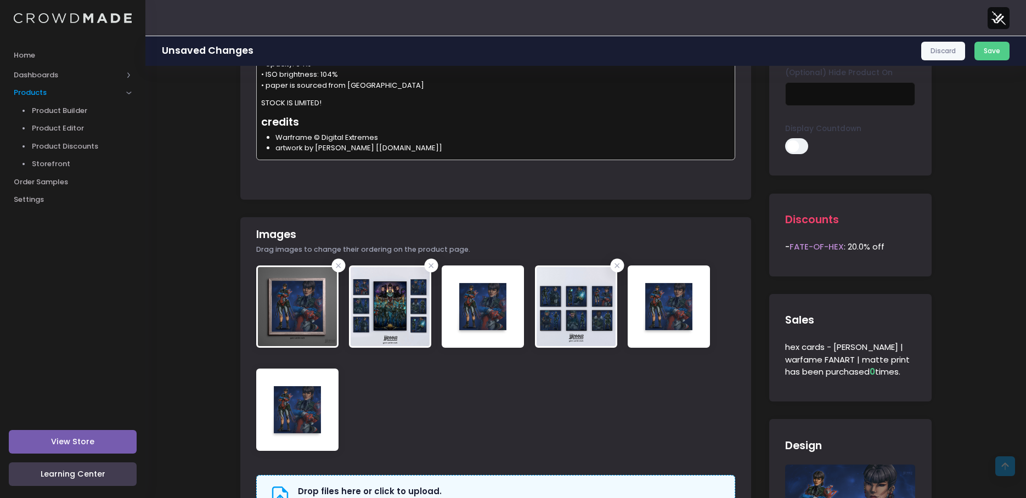
click at [444, 148] on li "artwork by [PERSON_NAME] [[DOMAIN_NAME]]" at bounding box center [502, 148] width 455 height 11
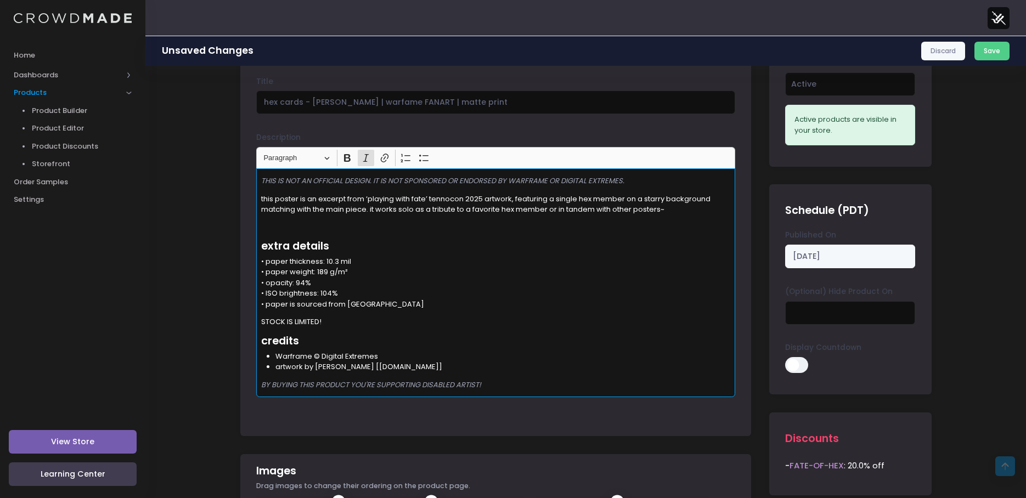
scroll to position [55, 0]
copy icon "100% HUMAN-MADE. BY BUYING THIS PRODUCT YOU'RE SUPPORTING DISABLED ARTIST!"
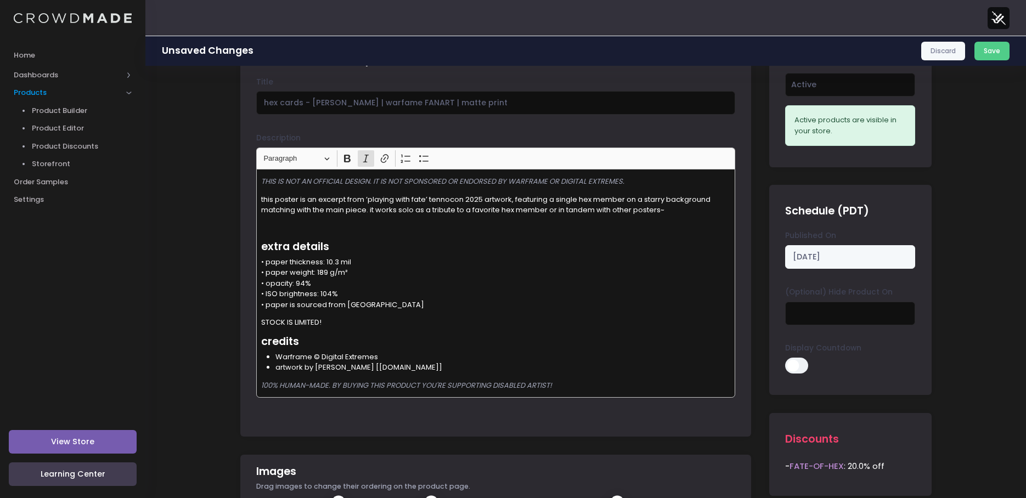
click at [590, 388] on p "100% HUMAN-MADE. BY BUYING THIS PRODUCT YOU'RE SUPPORTING DISABLED ARTIST!" at bounding box center [496, 385] width 470 height 11
click at [560, 331] on div "THIS IS NOT AN OFFICIAL DESIGN. IT IS NOT SPONSORED OR ENDORSED BY WARFRAME OR …" at bounding box center [495, 283] width 479 height 229
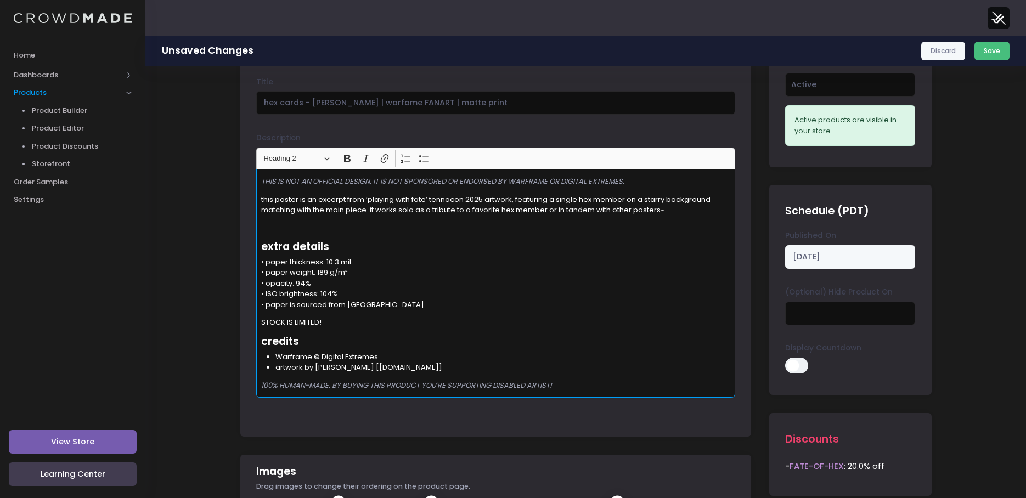
click at [984, 49] on button "Save" at bounding box center [993, 51] width 36 height 19
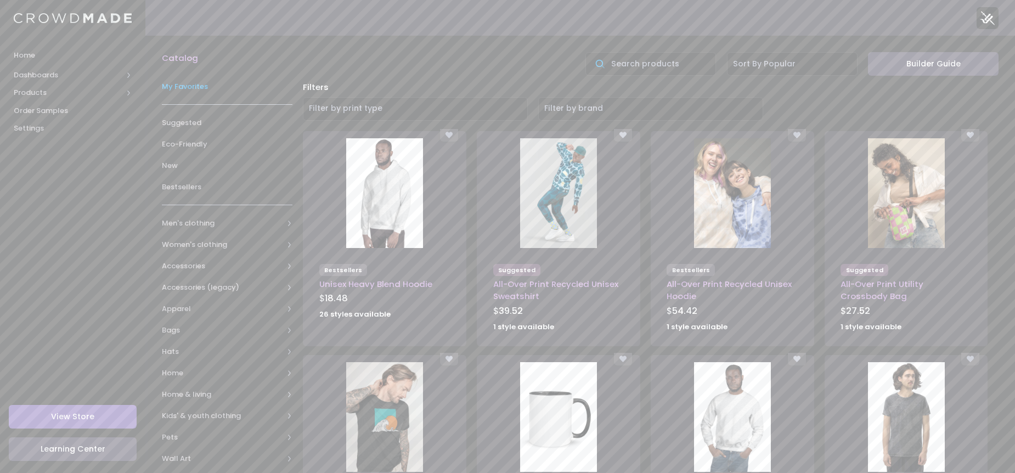
click at [193, 88] on span "My Favorites" at bounding box center [227, 86] width 131 height 11
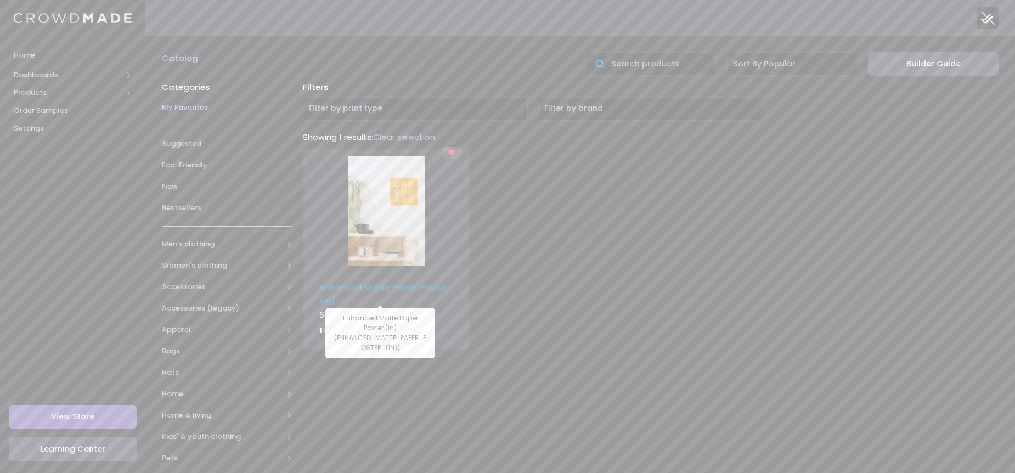
click at [374, 288] on link "Enhanced Matte Paper Poster (in)" at bounding box center [382, 293] width 127 height 24
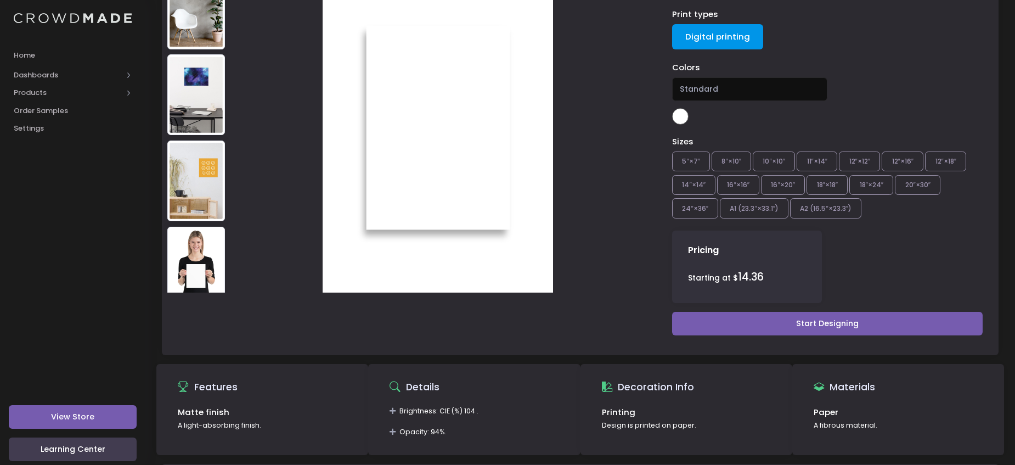
scroll to position [322, 0]
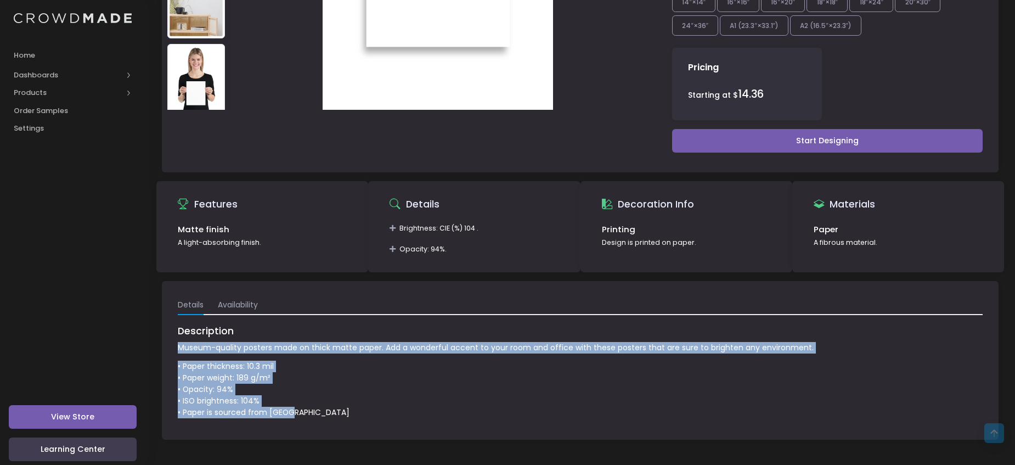
drag, startPoint x: 311, startPoint y: 414, endPoint x: 173, endPoint y: 347, distance: 153.4
click at [173, 347] on div "Details Availability Description Museum-quality posters made on thick matte pap…" at bounding box center [580, 360] width 837 height 159
copy span "Museum-quality posters made on thick matte paper. Add a wonderful accent to you…"
click at [381, 382] on p "• Paper thickness: 10.3 mil • Paper weight: 189 g/m² • Opacity: 94% • ISO brigh…" at bounding box center [580, 390] width 805 height 58
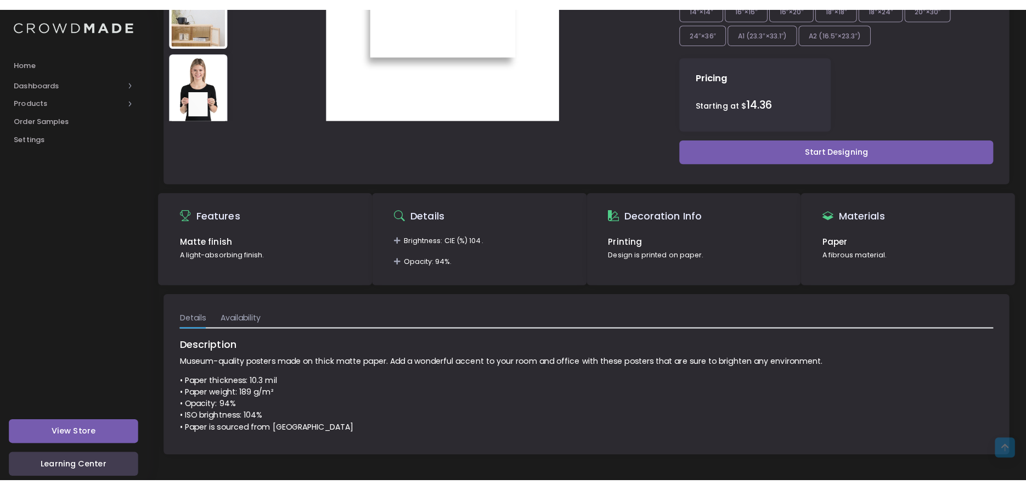
scroll to position [297, 0]
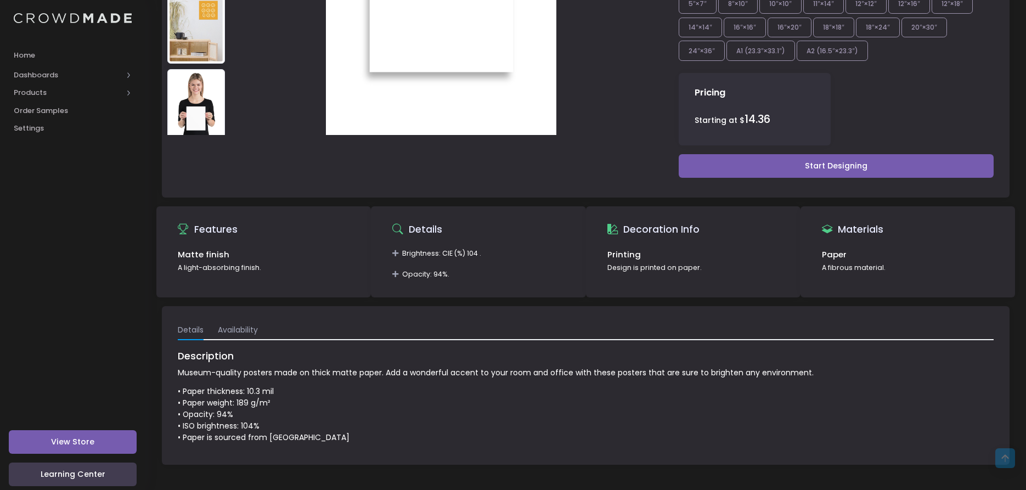
click at [364, 373] on p "Museum-quality posters made on thick matte paper. Add a wonderful accent to you…" at bounding box center [586, 373] width 816 height 12
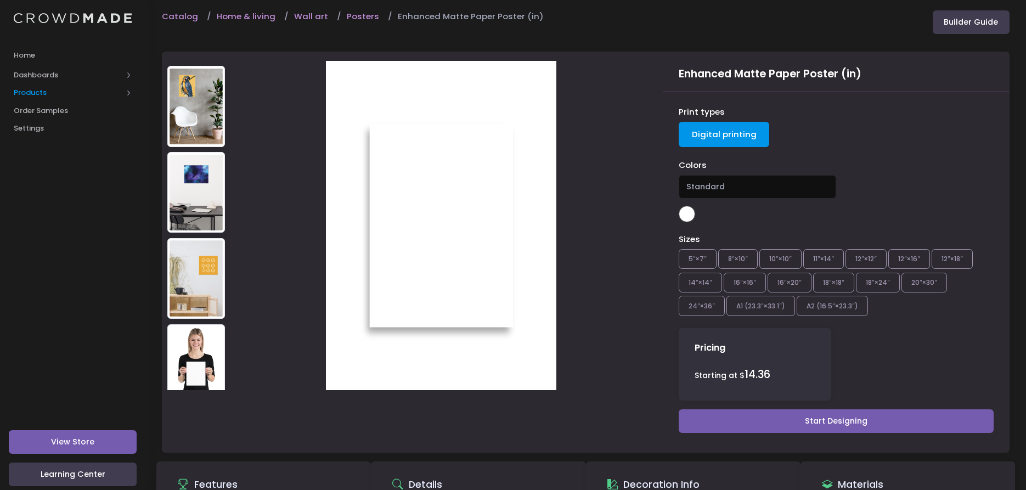
scroll to position [0, 0]
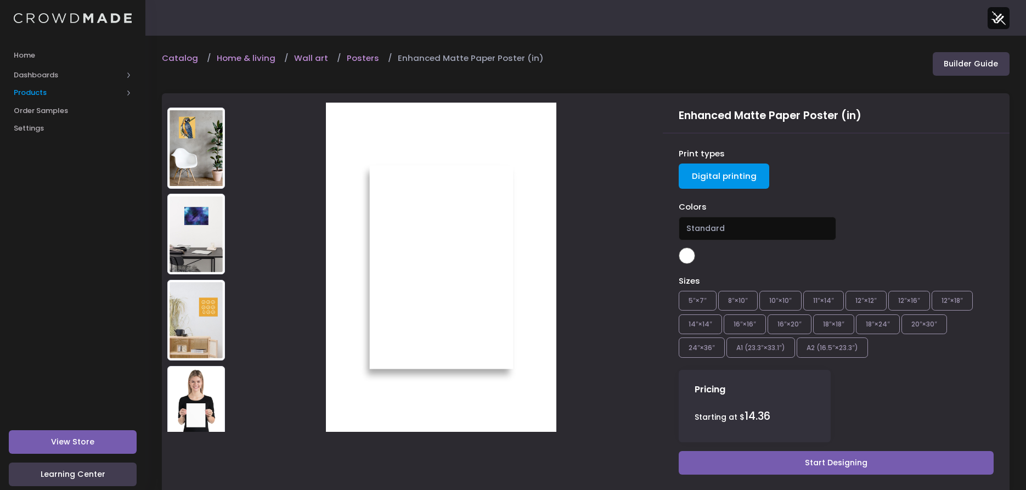
click at [57, 87] on span "Products" at bounding box center [68, 92] width 109 height 11
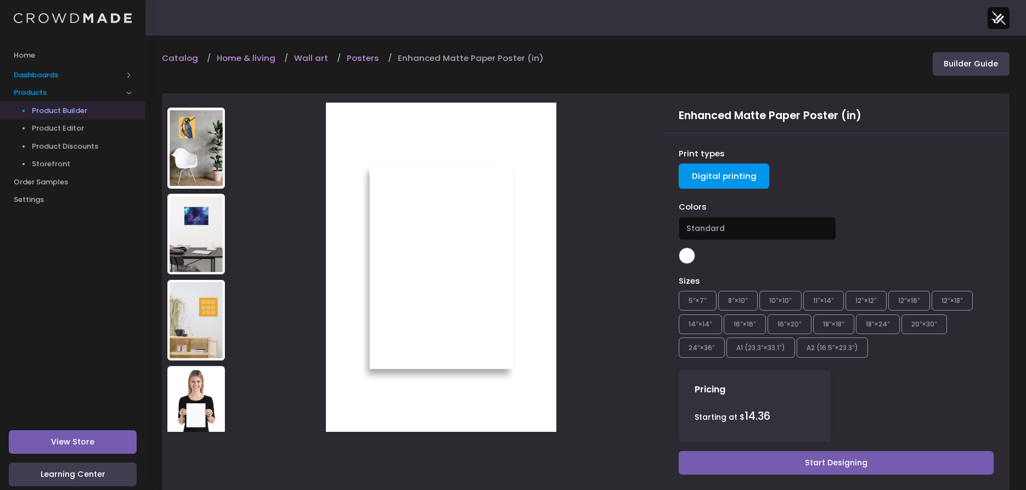
click at [45, 70] on span "Dashboards" at bounding box center [68, 75] width 109 height 11
click at [71, 97] on span "Overview" at bounding box center [82, 92] width 100 height 11
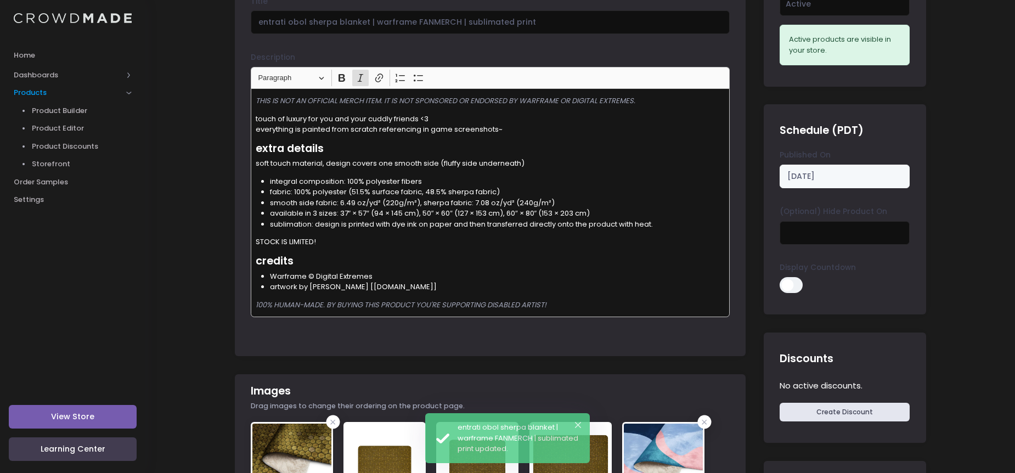
scroll to position [110, 0]
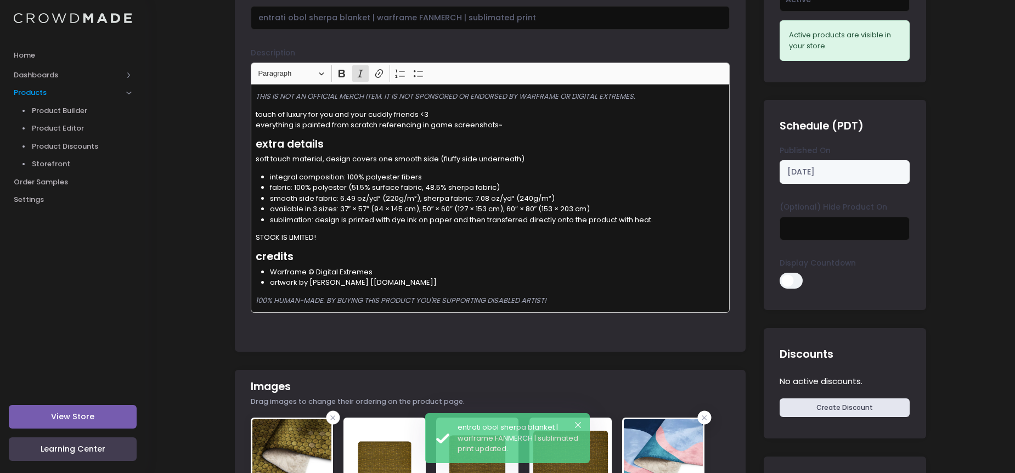
click at [487, 304] on icon "100% HUMAN-MADE. BY BUYING THIS PRODUCT YOU'RE SUPPORTING DISABLED ARTIST!" at bounding box center [401, 300] width 291 height 10
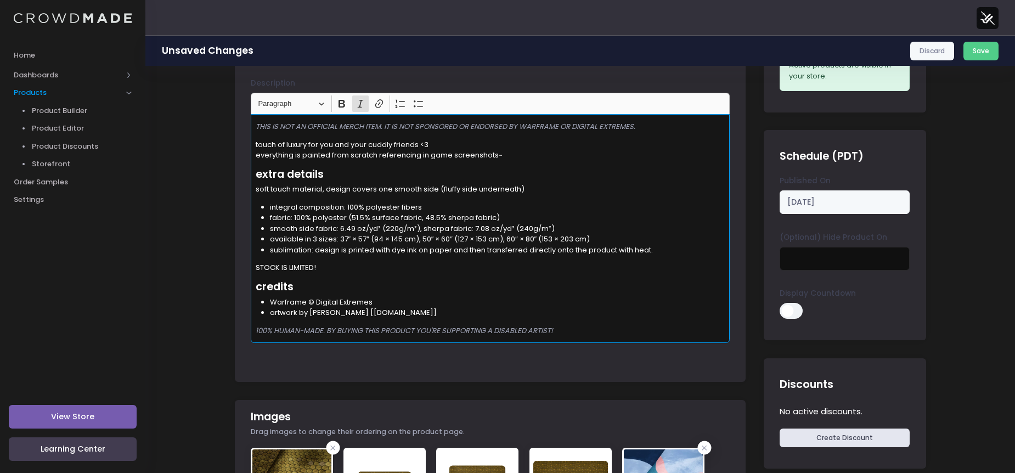
drag, startPoint x: 561, startPoint y: 334, endPoint x: 190, endPoint y: 335, distance: 370.4
copy icon "100% HUMAN-MADE. BY BUYING THIS PRODUCT YOU'RE SUPPORTING A DISABLED ARTIST!"
click at [571, 322] on div "THIS IS NOT AN OFFICIAL MERCH ITEM. IT IS NOT SPONSORED OR ENDORSED BY WARFRAME…" at bounding box center [490, 228] width 479 height 229
drag, startPoint x: 584, startPoint y: 332, endPoint x: 521, endPoint y: 335, distance: 62.6
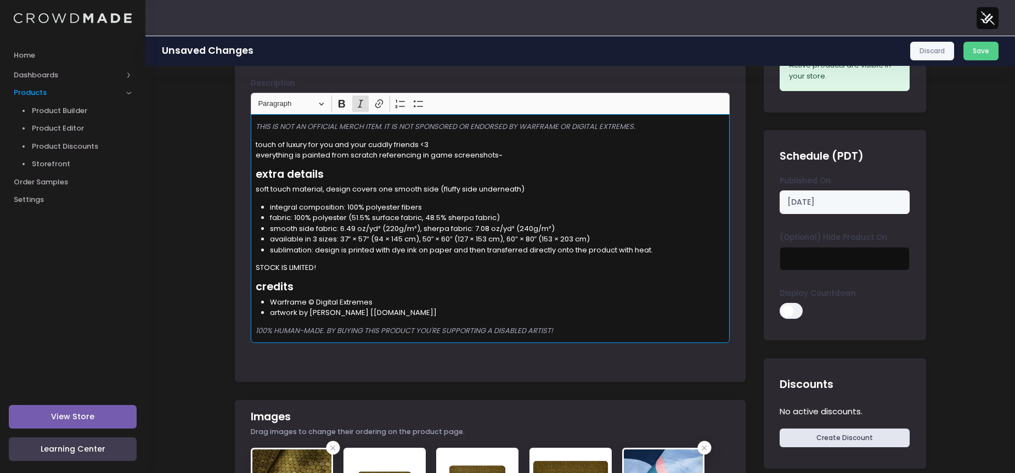
click at [520, 335] on p "100% HUMAN-MADE. BY BUYING THIS PRODUCT YOU'RE SUPPORTING A DISABLED ARTIST!" at bounding box center [491, 330] width 470 height 11
click at [638, 326] on p "100% HUMAN-MADE. BY BUYING THIS PRODUCT YOU'RE SUPPORTING A DISABLED ARTIST!" at bounding box center [491, 330] width 470 height 11
click at [606, 335] on p "100% HUMAN-MADE. BY BUYING THIS PRODUCT YOU'RE SUPPORTING A DISABLED ARTIST!" at bounding box center [491, 330] width 470 height 11
drag, startPoint x: 571, startPoint y: 331, endPoint x: 212, endPoint y: 334, distance: 358.3
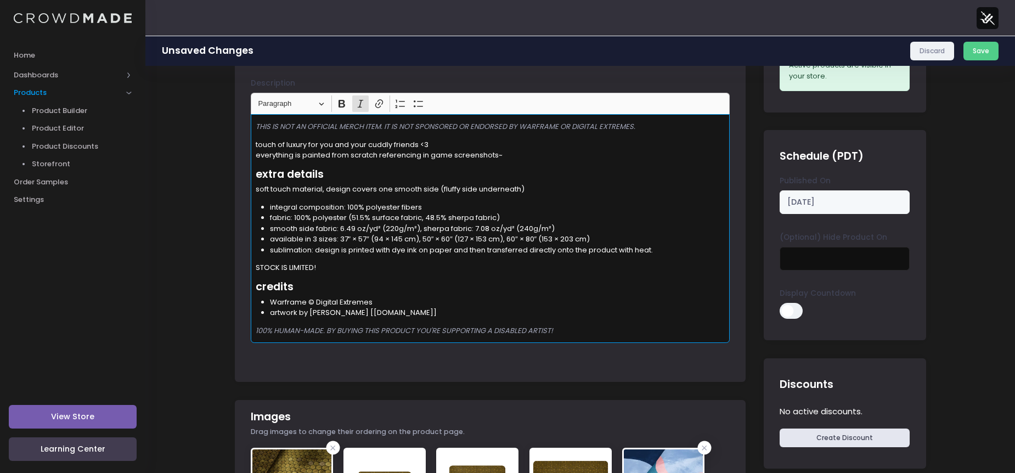
copy icon "100% HUMAN-MADE. BY BUYING THIS PRODUCT YOU'RE SUPPORTING A DISABLED ARTIST!"
click at [977, 46] on button "Save" at bounding box center [982, 51] width 36 height 19
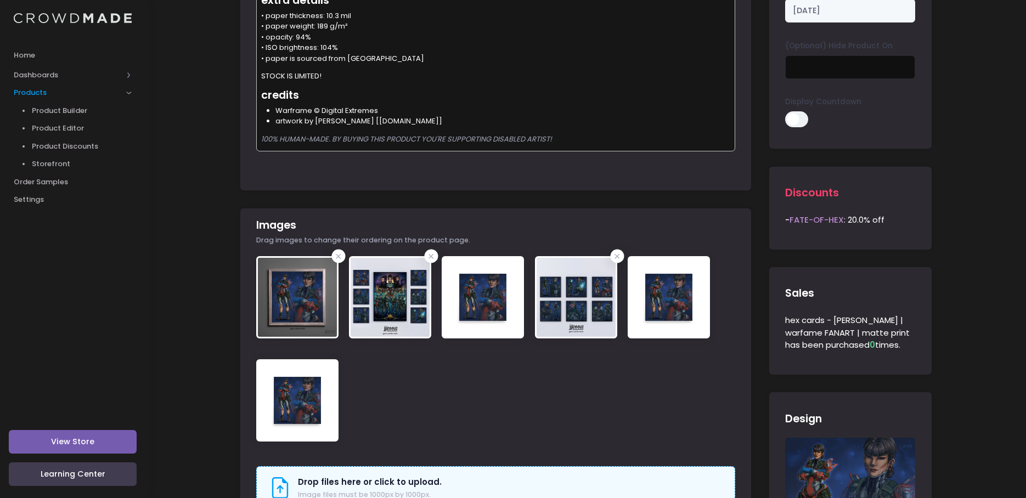
scroll to position [274, 0]
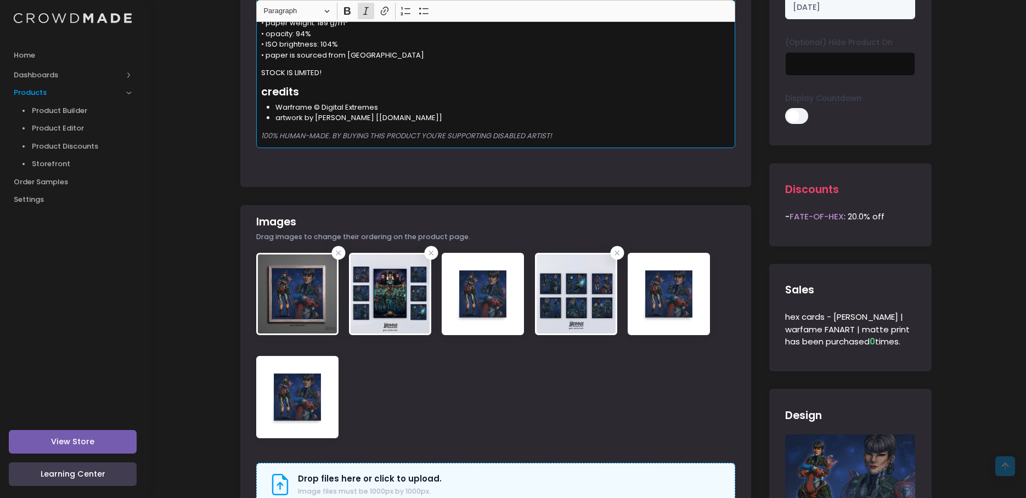
drag, startPoint x: 562, startPoint y: 137, endPoint x: 209, endPoint y: 146, distance: 352.9
click at [209, 146] on div "hex cards - [PERSON_NAME] | warfame FANART | matte print View Product Editor Gu…" at bounding box center [585, 354] width 881 height 1153
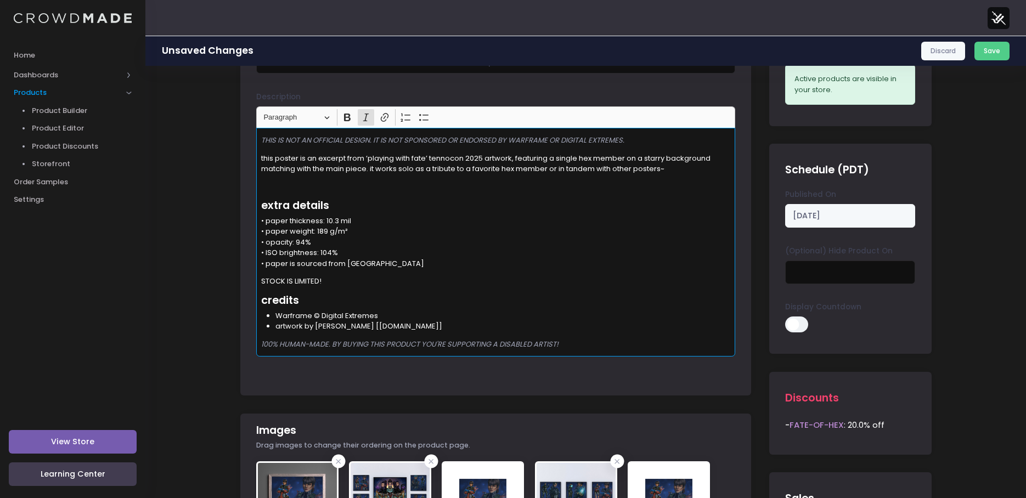
scroll to position [55, 0]
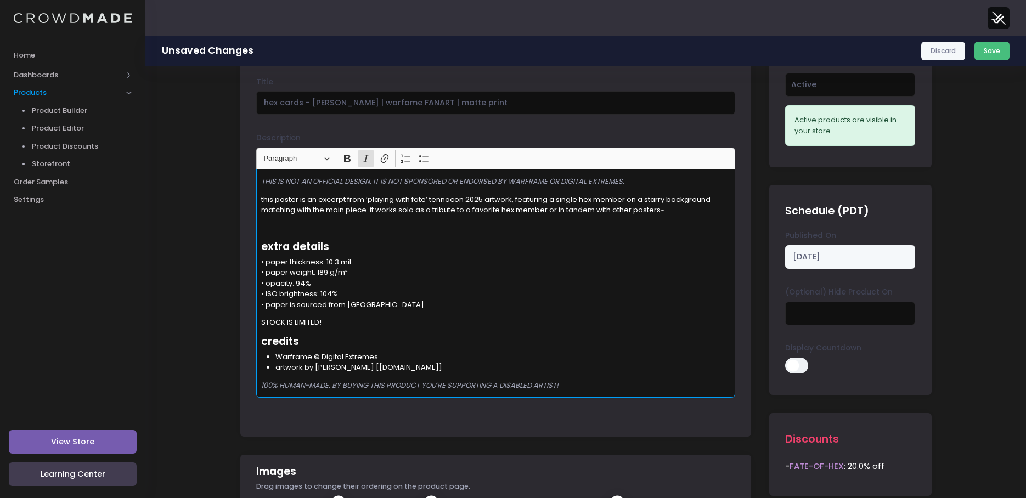
click at [989, 55] on button "Save" at bounding box center [993, 51] width 36 height 19
drag, startPoint x: 581, startPoint y: 387, endPoint x: 228, endPoint y: 244, distance: 380.5
copy div "extra details • paper thickness: 10.3 mil • paper weight: 189 g/m² • opacity: 9…"
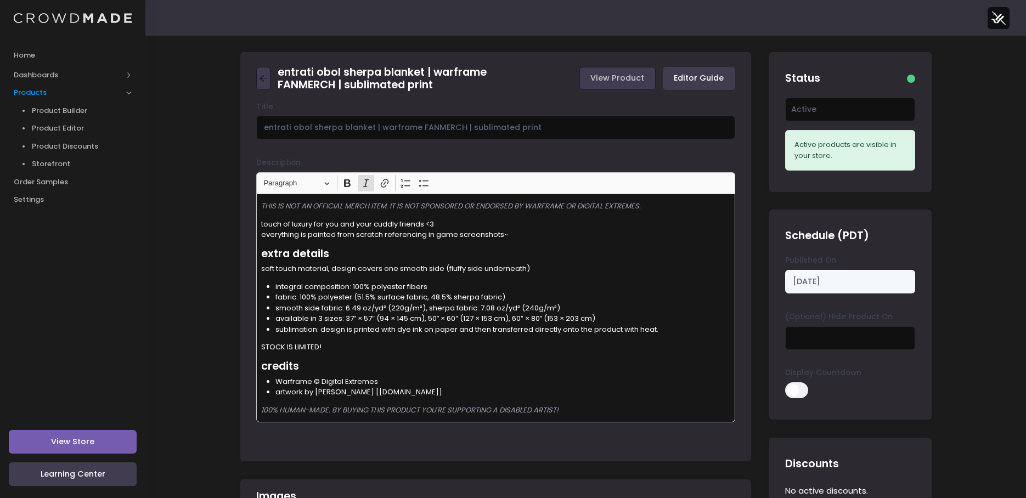
drag, startPoint x: 143, startPoint y: 229, endPoint x: 183, endPoint y: 0, distance: 232.2
click at [420, 395] on li "artwork by [PERSON_NAME] [[DOMAIN_NAME]]" at bounding box center [502, 392] width 455 height 11
drag, startPoint x: 478, startPoint y: 408, endPoint x: 244, endPoint y: 369, distance: 238.1
click at [244, 369] on div "Title entrati obol sherpa blanket | warframe FANMERCH | sublimated print Descri…" at bounding box center [495, 278] width 511 height 353
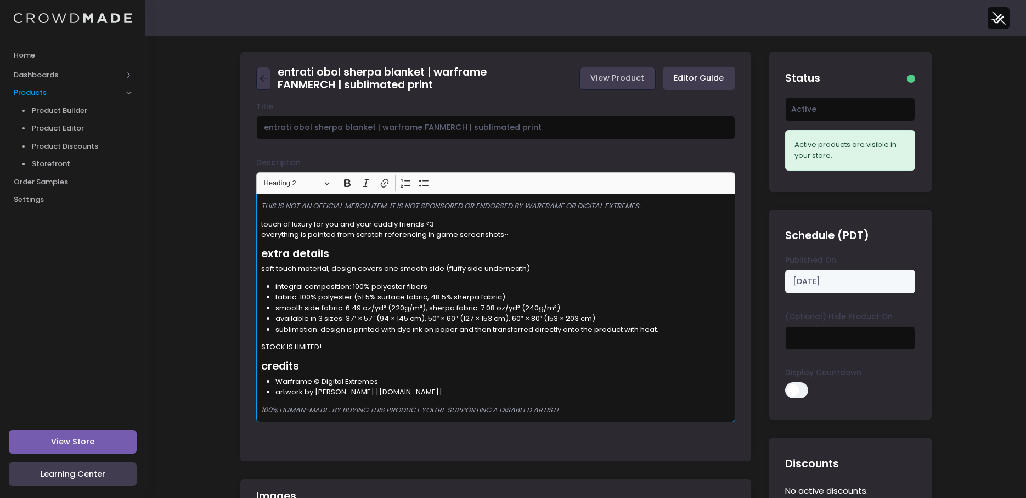
copy div "credits Warframe © Digital Extremes artwork by yevvie [yevvie.varyel.com] 100% …"
click at [459, 324] on li "sublimation: design is printed with dye ink on paper and then transferred direc…" at bounding box center [502, 329] width 455 height 11
drag, startPoint x: 341, startPoint y: 349, endPoint x: 288, endPoint y: 325, distance: 58.9
click at [288, 325] on div "THIS IS NOT AN OFFICIAL MERCH ITEM. IT IS NOT SPONSORED OR ENDORSED BY WARFRAME…" at bounding box center [495, 308] width 479 height 229
click at [350, 340] on div "THIS IS NOT AN OFFICIAL MERCH ITEM. IT IS NOT SPONSORED OR ENDORSED BY WARFRAME…" at bounding box center [495, 308] width 479 height 229
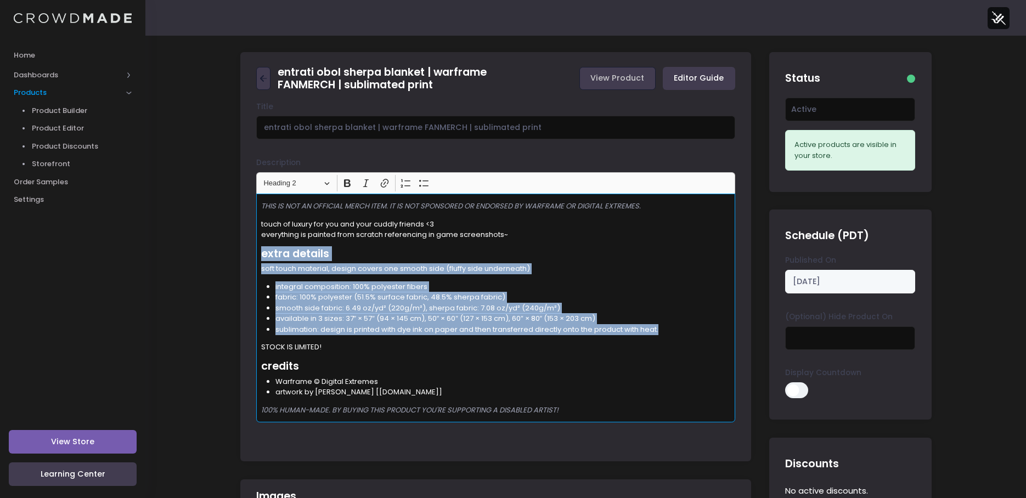
drag, startPoint x: 653, startPoint y: 330, endPoint x: 249, endPoint y: 255, distance: 411.4
click at [249, 255] on div "Title entrati obol sherpa blanket | warframe FANMERCH | sublimated print Descri…" at bounding box center [495, 278] width 511 height 353
copy div "extra details soft touch material, design covers one smooth side (fluffy side u…"
click at [58, 121] on link "Product Editor" at bounding box center [72, 129] width 145 height 18
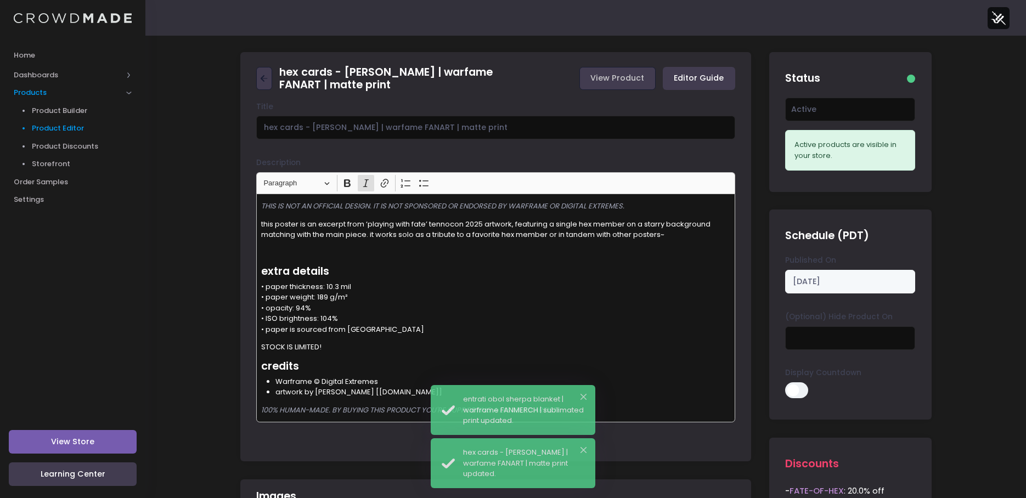
click at [63, 125] on span "Product Editor" at bounding box center [82, 128] width 100 height 11
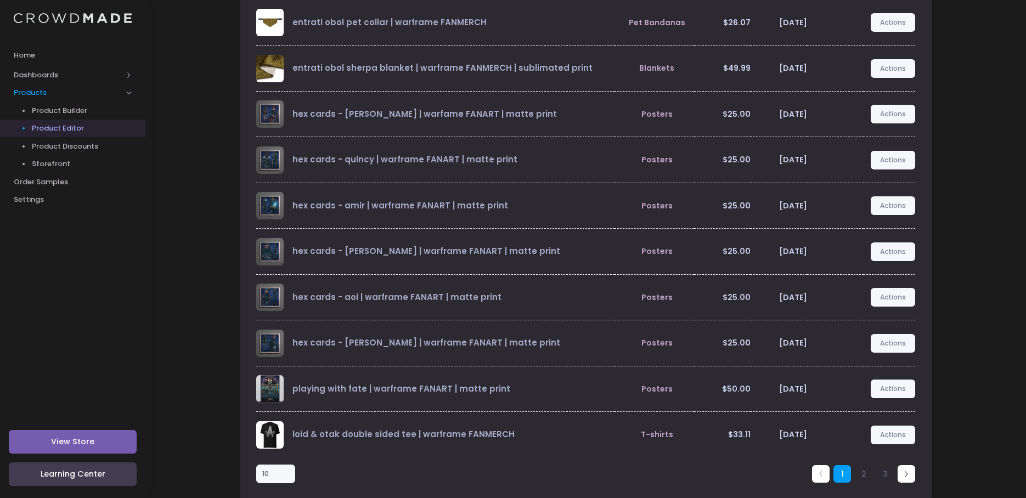
scroll to position [156, 0]
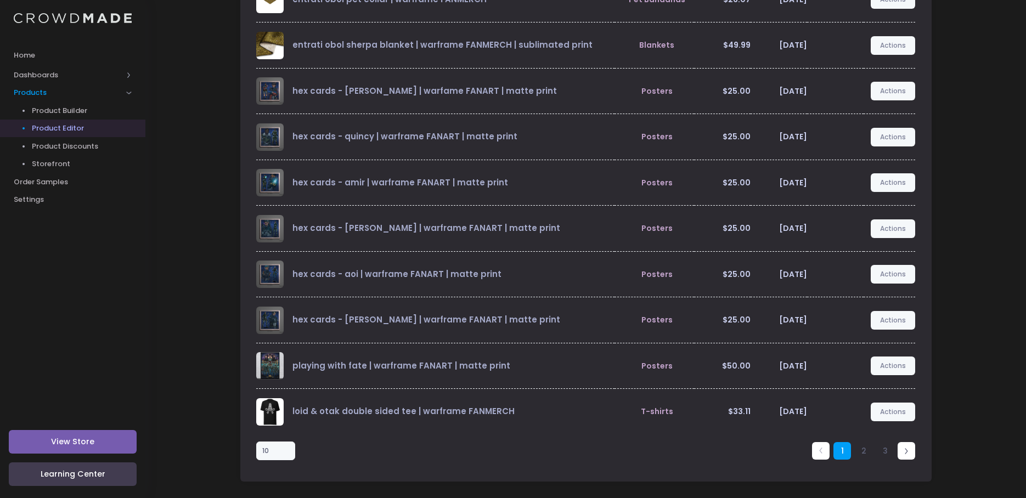
click at [621, 450] on div "1 2 3" at bounding box center [725, 451] width 391 height 33
click at [906, 454] on icon at bounding box center [906, 451] width 6 height 6
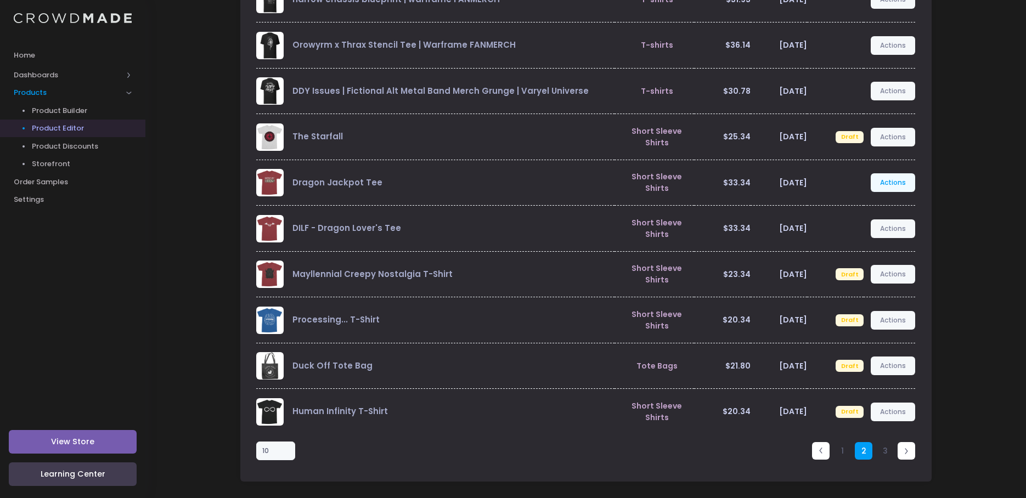
click at [904, 179] on link "Actions" at bounding box center [893, 182] width 45 height 19
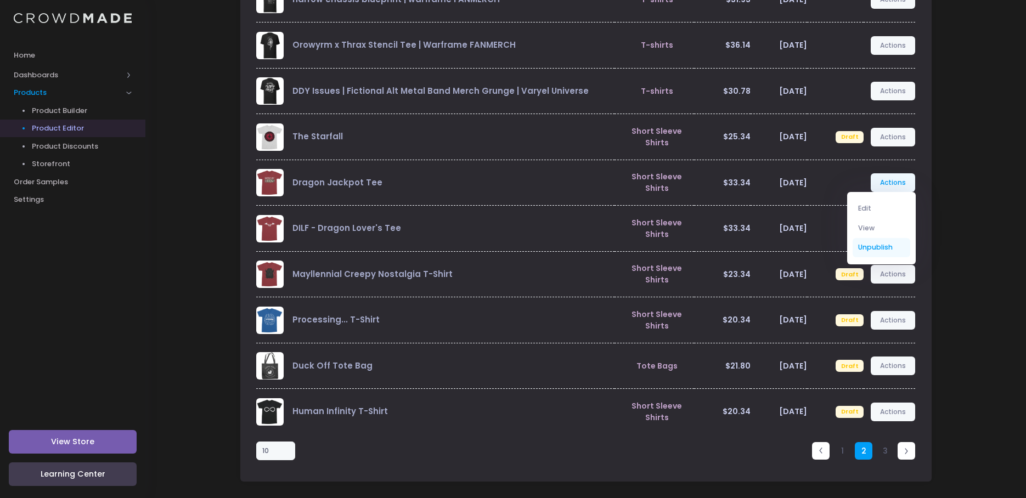
click at [883, 248] on link "Unpublish" at bounding box center [882, 247] width 58 height 19
click at [962, 320] on div "All Active Draft Status Editor Guide Product Type Price Created Status Actions …" at bounding box center [585, 189] width 881 height 618
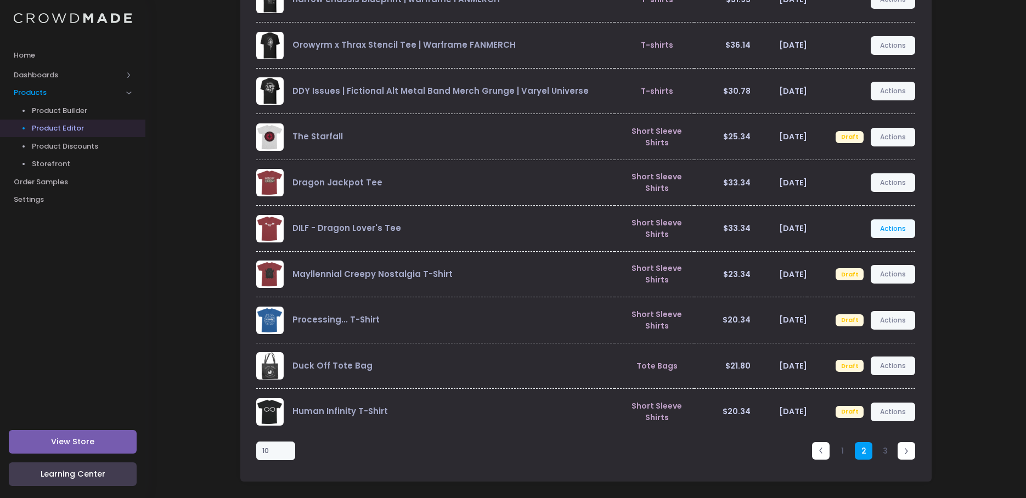
click at [889, 224] on link "Actions" at bounding box center [893, 228] width 45 height 19
click at [877, 293] on link "Unpublish" at bounding box center [882, 293] width 58 height 19
click at [898, 91] on link "Actions" at bounding box center [893, 91] width 45 height 19
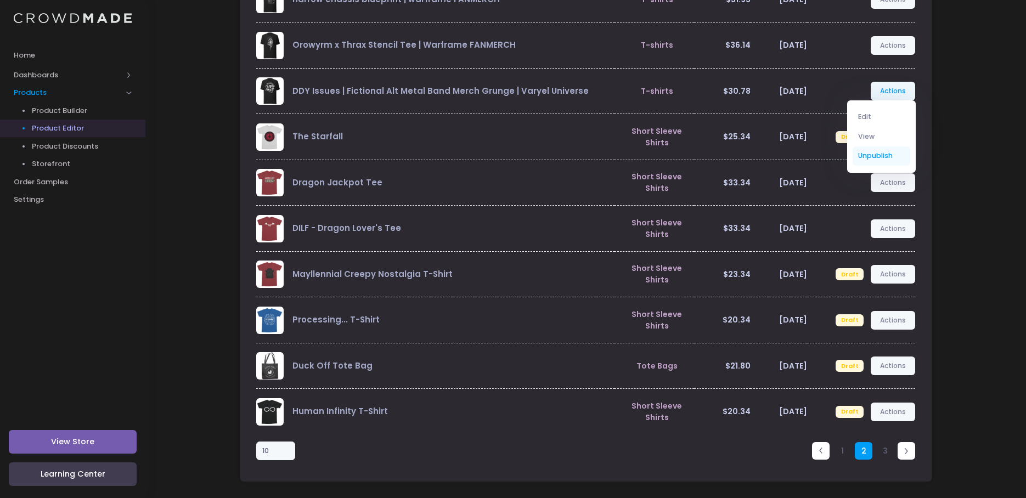
click at [869, 157] on link "Unpublish" at bounding box center [882, 156] width 58 height 19
click at [931, 292] on div "Product Type Price Created Status Actions harrow chassis blueprint | warframe F…" at bounding box center [585, 214] width 691 height 533
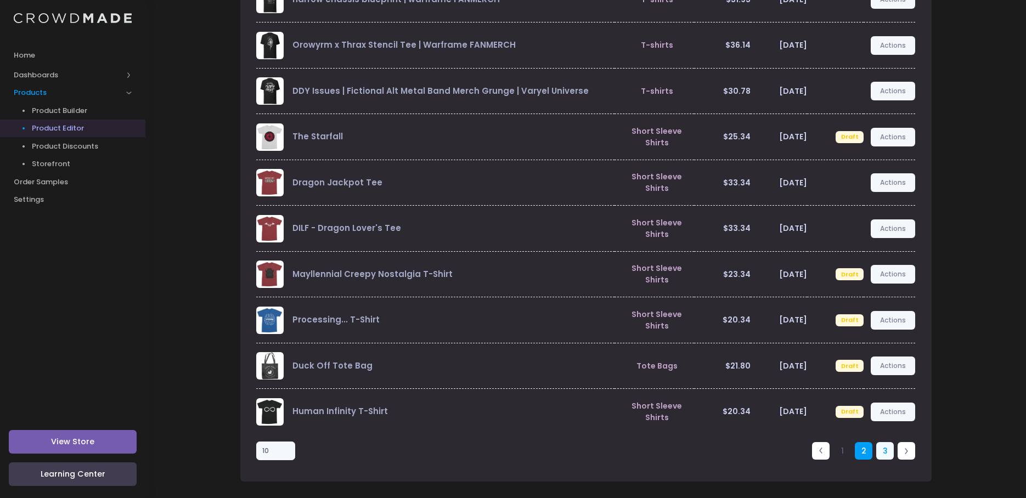
click at [885, 452] on link "3" at bounding box center [885, 451] width 18 height 18
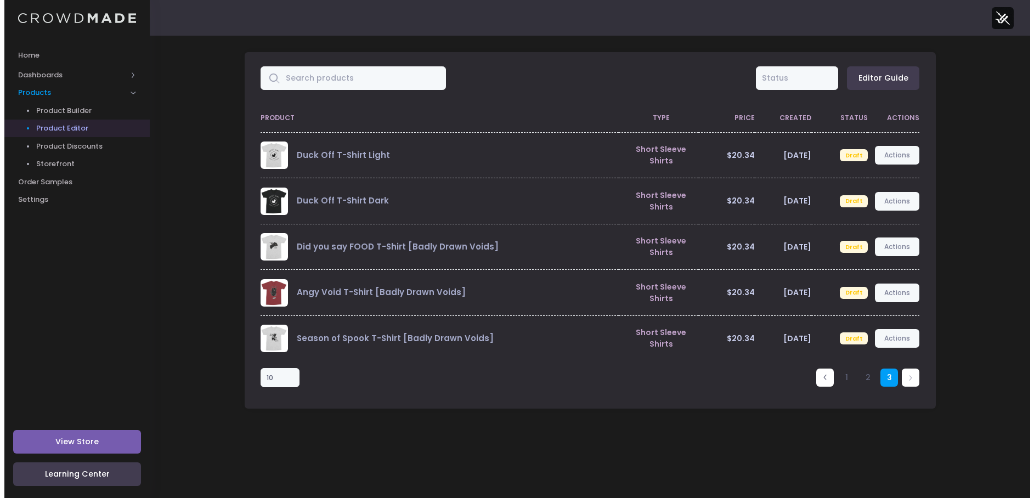
scroll to position [0, 0]
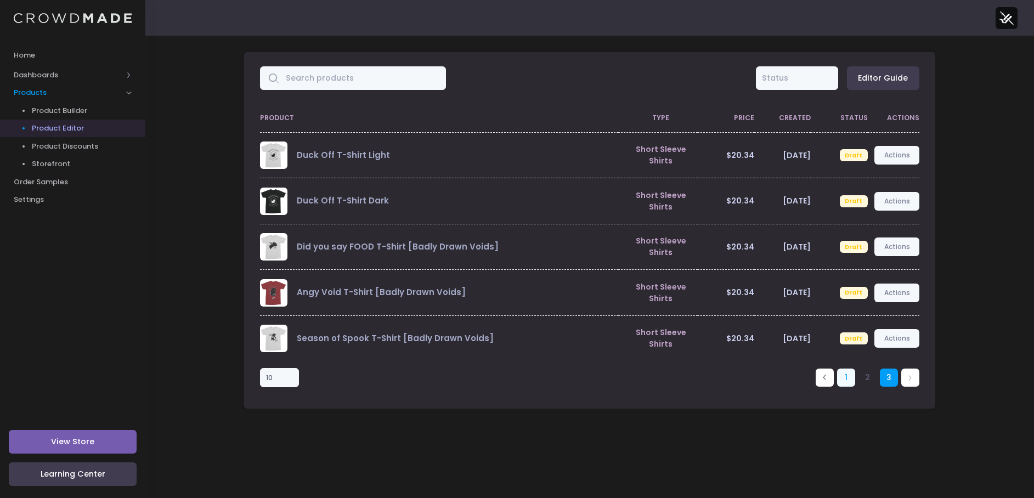
click at [850, 383] on link "1" at bounding box center [846, 378] width 18 height 18
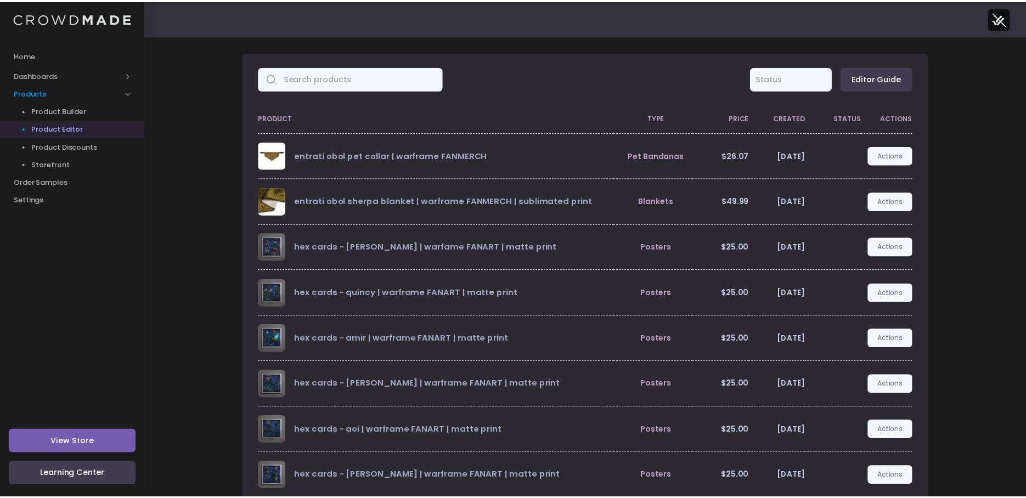
scroll to position [156, 0]
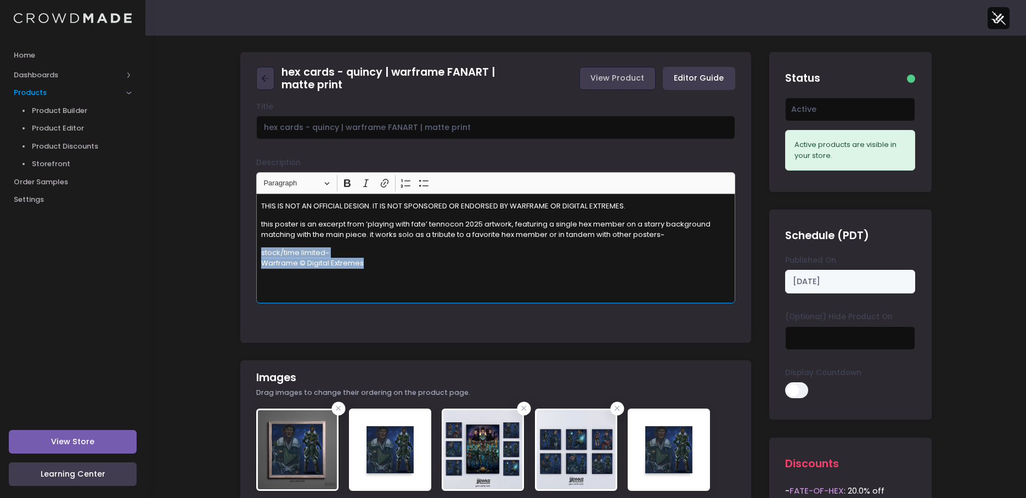
drag, startPoint x: 387, startPoint y: 270, endPoint x: 243, endPoint y: 250, distance: 145.7
click at [243, 250] on div "Title hex cards - quincy | warframe FANART | matte print Description <p>THIS IS…" at bounding box center [495, 219] width 511 height 234
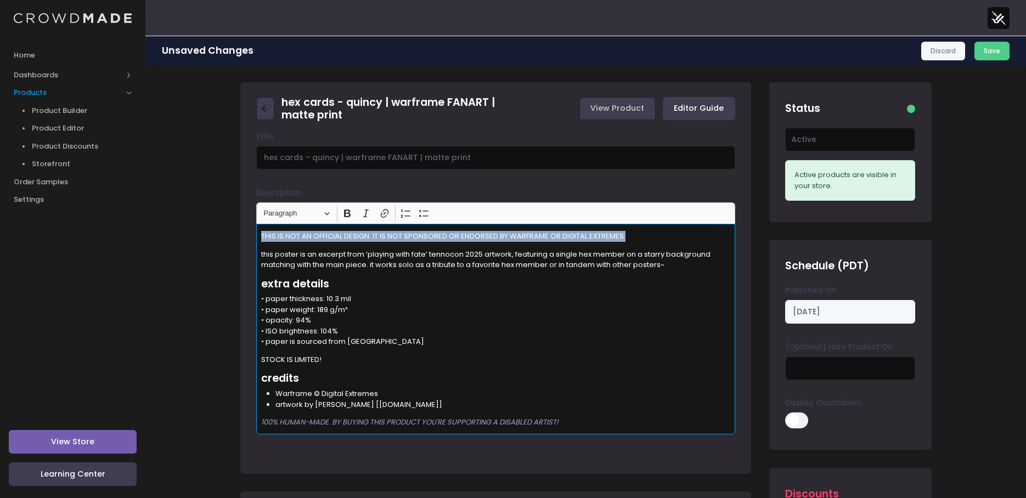
drag, startPoint x: 644, startPoint y: 232, endPoint x: 158, endPoint y: 213, distance: 486.0
click at [368, 216] on icon "Editor toolbar" at bounding box center [366, 213] width 11 height 11
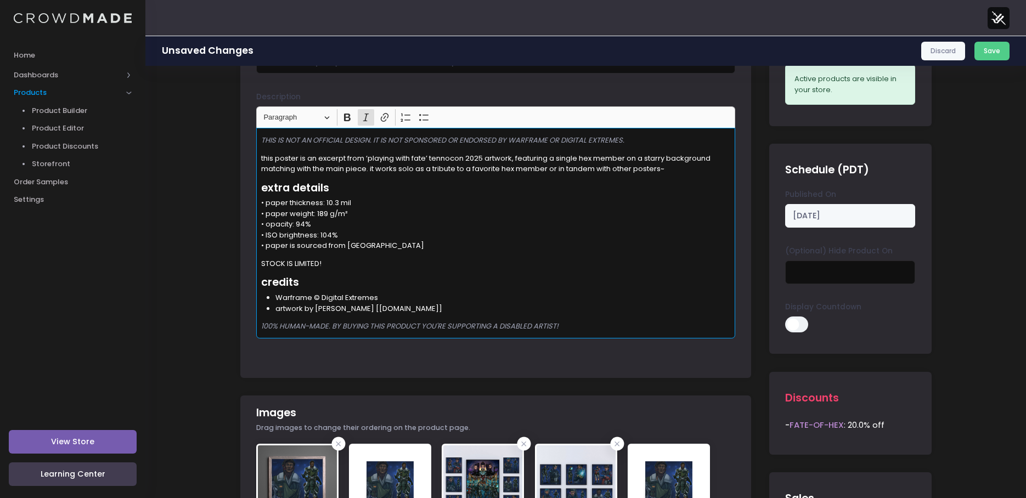
scroll to position [274, 0]
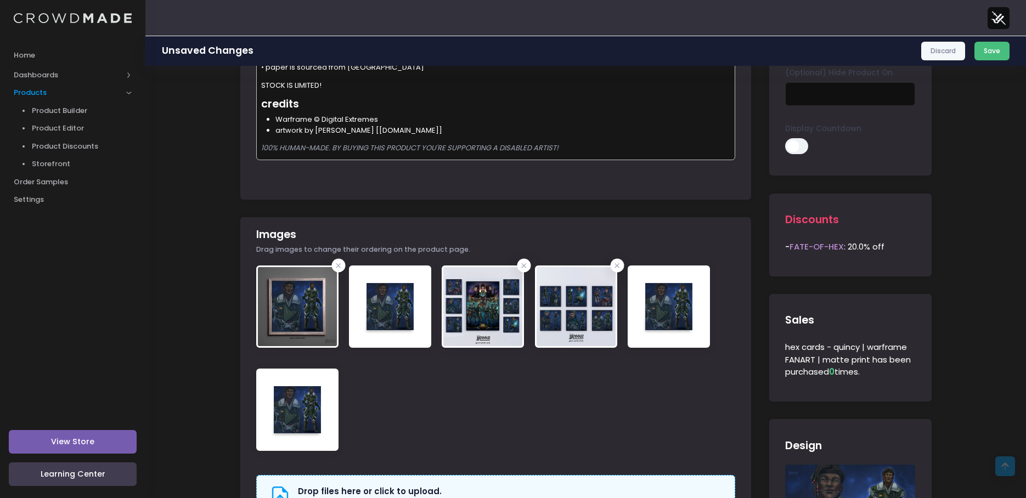
click at [995, 54] on button "Save" at bounding box center [993, 51] width 36 height 19
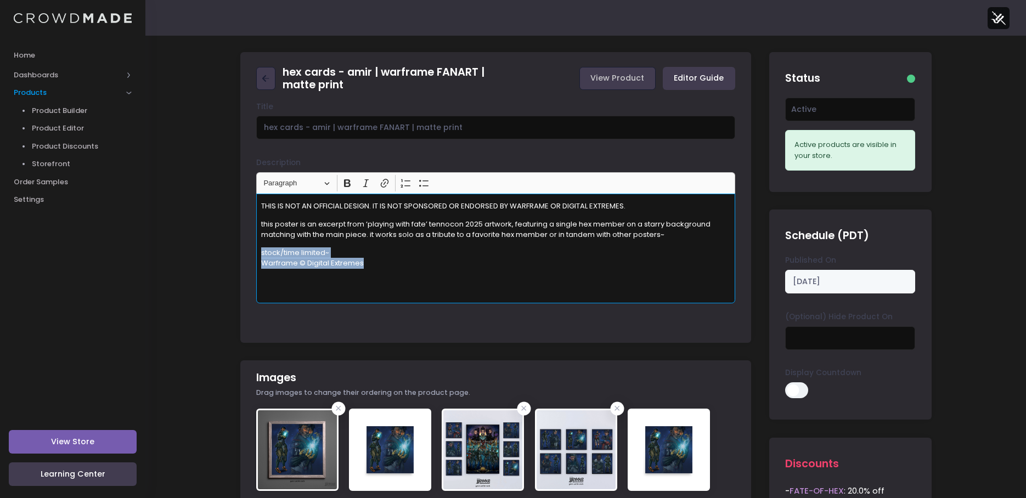
drag, startPoint x: 374, startPoint y: 266, endPoint x: 226, endPoint y: 254, distance: 148.1
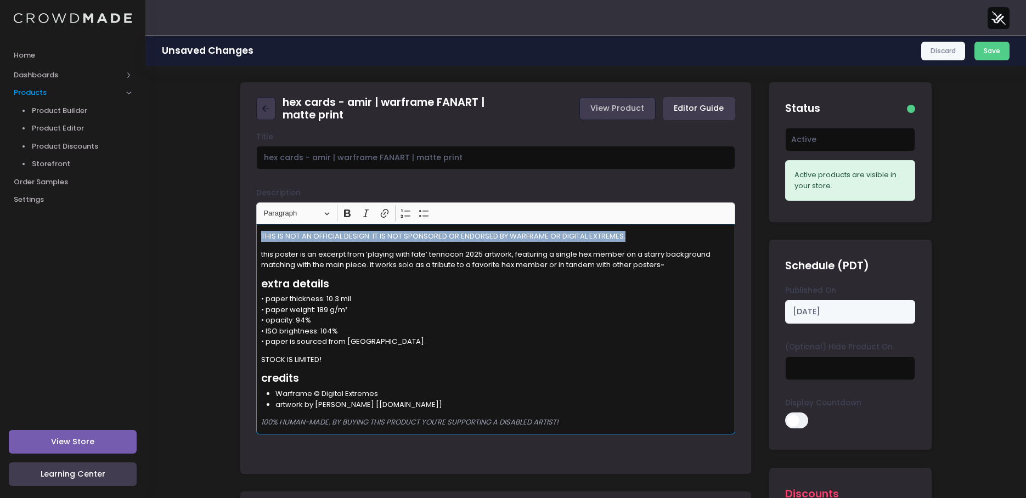
drag, startPoint x: 603, startPoint y: 235, endPoint x: 234, endPoint y: 224, distance: 368.9
click at [365, 212] on icon "Editor toolbar" at bounding box center [366, 213] width 11 height 11
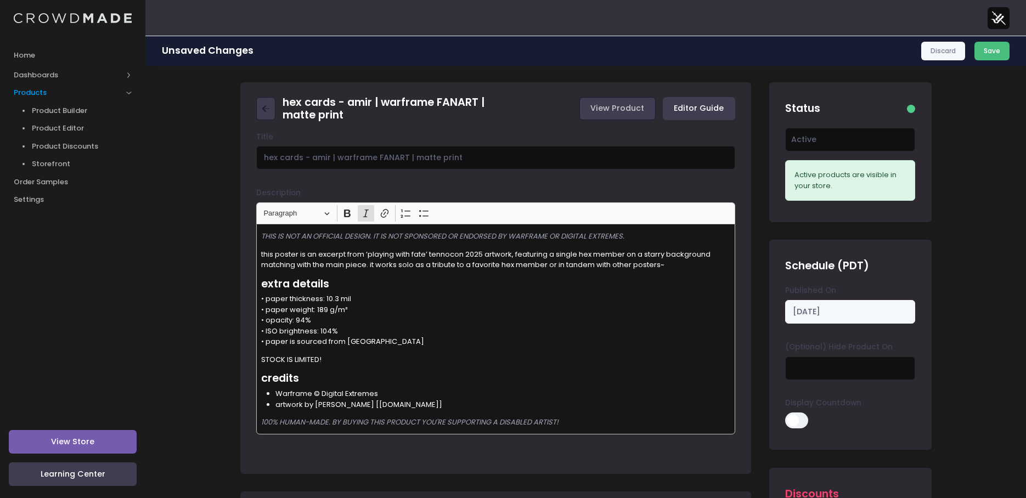
click at [992, 52] on button "Save" at bounding box center [993, 51] width 36 height 19
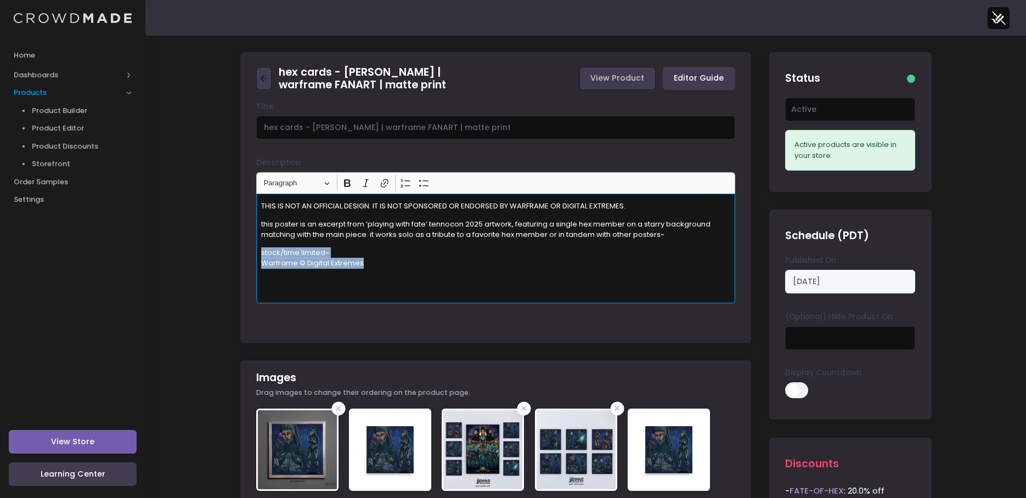
drag, startPoint x: 410, startPoint y: 292, endPoint x: 227, endPoint y: 247, distance: 188.7
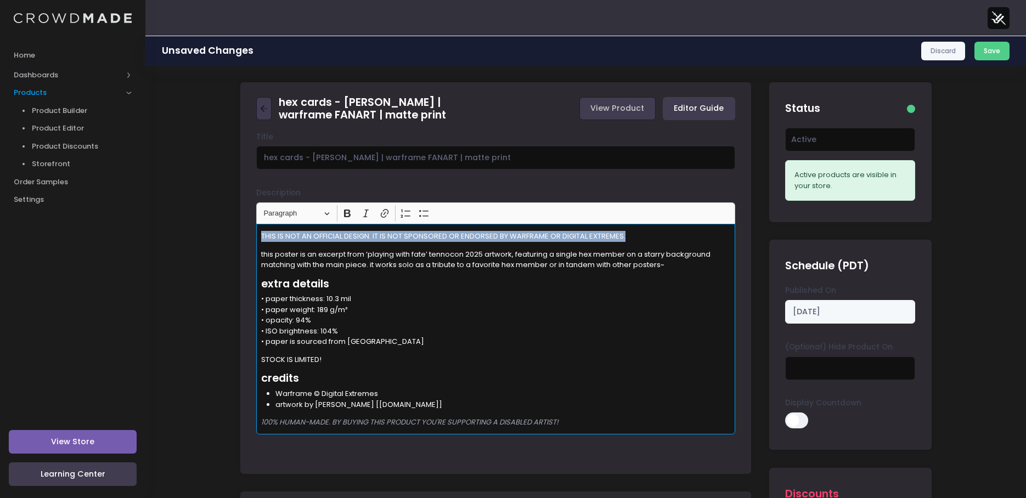
drag, startPoint x: 652, startPoint y: 232, endPoint x: 184, endPoint y: 181, distance: 470.8
click at [373, 214] on button "Italic (CTRL+I) Italic" at bounding box center [366, 213] width 16 height 16
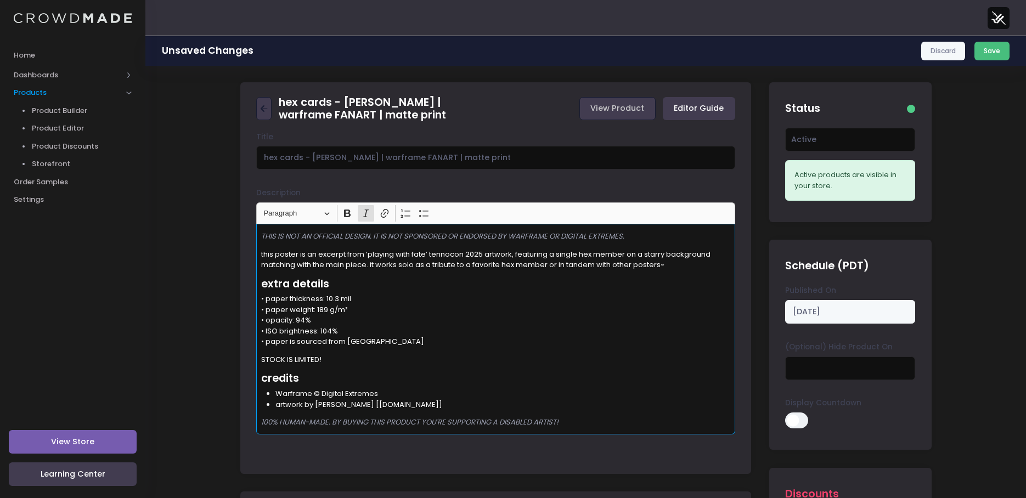
click at [999, 44] on button "Save" at bounding box center [993, 51] width 36 height 19
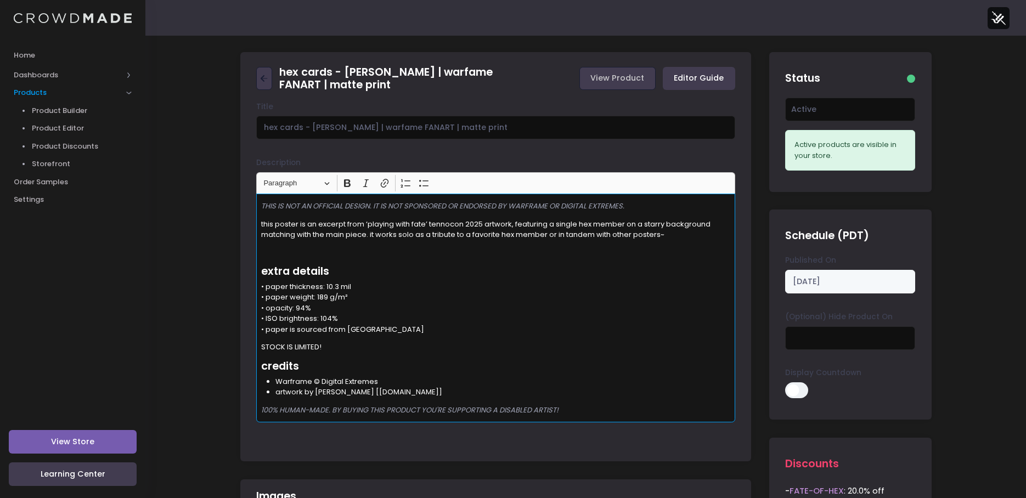
click at [301, 247] on p "Rich Text Editor, main" at bounding box center [496, 252] width 470 height 11
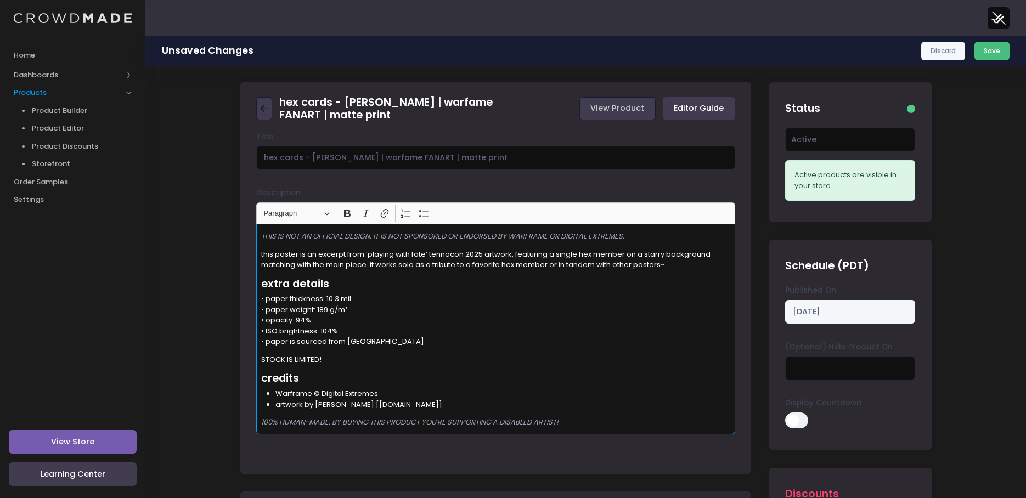
drag, startPoint x: 999, startPoint y: 48, endPoint x: 973, endPoint y: 50, distance: 25.9
click at [999, 48] on button "Save" at bounding box center [993, 51] width 36 height 19
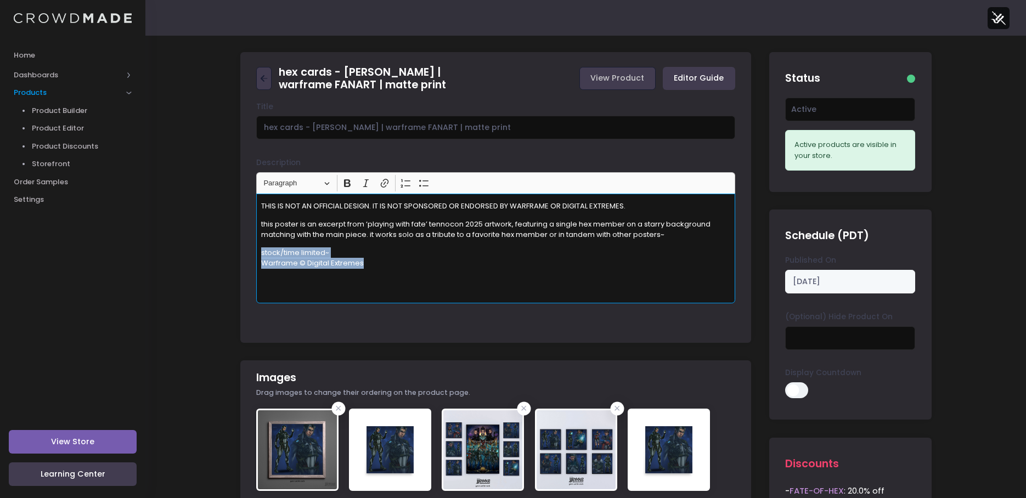
drag, startPoint x: 391, startPoint y: 277, endPoint x: 186, endPoint y: 258, distance: 206.1
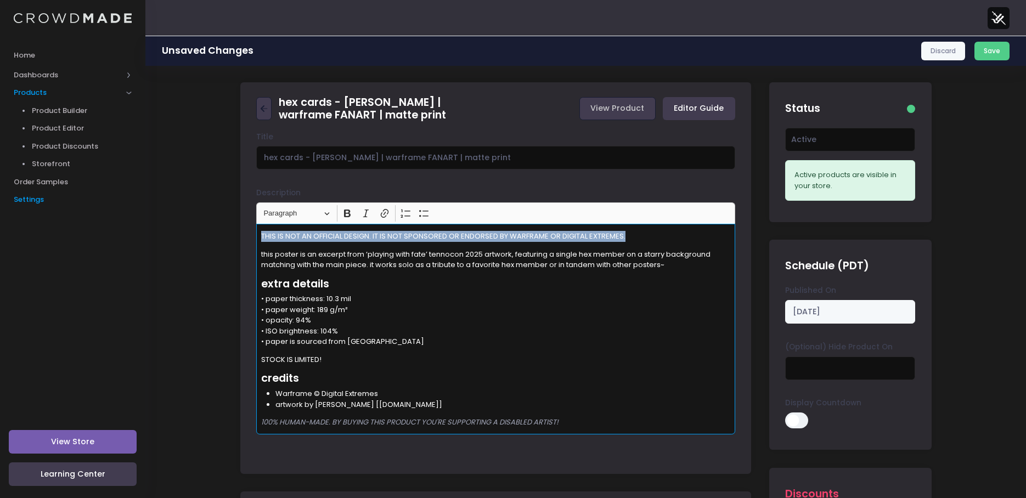
drag, startPoint x: 363, startPoint y: 218, endPoint x: 142, endPoint y: 204, distance: 221.6
click at [363, 211] on icon "Editor toolbar" at bounding box center [366, 213] width 11 height 11
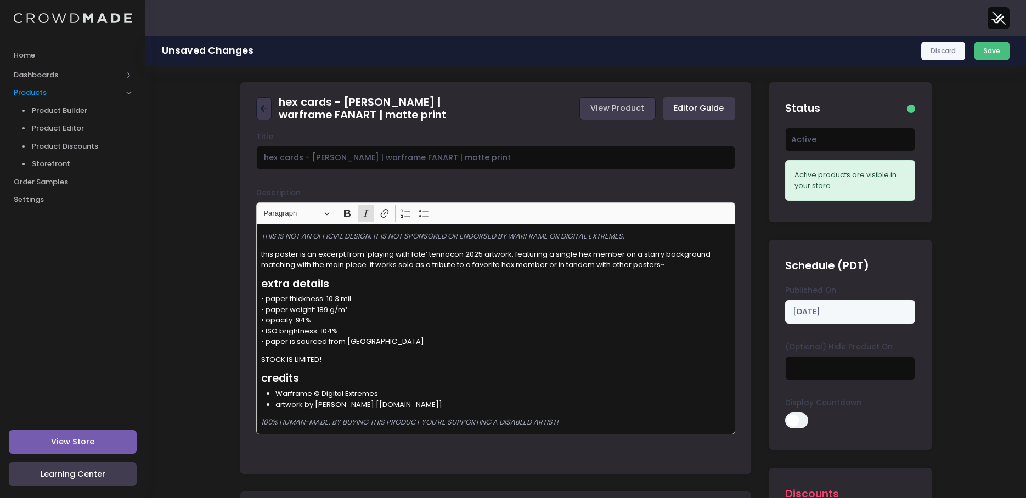
click at [990, 47] on button "Save" at bounding box center [993, 51] width 36 height 19
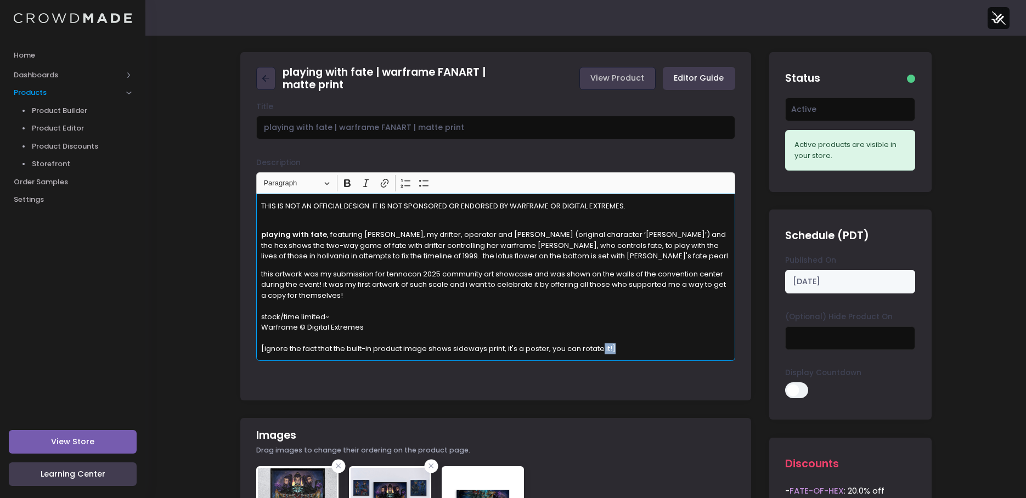
drag, startPoint x: 639, startPoint y: 349, endPoint x: 607, endPoint y: 350, distance: 31.8
click at [607, 350] on p "this artwork was my submission for tennocon 2025 community art showcase and was…" at bounding box center [496, 312] width 470 height 86
drag, startPoint x: 390, startPoint y: 330, endPoint x: 233, endPoint y: 318, distance: 157.4
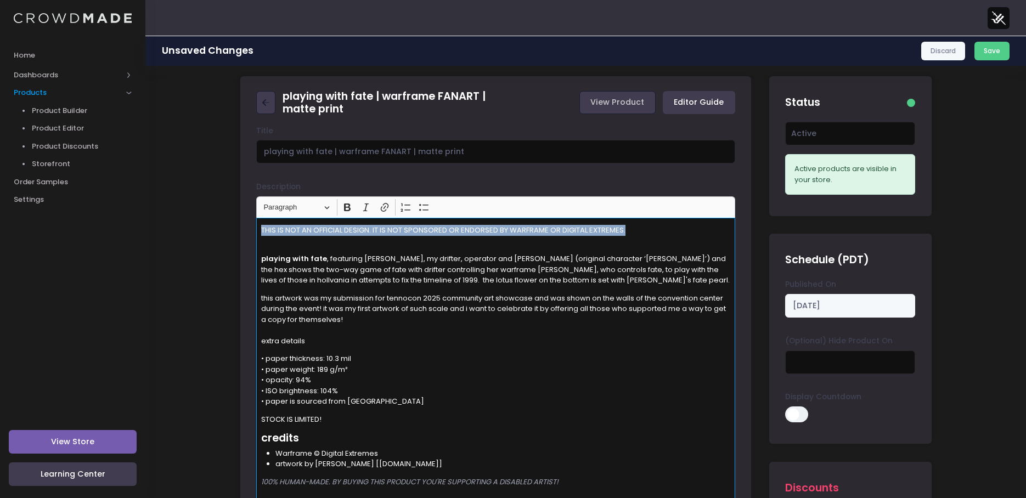
drag, startPoint x: 654, startPoint y: 228, endPoint x: 166, endPoint y: 193, distance: 489.1
click at [371, 207] on icon "Editor toolbar" at bounding box center [366, 207] width 11 height 11
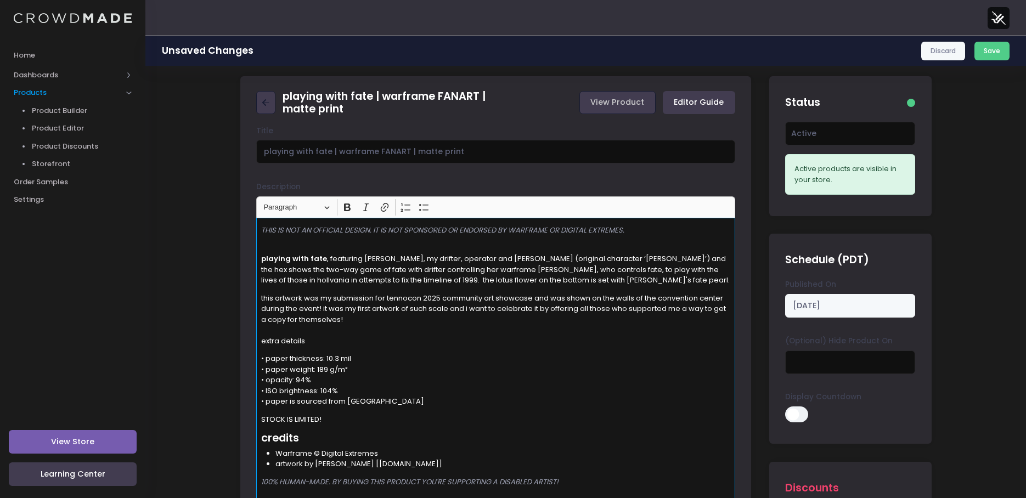
click at [442, 401] on p "• paper thickness: 10.3 mil • paper weight: 189 g/m² • opacity: 94% • ISO brigh…" at bounding box center [496, 380] width 470 height 54
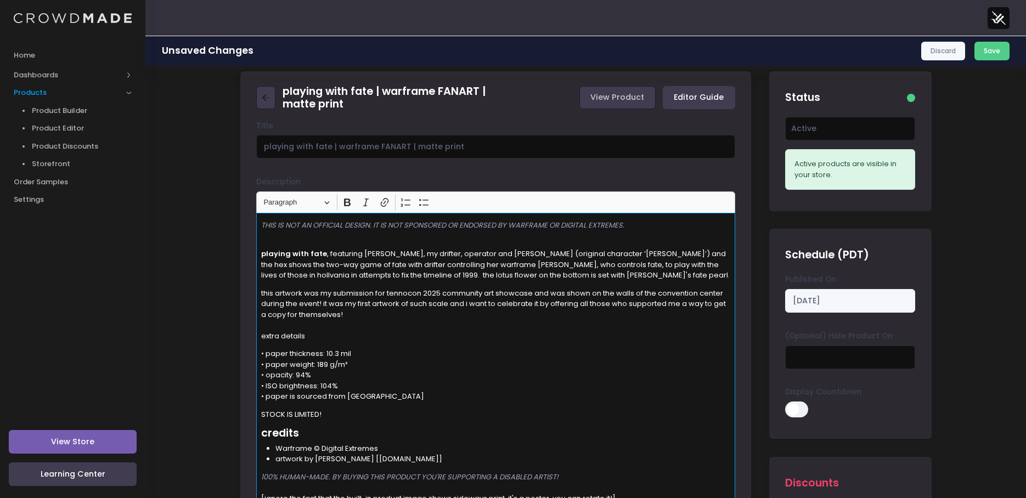
scroll to position [0, 0]
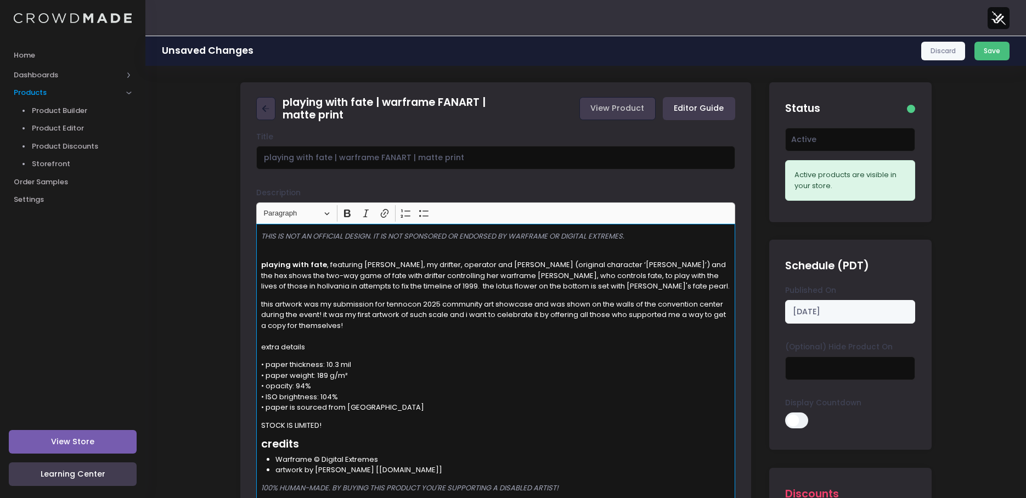
click at [999, 49] on button "Save" at bounding box center [993, 51] width 36 height 19
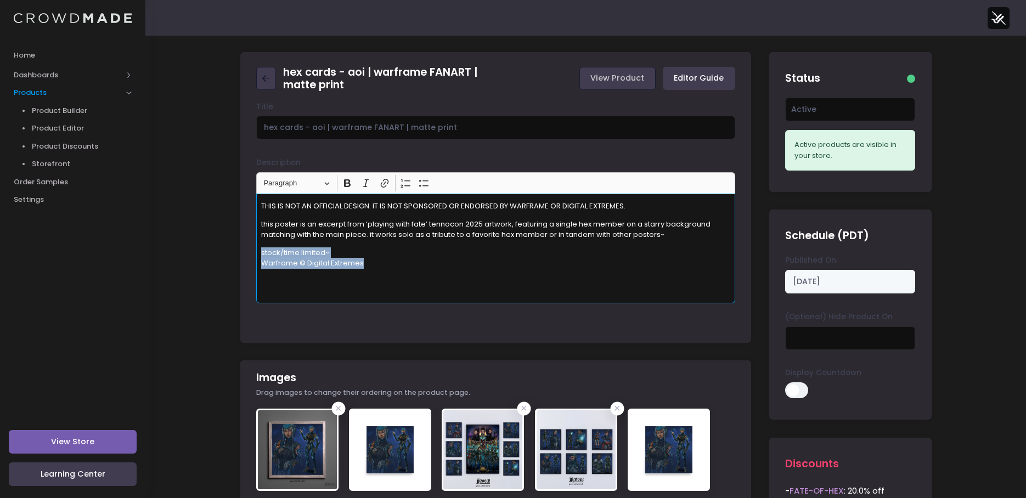
drag, startPoint x: 253, startPoint y: 260, endPoint x: 215, endPoint y: 256, distance: 38.1
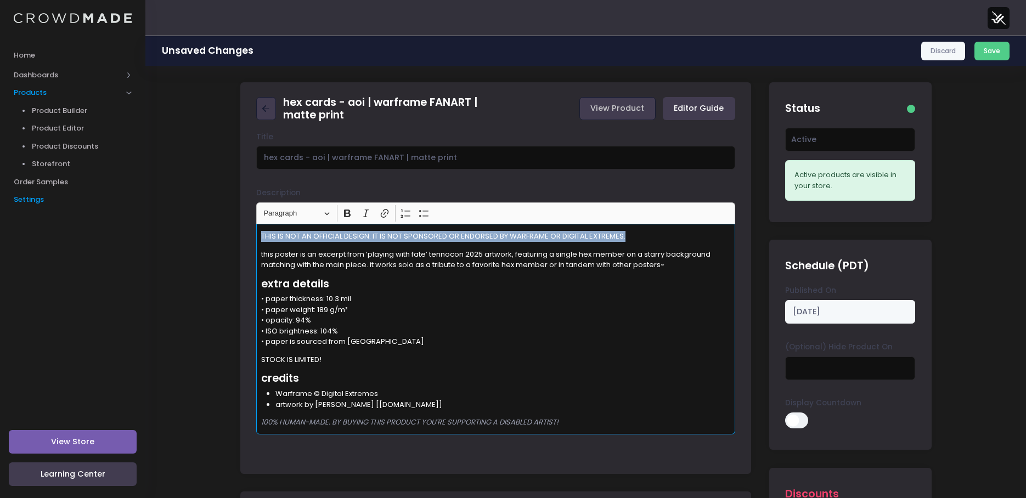
drag, startPoint x: 654, startPoint y: 229, endPoint x: 107, endPoint y: 204, distance: 547.6
click at [373, 217] on button "Italic (CTRL+I) Italic" at bounding box center [366, 213] width 16 height 16
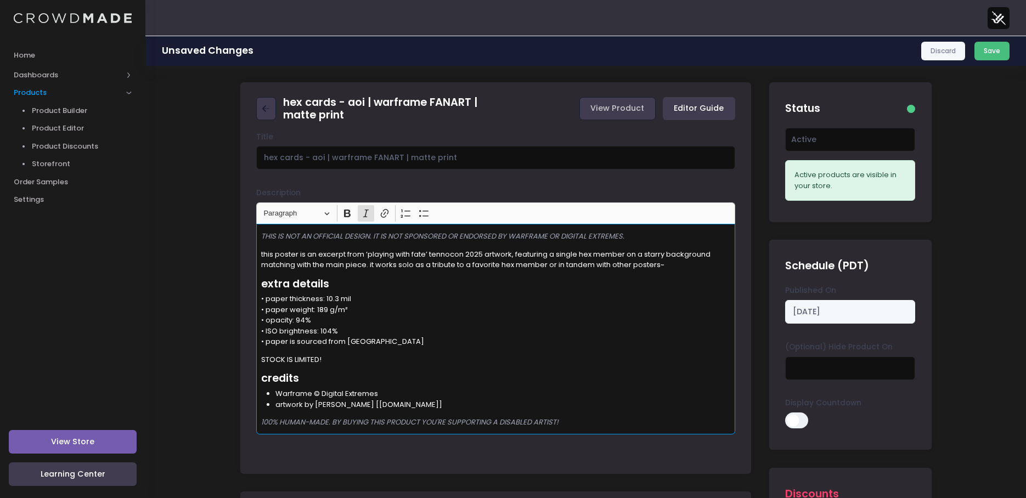
click at [983, 53] on button "Save" at bounding box center [993, 51] width 36 height 19
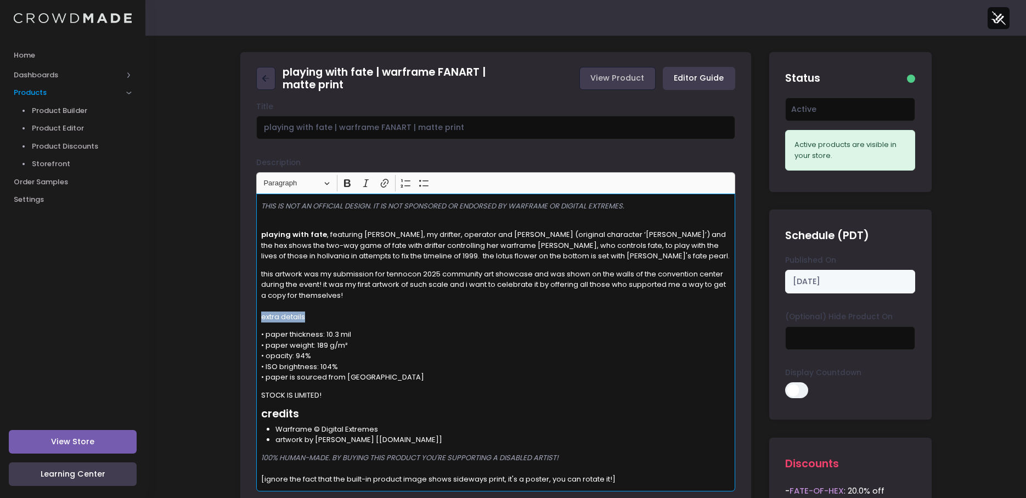
drag, startPoint x: 325, startPoint y: 316, endPoint x: 223, endPoint y: 318, distance: 101.5
click at [296, 185] on span "Paragraph" at bounding box center [291, 183] width 57 height 13
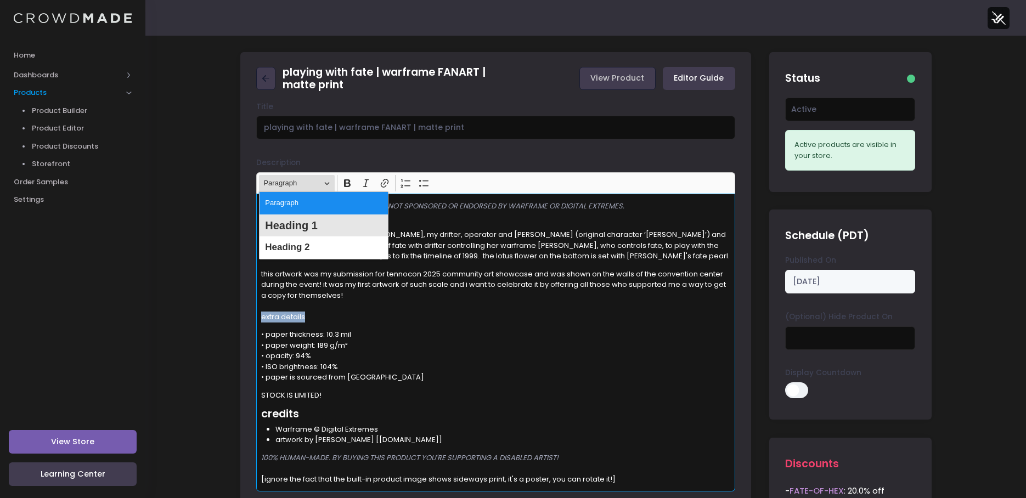
click at [297, 229] on span "Heading 1" at bounding box center [291, 226] width 53 height 16
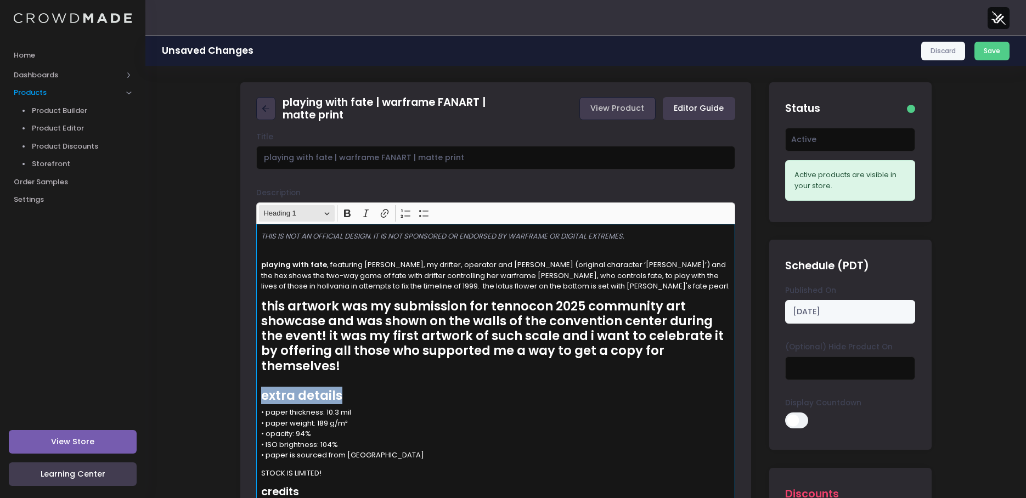
click at [299, 216] on span "Heading 1" at bounding box center [291, 213] width 57 height 13
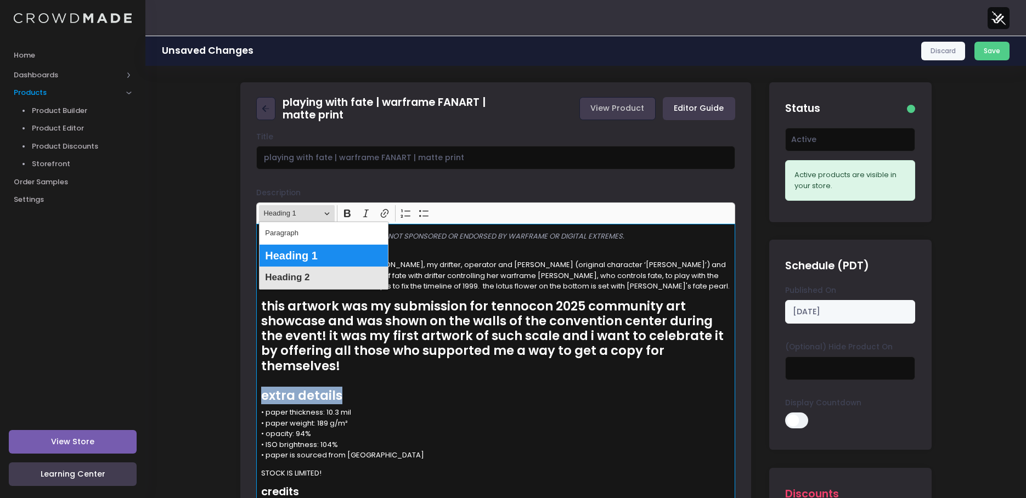
click at [304, 280] on span "Heading 2" at bounding box center [287, 278] width 44 height 16
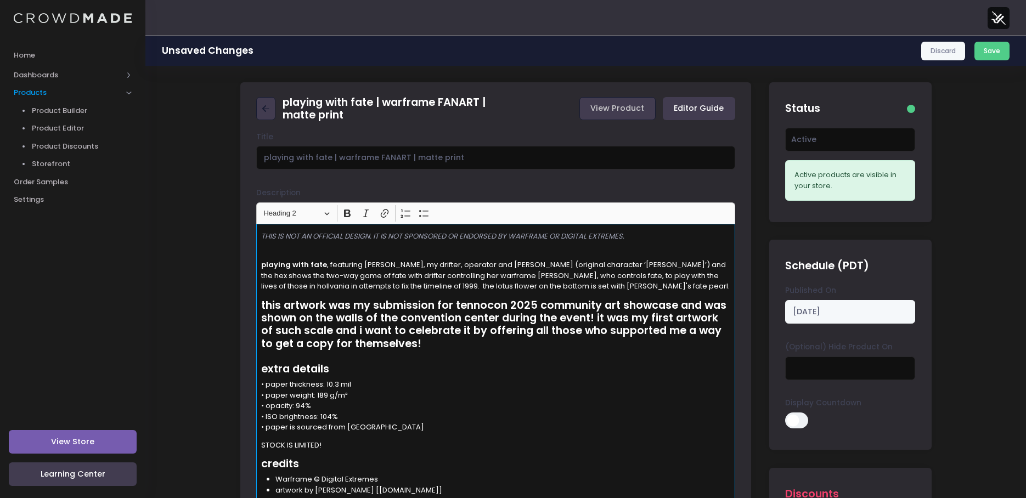
click at [432, 358] on h2 "this artwork was my submission for tennocon 2025 community art showcase and was…" at bounding box center [496, 337] width 470 height 77
click at [430, 345] on h2 "this artwork was my submission for tennocon 2025 community art showcase and was…" at bounding box center [496, 337] width 470 height 77
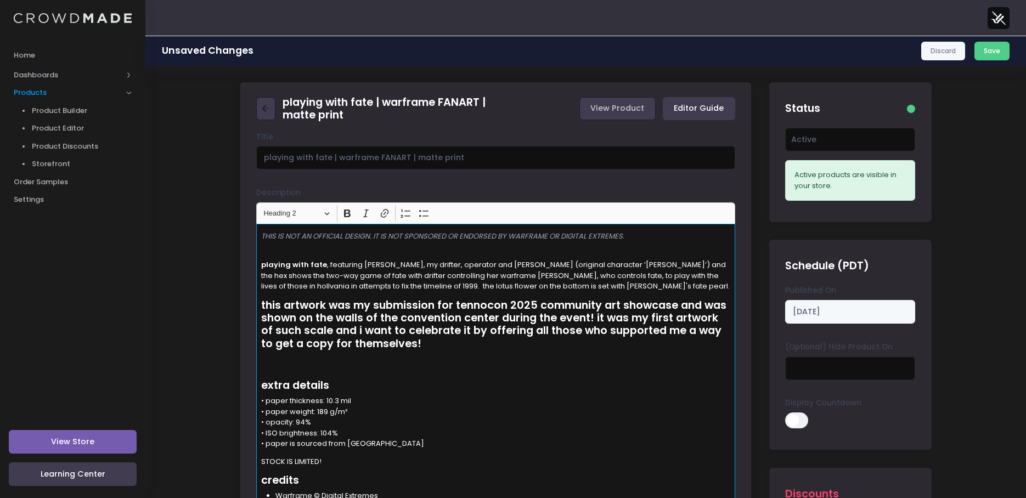
drag, startPoint x: 438, startPoint y: 343, endPoint x: 221, endPoint y: 317, distance: 219.4
click at [284, 222] on div "Heading Heading 2 Paragraph Heading 1 Heading 2 Bold (CTRL+B) Bold Italic (CTRL…" at bounding box center [496, 213] width 474 height 21
click at [285, 215] on span "Heading 2" at bounding box center [291, 213] width 57 height 13
click at [461, 398] on p "• paper thickness: 10.3 mil • paper weight: 189 g/m² • opacity: 94% • ISO brigh…" at bounding box center [496, 423] width 470 height 54
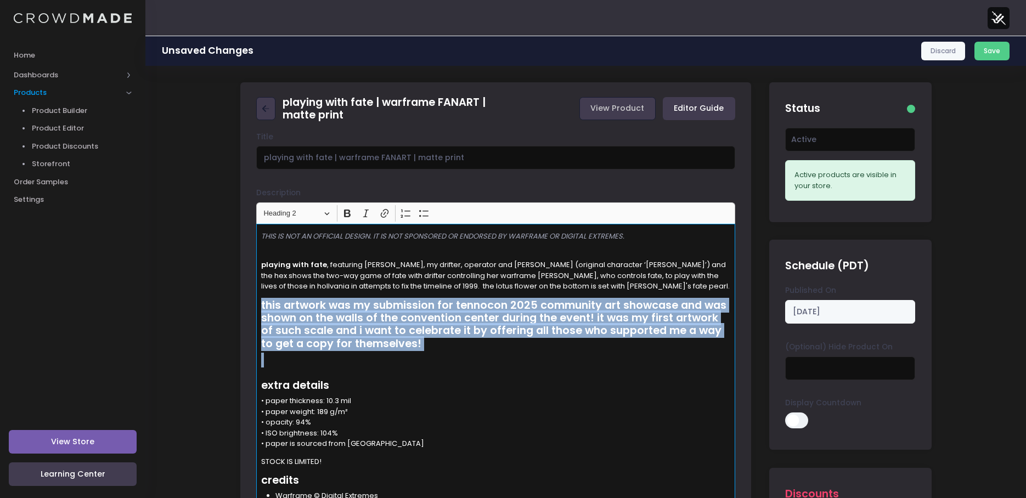
drag, startPoint x: 431, startPoint y: 356, endPoint x: 247, endPoint y: 308, distance: 190.1
click at [247, 308] on div "Title playing with fate | warframe FANART | matte print Description Rich Text E…" at bounding box center [495, 361] width 511 height 459
click at [296, 219] on span "Heading 2" at bounding box center [291, 213] width 57 height 13
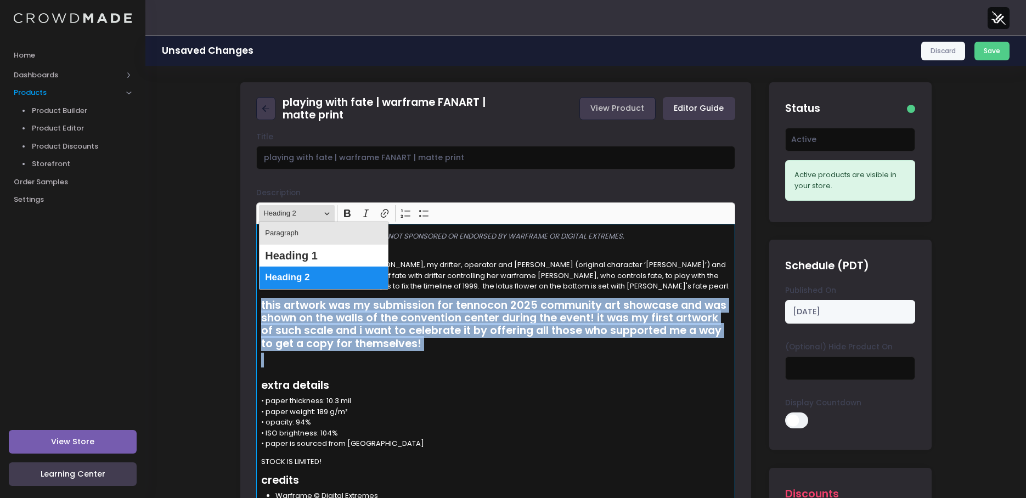
click at [295, 238] on span "Paragraph" at bounding box center [281, 234] width 33 height 16
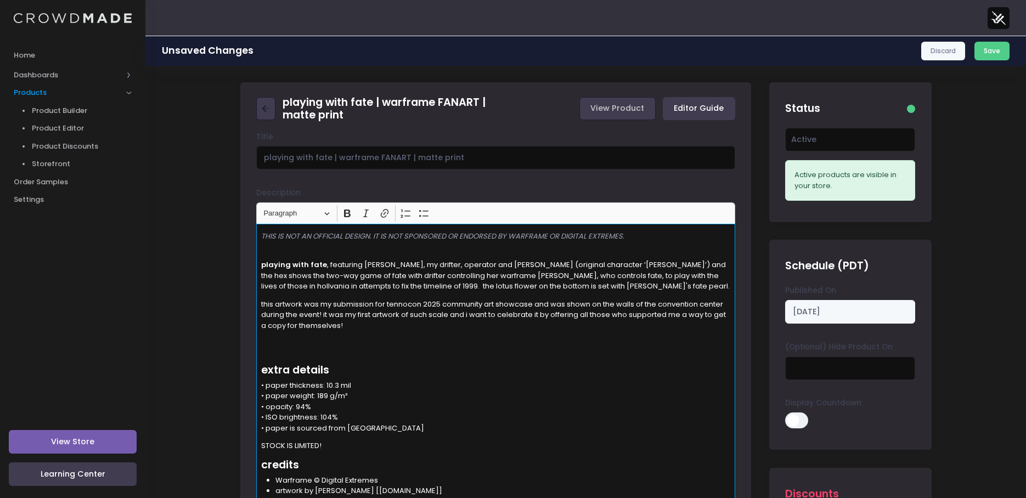
click at [461, 388] on p "• paper thickness: 10.3 mil • paper weight: 189 g/m² • opacity: 94% • ISO brigh…" at bounding box center [496, 407] width 470 height 54
click at [319, 353] on h2 "extra details" at bounding box center [496, 357] width 470 height 38
click at [346, 340] on h2 "​​​​​​​ extra details" at bounding box center [496, 357] width 470 height 38
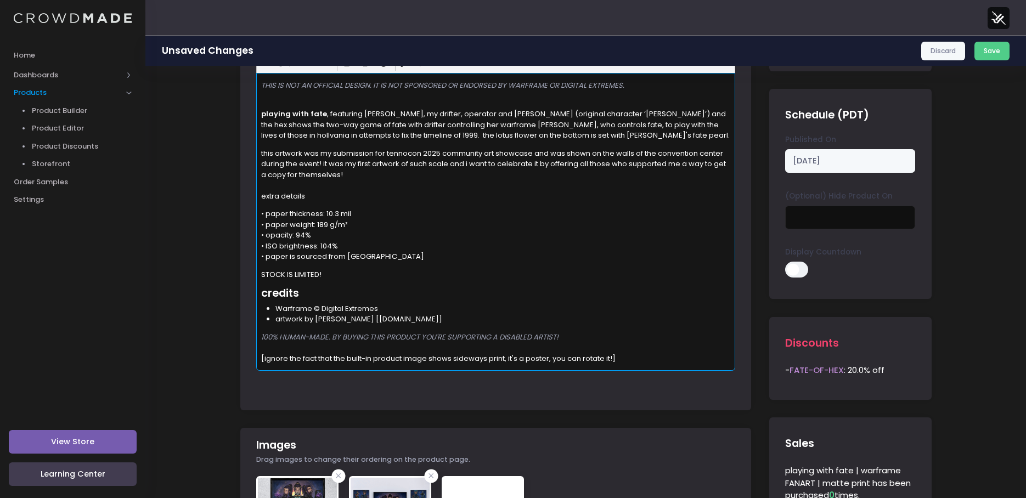
scroll to position [165, 0]
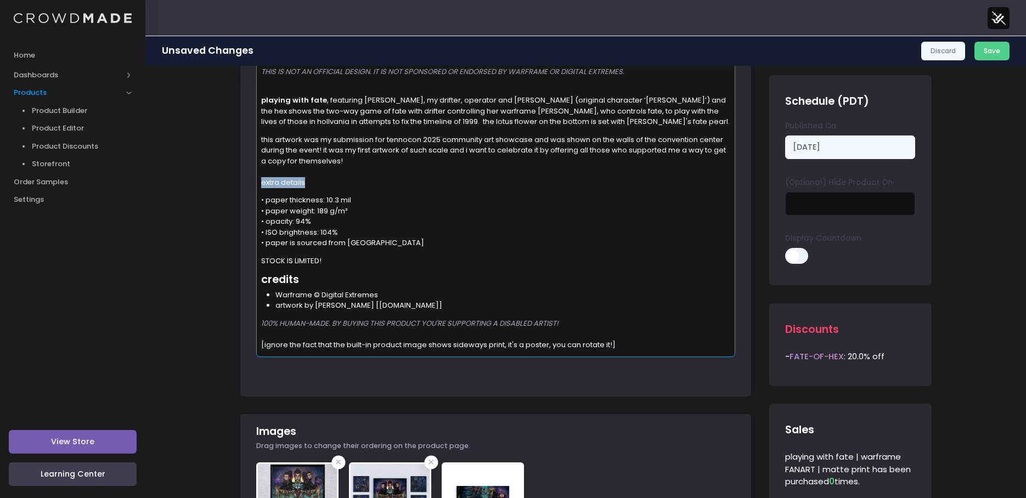
drag, startPoint x: 306, startPoint y: 185, endPoint x: 233, endPoint y: 188, distance: 73.6
click at [233, 188] on div "playing with fate | warframe FANART | matte print View Product Editor Guide Tit…" at bounding box center [586, 473] width 724 height 1110
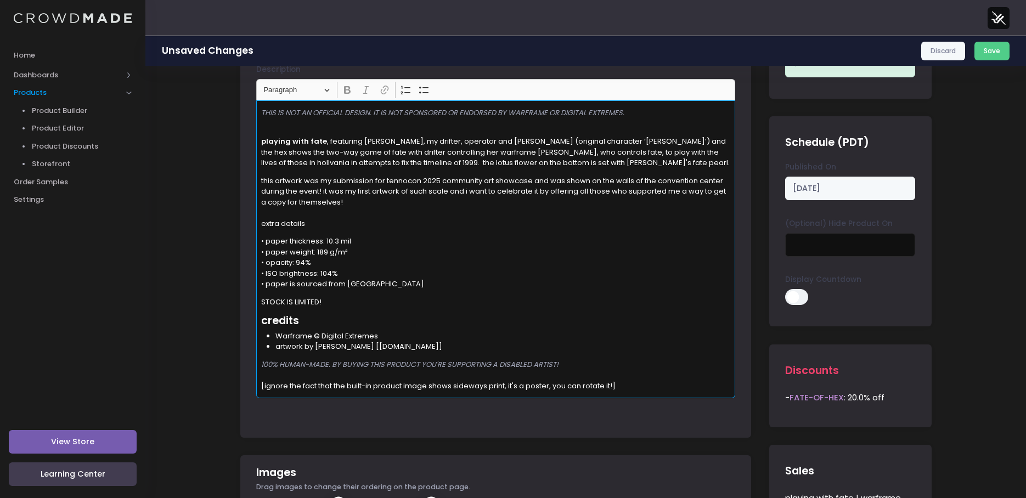
scroll to position [55, 0]
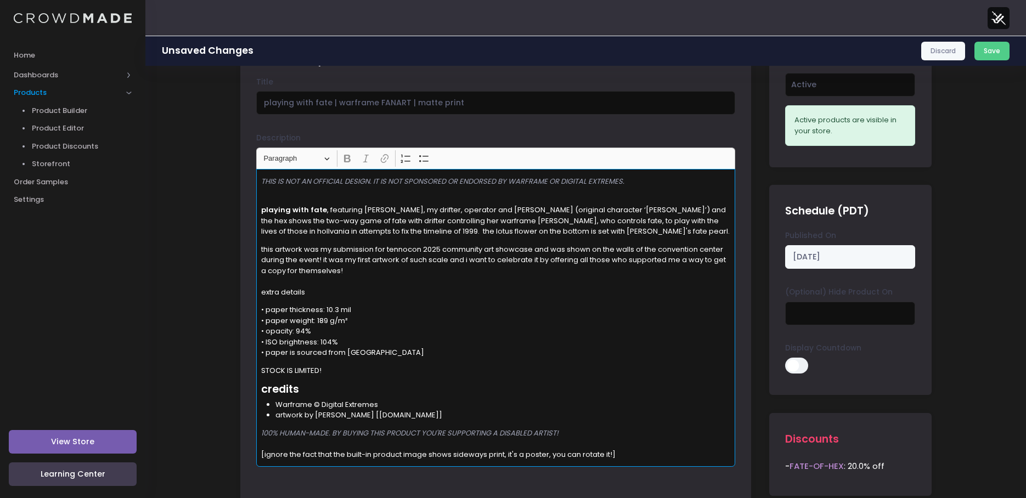
click at [366, 294] on p "this artwork was my submission for tennocon 2025 community art showcase and was…" at bounding box center [496, 271] width 470 height 54
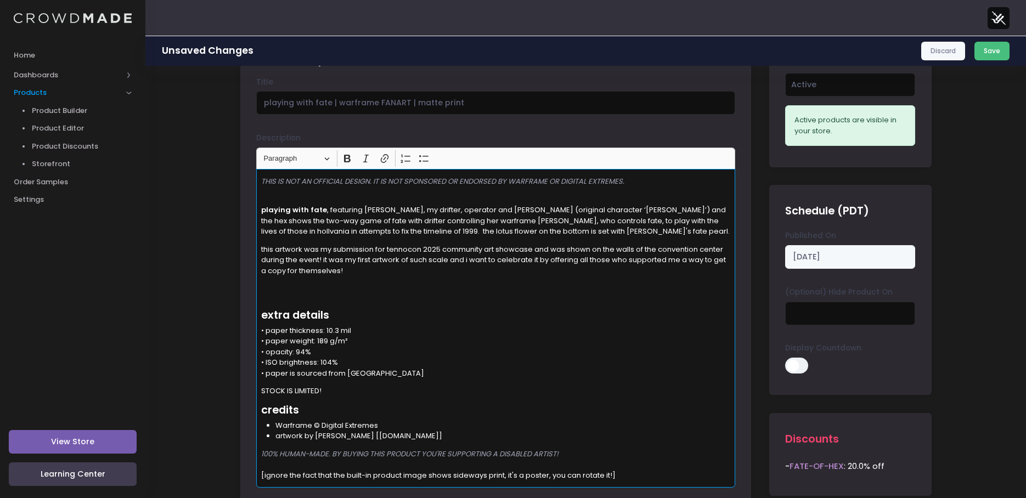
click at [997, 51] on button "Save" at bounding box center [993, 51] width 36 height 19
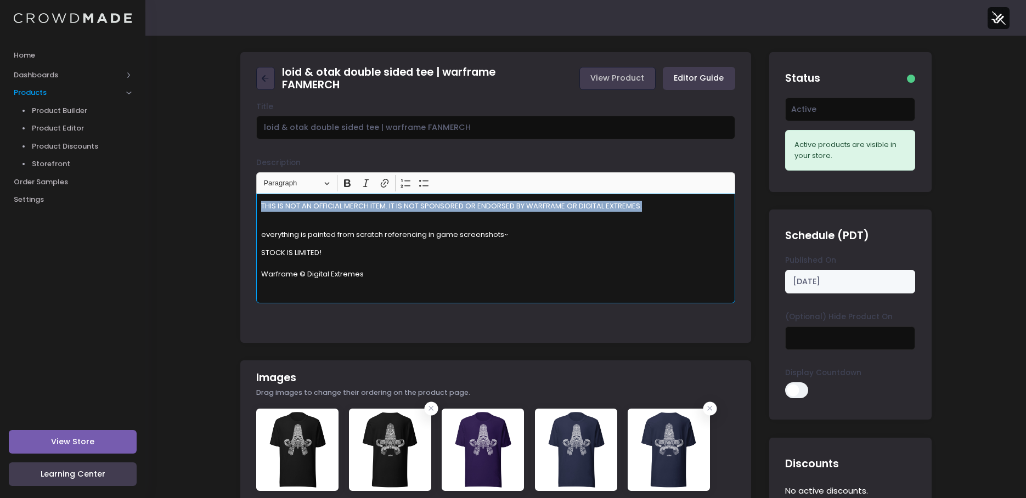
drag, startPoint x: 664, startPoint y: 205, endPoint x: 164, endPoint y: 168, distance: 501.8
click at [367, 182] on icon "Editor toolbar" at bounding box center [365, 183] width 5 height 8
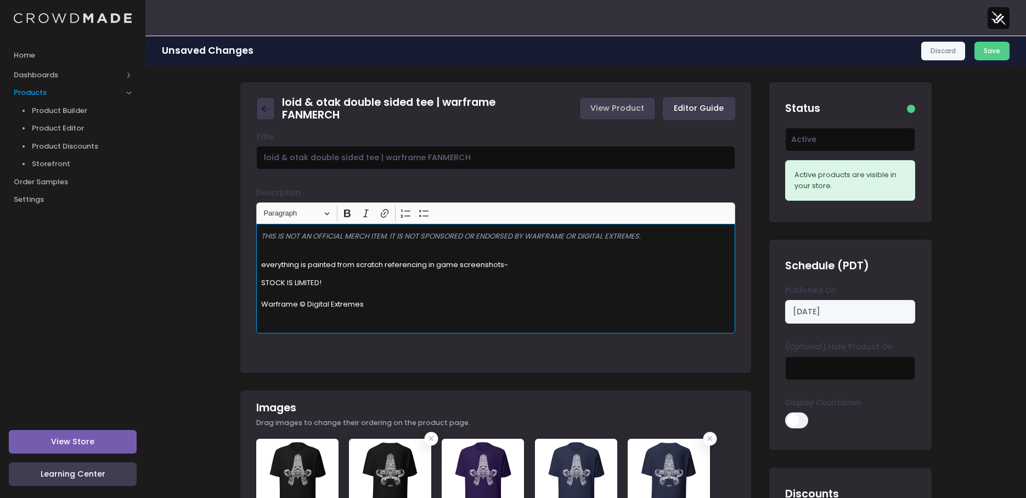
drag, startPoint x: 438, startPoint y: 312, endPoint x: 208, endPoint y: 277, distance: 233.1
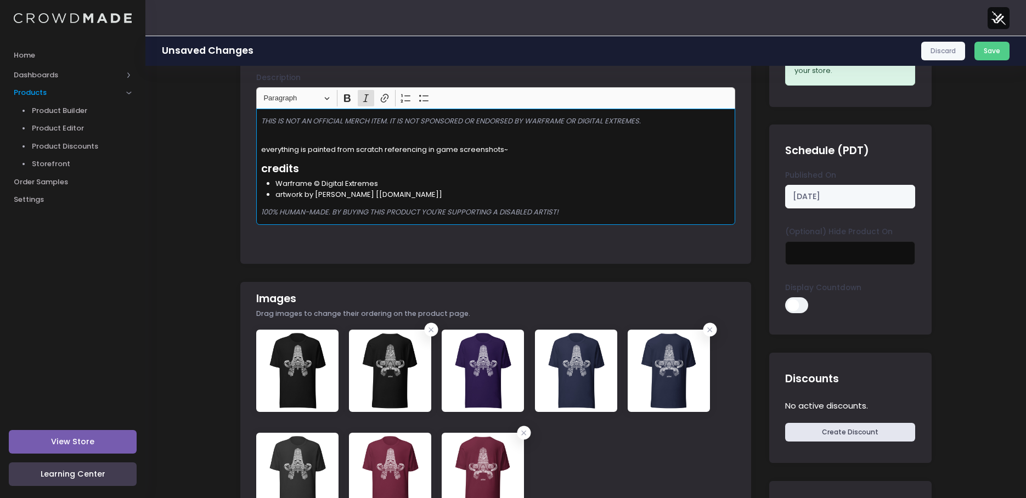
scroll to position [55, 0]
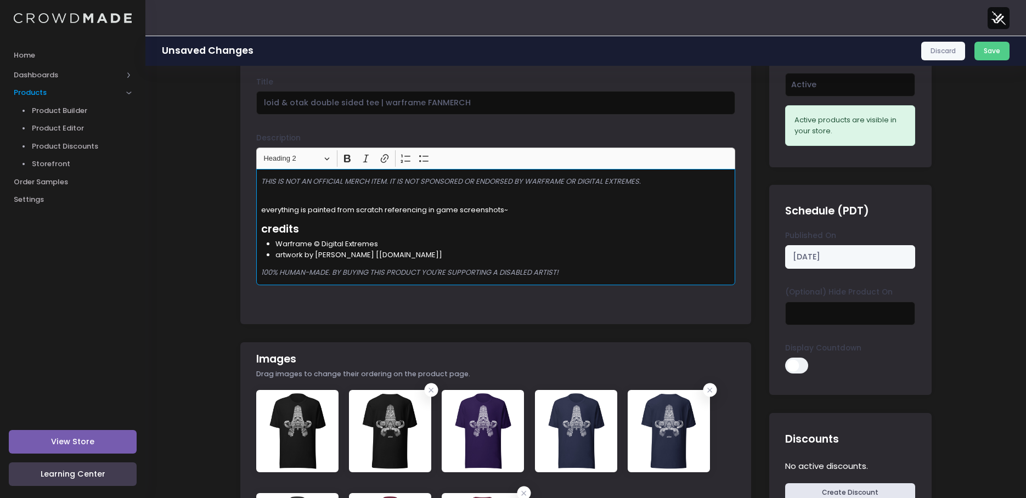
drag, startPoint x: 573, startPoint y: 277, endPoint x: 233, endPoint y: 226, distance: 344.0
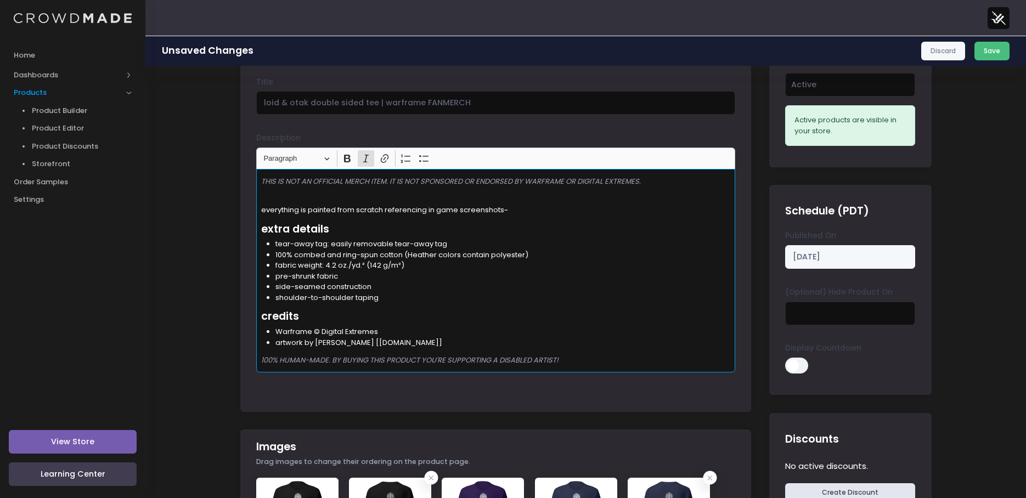
click at [981, 47] on button "Save" at bounding box center [993, 51] width 36 height 19
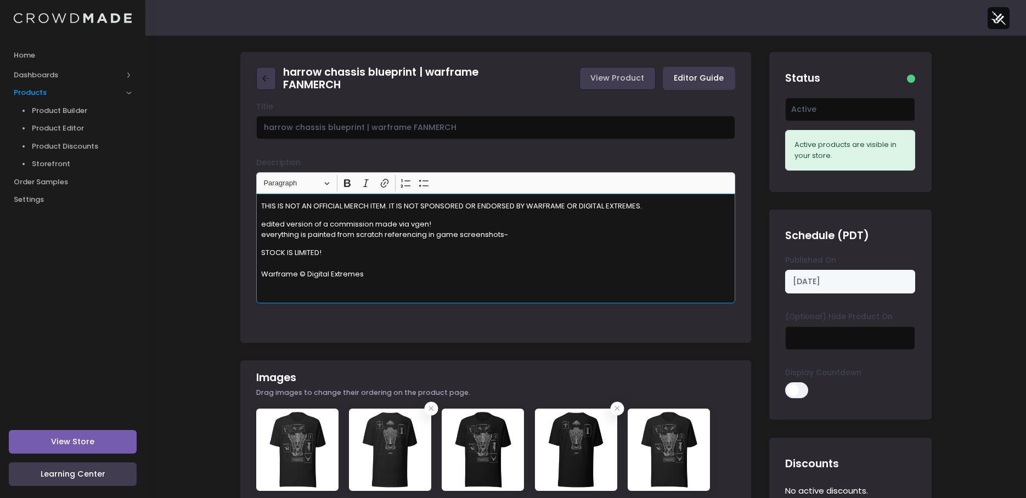
drag, startPoint x: 391, startPoint y: 281, endPoint x: 234, endPoint y: 253, distance: 159.5
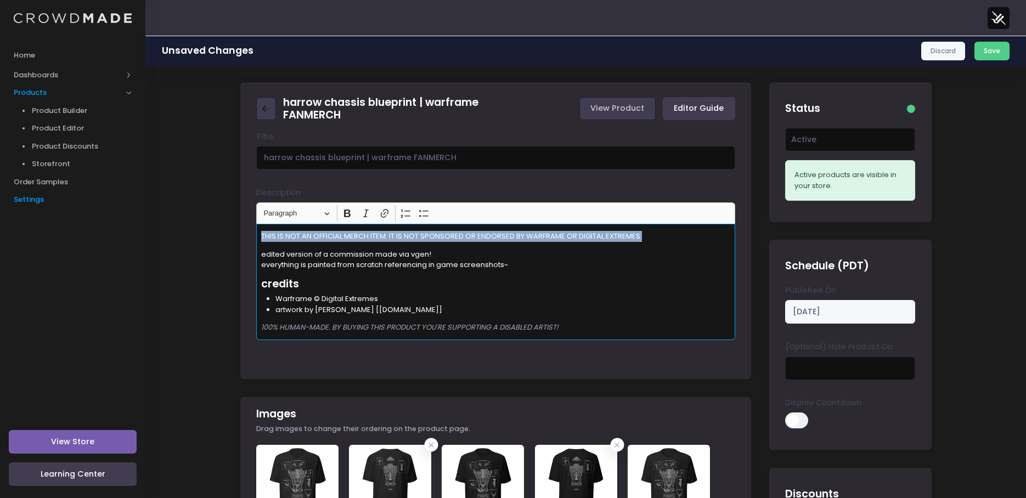
drag, startPoint x: 641, startPoint y: 228, endPoint x: 89, endPoint y: 201, distance: 552.7
click at [364, 218] on icon "Editor toolbar" at bounding box center [366, 213] width 11 height 11
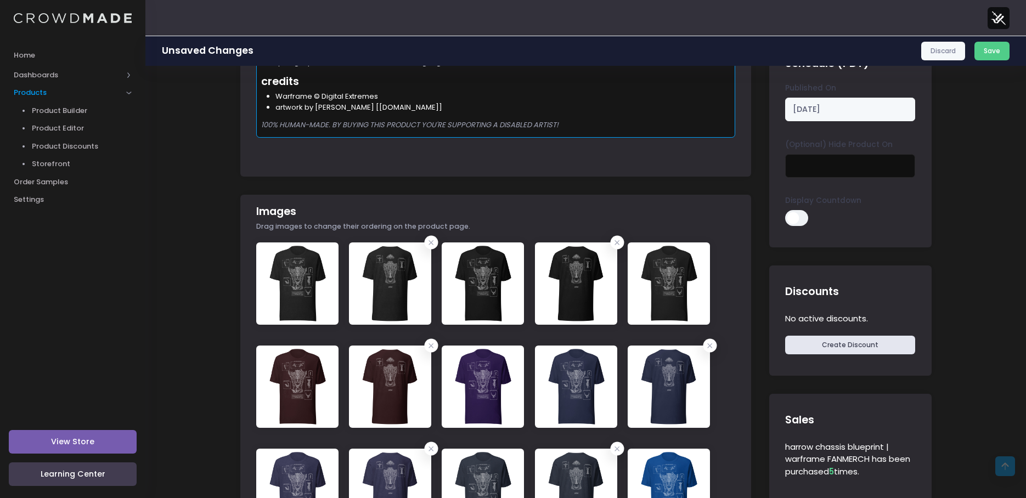
scroll to position [55, 0]
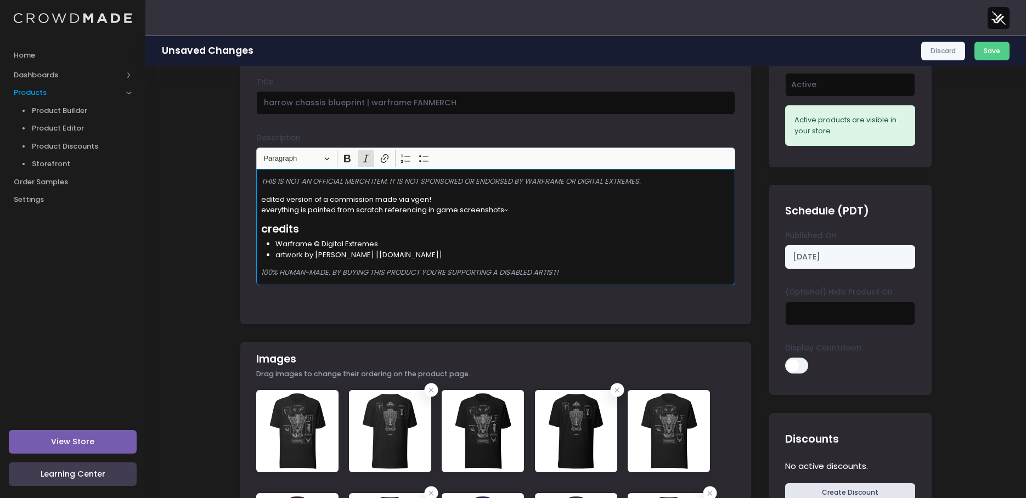
click at [598, 272] on p "100% HUMAN-MADE. BY BUYING THIS PRODUCT YOU'RE SUPPORTING A DISABLED ARTIST!" at bounding box center [496, 272] width 470 height 11
drag, startPoint x: 596, startPoint y: 274, endPoint x: 219, endPoint y: 221, distance: 380.7
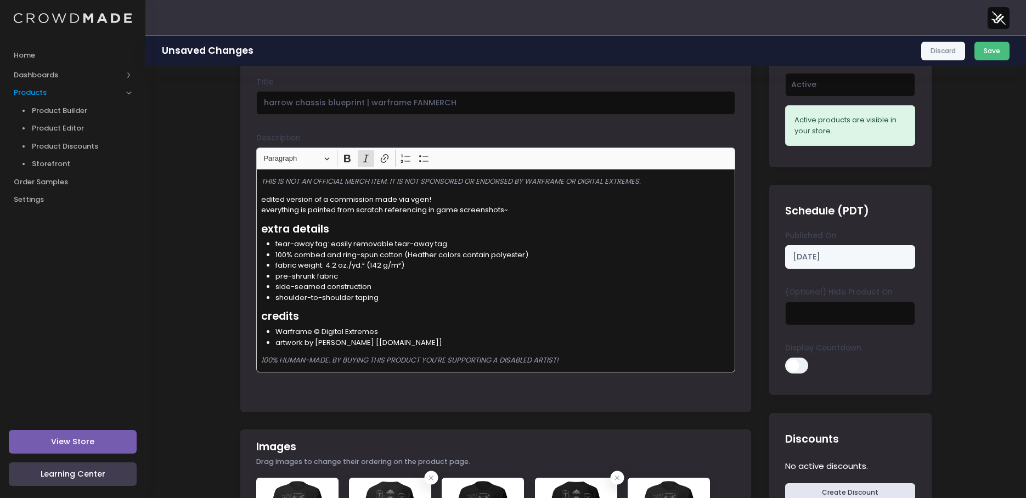
click at [987, 49] on button "Save" at bounding box center [993, 51] width 36 height 19
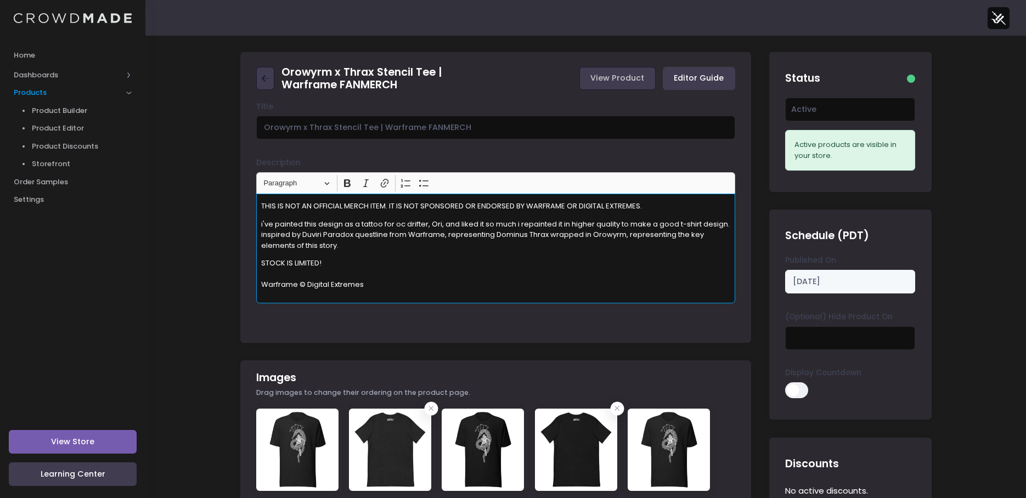
drag, startPoint x: 378, startPoint y: 290, endPoint x: 210, endPoint y: 260, distance: 170.7
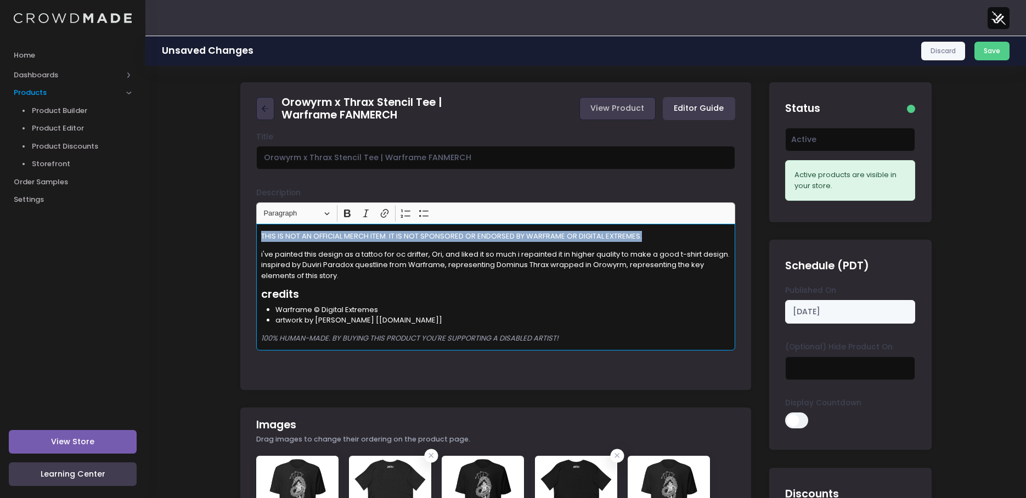
drag, startPoint x: 661, startPoint y: 240, endPoint x: 179, endPoint y: 232, distance: 481.3
click at [361, 217] on icon "Editor toolbar" at bounding box center [366, 213] width 11 height 11
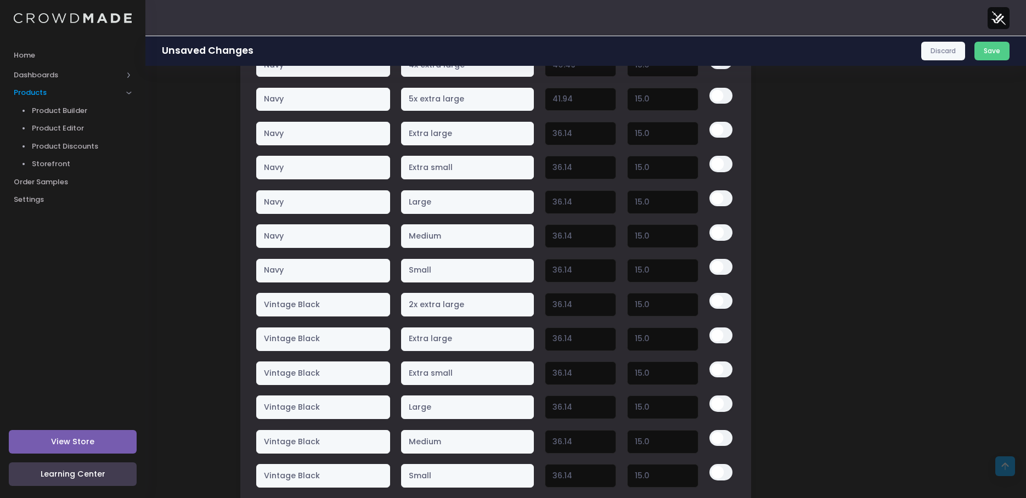
scroll to position [2512, 0]
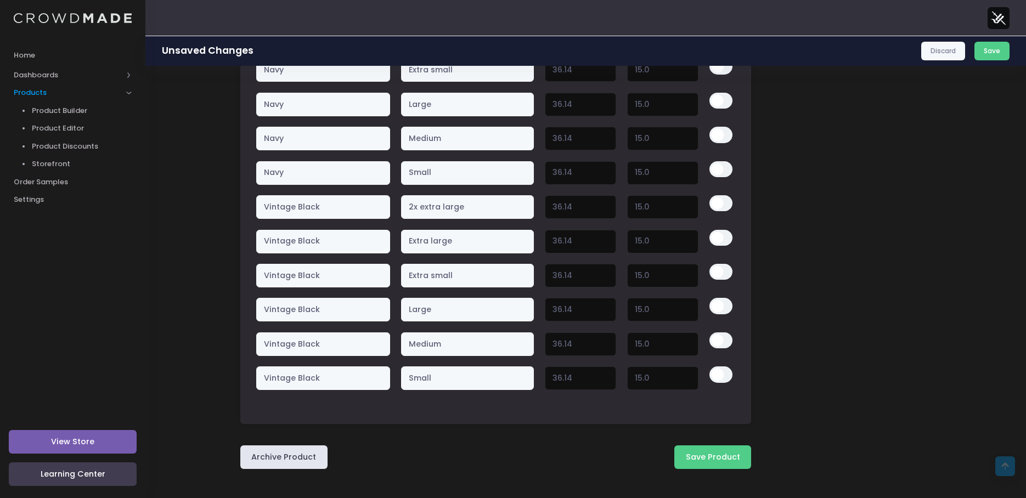
drag, startPoint x: 176, startPoint y: 165, endPoint x: 181, endPoint y: 27, distance: 137.3
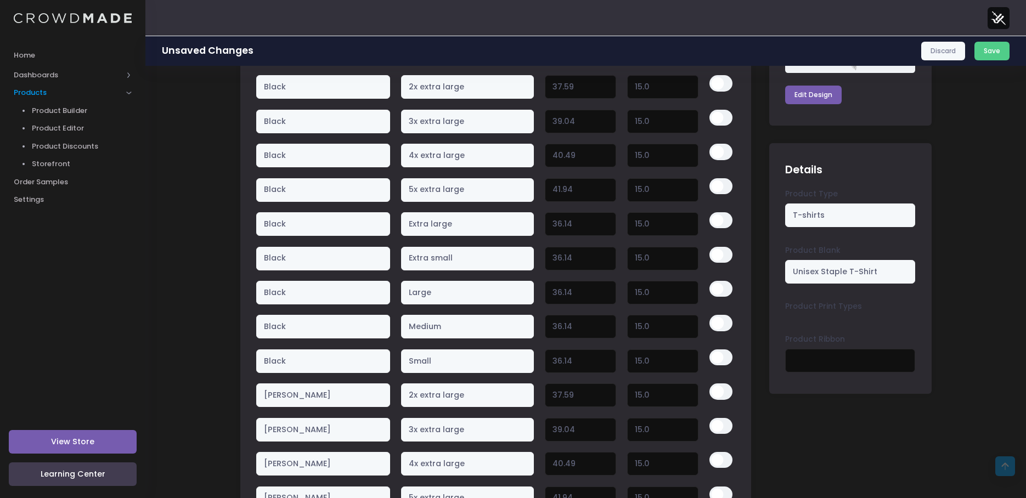
scroll to position [0, 0]
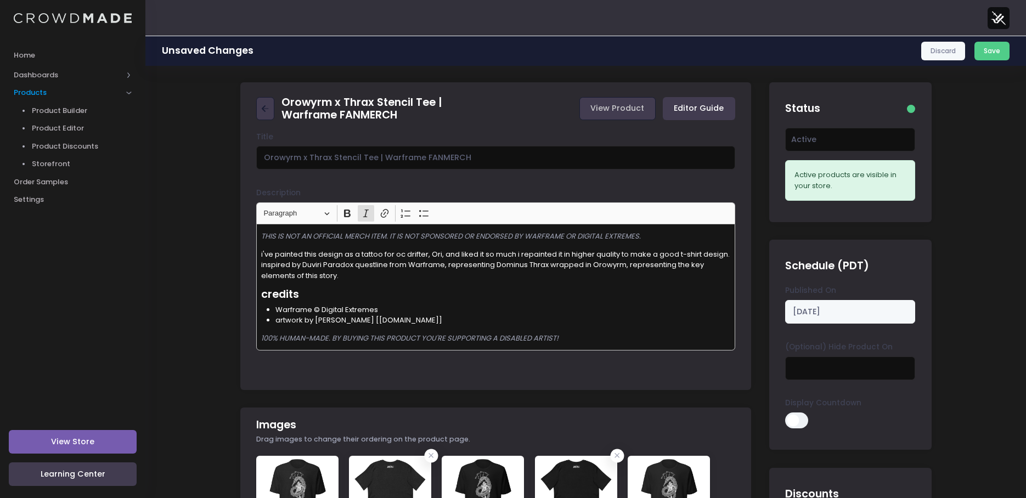
drag, startPoint x: 872, startPoint y: 409, endPoint x: 872, endPoint y: 134, distance: 275.5
click at [369, 283] on div "THIS IS NOT AN OFFICIAL MERCH ITEM. IT IS NOT SPONSORED OR ENDORSED BY WARFRAME…" at bounding box center [495, 287] width 479 height 127
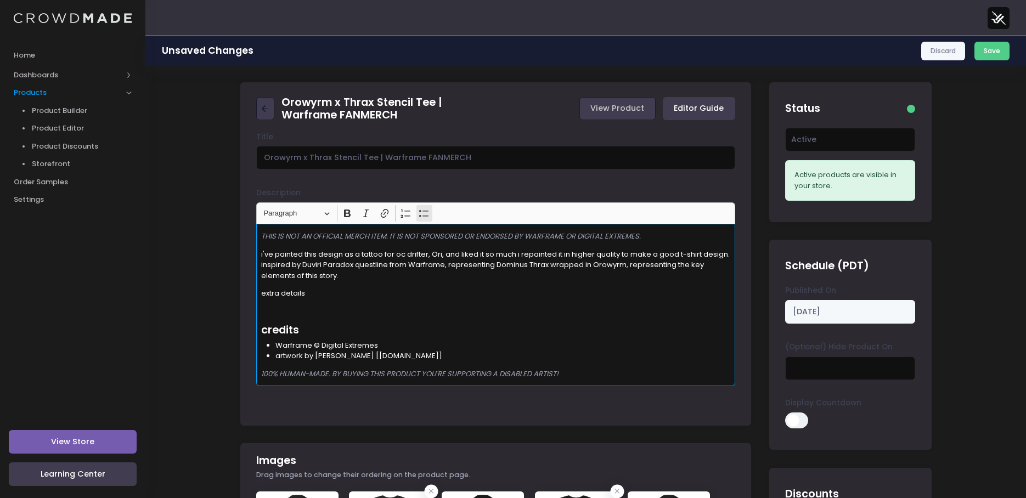
click at [424, 209] on icon "Editor toolbar" at bounding box center [424, 213] width 11 height 11
click at [365, 313] on li "tear-away tag:" at bounding box center [502, 311] width 455 height 11
click at [334, 308] on li "tear-away tag: Easily removable tear-away tag that allows you to add a custom i…" at bounding box center [502, 311] width 455 height 11
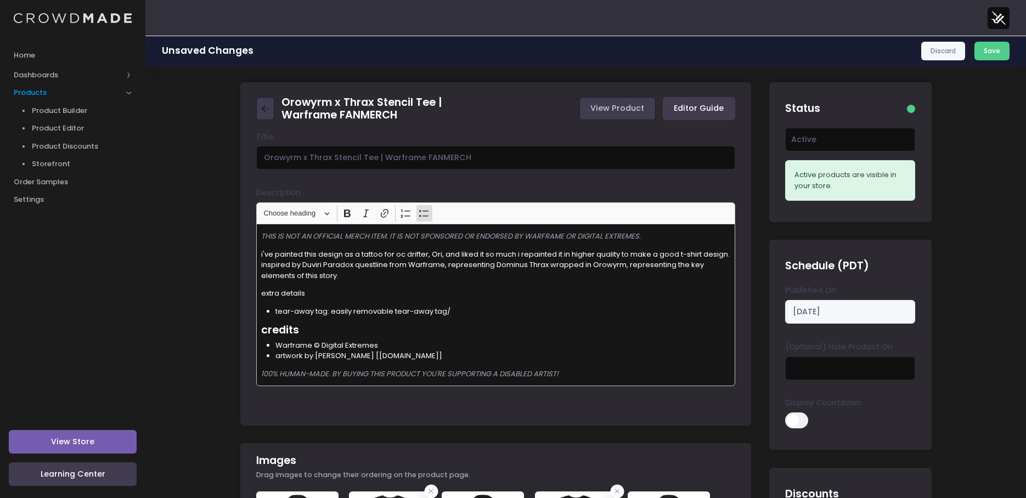
click at [506, 312] on li "tear-away tag: easily removable tear-away tag/" at bounding box center [502, 311] width 455 height 11
click at [460, 312] on li "tear-away tag: easily removable tear-away tag." at bounding box center [502, 311] width 455 height 11
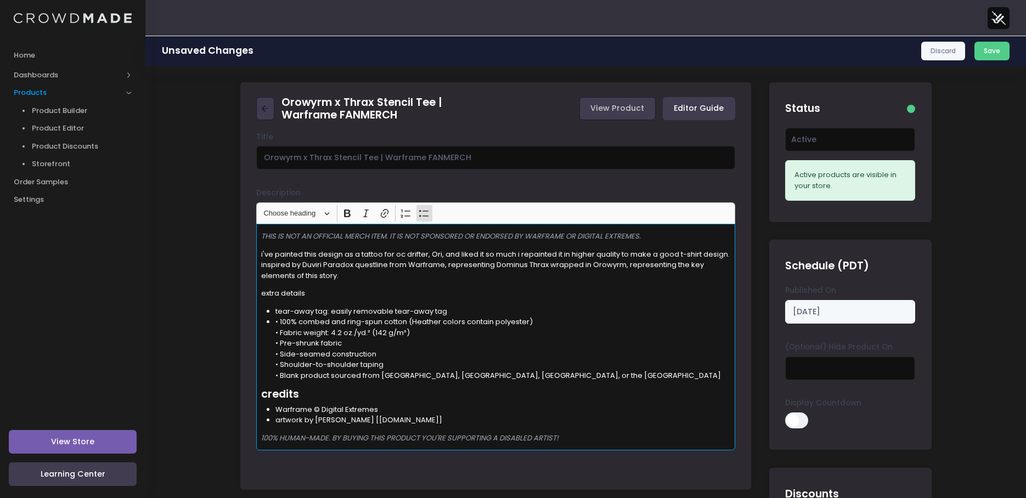
click at [281, 319] on li "• 100% combed and ring-spun cotton (Heather colors contain polyester) • Fabric …" at bounding box center [502, 349] width 455 height 64
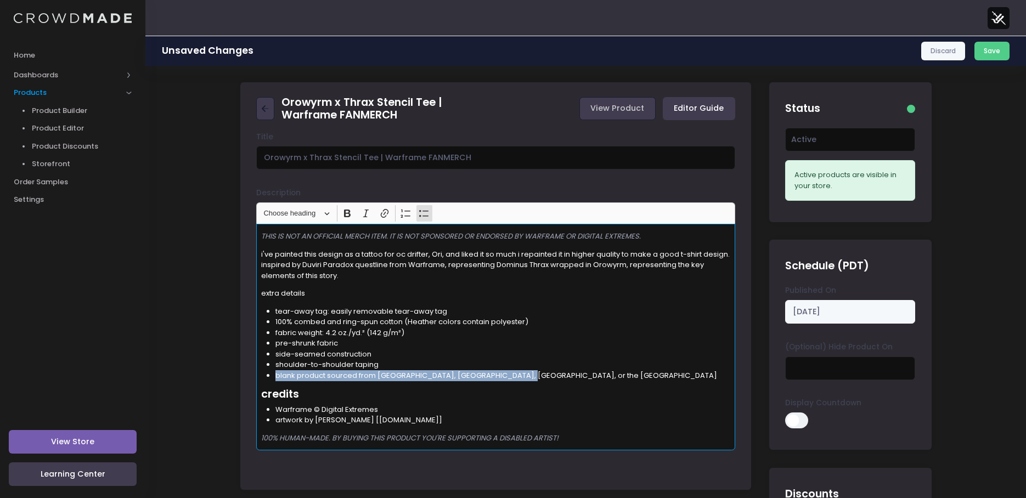
drag, startPoint x: 553, startPoint y: 378, endPoint x: 239, endPoint y: 375, distance: 313.9
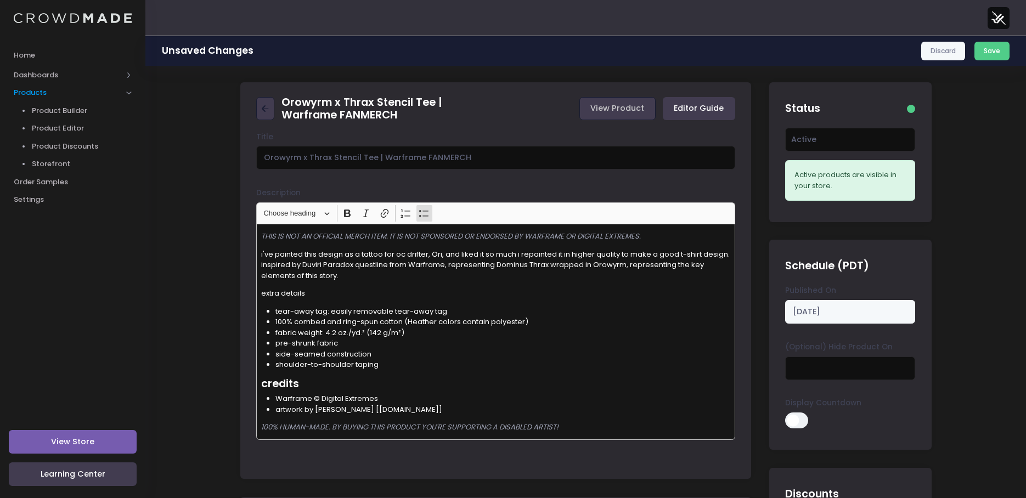
click at [421, 358] on li "side-seamed construction" at bounding box center [502, 354] width 455 height 11
drag, startPoint x: 329, startPoint y: 288, endPoint x: 226, endPoint y: 295, distance: 104.0
click at [284, 209] on span "Paragraph" at bounding box center [291, 213] width 57 height 13
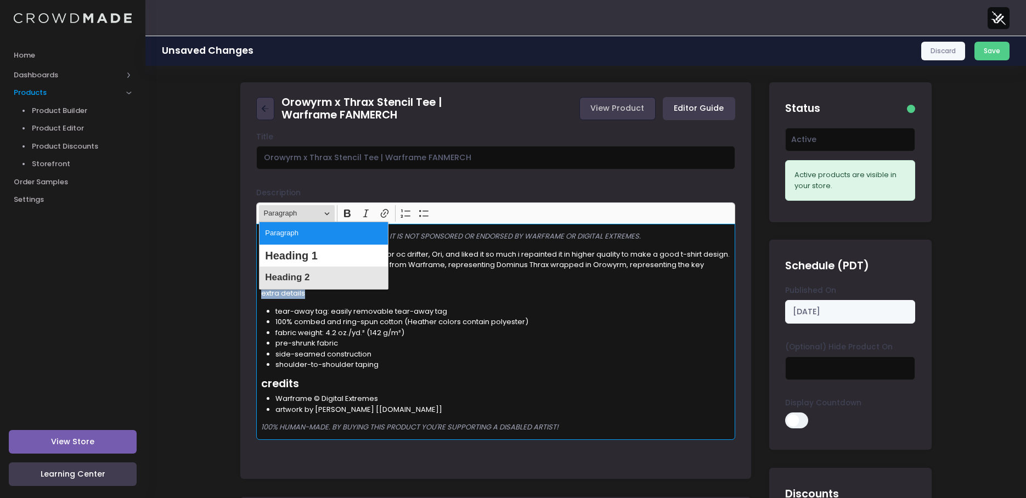
click at [308, 277] on span "Heading 2" at bounding box center [287, 278] width 44 height 16
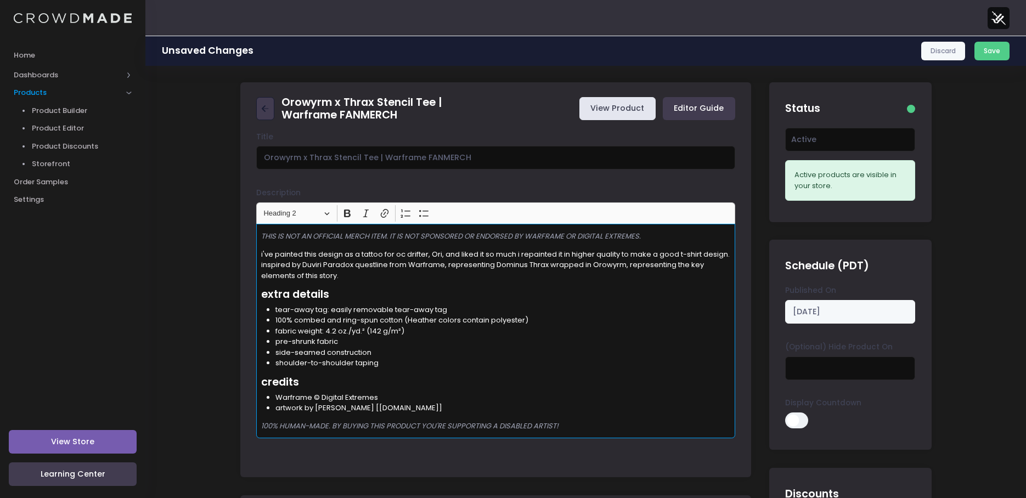
click at [609, 116] on link "View Product" at bounding box center [617, 109] width 76 height 24
click at [443, 328] on li "fabric weight: 4.2 oz./yd.² (142 g/m²)" at bounding box center [502, 331] width 455 height 11
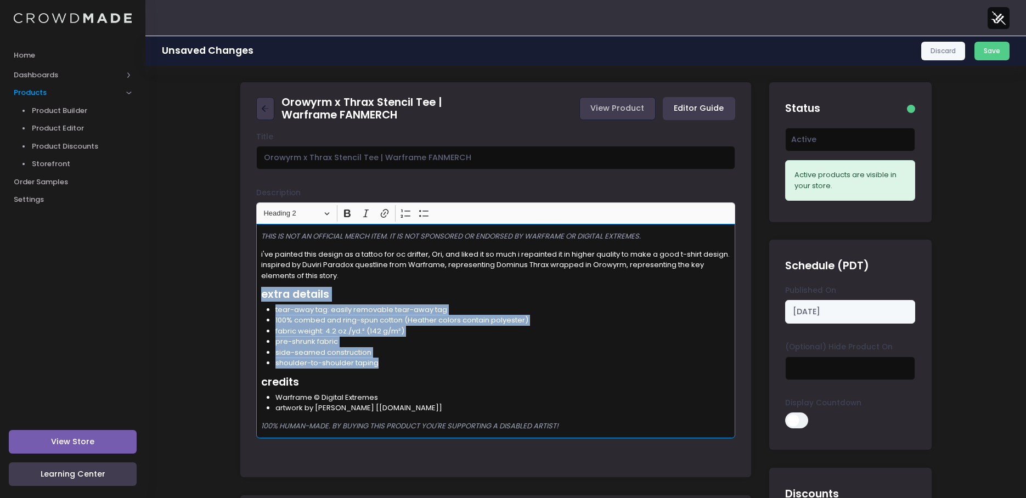
drag, startPoint x: 379, startPoint y: 365, endPoint x: 246, endPoint y: 299, distance: 149.0
click at [245, 299] on div "Title Orowyrm x Thrax Stencil Tee | Warframe FANMERCH Description <p>THIS IS NO…" at bounding box center [495, 301] width 511 height 339
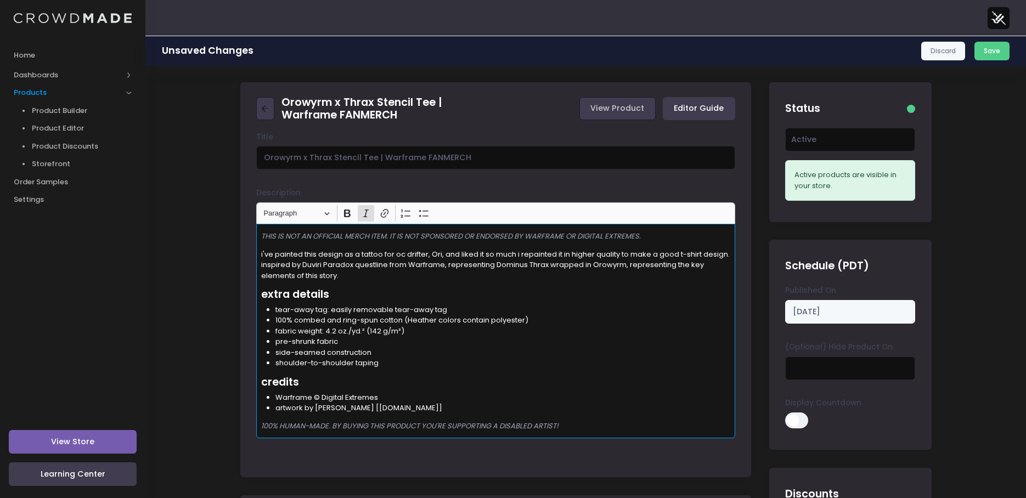
click at [616, 426] on p "100% HUMAN-MADE. BY BUYING THIS PRODUCT YOU'RE SUPPORTING A DISABLED ARTIST!" at bounding box center [496, 426] width 470 height 11
drag, startPoint x: 635, startPoint y: 433, endPoint x: 263, endPoint y: 292, distance: 397.3
click at [263, 292] on div "THIS IS NOT AN OFFICIAL MERCH ITEM. IT IS NOT SPONSORED OR ENDORSED BY WARFRAME…" at bounding box center [495, 331] width 479 height 215
copy div "extra details tear-away tag: easily removable tear-away tag 100% combed and rin…"
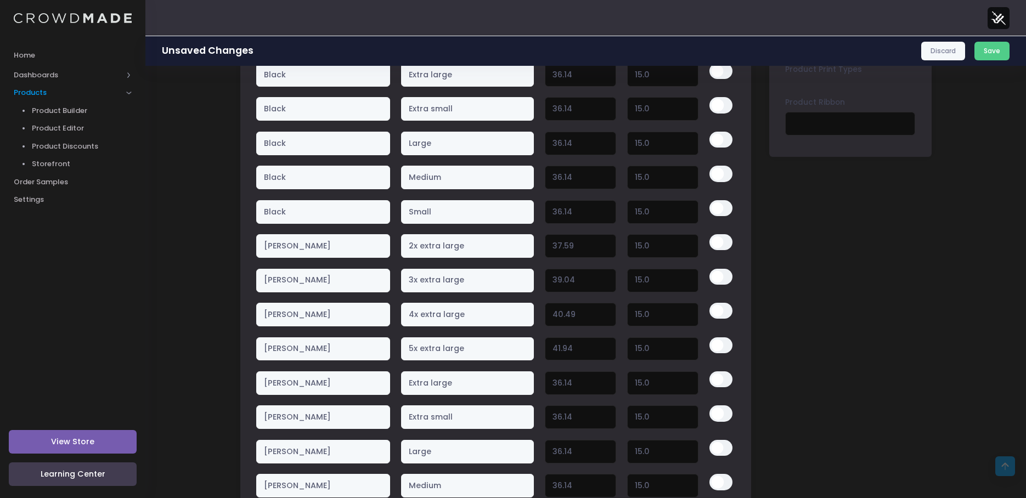
scroll to position [1097, 0]
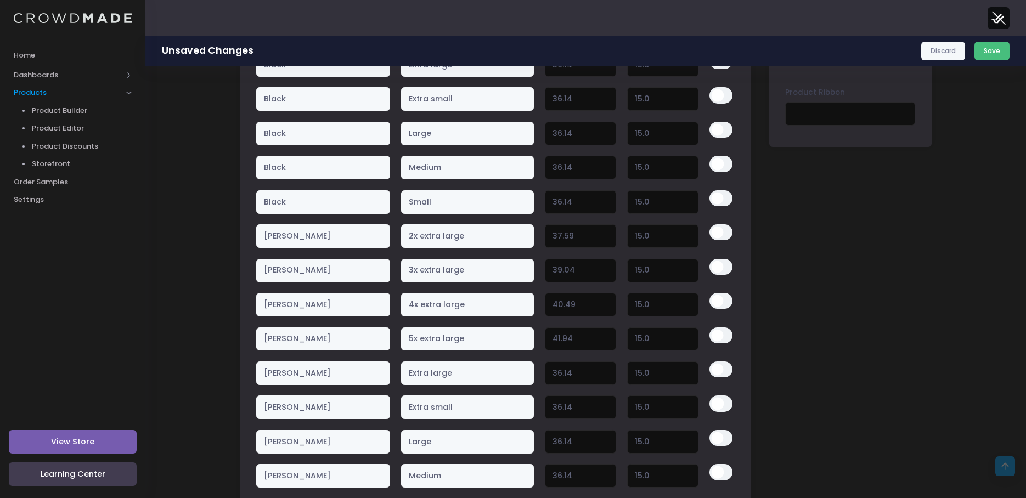
click at [987, 58] on button "Save" at bounding box center [993, 51] width 36 height 19
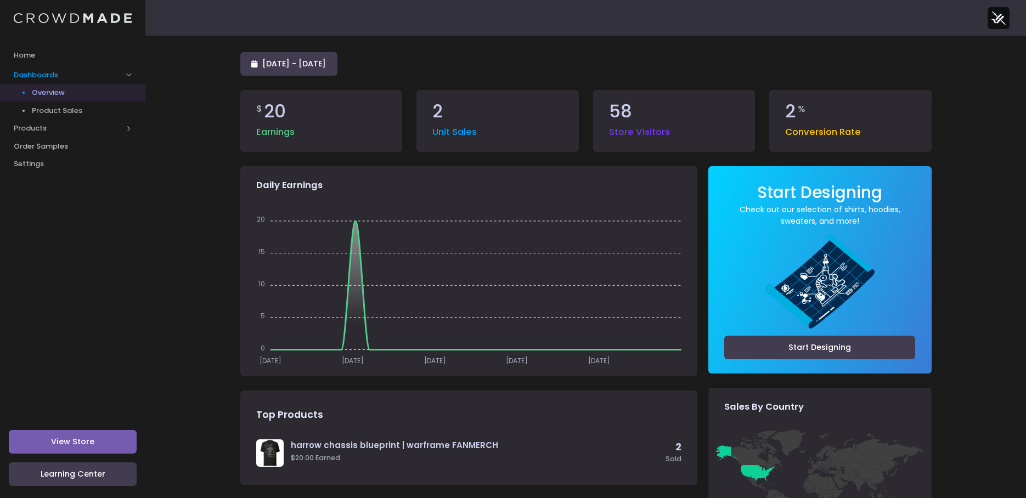
click at [61, 108] on span "Product Sales" at bounding box center [82, 110] width 100 height 11
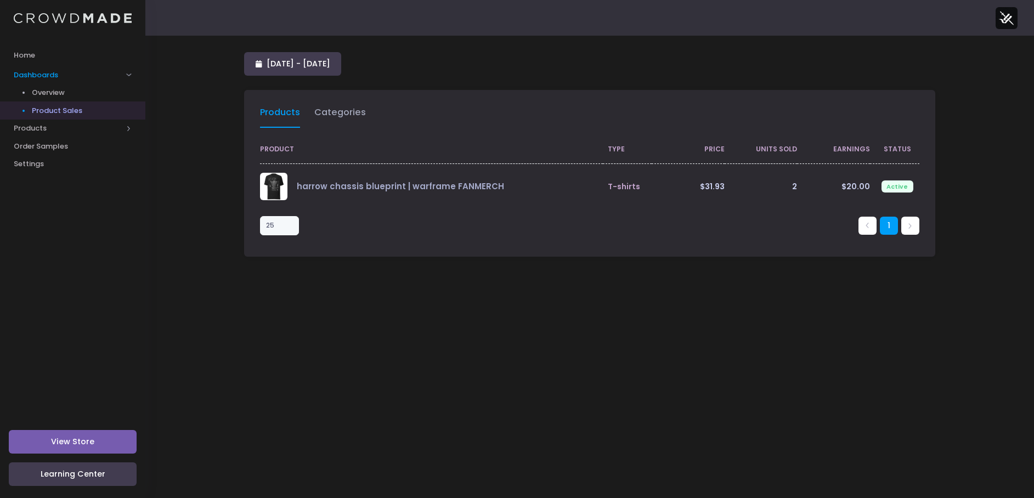
select select "25"
click at [48, 128] on span "Products" at bounding box center [68, 128] width 109 height 11
click at [61, 117] on link "Product Builder" at bounding box center [72, 111] width 145 height 18
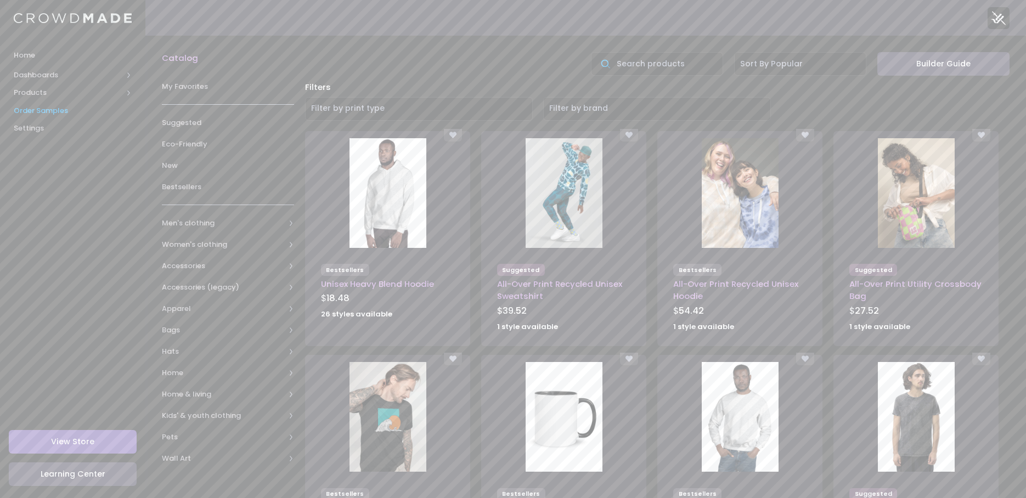
click at [41, 103] on link "Order Samples" at bounding box center [72, 111] width 145 height 18
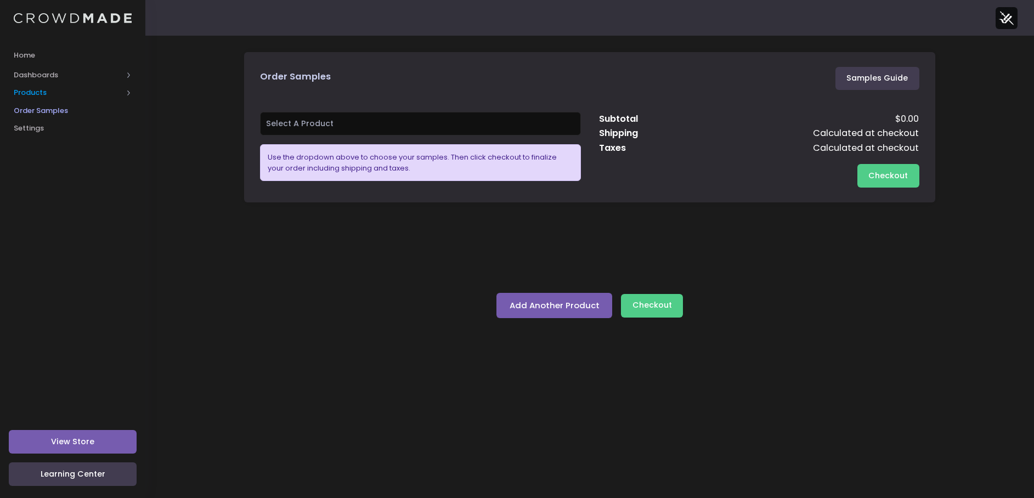
click at [42, 88] on span "Products" at bounding box center [68, 92] width 109 height 11
click at [64, 113] on span "Product Builder" at bounding box center [82, 110] width 100 height 11
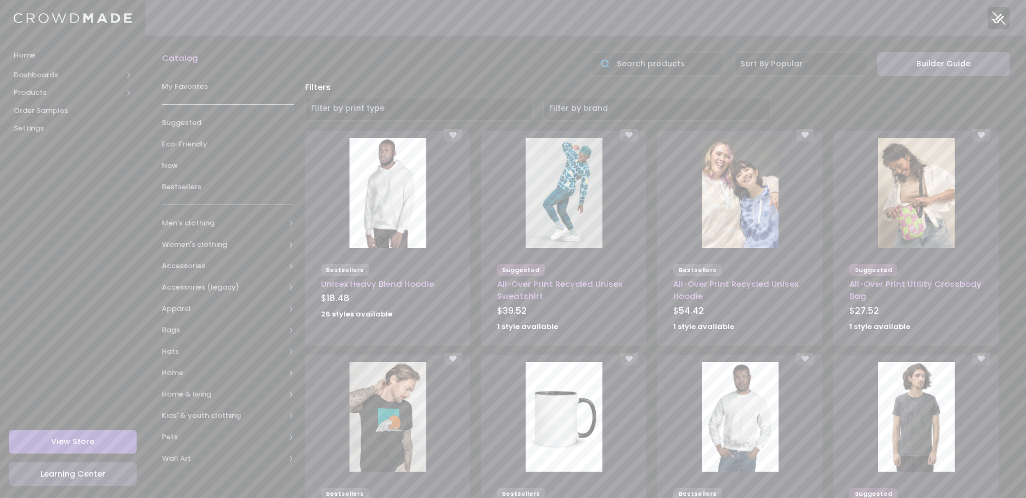
click at [351, 55] on ol "Catalog" at bounding box center [371, 58] width 419 height 12
click at [48, 73] on span "Dashboards" at bounding box center [68, 75] width 109 height 11
click at [36, 122] on span "Products" at bounding box center [72, 129] width 145 height 18
click at [45, 133] on span "Product Editor" at bounding box center [82, 128] width 100 height 11
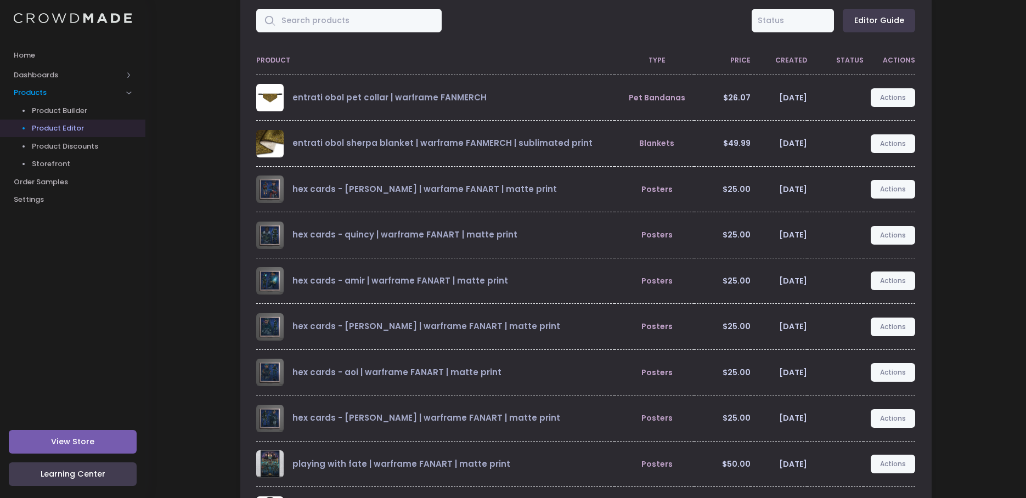
scroll to position [156, 0]
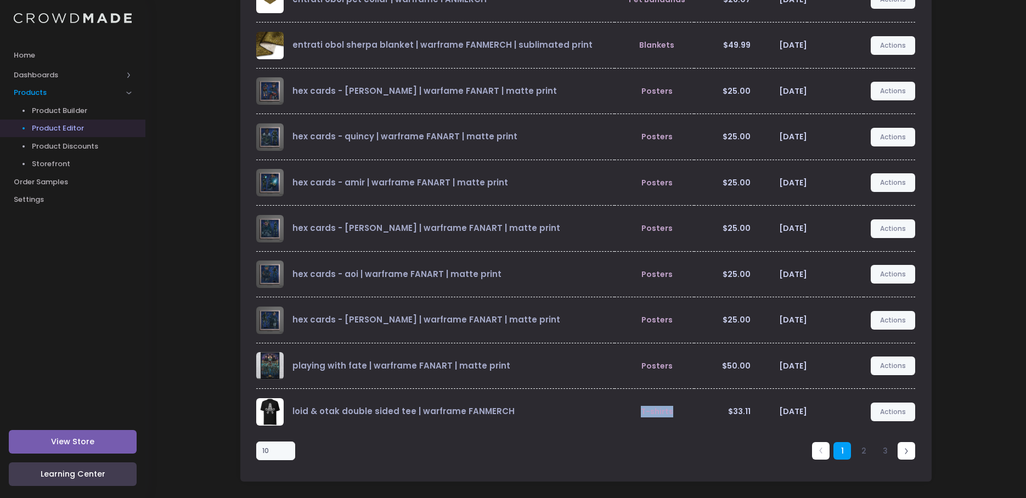
drag, startPoint x: 637, startPoint y: 415, endPoint x: 688, endPoint y: 417, distance: 50.5
click at [688, 417] on td "T-shirts" at bounding box center [655, 412] width 80 height 46
click at [675, 451] on div "1 2 3" at bounding box center [725, 451] width 391 height 33
click at [662, 410] on span "T-shirts" at bounding box center [657, 411] width 32 height 11
click at [70, 112] on span "Product Builder" at bounding box center [82, 110] width 100 height 11
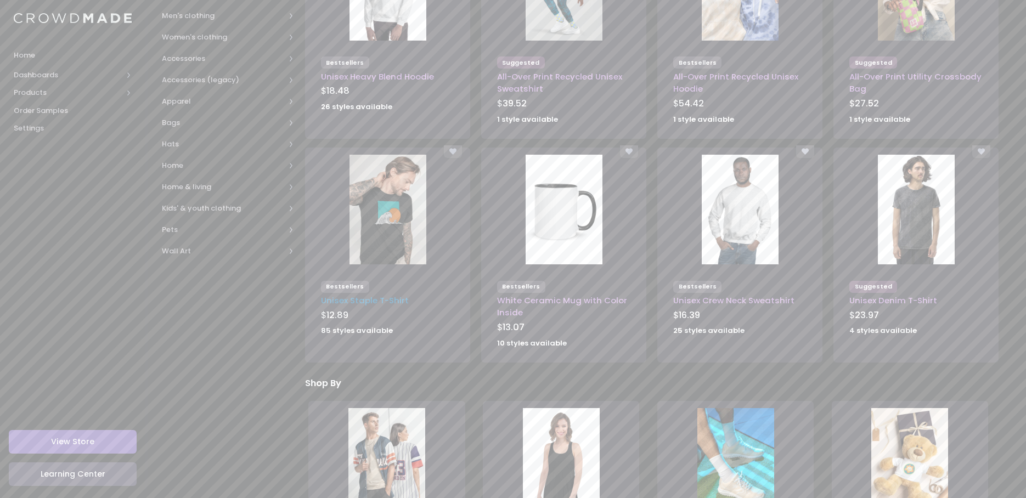
scroll to position [219, 0]
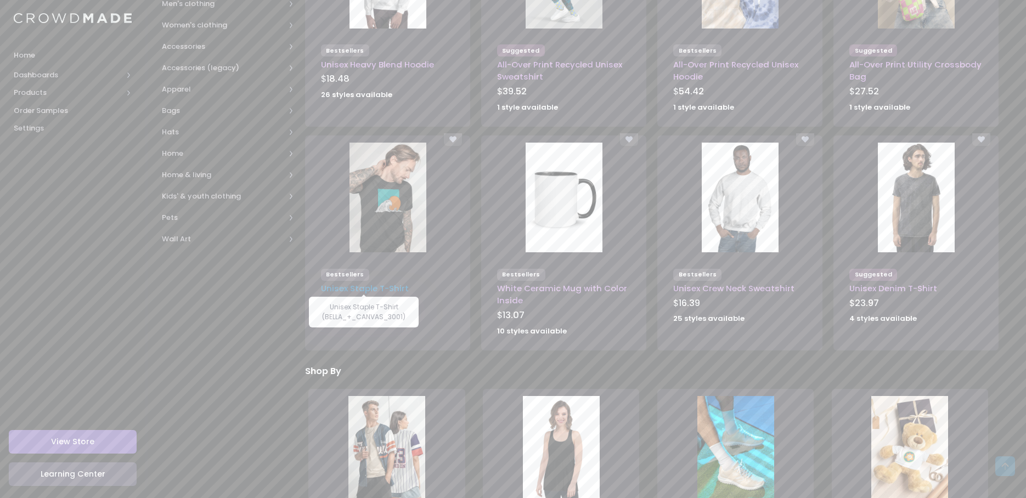
click at [358, 290] on link "Unisex Staple T-Shirt" at bounding box center [365, 289] width 88 height 12
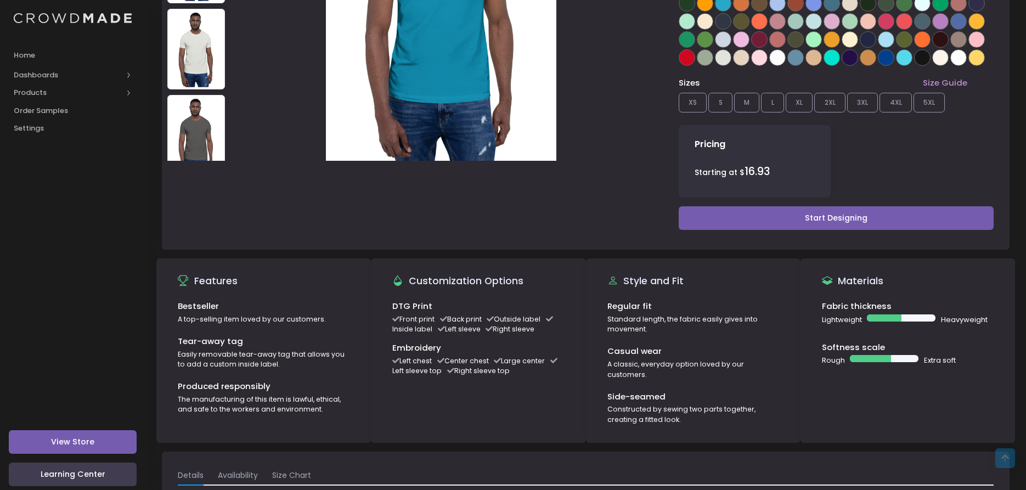
scroll to position [274, 0]
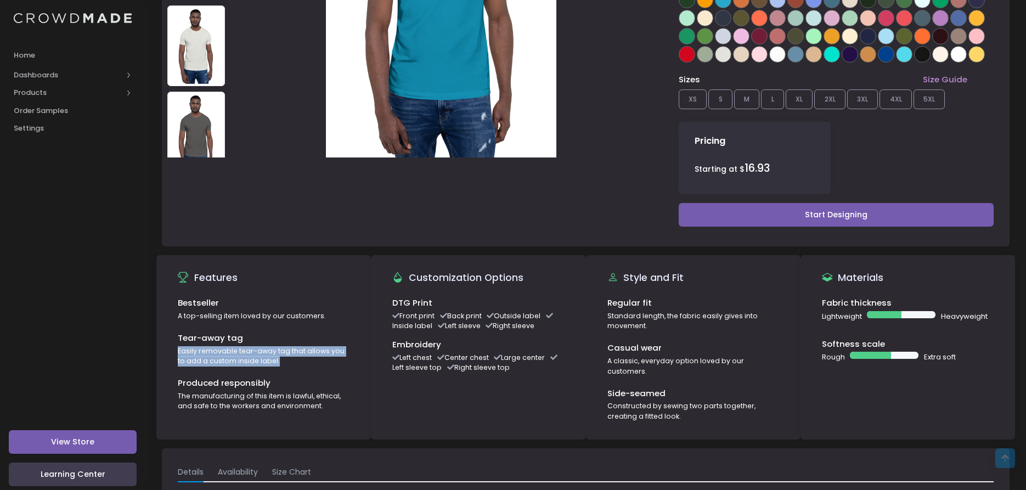
drag, startPoint x: 250, startPoint y: 357, endPoint x: 165, endPoint y: 351, distance: 84.7
click at [165, 351] on div "Bestseller A top-selling item loved by our customers. Tear-away tag Easily remo…" at bounding box center [264, 366] width 204 height 139
copy div "Easily removable tear-away tag that allows you to add a custom inside label."
click at [318, 386] on div "Produced responsibly" at bounding box center [264, 383] width 172 height 12
click at [359, 390] on div "Bestseller A top-selling item loved by our customers. Tear-away tag Easily remo…" at bounding box center [264, 366] width 204 height 139
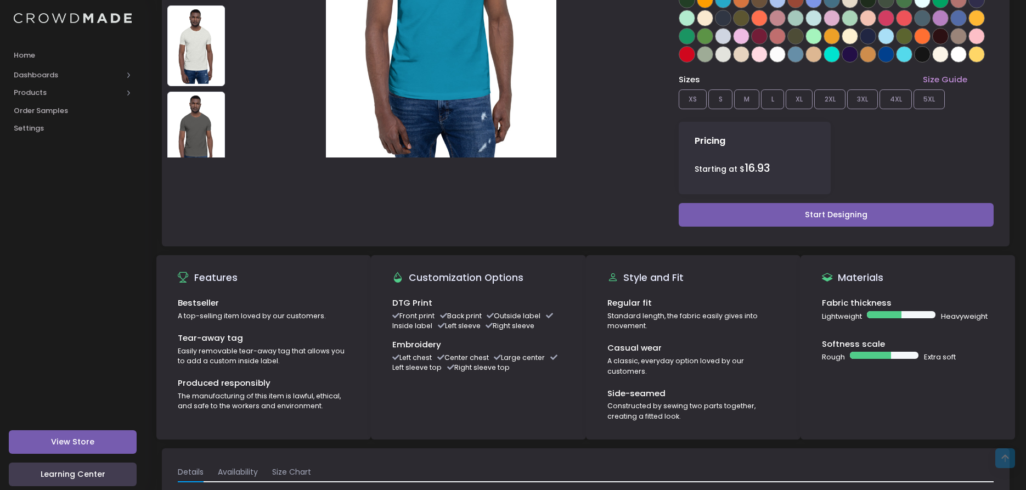
click at [336, 374] on div "Bestseller A top-selling item loved by our customers. Tear-away tag Easily remo…" at bounding box center [264, 366] width 204 height 139
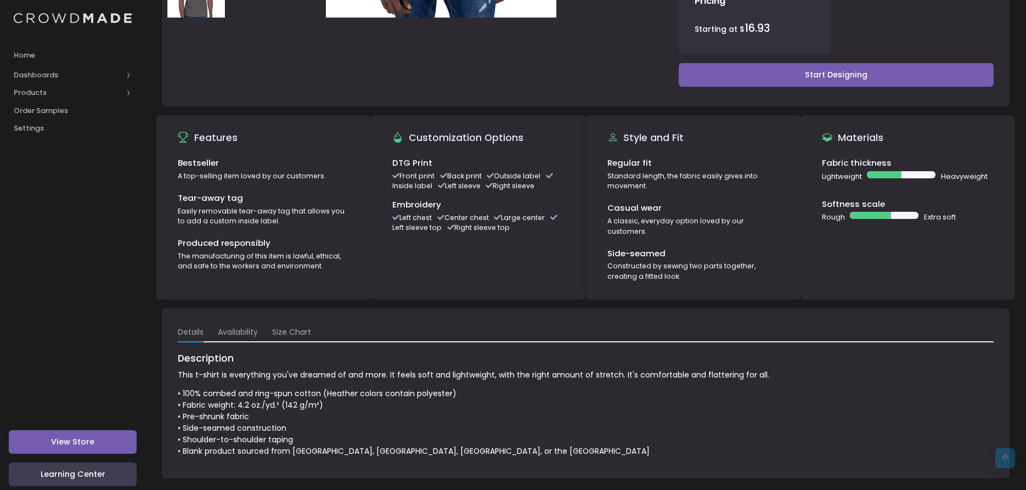
scroll to position [418, 0]
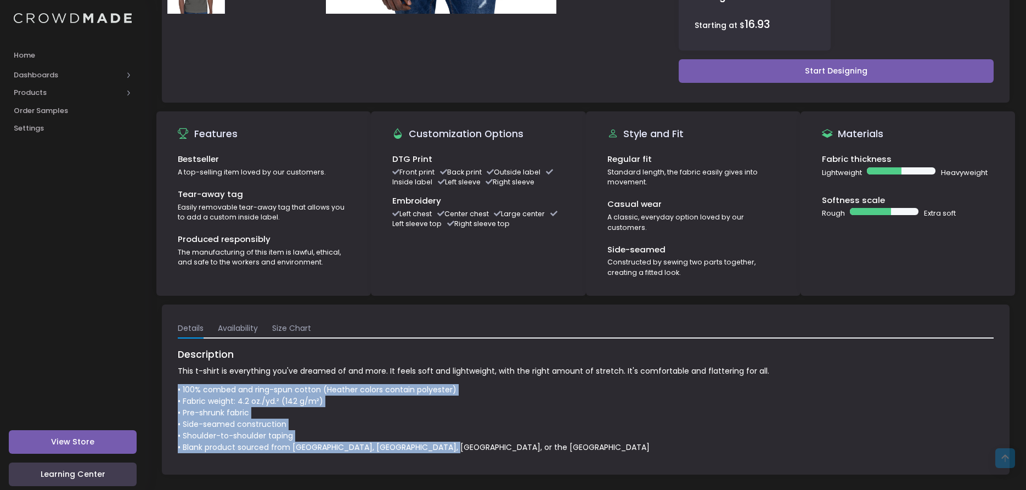
drag, startPoint x: 450, startPoint y: 432, endPoint x: 169, endPoint y: 378, distance: 286.7
click at [169, 378] on div "Details Availability Size Chart Description This t-shirt is everything you've d…" at bounding box center [586, 390] width 848 height 170
copy p "• 100% combed and ring-spun cotton (Heather colors contain polyester) • Fabric …"
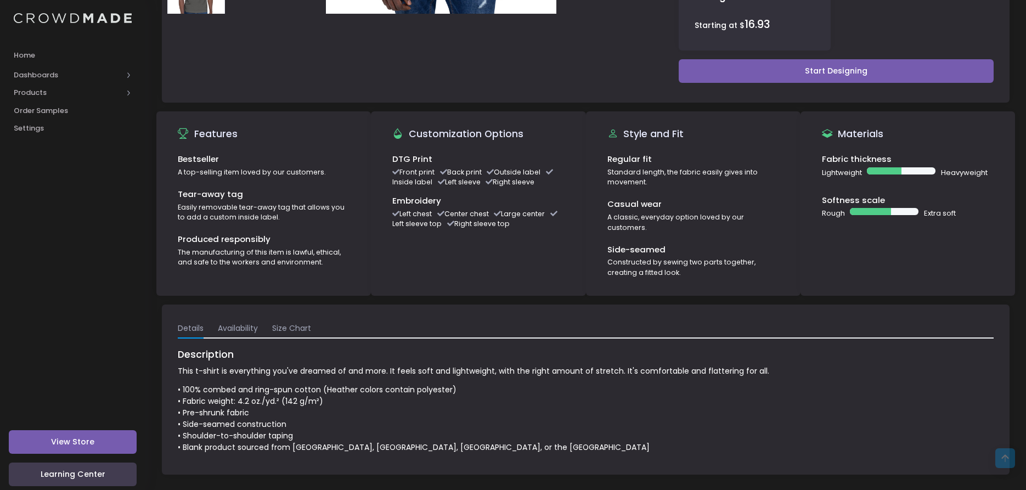
click at [690, 365] on p "This t-shirt is everything you've dreamed of and more. It feels soft and lightw…" at bounding box center [586, 371] width 816 height 12
click at [246, 319] on link "Availability" at bounding box center [238, 329] width 40 height 20
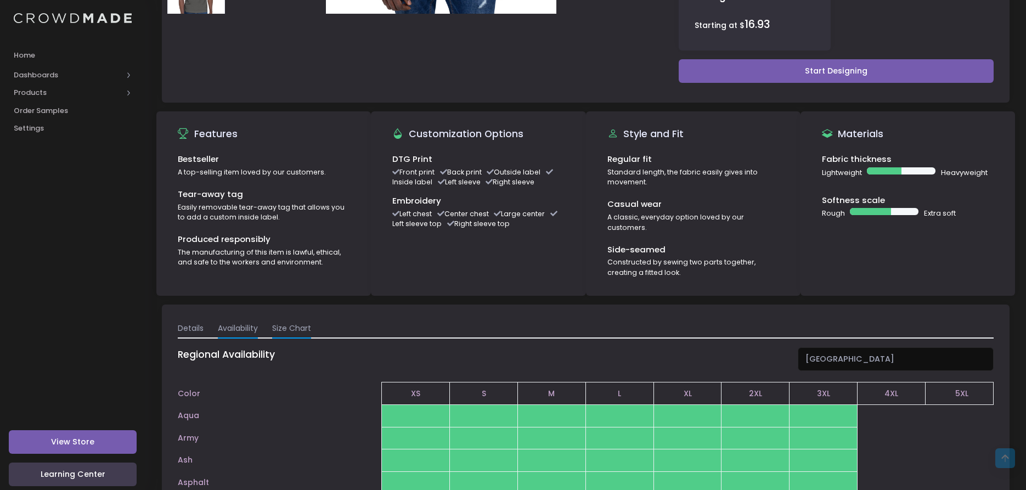
click at [304, 319] on link "Size Chart" at bounding box center [291, 329] width 39 height 20
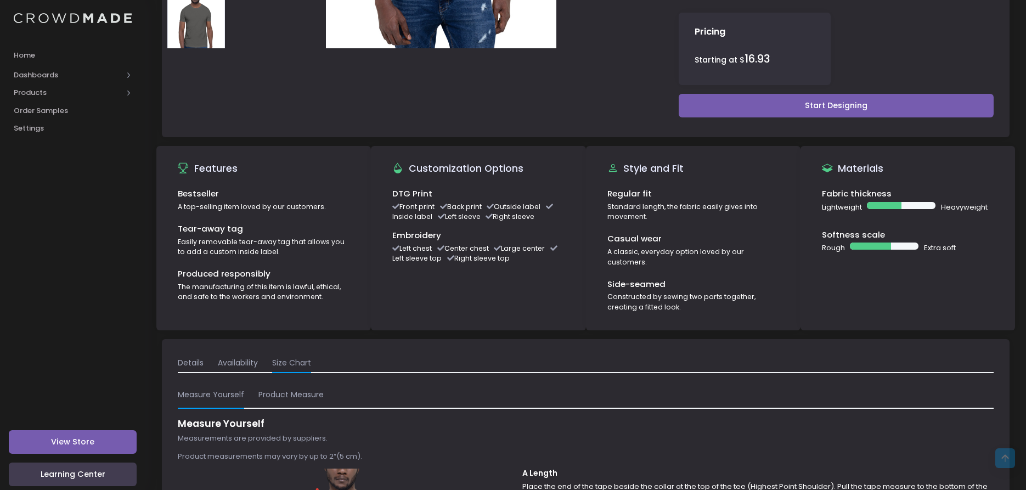
scroll to position [384, 0]
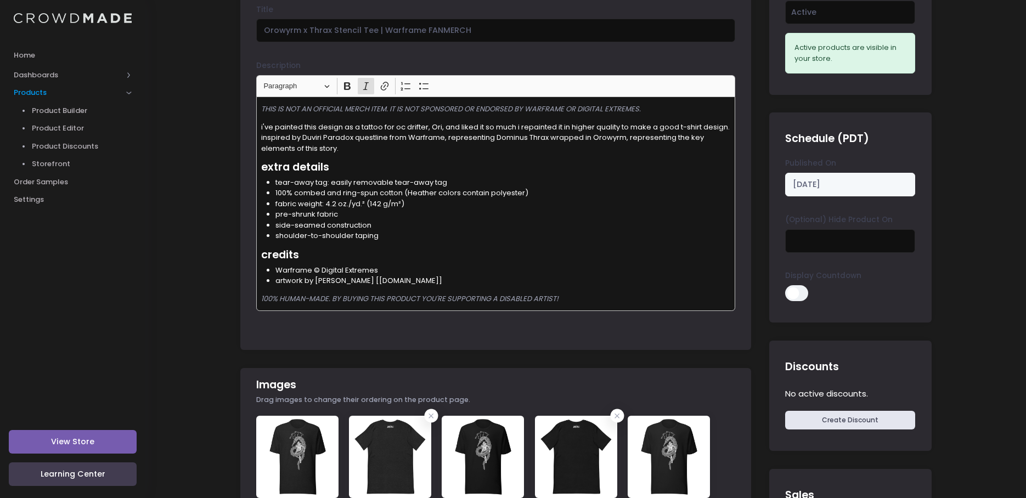
scroll to position [110, 0]
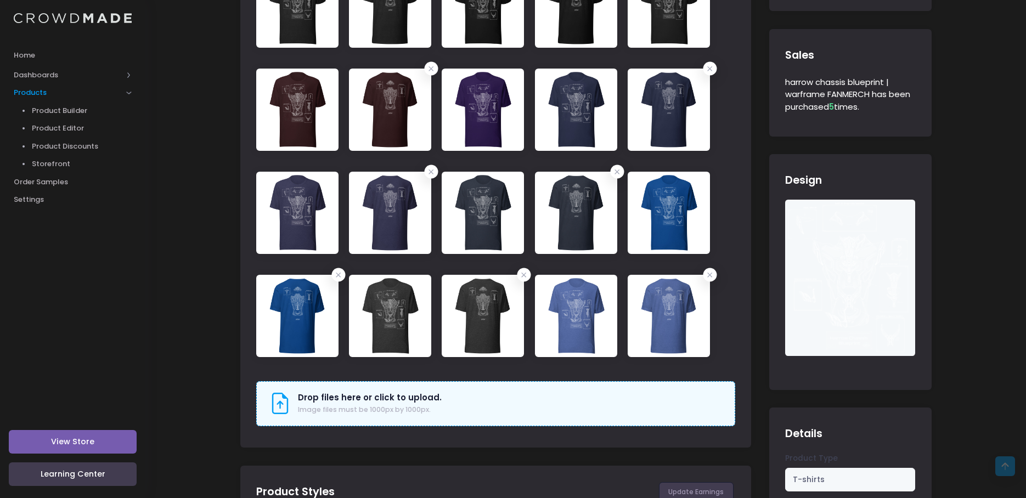
scroll to position [549, 0]
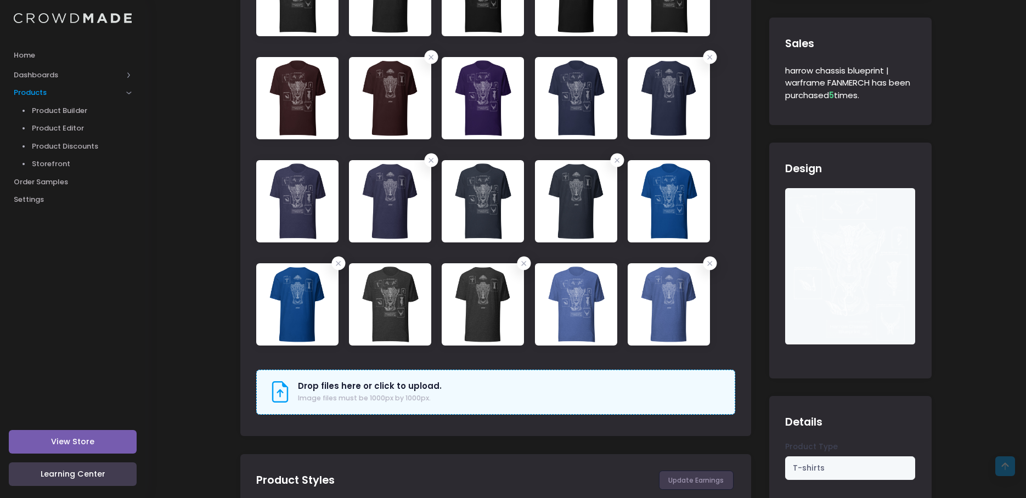
click at [326, 382] on h3 "Drop files here or click to upload." at bounding box center [370, 386] width 144 height 10
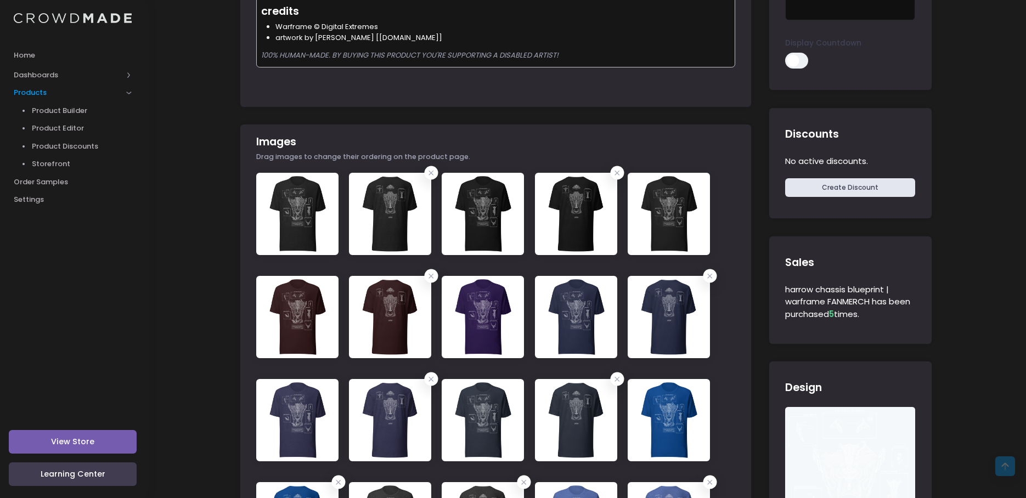
scroll to position [329, 0]
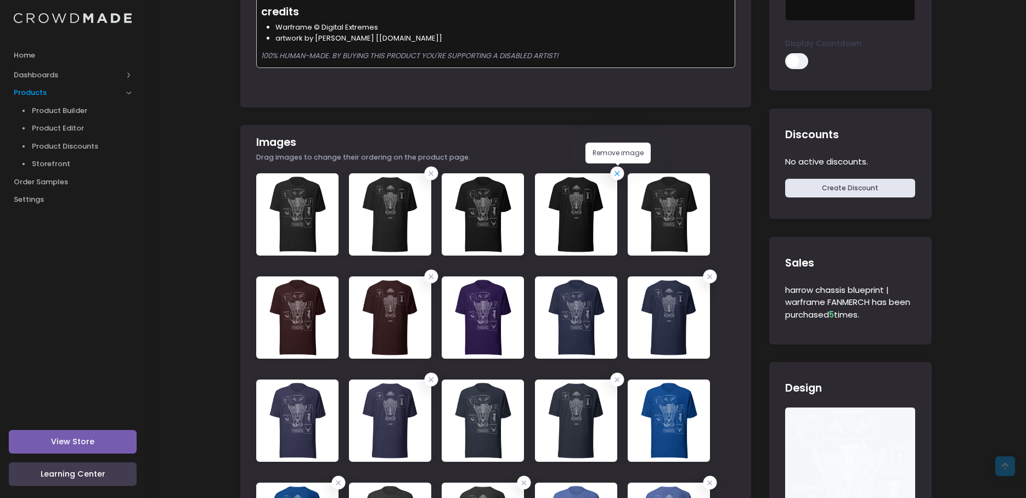
click at [617, 177] on icon at bounding box center [617, 173] width 11 height 11
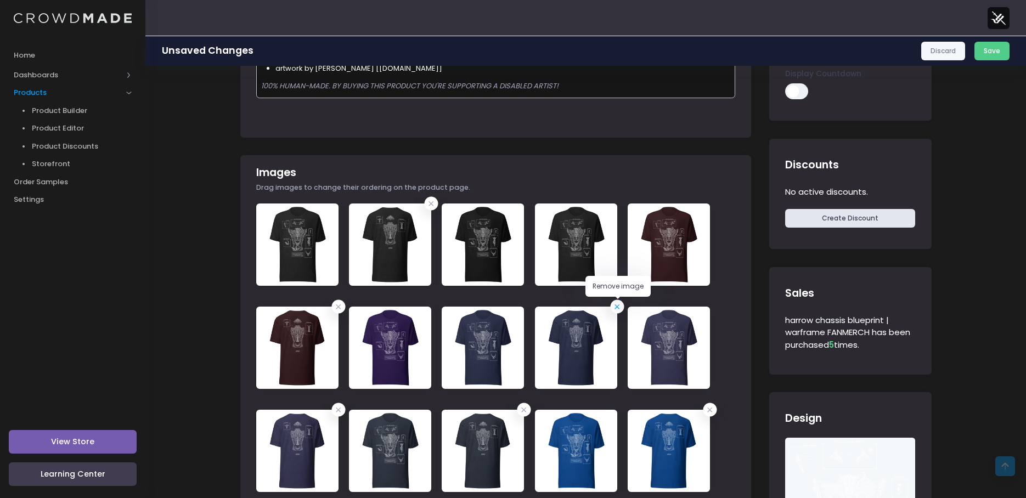
click at [615, 309] on icon at bounding box center [617, 306] width 11 height 11
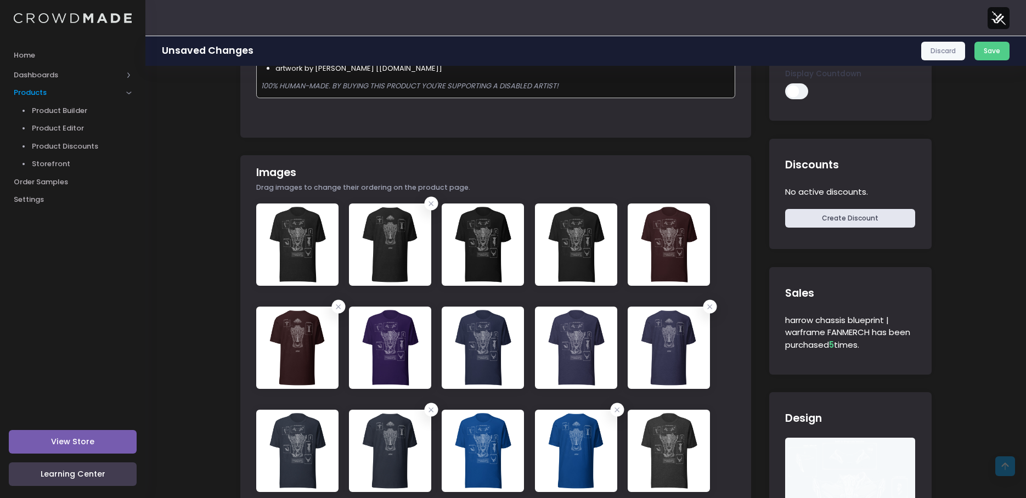
click at [346, 311] on div at bounding box center [495, 410] width 479 height 413
click at [710, 309] on icon at bounding box center [710, 306] width 11 height 11
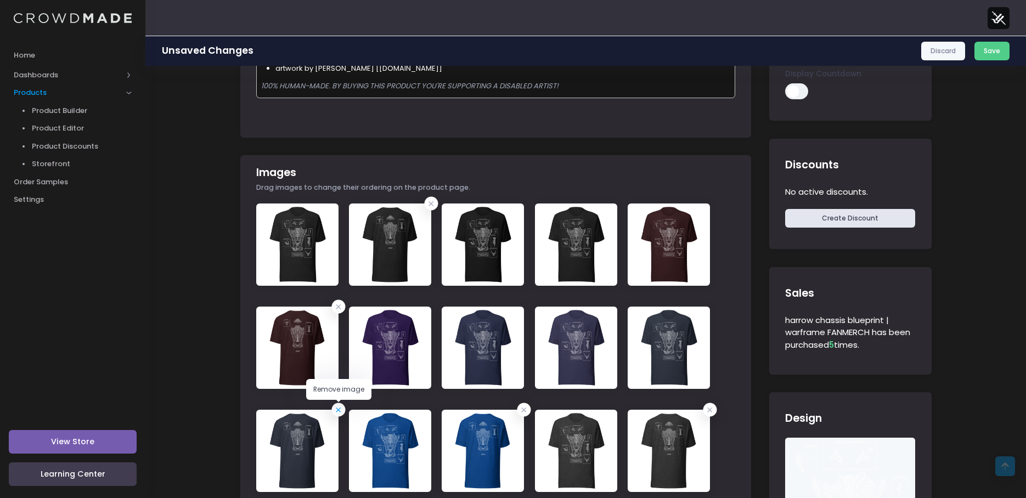
click at [342, 415] on span at bounding box center [338, 410] width 14 height 14
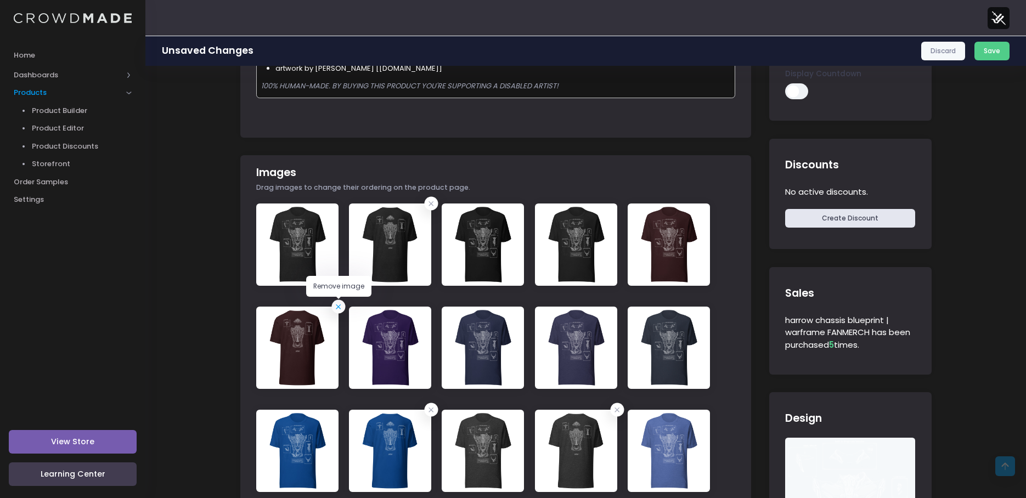
click at [336, 311] on icon at bounding box center [338, 306] width 11 height 11
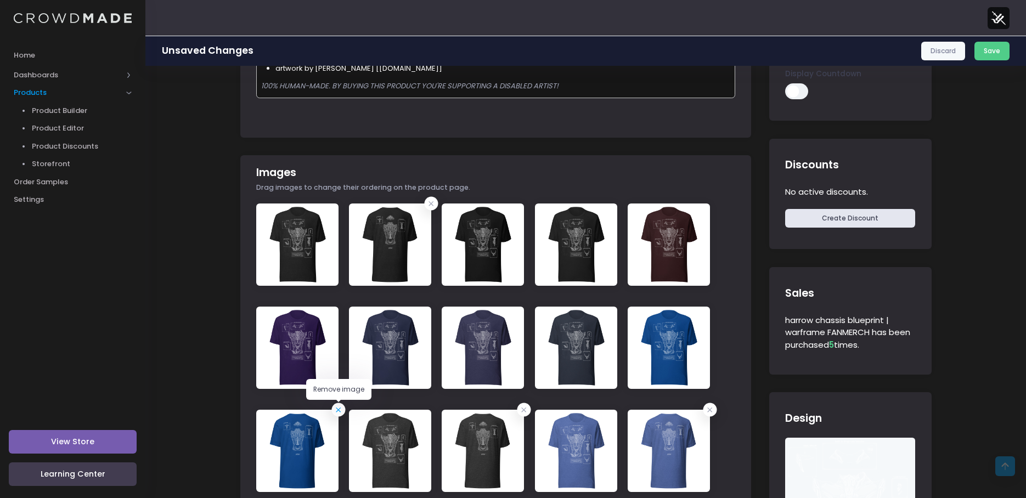
click at [339, 412] on icon at bounding box center [338, 409] width 11 height 11
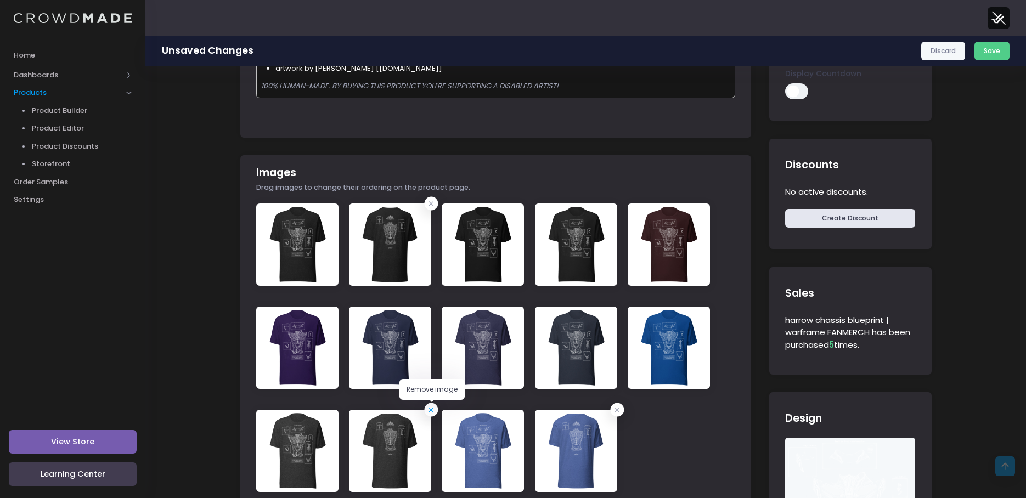
click at [433, 416] on span at bounding box center [432, 410] width 14 height 14
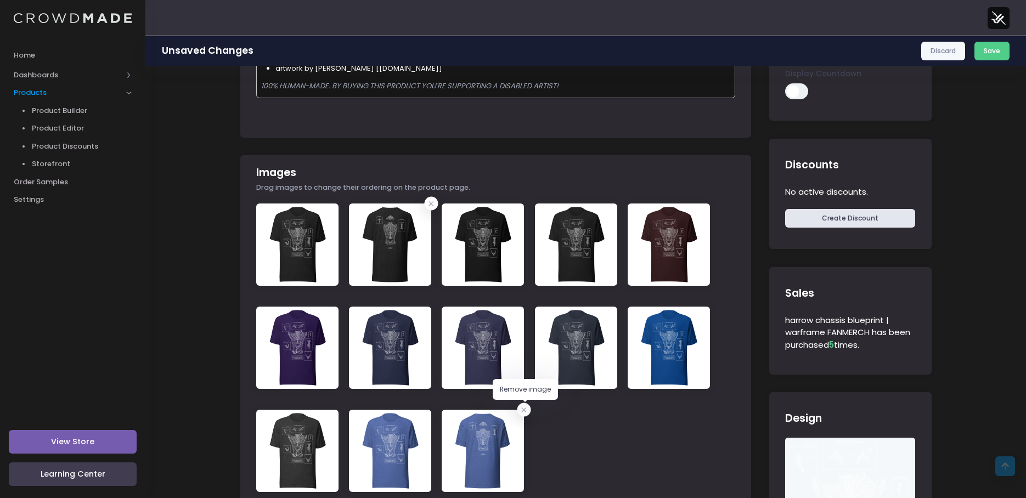
click at [526, 412] on icon at bounding box center [524, 409] width 11 height 11
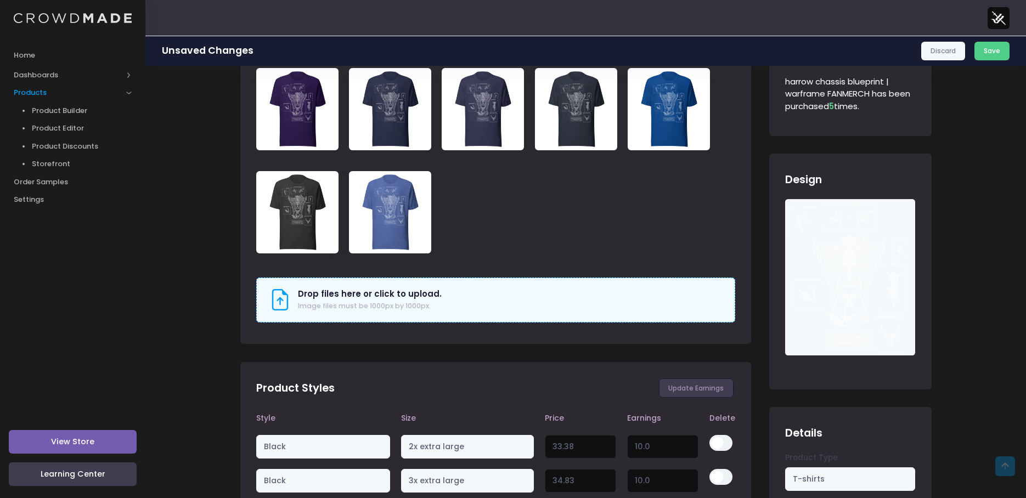
scroll to position [549, 0]
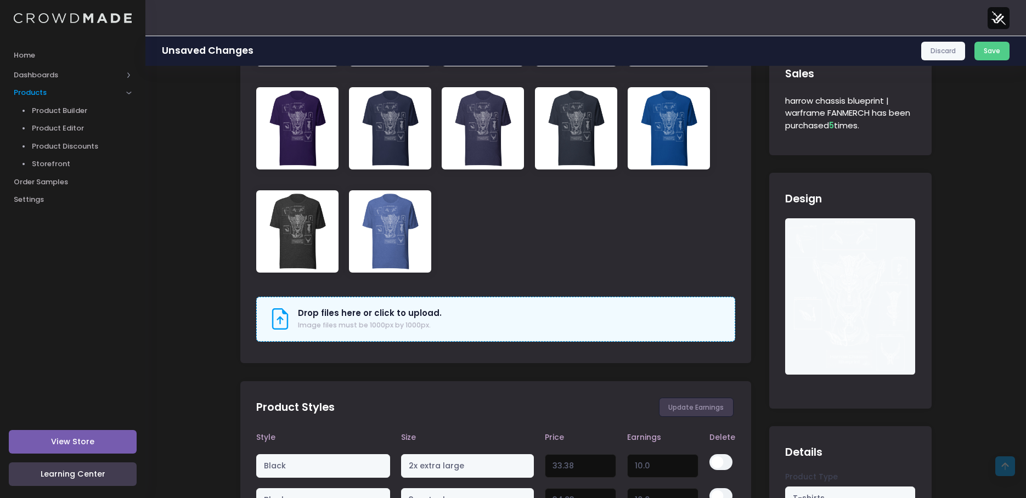
click at [400, 320] on span "Image files must be 1000px by 1000px." at bounding box center [364, 324] width 133 height 9
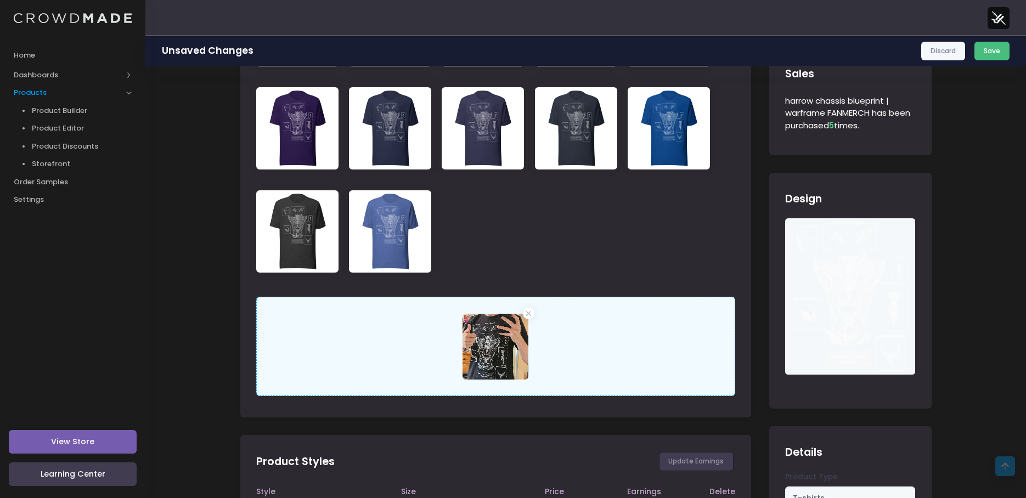
click at [993, 53] on button "Save" at bounding box center [993, 51] width 36 height 19
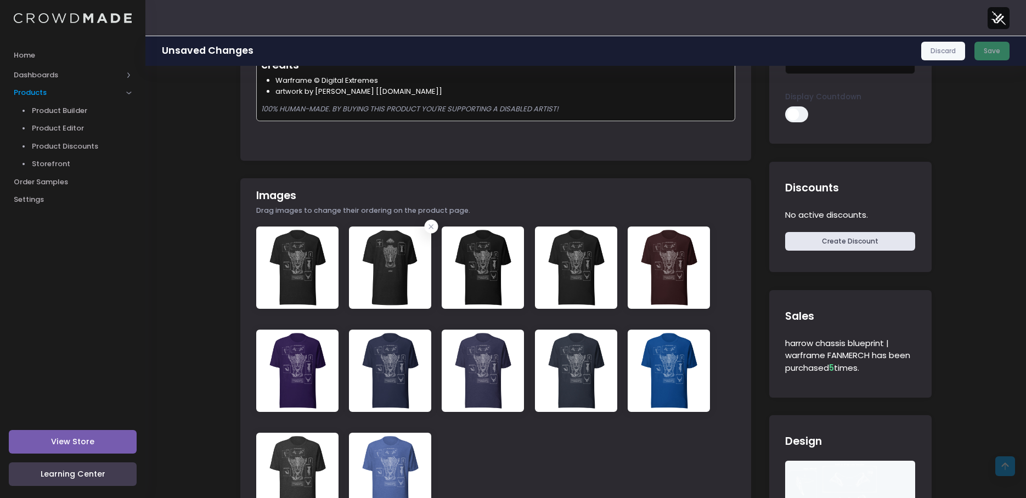
scroll to position [329, 0]
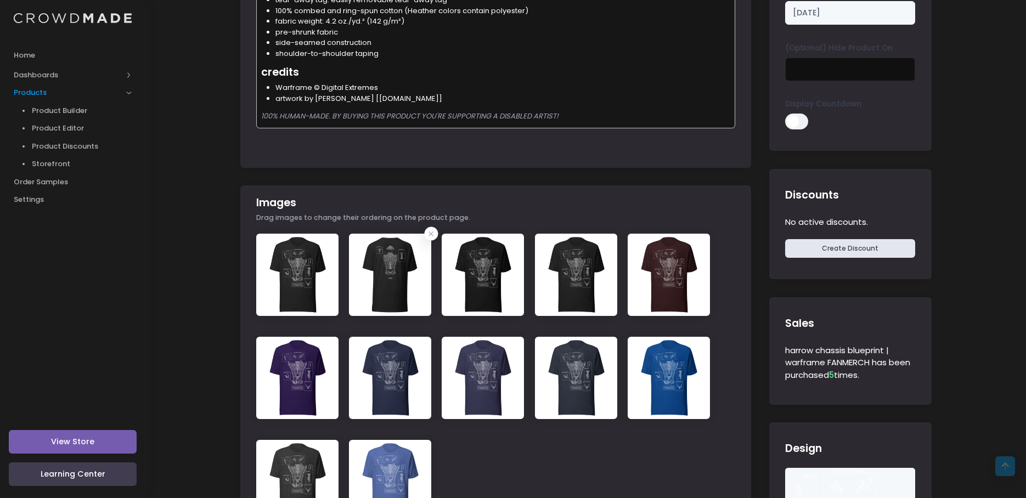
scroll to position [549, 0]
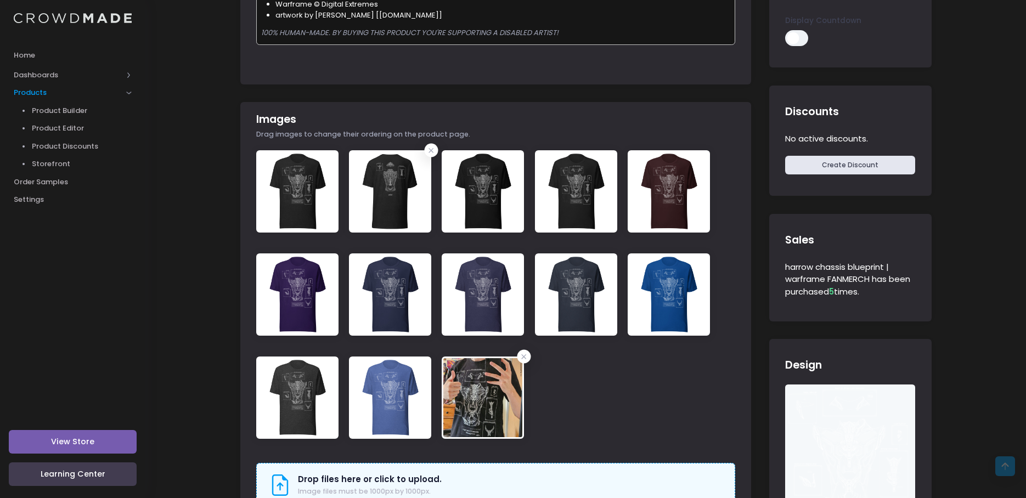
scroll to position [353, 0]
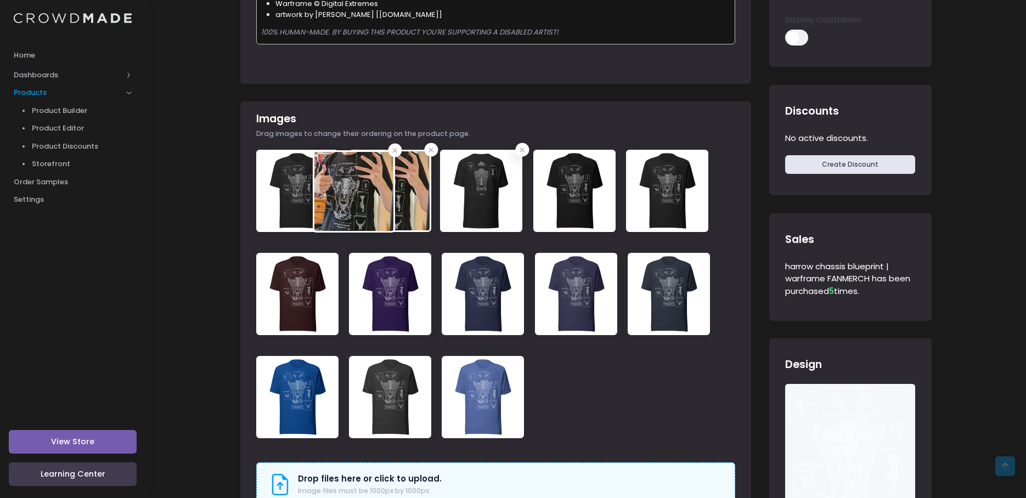
drag, startPoint x: 488, startPoint y: 387, endPoint x: 362, endPoint y: 184, distance: 239.5
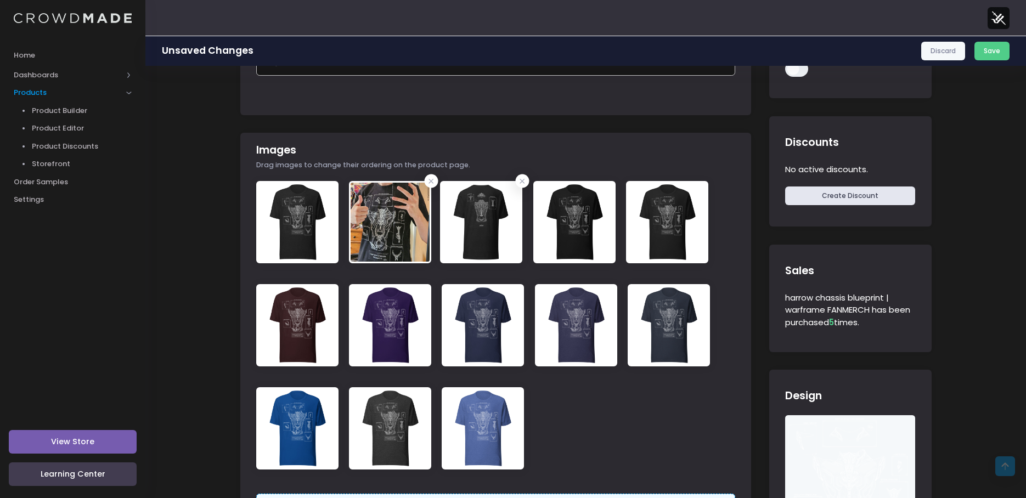
scroll to position [188, 0]
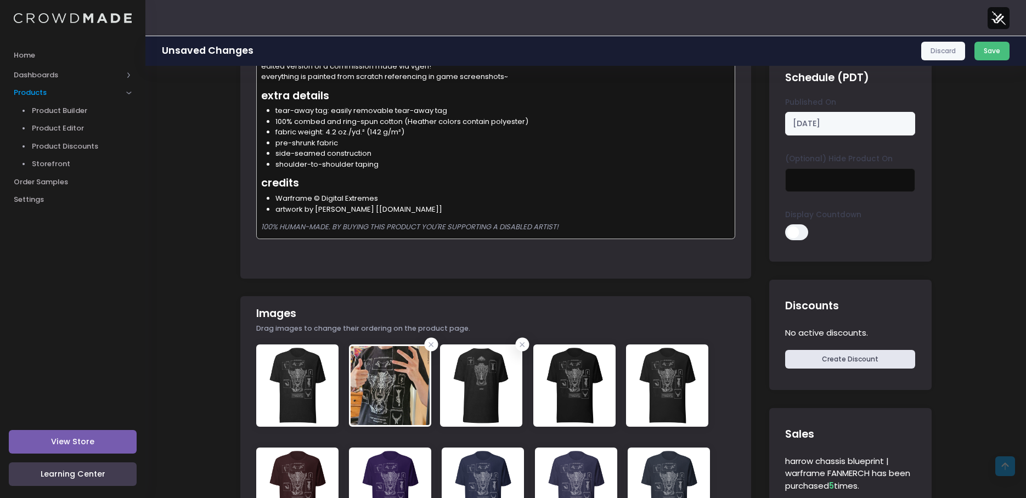
click at [982, 50] on button "Save" at bounding box center [993, 51] width 36 height 19
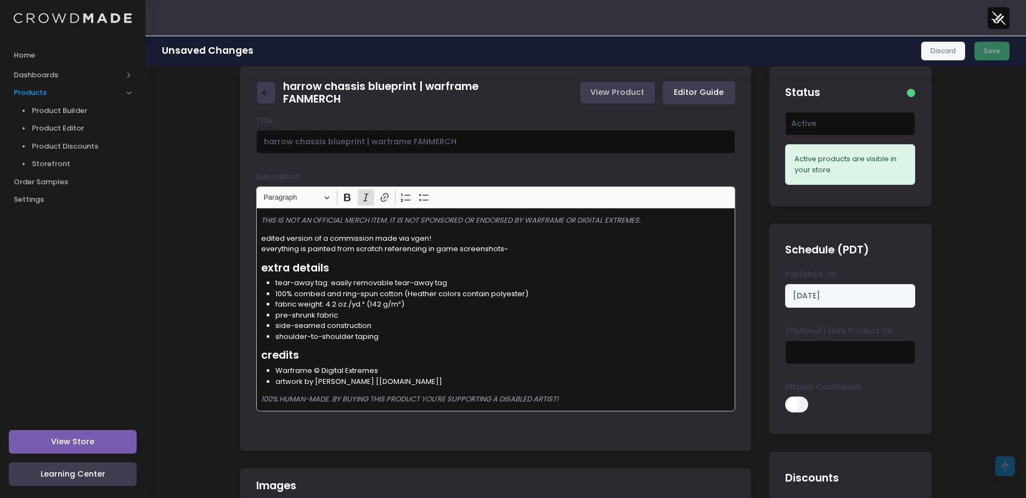
scroll to position [0, 0]
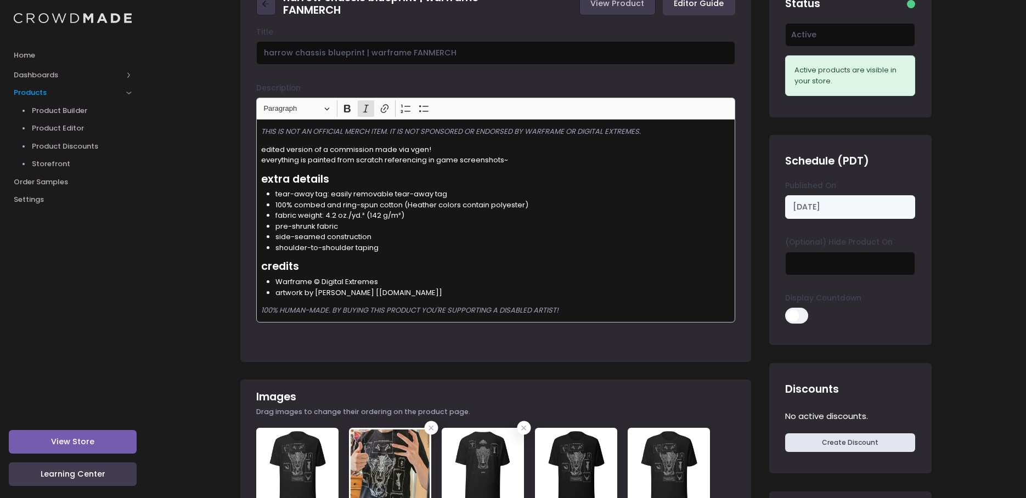
scroll to position [55, 0]
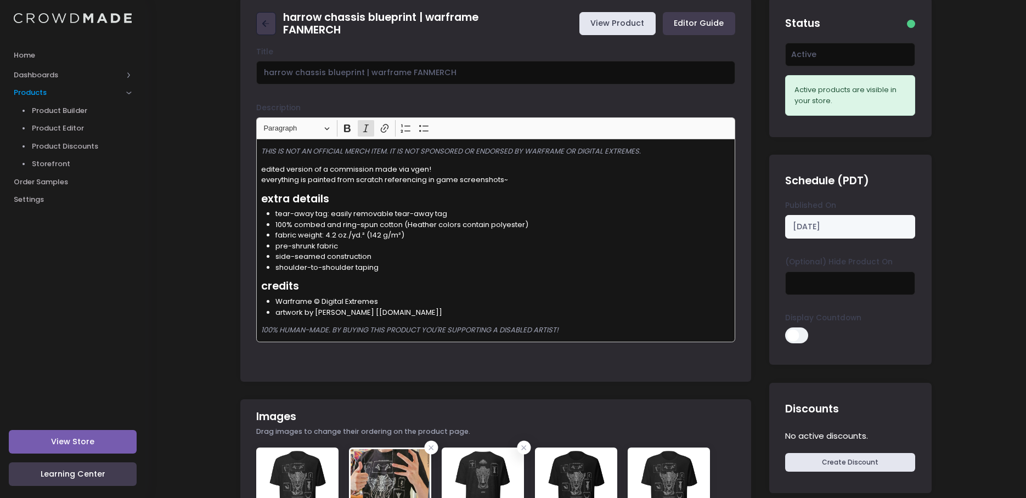
click at [618, 19] on link "View Product" at bounding box center [617, 24] width 76 height 24
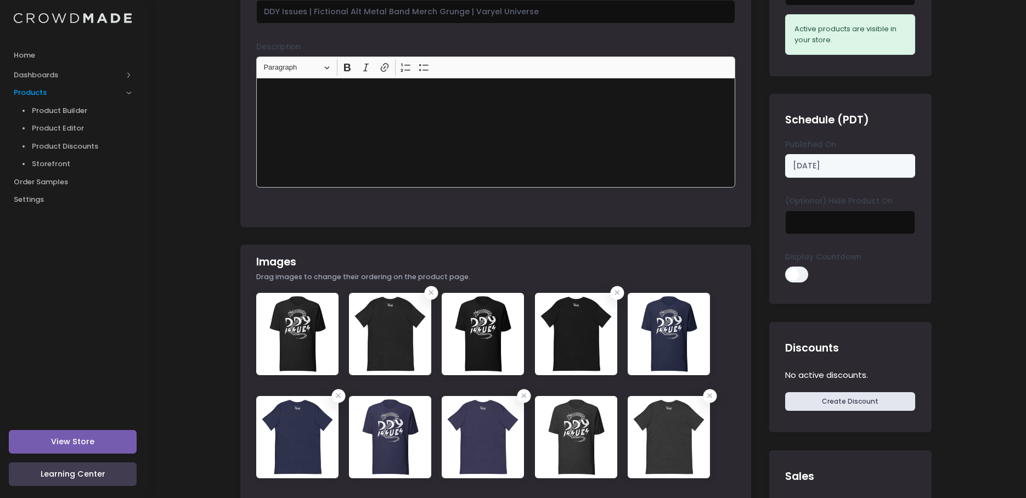
scroll to position [165, 0]
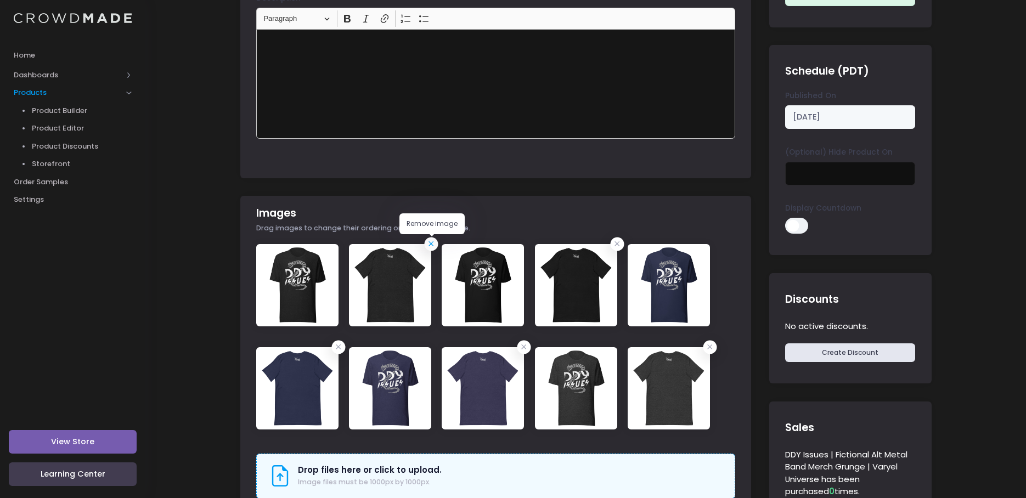
click at [435, 245] on icon at bounding box center [431, 244] width 11 height 11
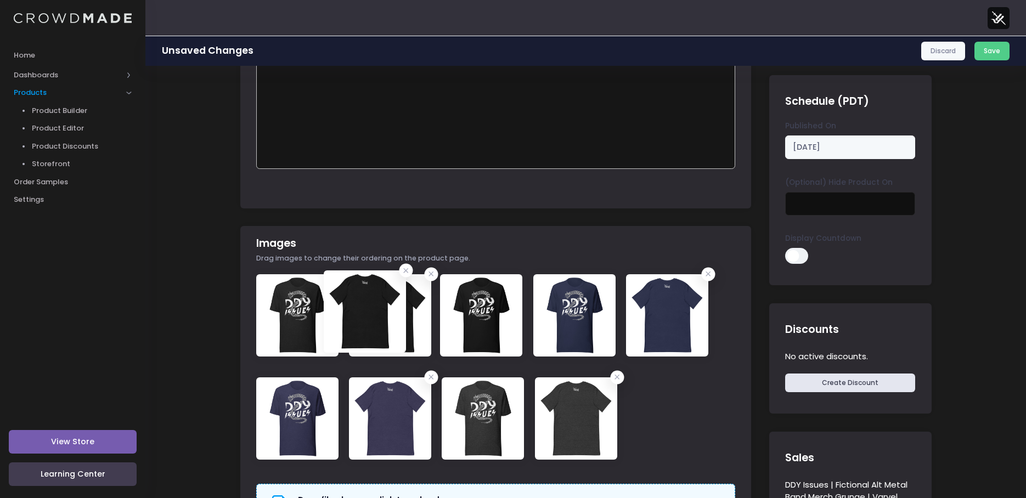
drag, startPoint x: 484, startPoint y: 303, endPoint x: 365, endPoint y: 300, distance: 118.6
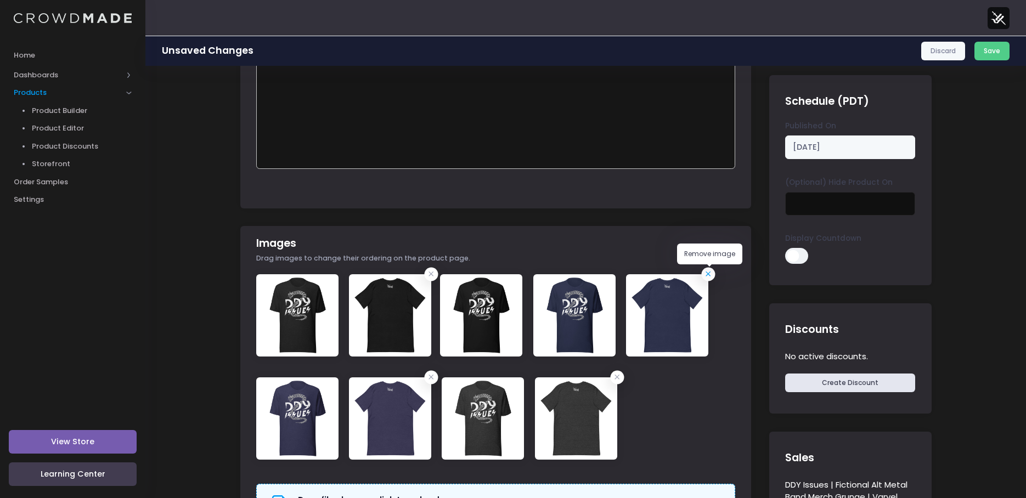
click at [707, 274] on icon at bounding box center [708, 274] width 11 height 11
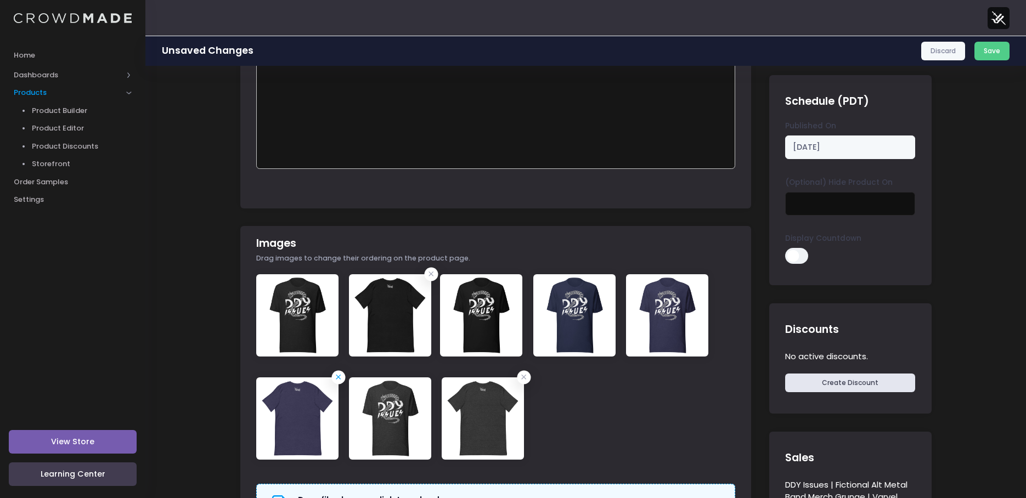
click at [341, 382] on icon at bounding box center [338, 377] width 11 height 11
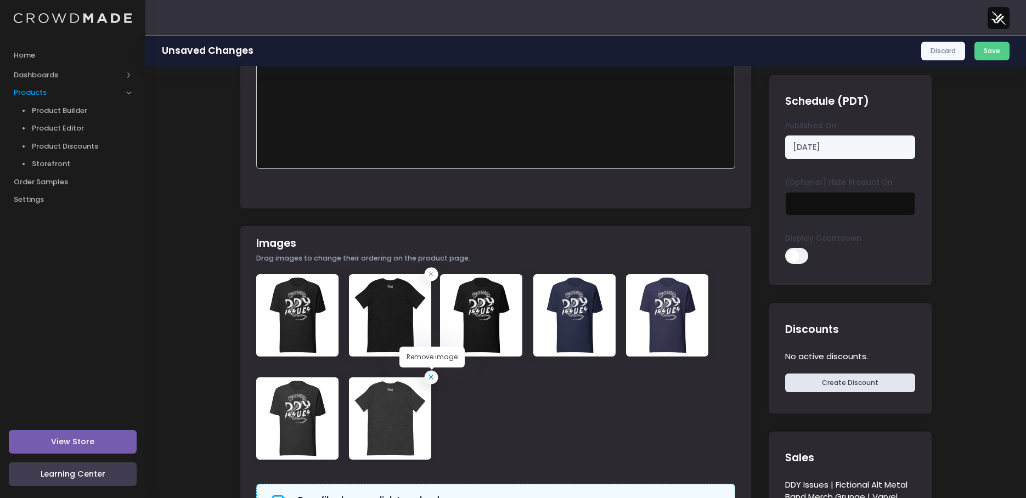
click at [430, 383] on span at bounding box center [432, 377] width 14 height 14
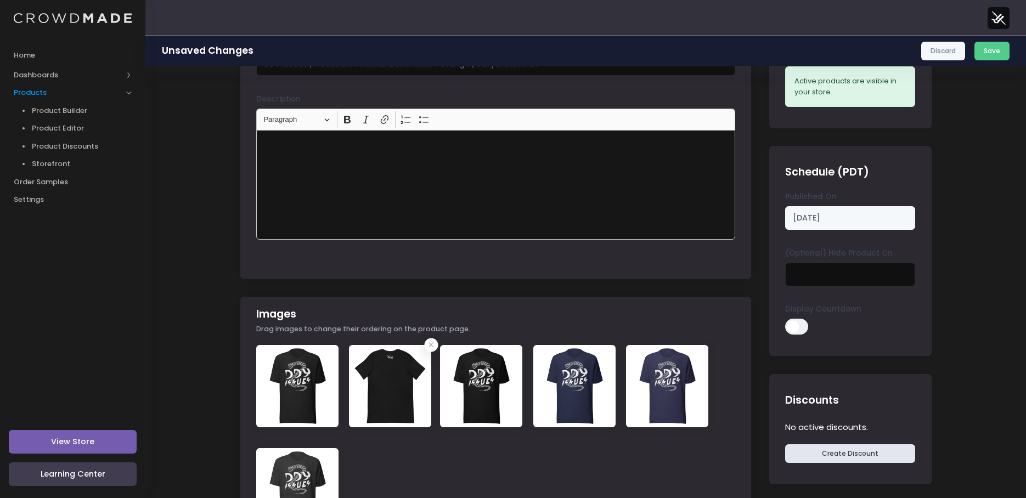
scroll to position [0, 0]
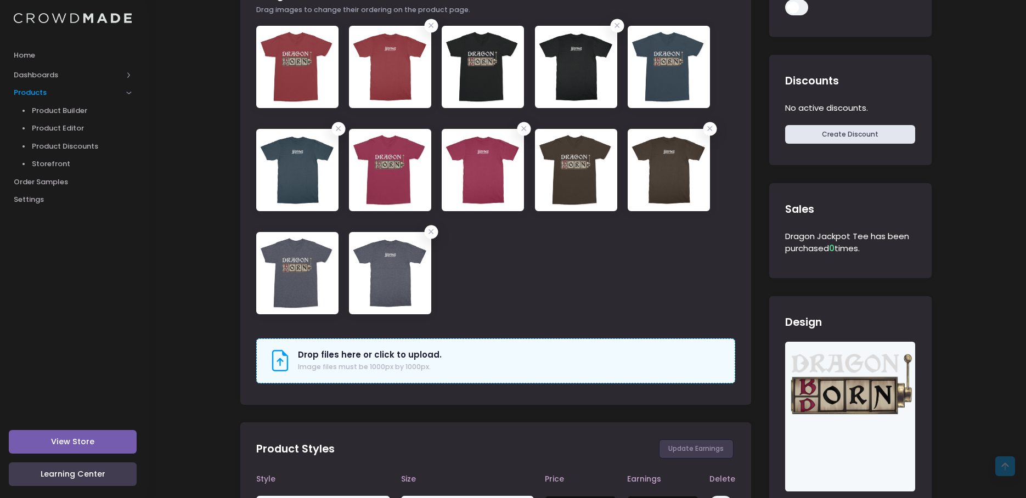
scroll to position [329, 0]
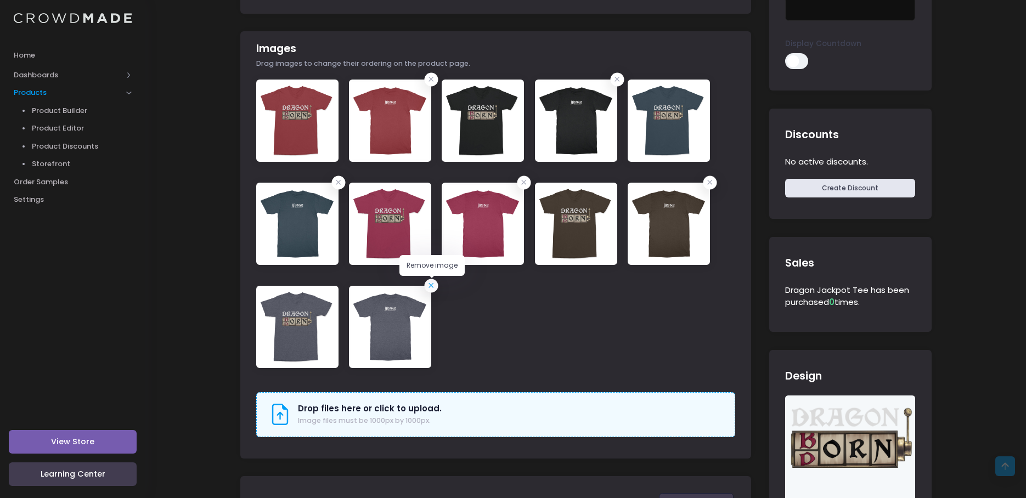
click at [431, 287] on icon at bounding box center [431, 285] width 11 height 11
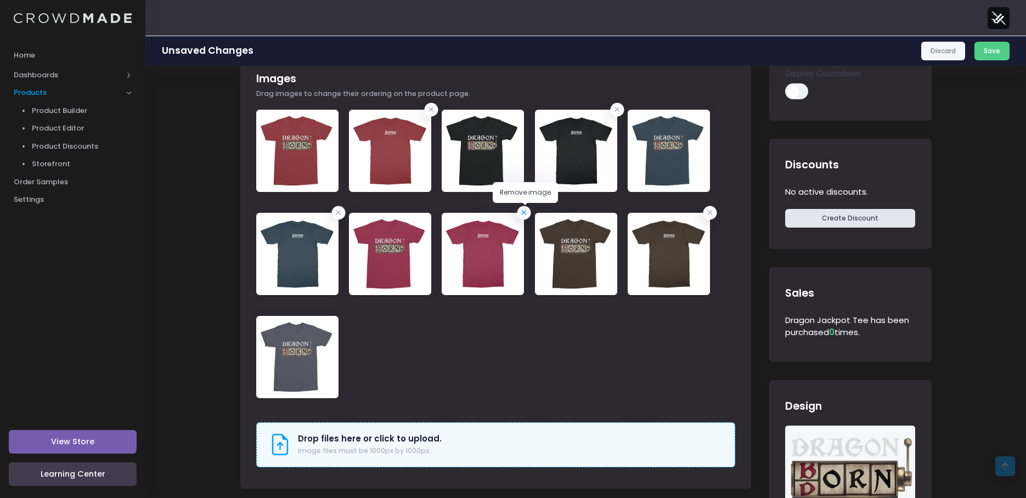
click at [519, 210] on icon at bounding box center [524, 212] width 11 height 11
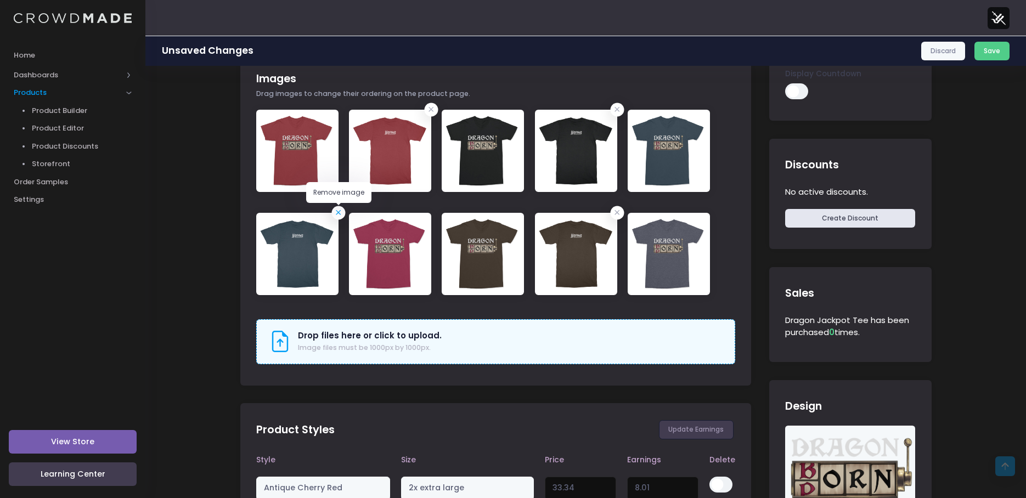
click at [340, 216] on icon at bounding box center [338, 212] width 11 height 11
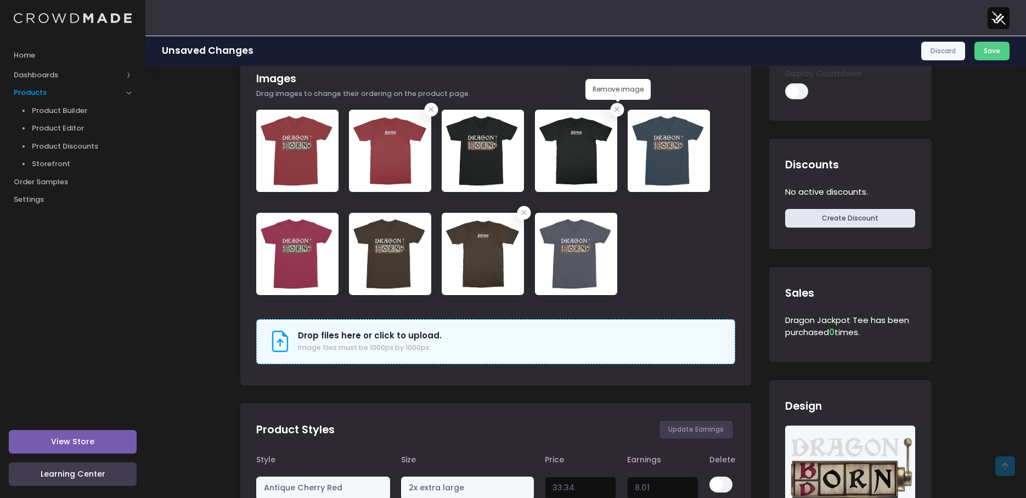
drag, startPoint x: 617, startPoint y: 108, endPoint x: 586, endPoint y: 111, distance: 31.0
click at [617, 107] on icon at bounding box center [617, 109] width 11 height 11
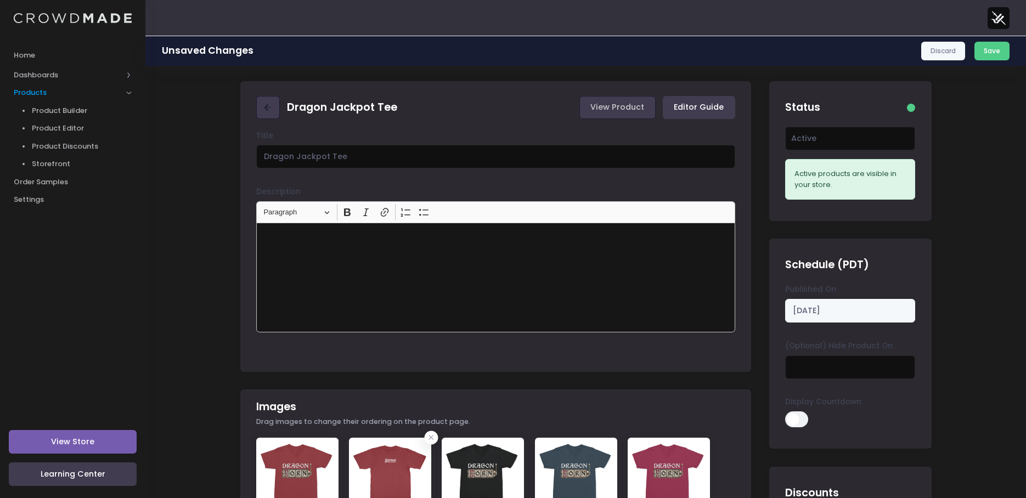
scroll to position [0, 0]
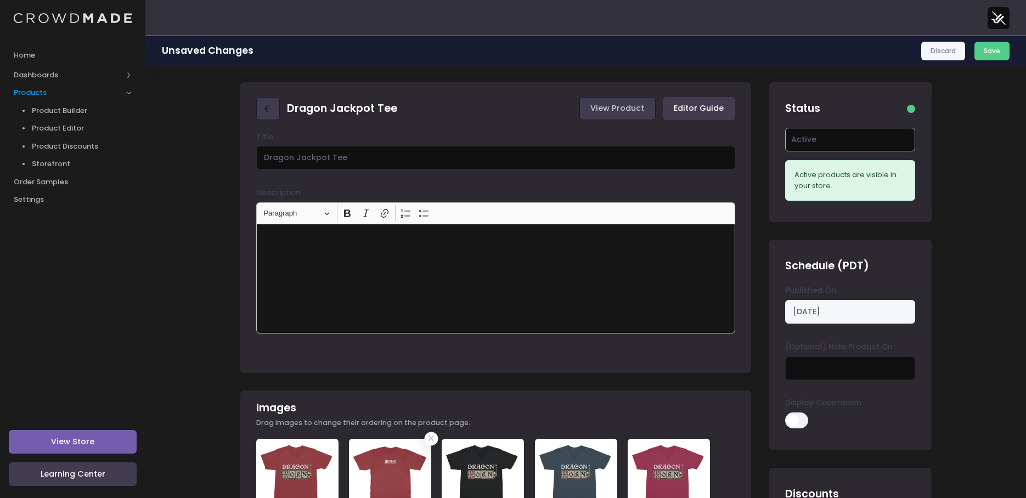
click at [848, 145] on select "Active Draft" at bounding box center [850, 140] width 130 height 24
select select "draft"
click at [785, 128] on select "Active Draft" at bounding box center [850, 140] width 130 height 24
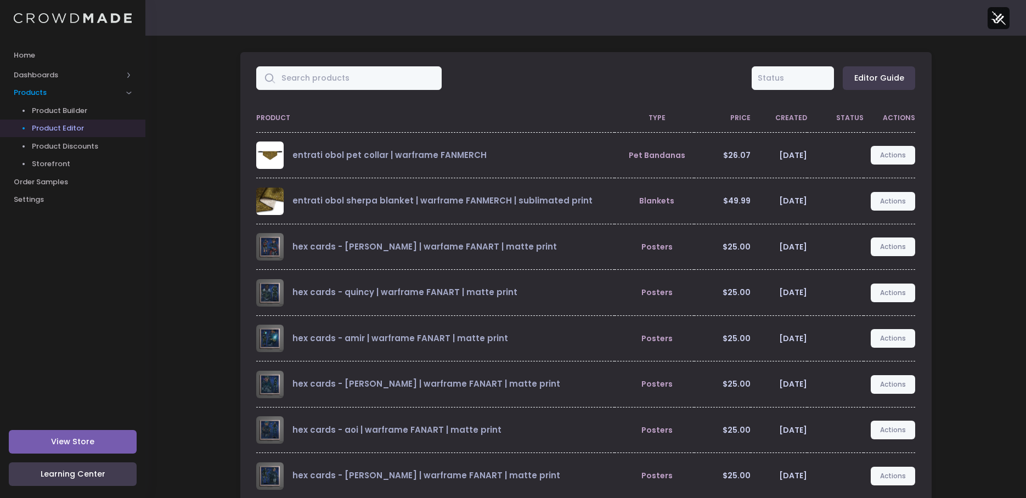
scroll to position [156, 0]
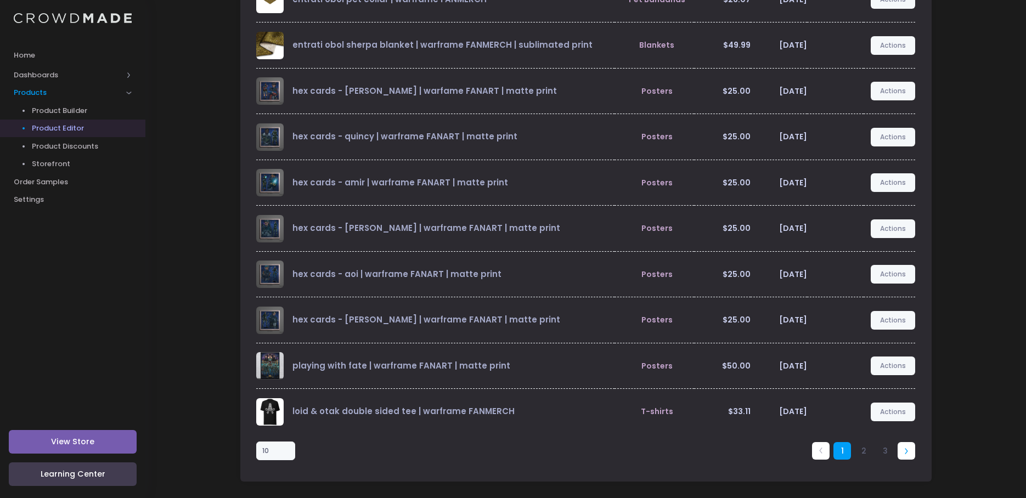
click at [910, 448] on link at bounding box center [907, 451] width 18 height 18
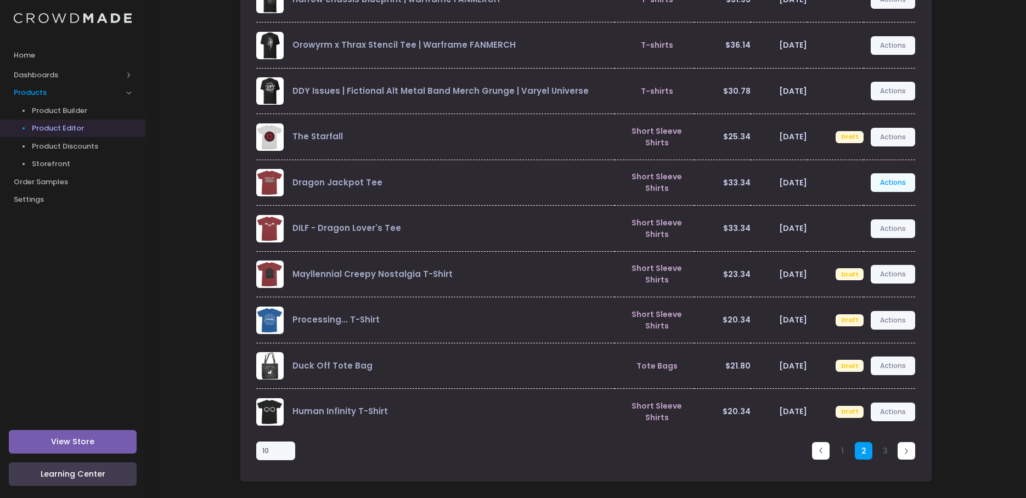
click at [891, 182] on link "Actions" at bounding box center [893, 182] width 45 height 19
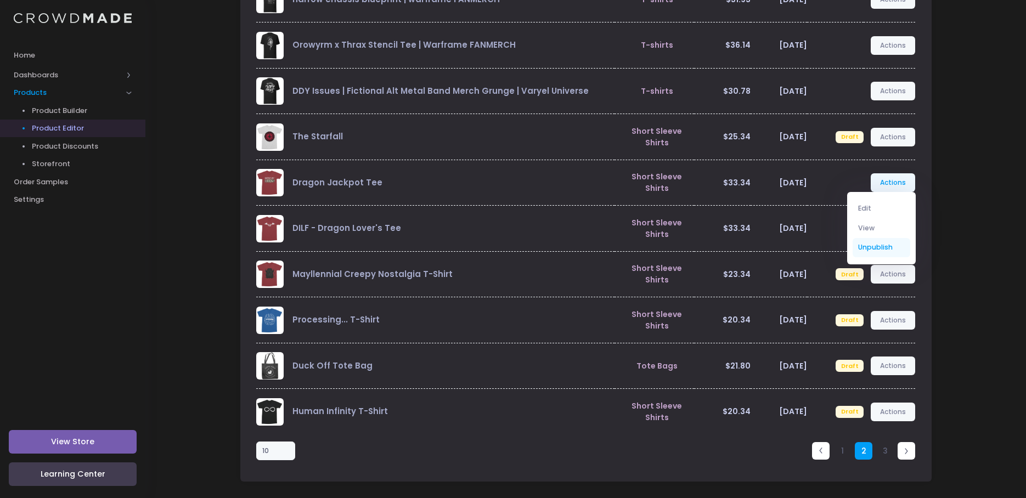
click at [864, 241] on link "Unpublish" at bounding box center [882, 247] width 58 height 19
click at [885, 245] on link "Unpublish" at bounding box center [882, 247] width 58 height 19
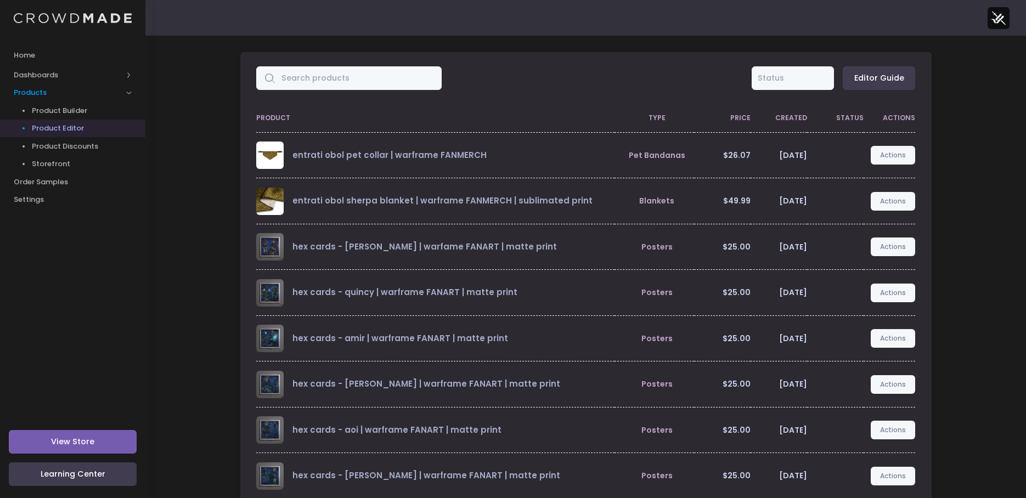
scroll to position [156, 0]
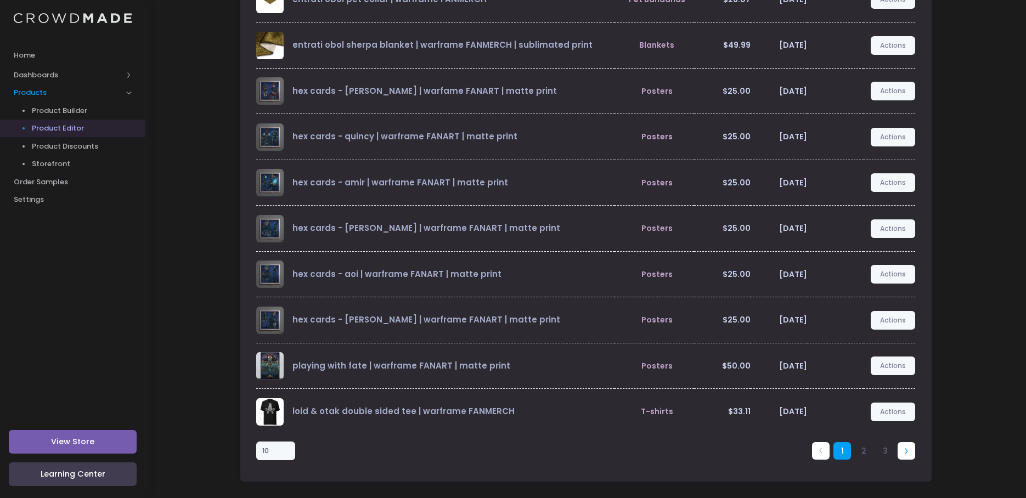
click at [905, 457] on link at bounding box center [907, 451] width 18 height 18
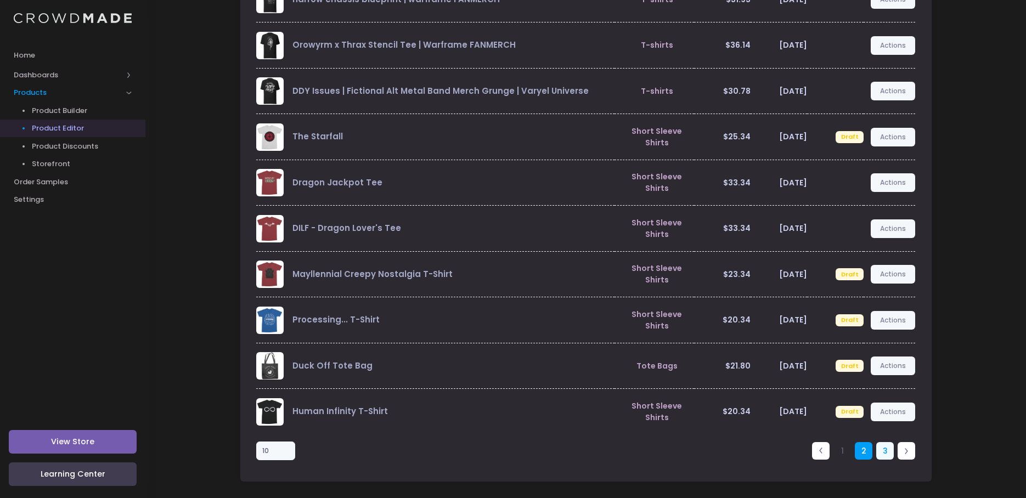
click at [880, 450] on link "3" at bounding box center [885, 451] width 18 height 18
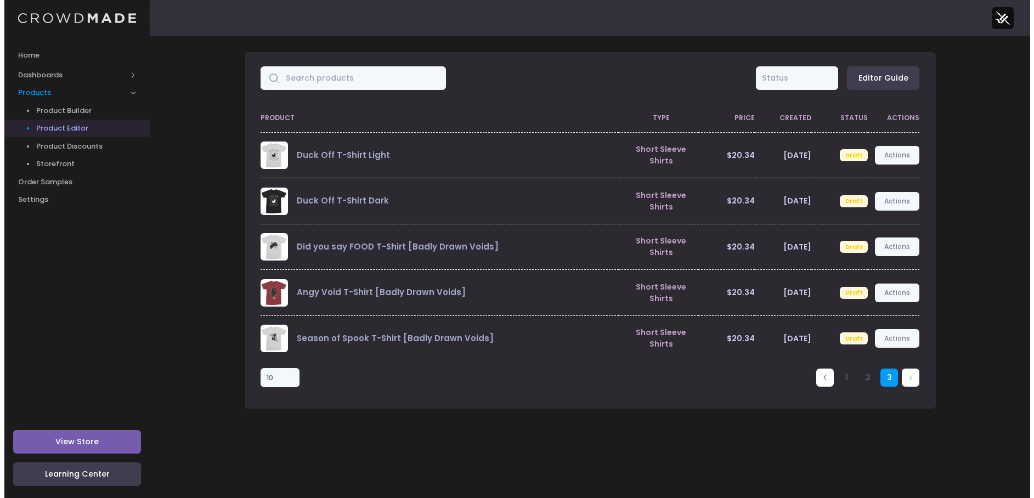
scroll to position [0, 0]
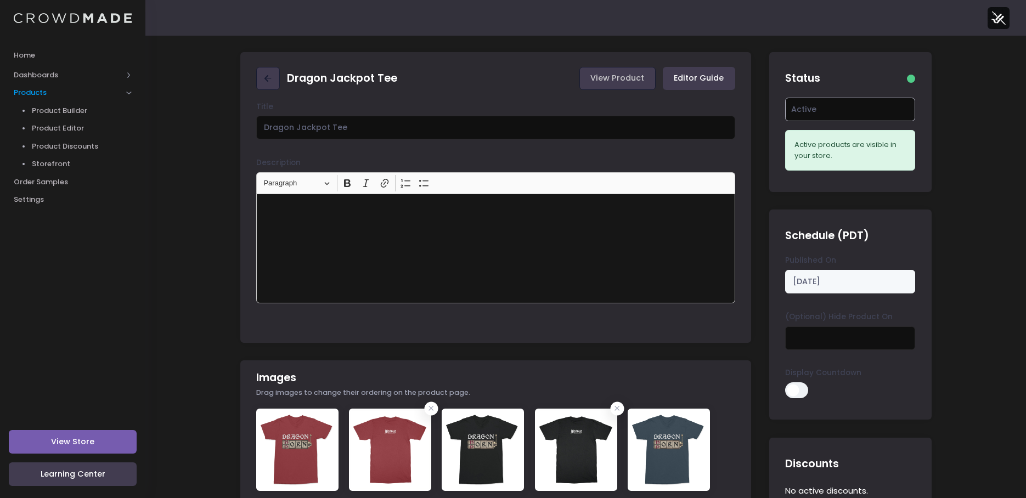
drag, startPoint x: 846, startPoint y: 110, endPoint x: 842, endPoint y: 121, distance: 11.8
click at [846, 110] on select "Active Draft" at bounding box center [850, 110] width 130 height 24
select select "draft"
click at [785, 121] on select "Active Draft" at bounding box center [850, 110] width 130 height 24
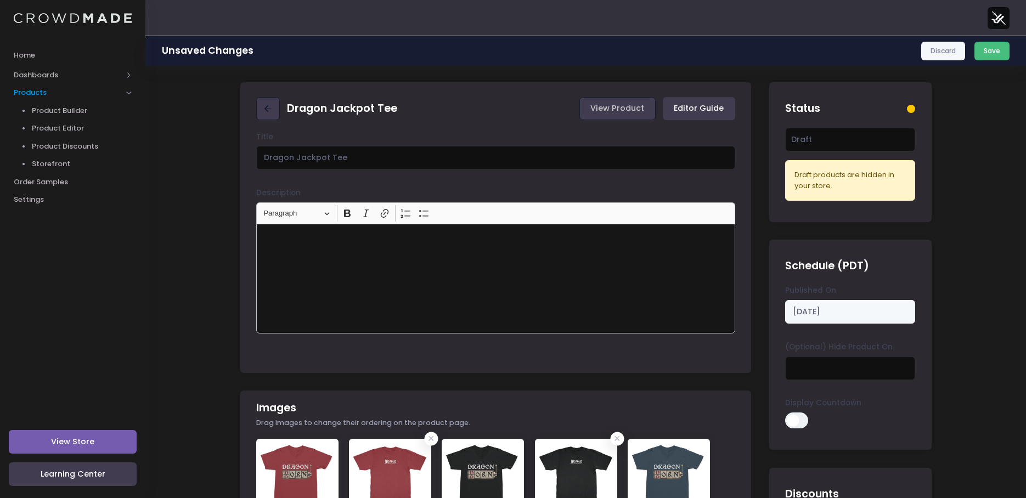
click at [990, 52] on button "Save" at bounding box center [993, 51] width 36 height 19
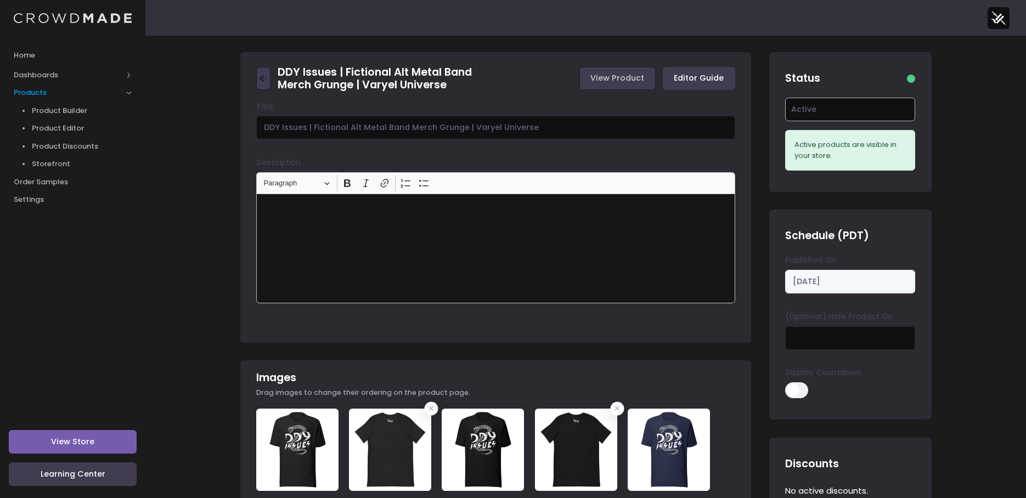
click at [858, 109] on select "Active Draft" at bounding box center [850, 110] width 130 height 24
select select "draft"
click at [785, 121] on select "Active Draft" at bounding box center [850, 110] width 130 height 24
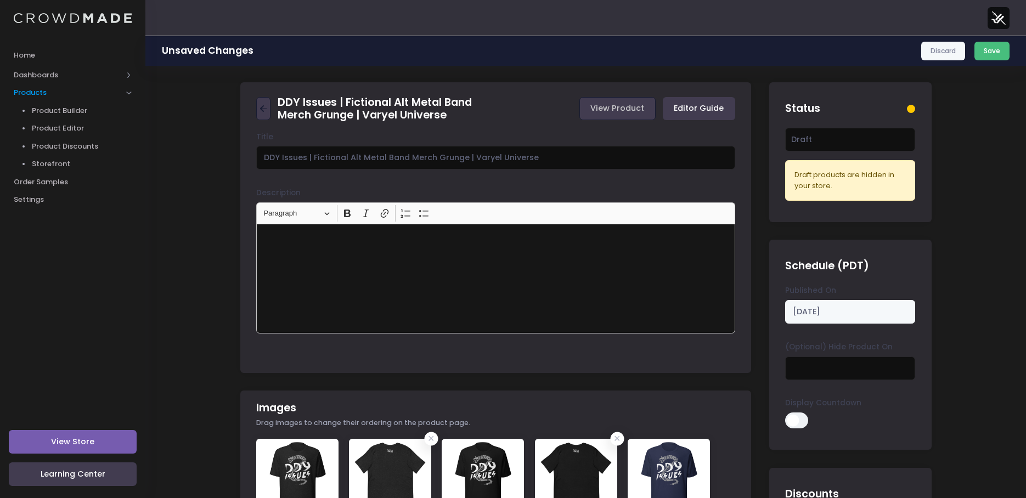
click at [998, 53] on button "Save" at bounding box center [993, 51] width 36 height 19
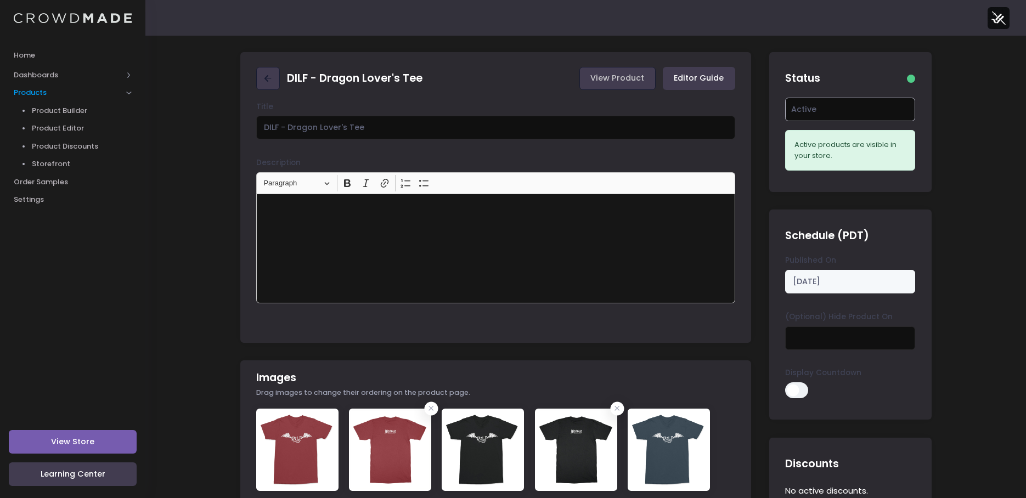
click at [832, 105] on select "Active Draft" at bounding box center [850, 110] width 130 height 24
select select "draft"
click at [785, 121] on select "Active Draft" at bounding box center [850, 110] width 130 height 24
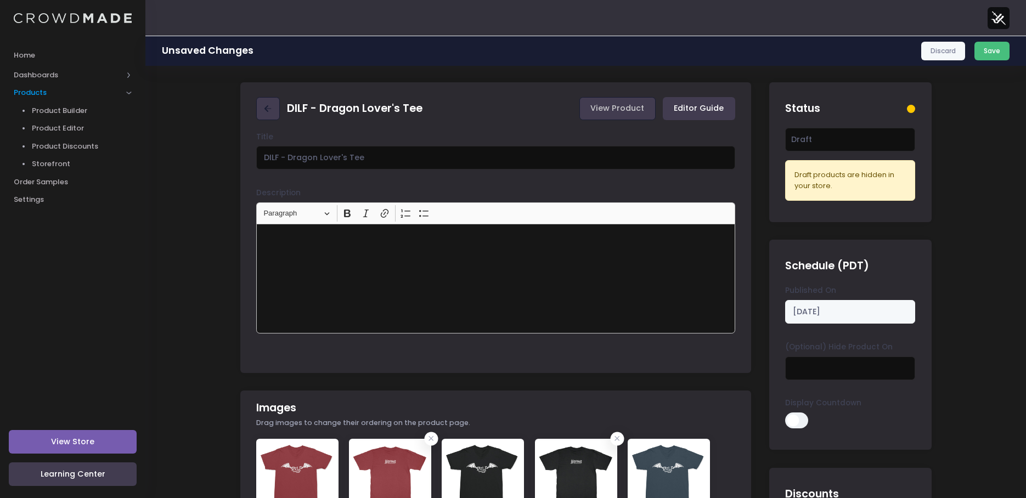
drag, startPoint x: 1000, startPoint y: 50, endPoint x: 992, endPoint y: 50, distance: 8.2
click at [1000, 50] on button "Save" at bounding box center [993, 51] width 36 height 19
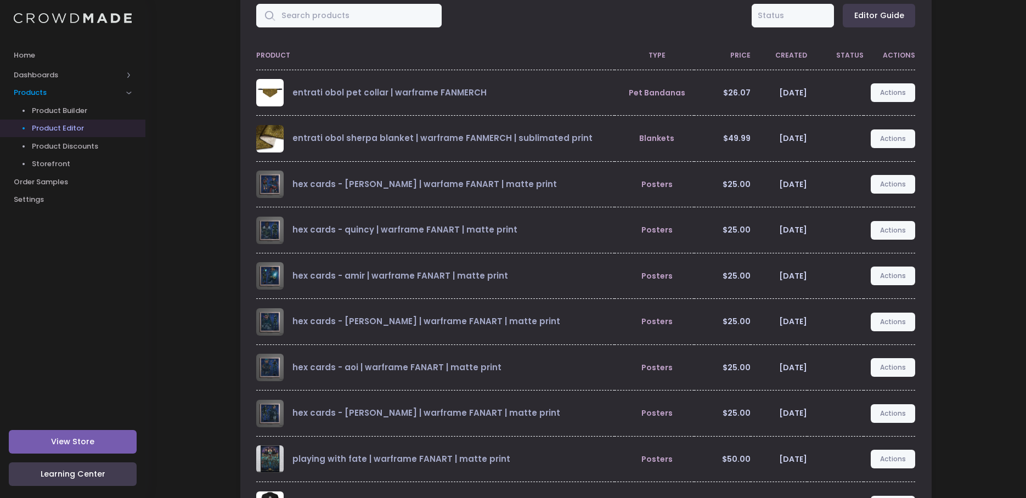
scroll to position [156, 0]
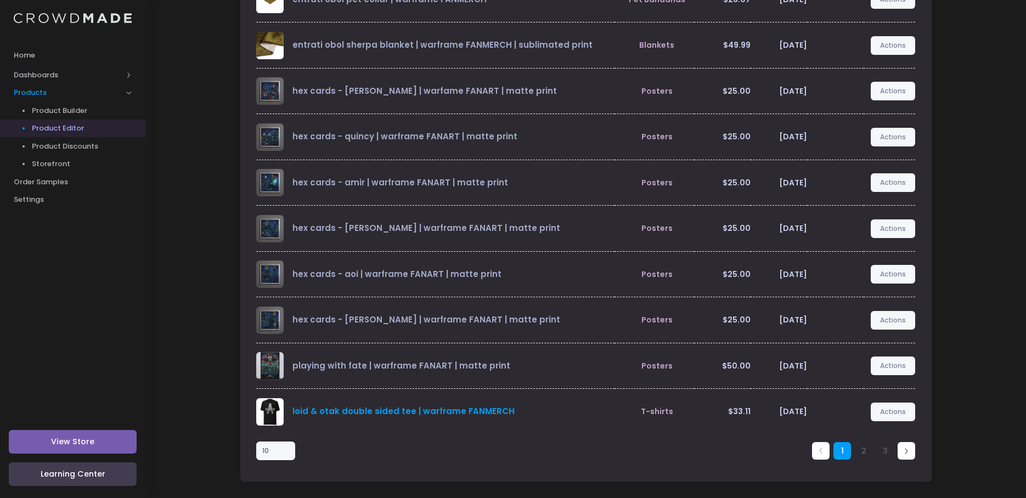
drag, startPoint x: 363, startPoint y: 412, endPoint x: 281, endPoint y: 222, distance: 206.9
click at [73, 145] on span "Product Discounts" at bounding box center [82, 146] width 100 height 11
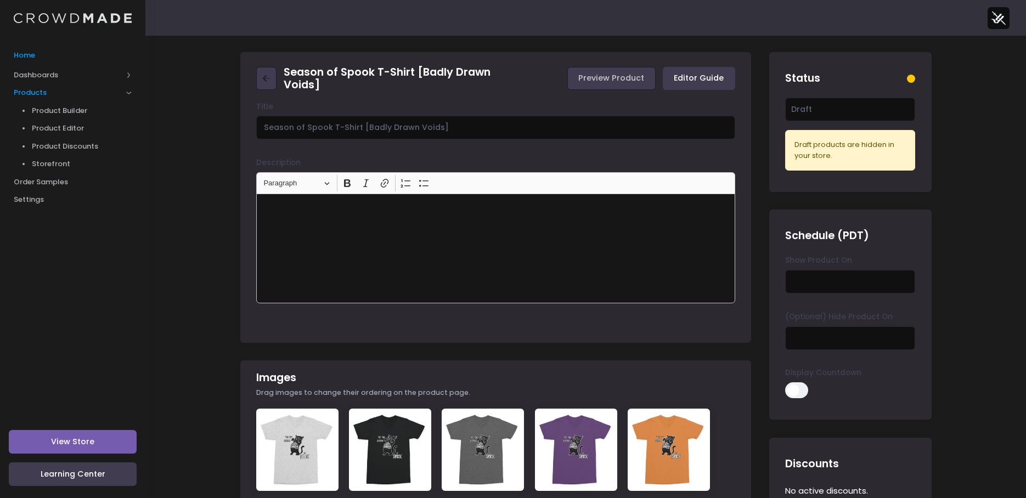
click at [25, 60] on link "Home" at bounding box center [72, 54] width 145 height 21
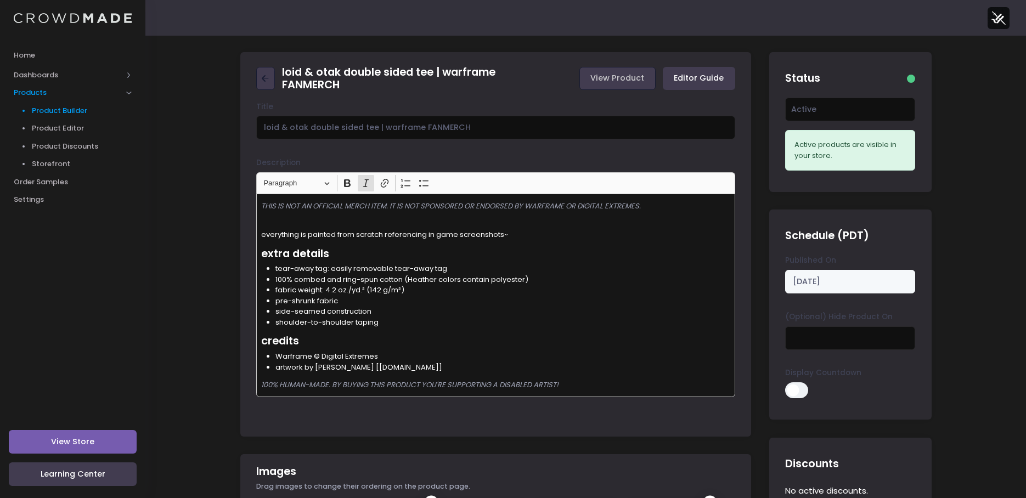
click at [46, 111] on span "Product Builder" at bounding box center [82, 110] width 100 height 11
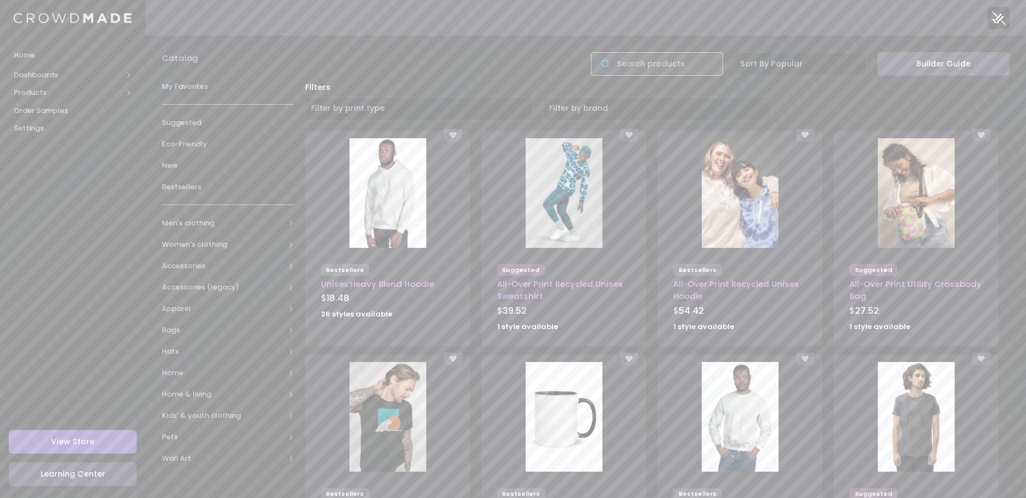
click at [660, 57] on input "text" at bounding box center [657, 64] width 132 height 24
type input "gildan"
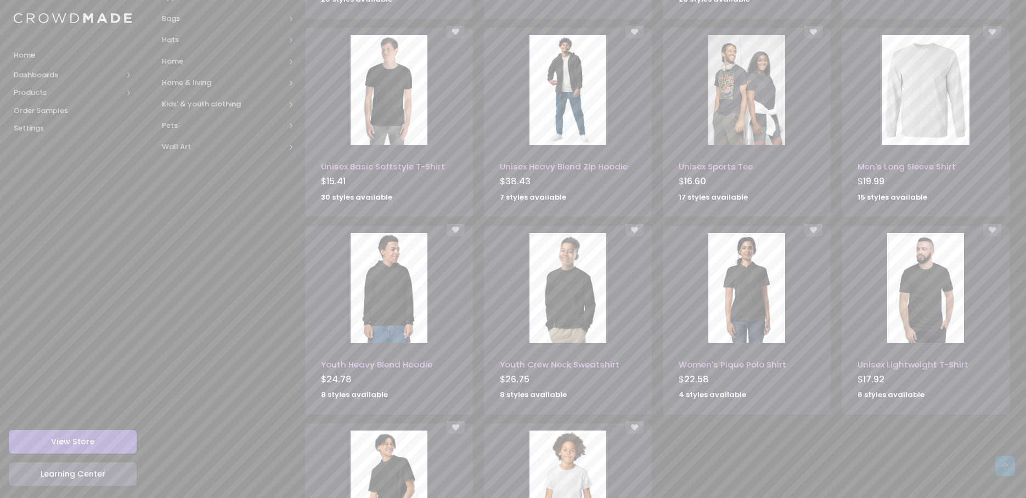
scroll to position [472, 0]
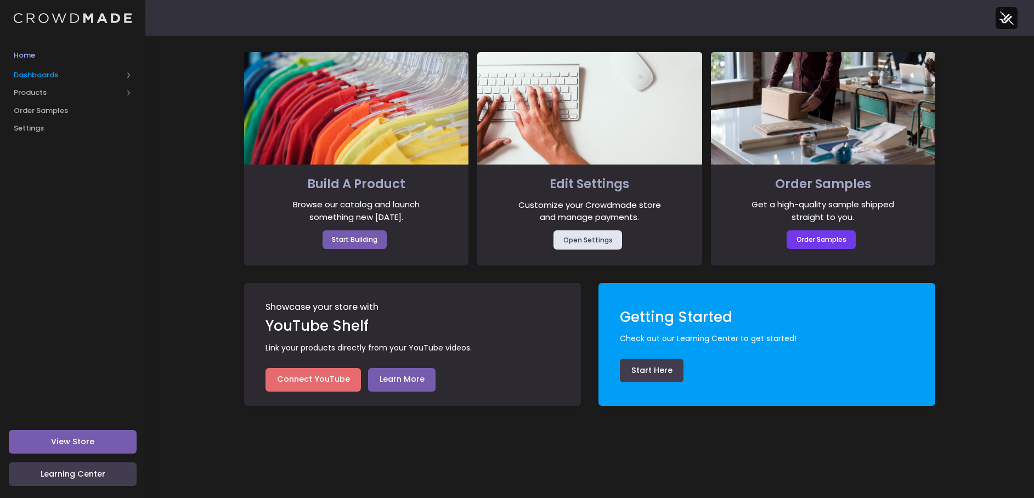
click at [30, 75] on span "Dashboards" at bounding box center [68, 75] width 109 height 11
click at [33, 133] on span "Products" at bounding box center [68, 128] width 109 height 11
click at [48, 112] on span "Product Builder" at bounding box center [82, 110] width 100 height 11
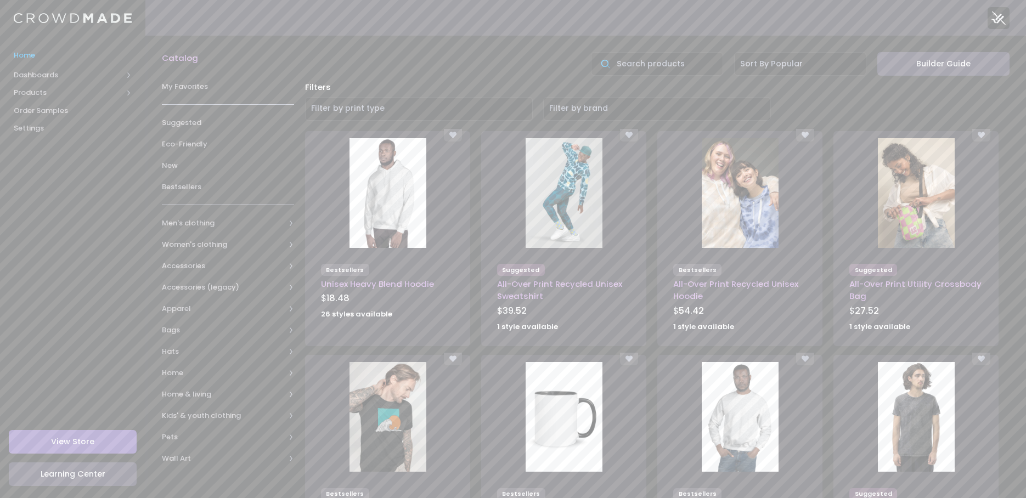
click at [31, 58] on span "Home" at bounding box center [73, 55] width 118 height 11
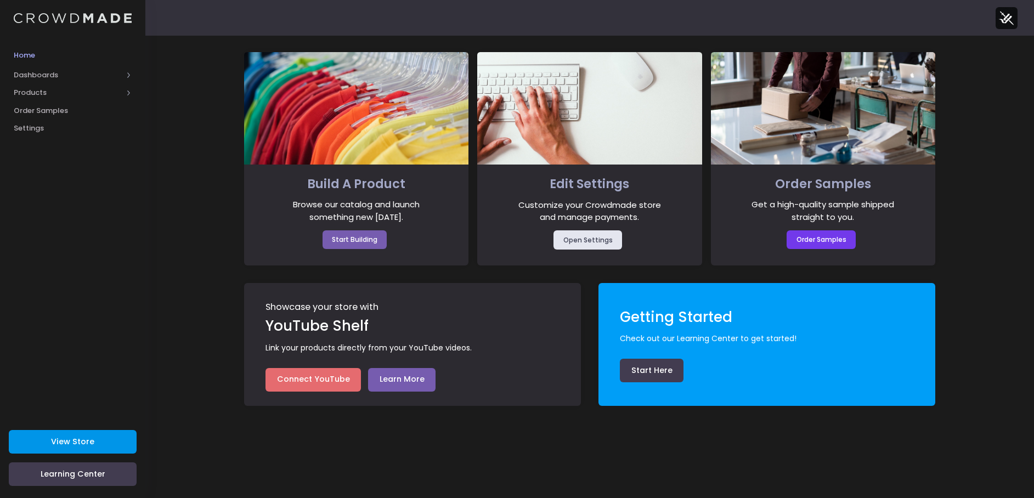
click at [86, 441] on span "View Store" at bounding box center [72, 441] width 43 height 11
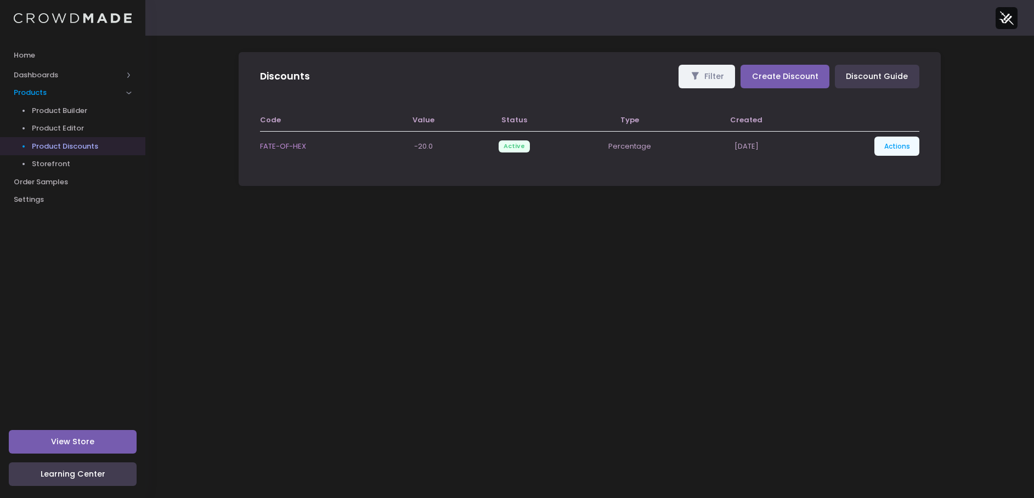
click at [889, 152] on link "Actions" at bounding box center [897, 146] width 45 height 19
click at [887, 170] on link "Edit" at bounding box center [886, 171] width 58 height 19
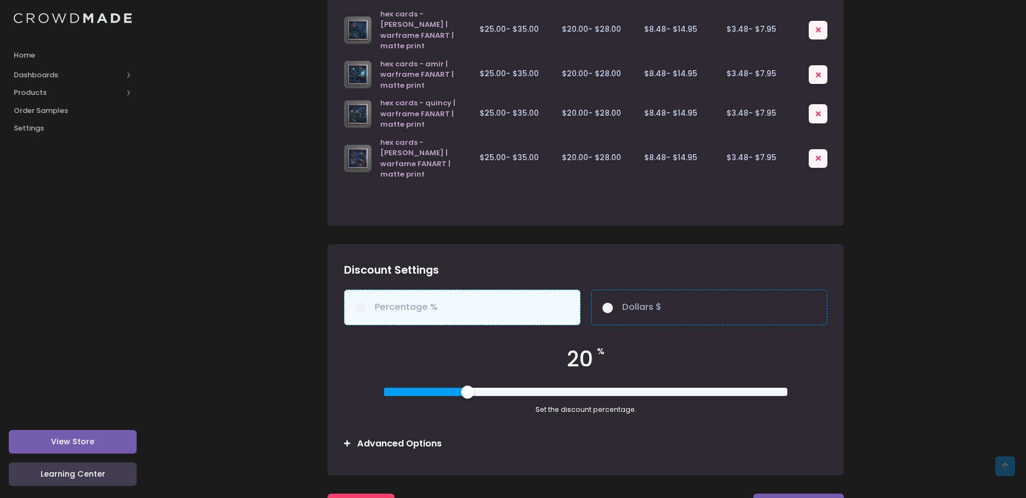
scroll to position [450, 0]
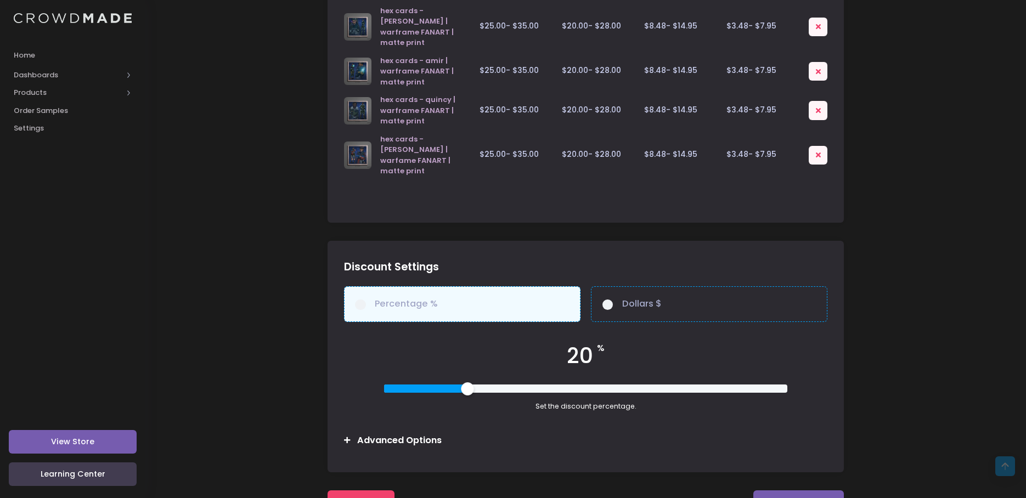
click at [371, 435] on h3 "Advanced Options" at bounding box center [399, 440] width 85 height 11
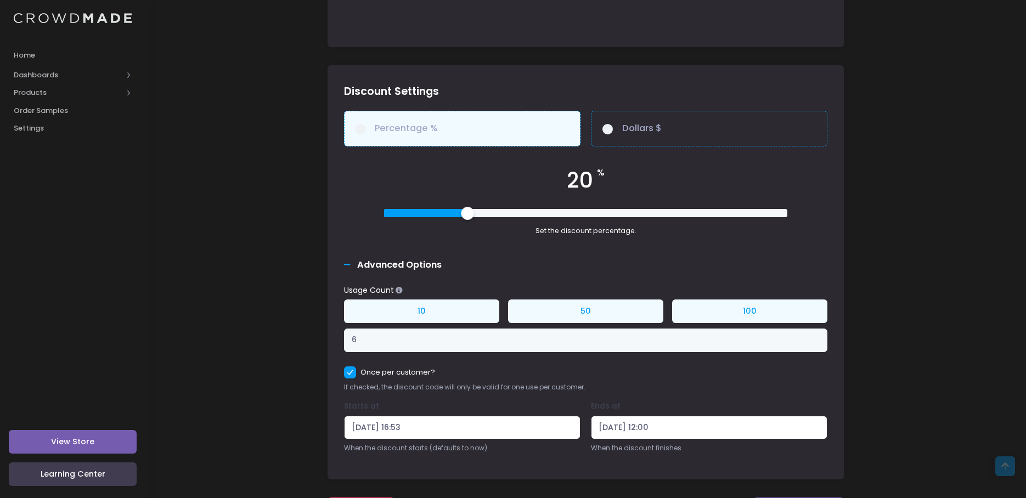
scroll to position [633, 0]
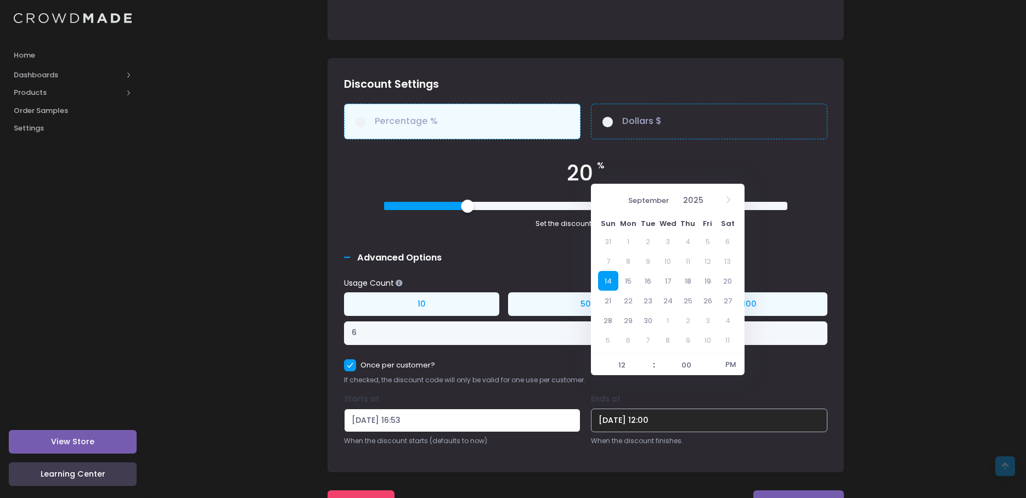
click at [641, 409] on input "09/14/2025 12:00" at bounding box center [709, 421] width 236 height 24
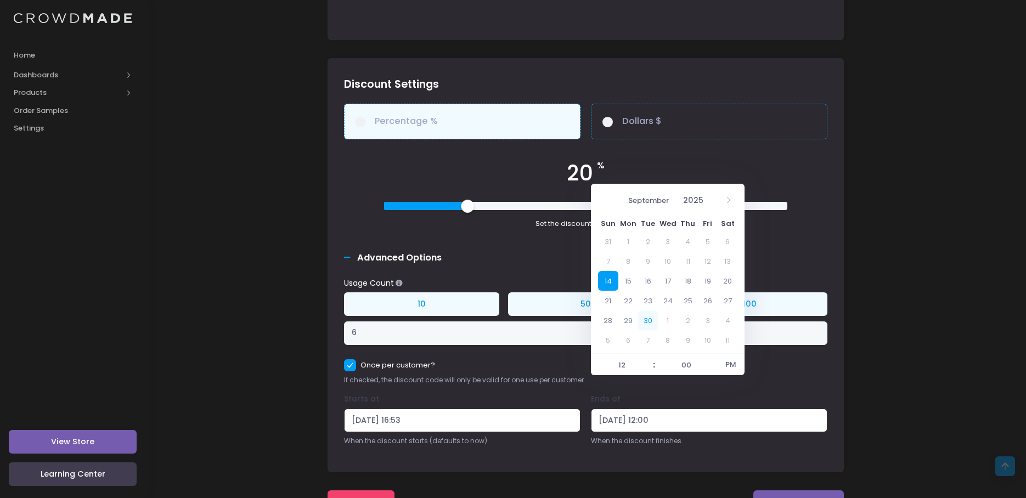
click at [647, 319] on span "30" at bounding box center [648, 321] width 20 height 20
type input "09/30/2025 12:00"
click at [702, 432] on div "Percentage % Dollars $ 20 % $" at bounding box center [586, 285] width 516 height 362
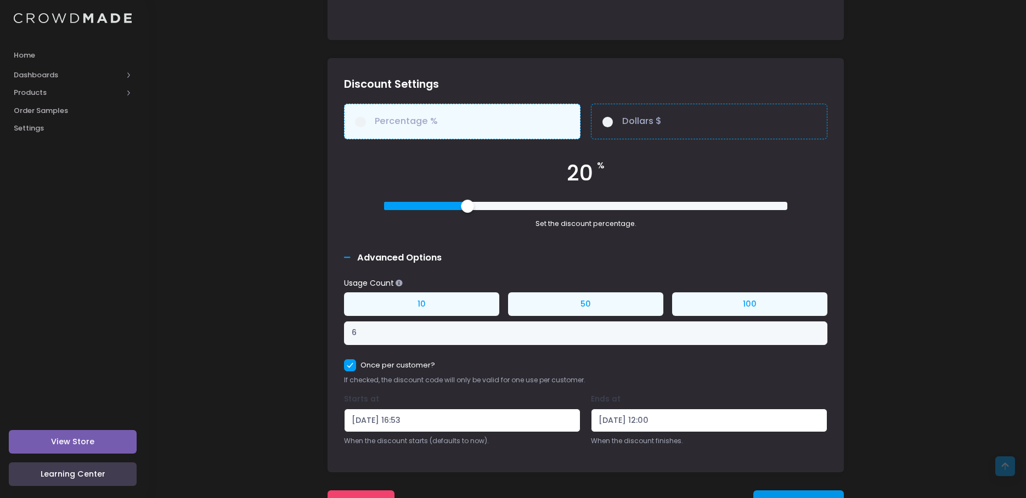
click at [791, 497] on span "Update Discount" at bounding box center [798, 502] width 68 height 11
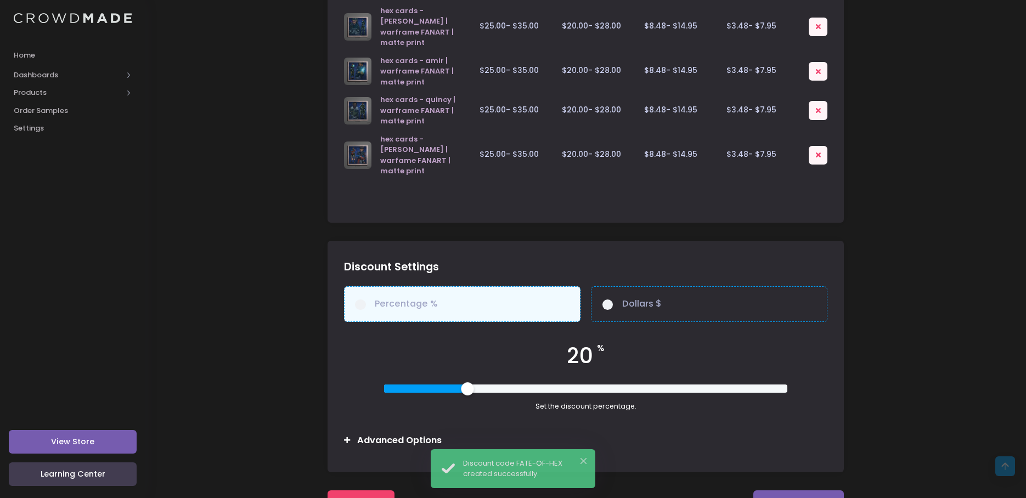
scroll to position [176, 0]
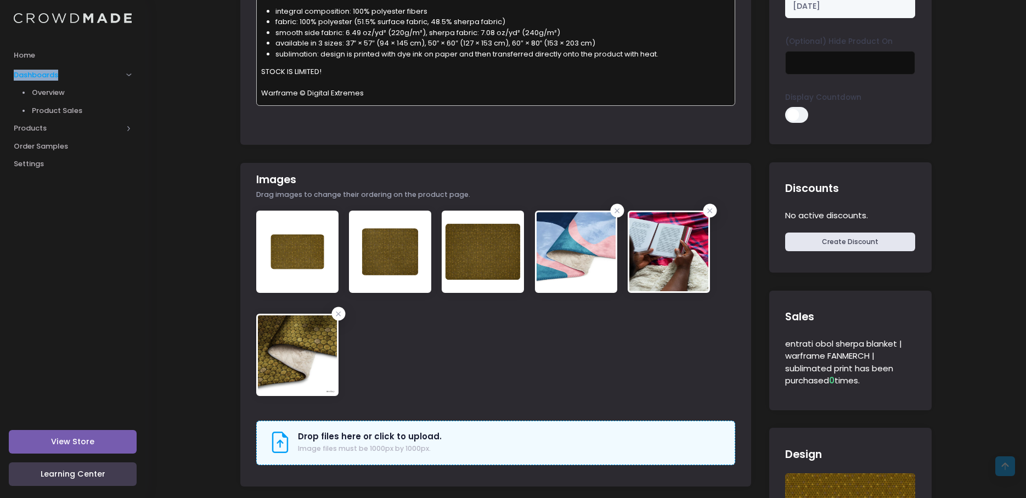
scroll to position [110, 0]
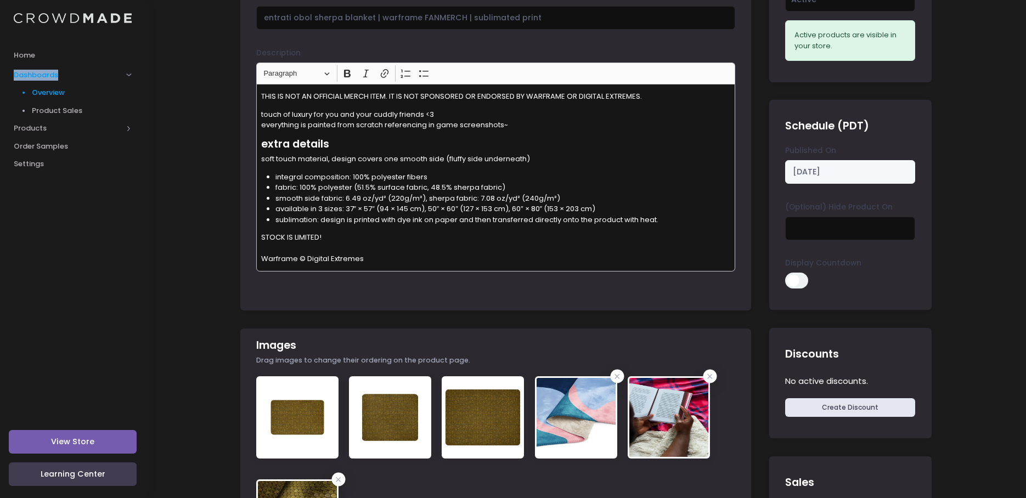
click at [47, 95] on span "Overview" at bounding box center [82, 92] width 100 height 11
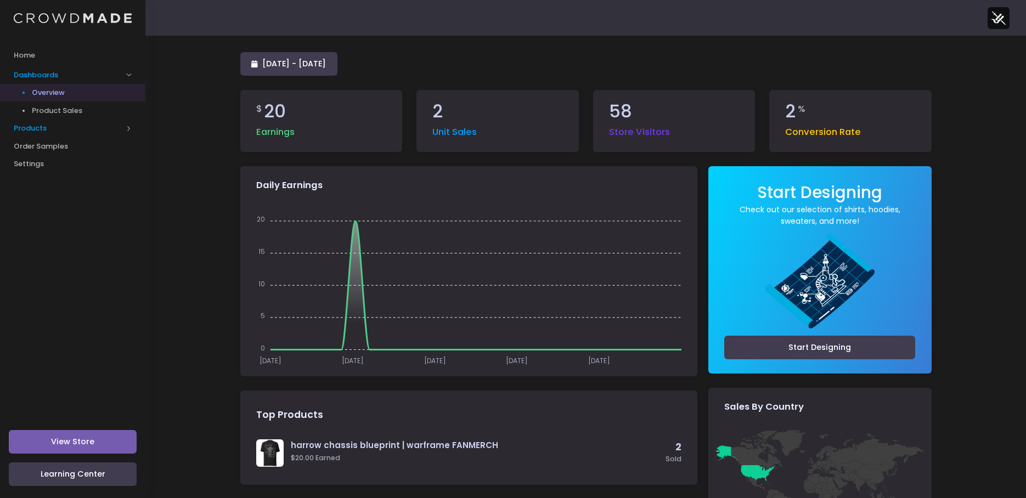
click at [33, 128] on span "Products" at bounding box center [68, 128] width 109 height 11
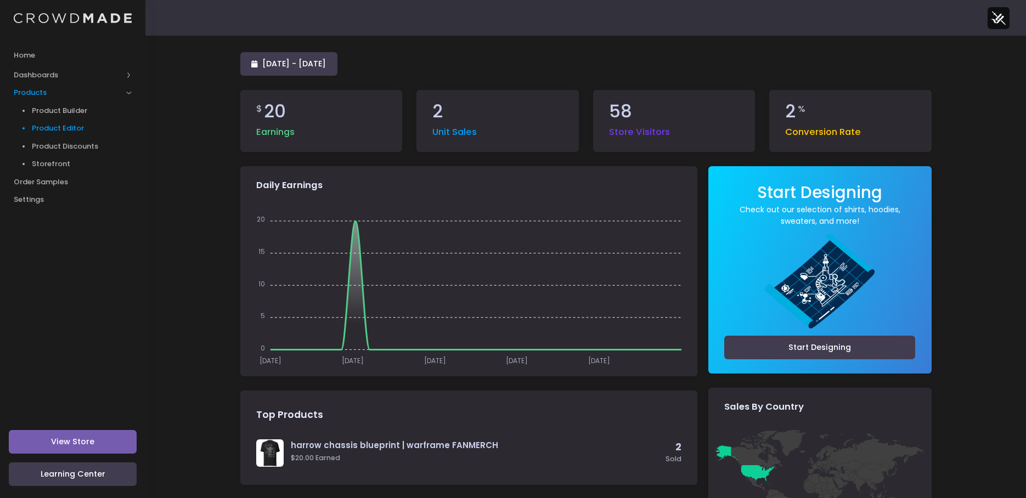
click at [63, 129] on span "Product Editor" at bounding box center [82, 128] width 100 height 11
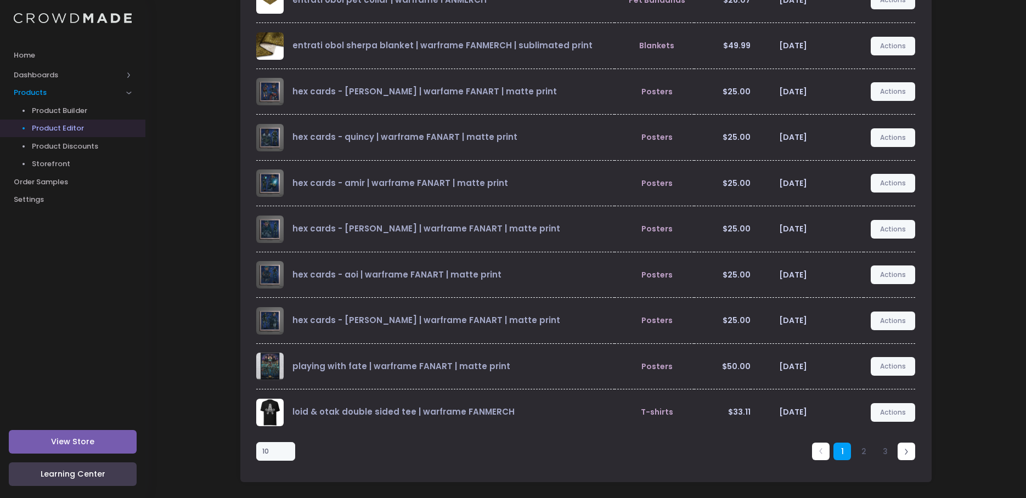
scroll to position [156, 0]
click at [910, 454] on link at bounding box center [907, 451] width 18 height 18
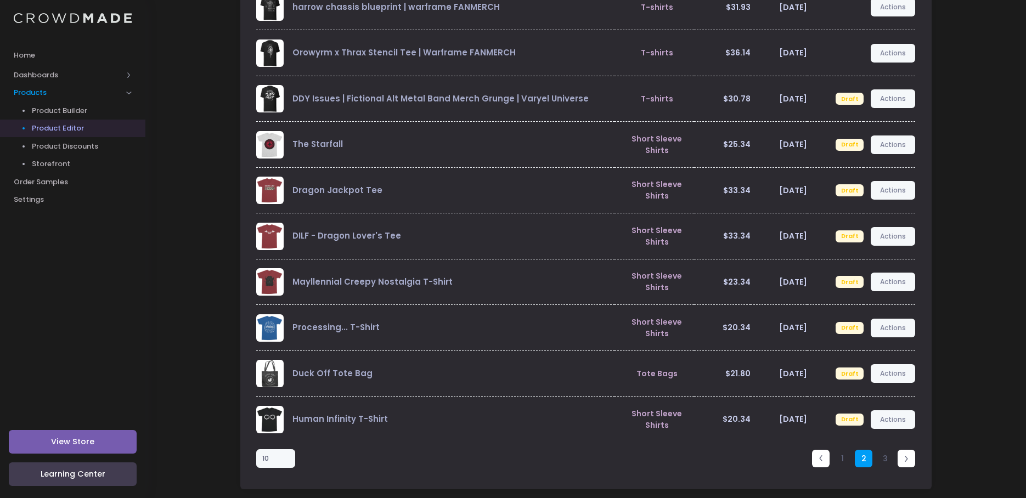
scroll to position [0, 0]
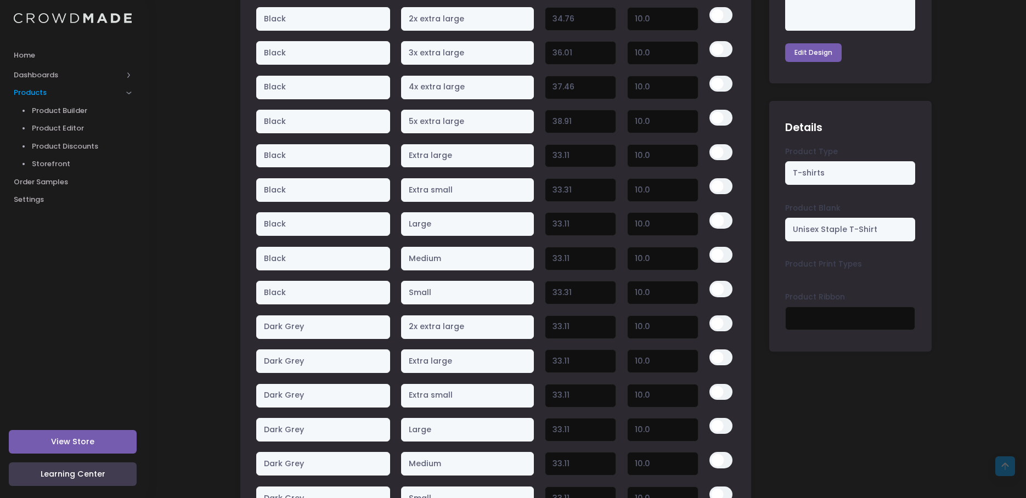
scroll to position [823, 0]
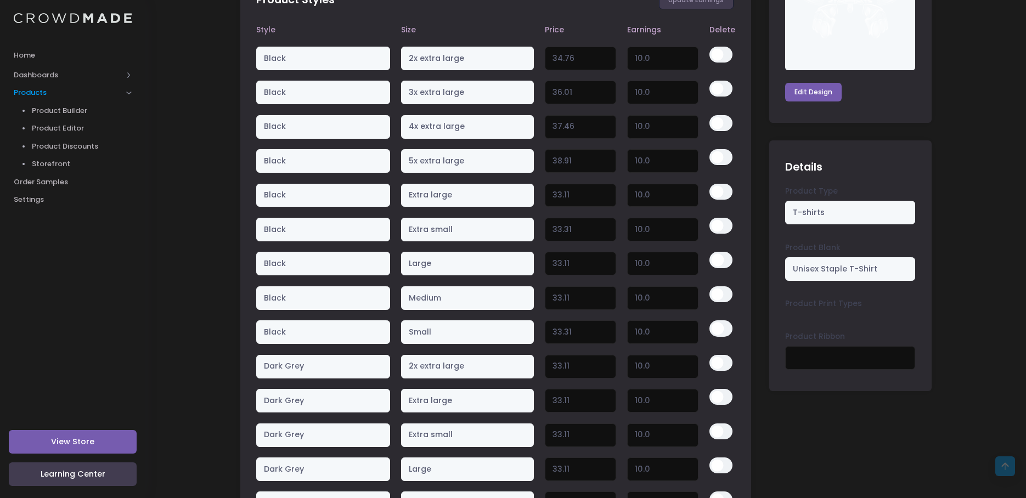
click at [934, 371] on div "loid & otak double sided tee | warframe FANMERCH View Product Editor Guide Titl…" at bounding box center [586, 363] width 724 height 2268
drag, startPoint x: 864, startPoint y: 324, endPoint x: 790, endPoint y: 313, distance: 75.4
click at [790, 313] on div "Product Type T-shirts Product Blank Unisex Staple T-Shirt Product Print Types P…" at bounding box center [850, 285] width 162 height 198
click at [815, 315] on div "Product Type T-shirts Product Blank Unisex Staple T-Shirt Product Print Types P…" at bounding box center [850, 285] width 162 height 198
click at [925, 348] on div "Product Type T-shirts Product Blank Unisex Staple T-Shirt Product Print Types P…" at bounding box center [850, 285] width 162 height 198
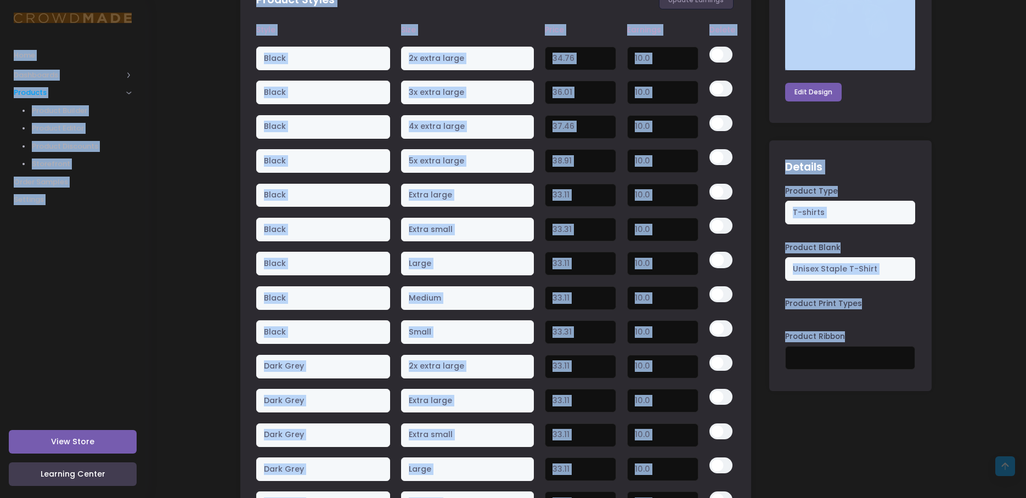
click at [824, 312] on div "Product Print Types" at bounding box center [850, 306] width 130 height 15
click at [820, 303] on label "Product Print Types" at bounding box center [823, 304] width 77 height 11
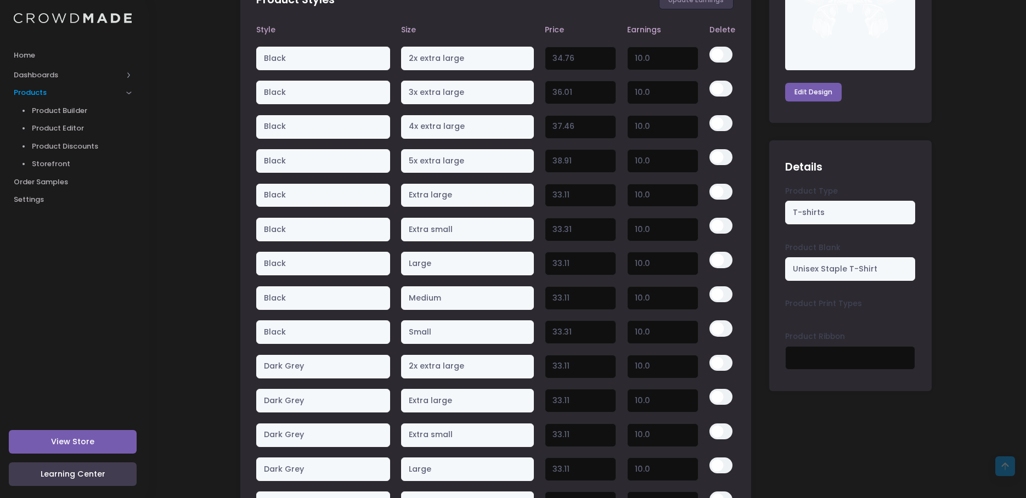
drag, startPoint x: 774, startPoint y: 319, endPoint x: 982, endPoint y: 334, distance: 208.5
click at [861, 319] on div "Product Type T-shirts Product Blank Unisex Staple T-Shirt Product Print Types P…" at bounding box center [850, 285] width 162 height 198
click at [948, 338] on div "loid & otak double sided tee | warframe FANMERCH View Product Editor Guide Titl…" at bounding box center [586, 363] width 724 height 2268
click at [840, 321] on div "Product Type T-shirts Product Blank Unisex Staple T-Shirt Product Print Types P…" at bounding box center [850, 285] width 162 height 198
drag, startPoint x: 821, startPoint y: 330, endPoint x: 819, endPoint y: 324, distance: 6.4
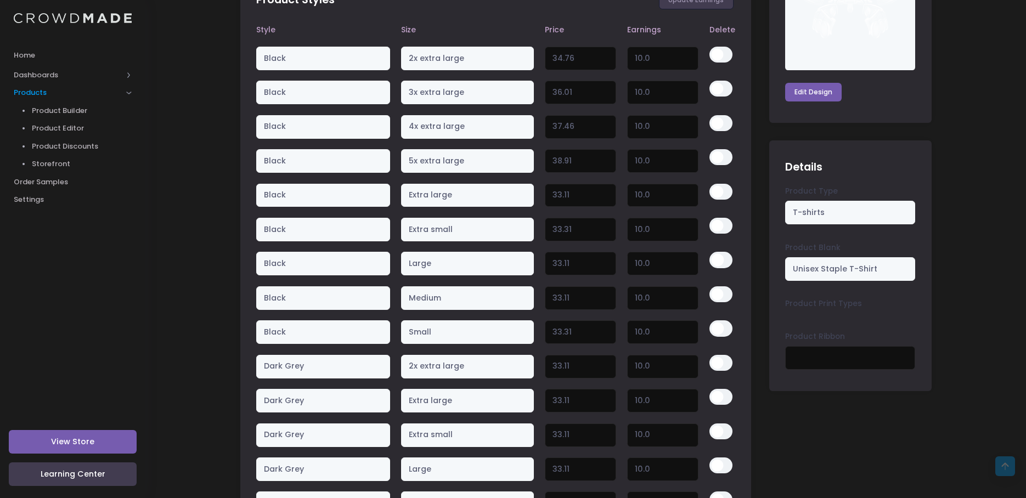
click at [820, 326] on div "Product Type T-shirts Product Blank Unisex Staple T-Shirt Product Print Types P…" at bounding box center [850, 285] width 162 height 198
click at [858, 294] on div "Product Type T-shirts Product Blank Unisex Staple T-Shirt Product Print Types P…" at bounding box center [850, 285] width 162 height 198
click at [812, 317] on div "Product Type T-shirts Product Blank Unisex Staple T-Shirt Product Print Types P…" at bounding box center [850, 285] width 162 height 198
click at [866, 322] on div "Product Type T-shirts Product Blank Unisex Staple T-Shirt Product Print Types P…" at bounding box center [850, 285] width 162 height 198
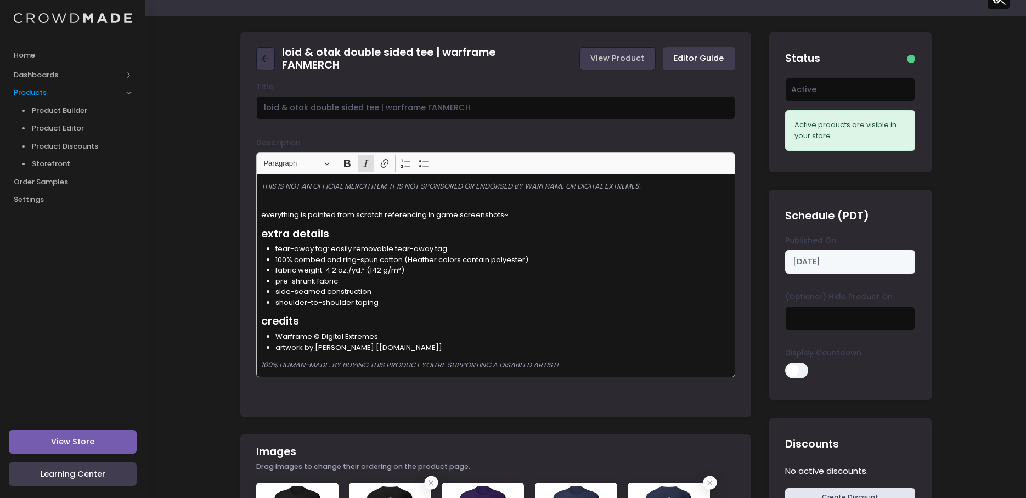
scroll to position [0, 0]
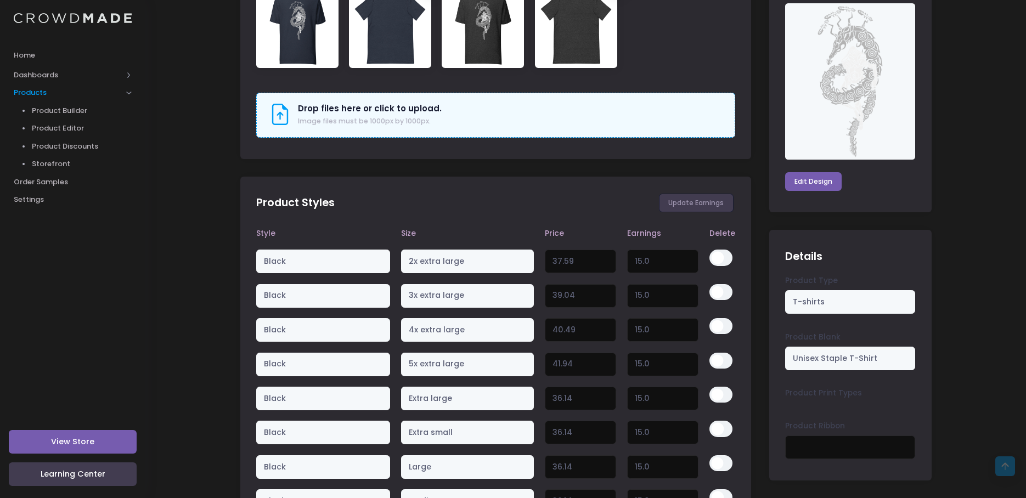
scroll to position [878, 0]
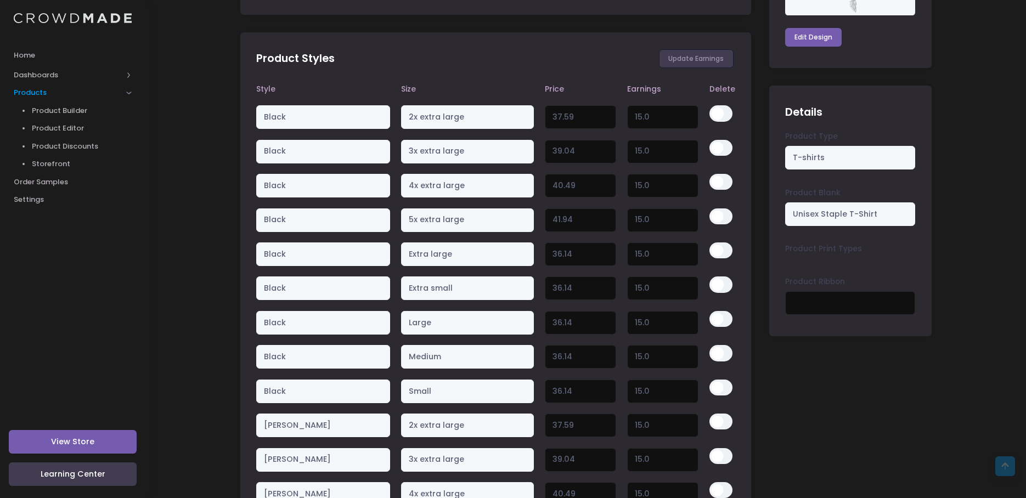
drag, startPoint x: 760, startPoint y: 261, endPoint x: 874, endPoint y: 279, distance: 115.6
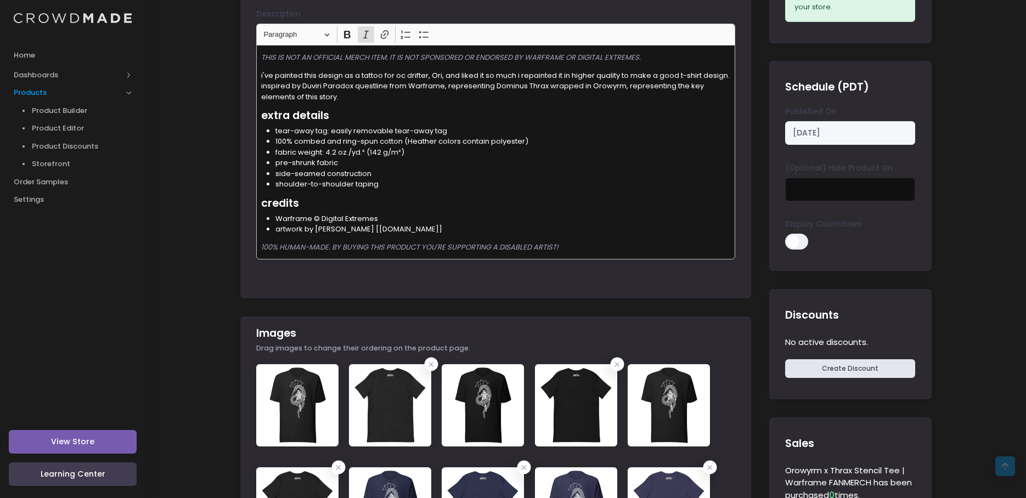
scroll to position [0, 0]
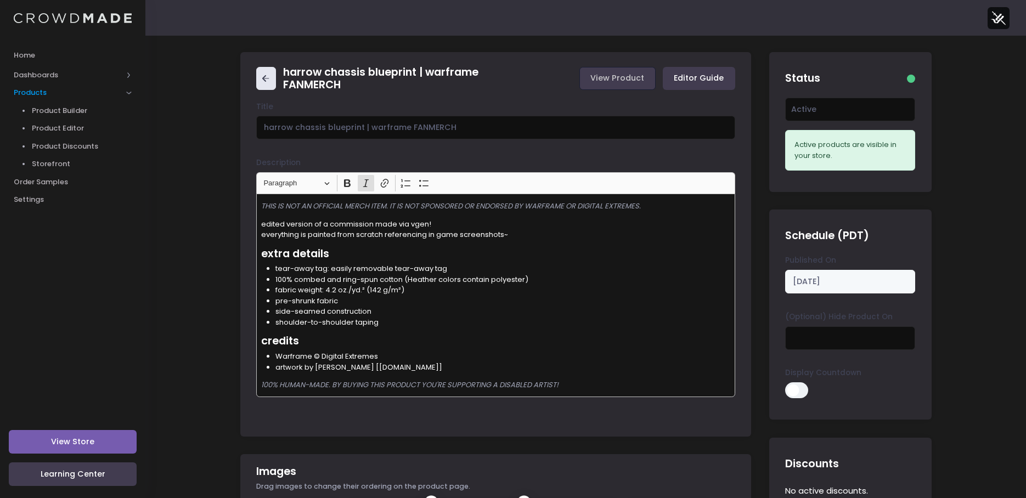
click at [262, 75] on icon at bounding box center [266, 78] width 13 height 13
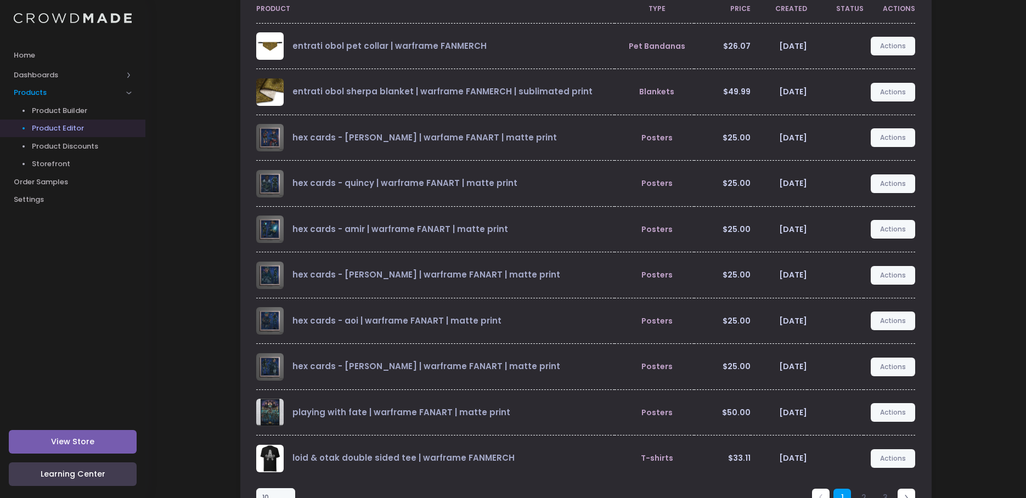
scroll to position [110, 0]
click at [201, 268] on div "All Active Draft Status Editor Guide Product Type Price Created Status Actions …" at bounding box center [585, 235] width 881 height 618
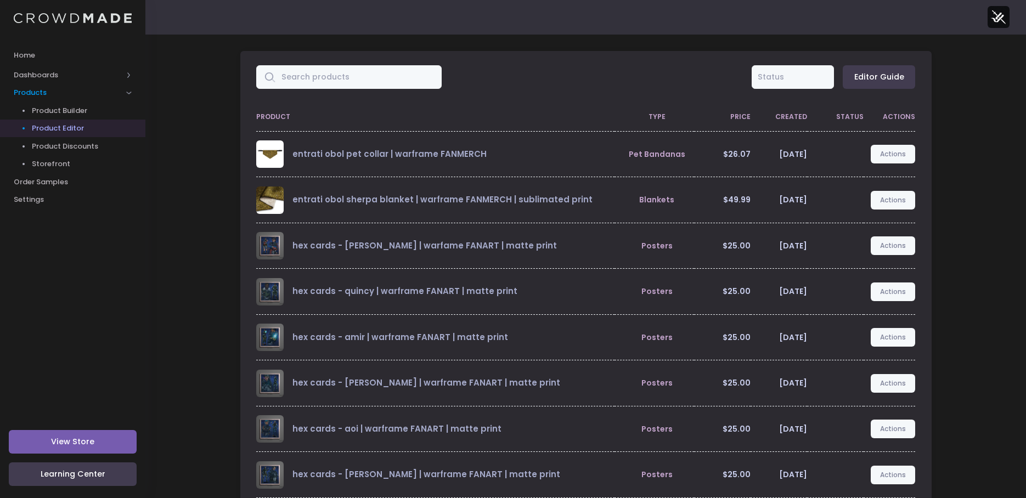
scroll to position [0, 0]
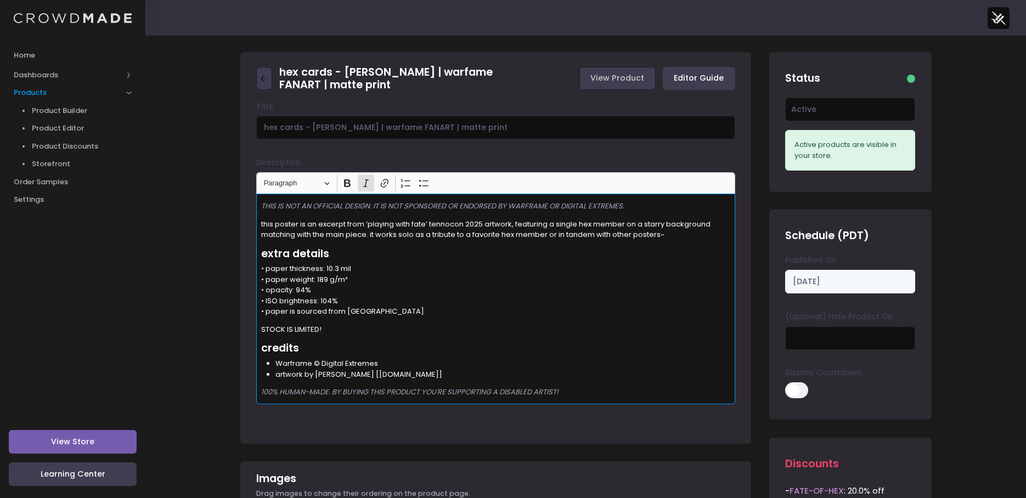
click at [392, 306] on p "• paper thickness: 10.3 mil • paper weight: 189 g/m² • opacity: 94% • ISO brigh…" at bounding box center [496, 290] width 470 height 54
click at [419, 311] on p "• paper thickness: 10.3 mil • paper weight: 189 g/m² • opacity: 94% • ISO brigh…" at bounding box center [496, 290] width 470 height 54
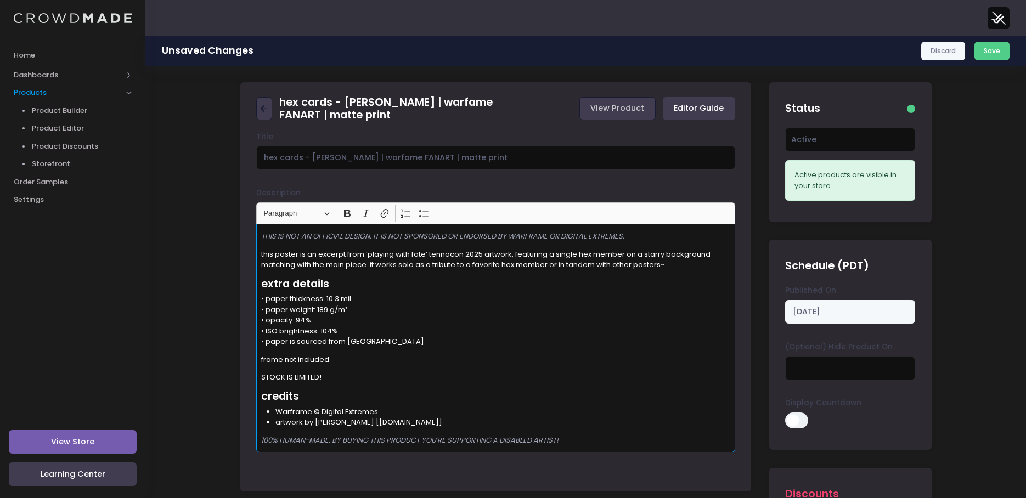
click at [609, 341] on p "• paper thickness: 10.3 mil • paper weight: 189 g/m² • opacity: 94% • ISO brigh…" at bounding box center [496, 321] width 470 height 54
click at [992, 51] on button "Save" at bounding box center [993, 51] width 36 height 19
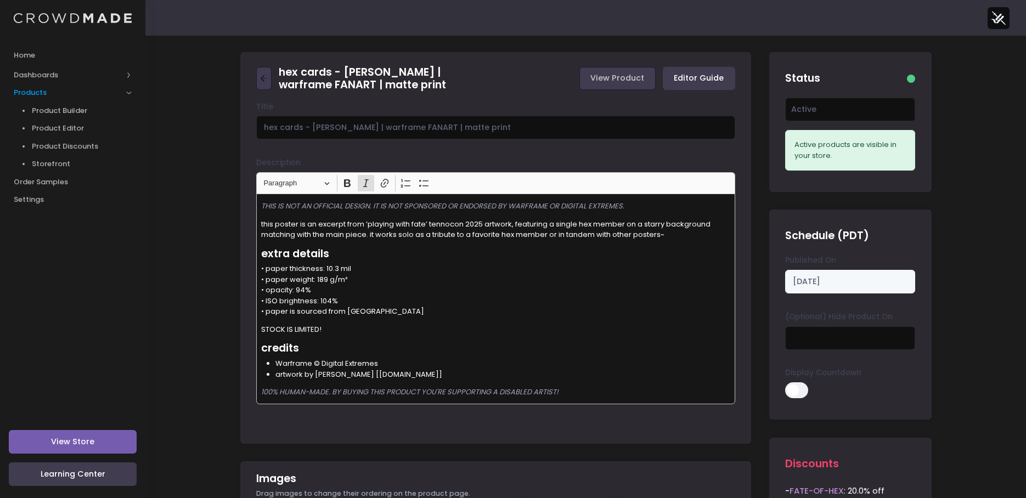
click at [366, 333] on p "STOCK IS LIMITED!" at bounding box center [496, 329] width 470 height 11
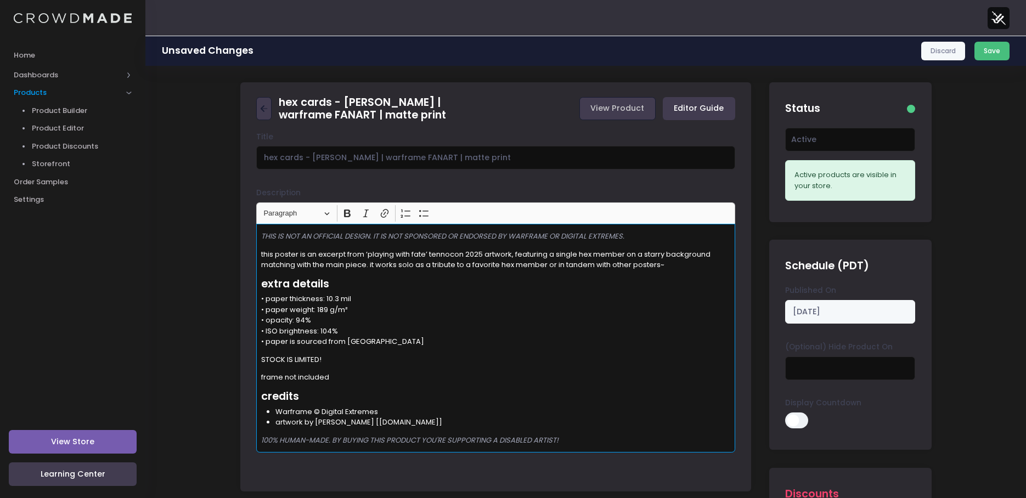
click at [1003, 55] on button "Save" at bounding box center [993, 51] width 36 height 19
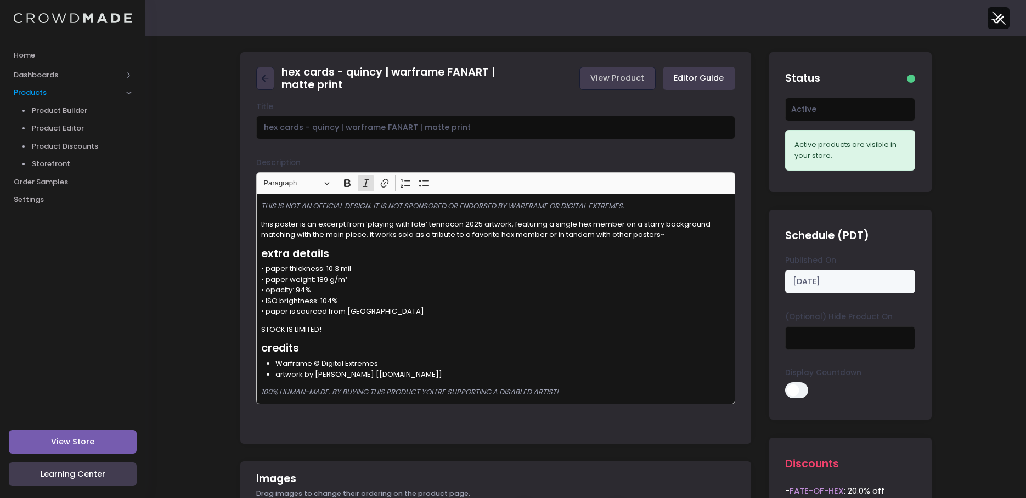
click at [428, 296] on p "• paper thickness: 10.3 mil • paper weight: 189 g/m² • opacity: 94% • ISO brigh…" at bounding box center [496, 290] width 470 height 54
click at [446, 307] on p "• paper thickness: 10.3 mil • paper weight: 189 g/m² • opacity: 94% • ISO brigh…" at bounding box center [496, 290] width 470 height 54
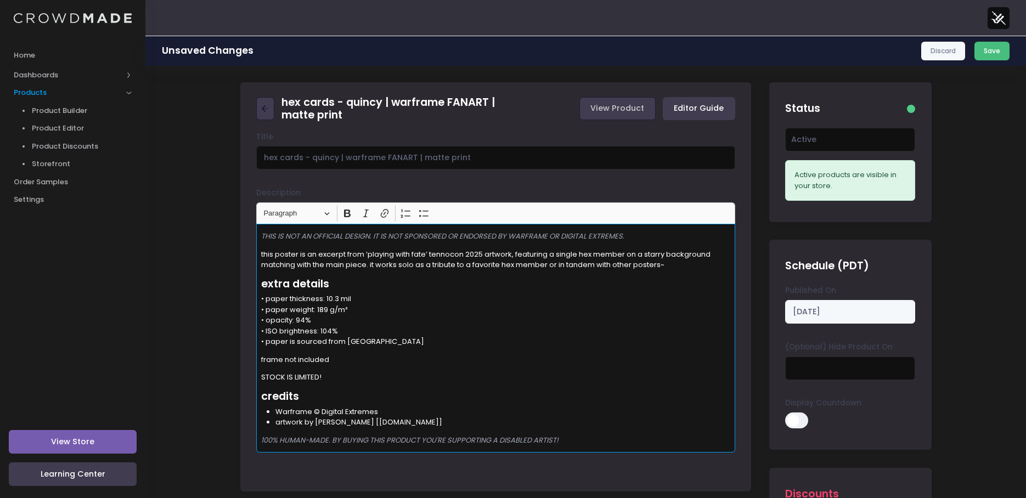
click at [994, 42] on button "Save" at bounding box center [993, 51] width 36 height 19
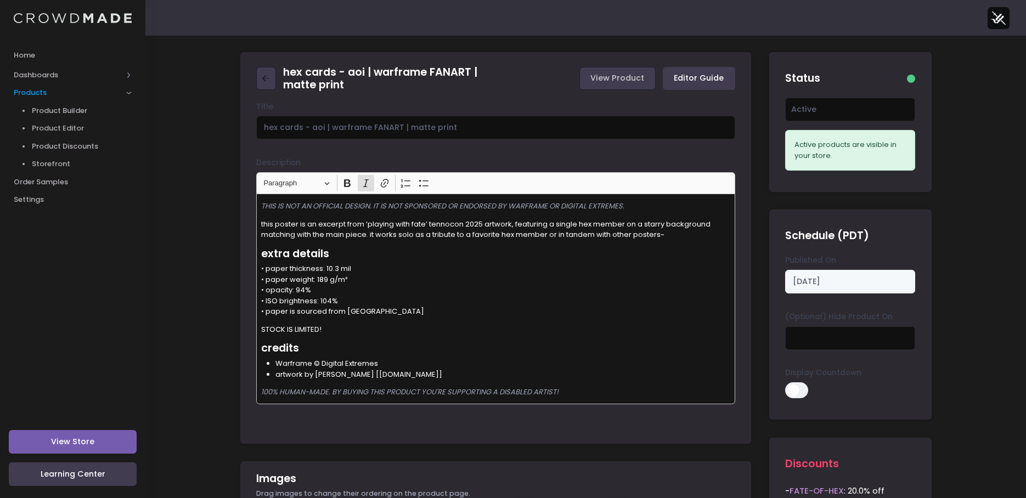
click at [346, 334] on p "STOCK IS LIMITED!" at bounding box center [496, 329] width 470 height 11
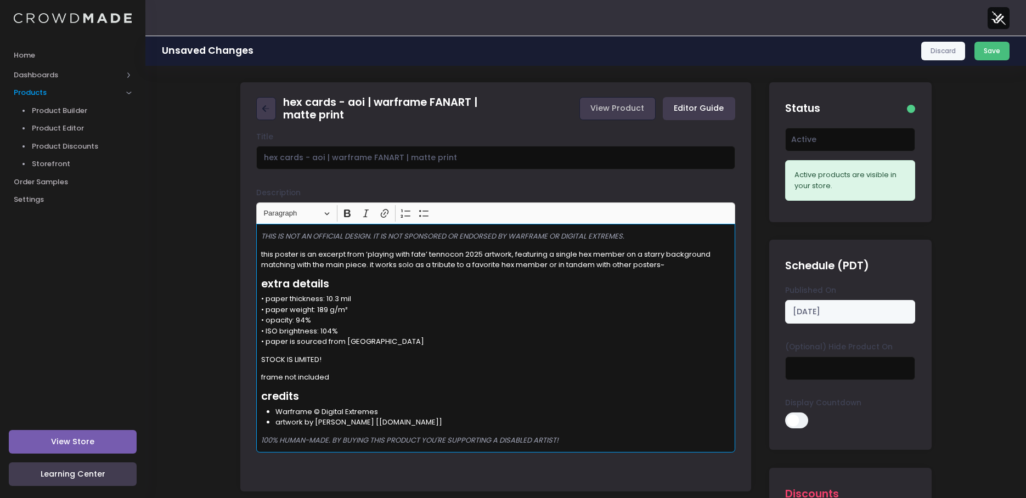
click at [988, 44] on button "Save" at bounding box center [993, 51] width 36 height 19
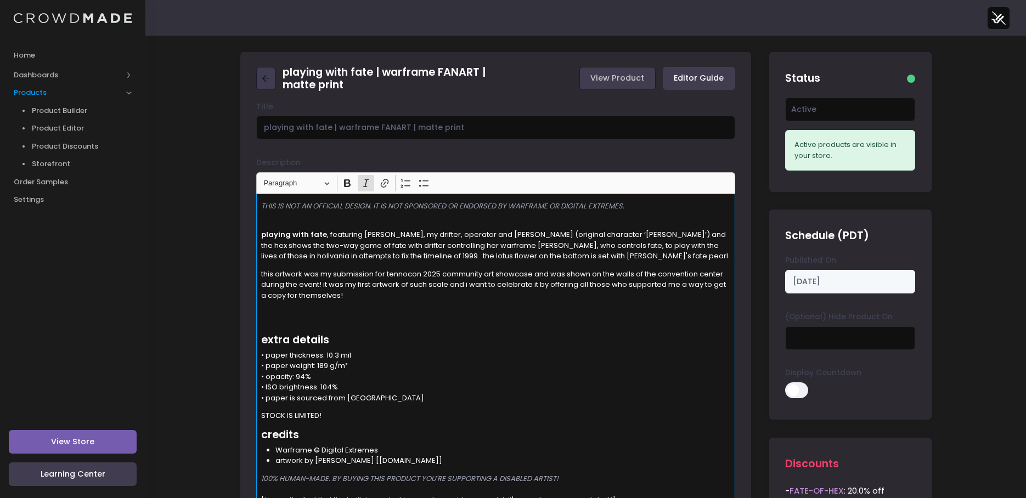
click at [352, 419] on p "STOCK IS LIMITED!" at bounding box center [496, 415] width 470 height 11
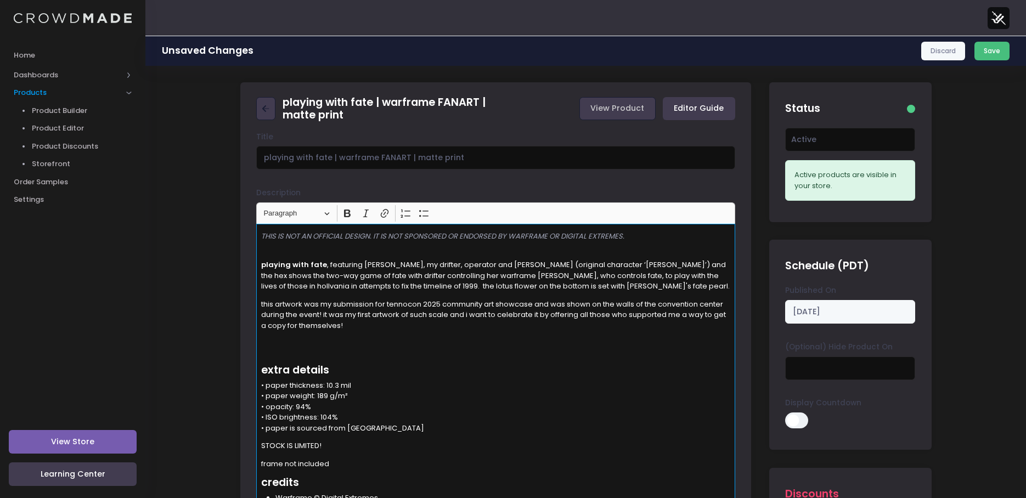
click at [989, 50] on button "Save" at bounding box center [993, 51] width 36 height 19
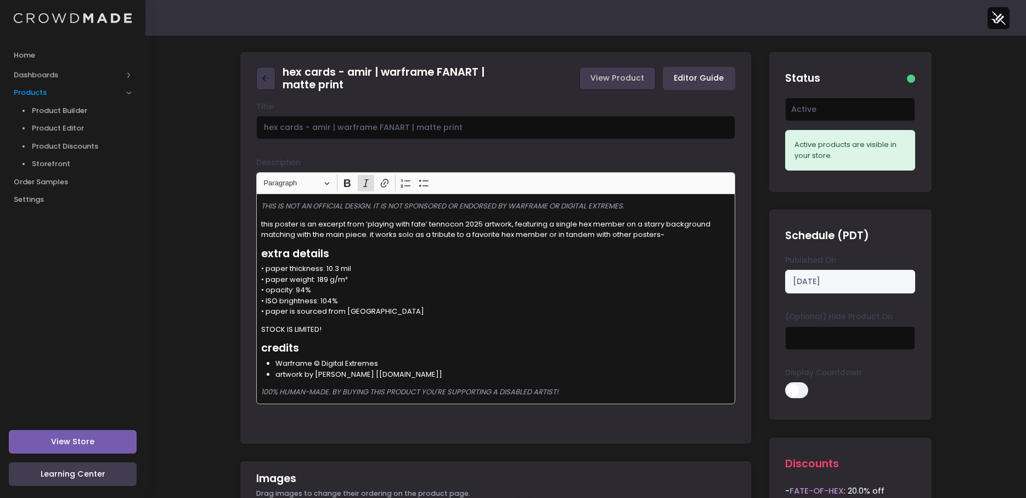
click at [388, 323] on div "THIS IS NOT AN OFFICIAL DESIGN. IT IS NOT SPONSORED OR ENDORSED BY WARFRAME OR …" at bounding box center [495, 299] width 479 height 211
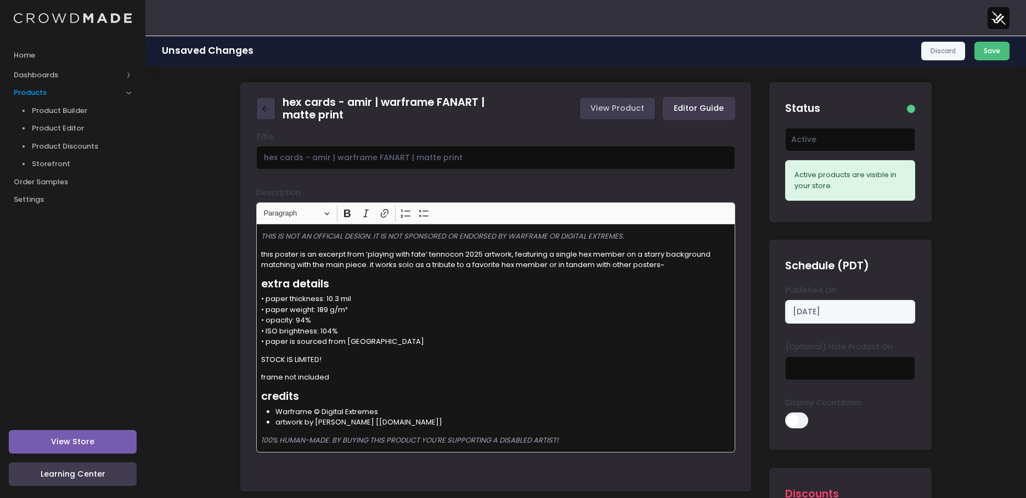
drag, startPoint x: 995, startPoint y: 42, endPoint x: 854, endPoint y: 42, distance: 141.0
click at [995, 42] on button "Save" at bounding box center [993, 51] width 36 height 19
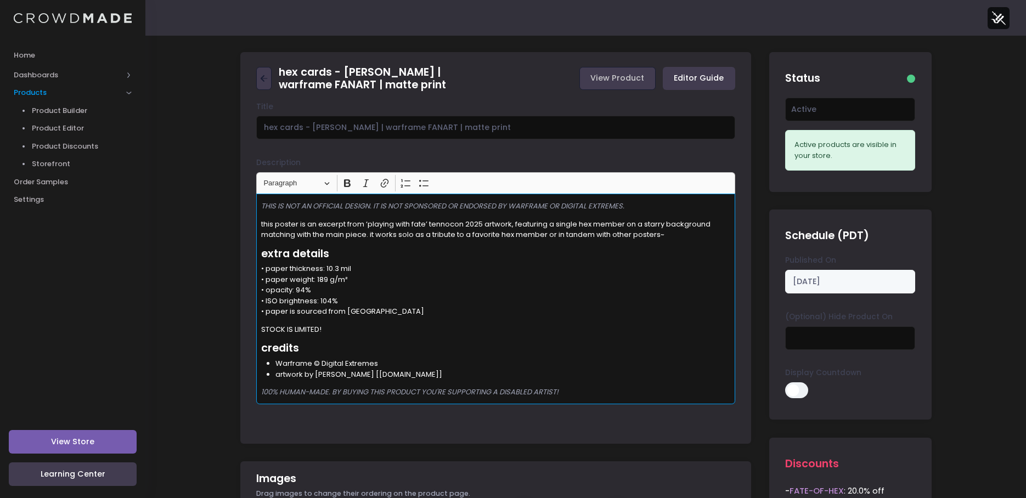
click at [375, 328] on p "STOCK IS LIMITED!" at bounding box center [496, 329] width 470 height 11
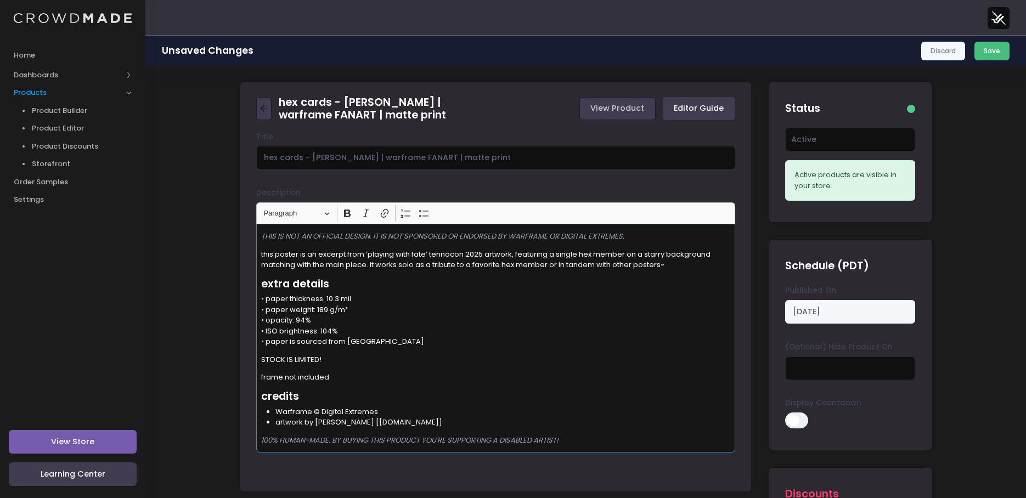
click at [987, 48] on button "Save" at bounding box center [993, 51] width 36 height 19
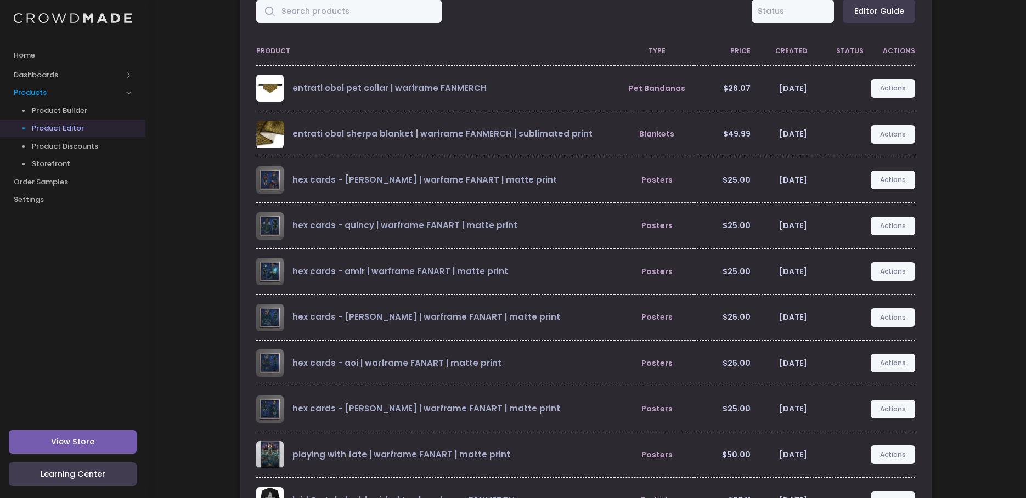
scroll to position [156, 0]
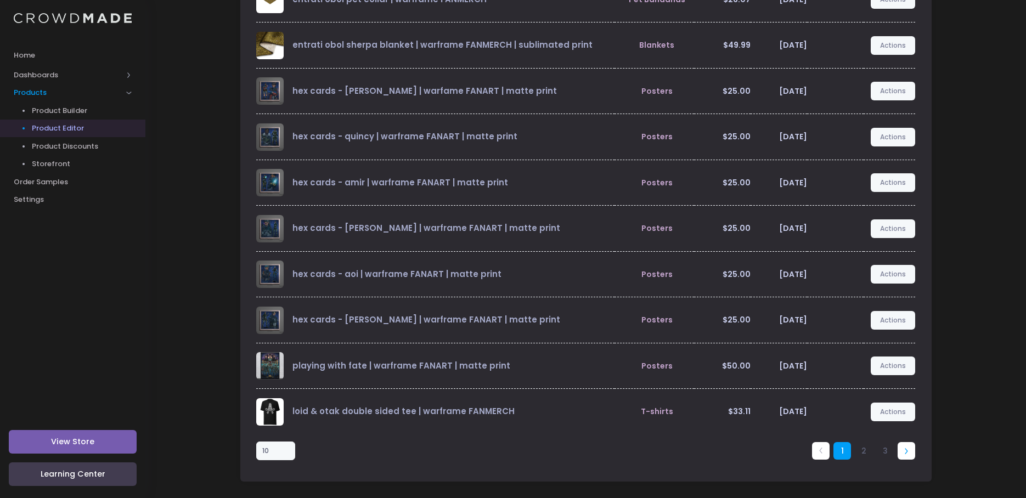
click at [913, 449] on link at bounding box center [907, 451] width 18 height 18
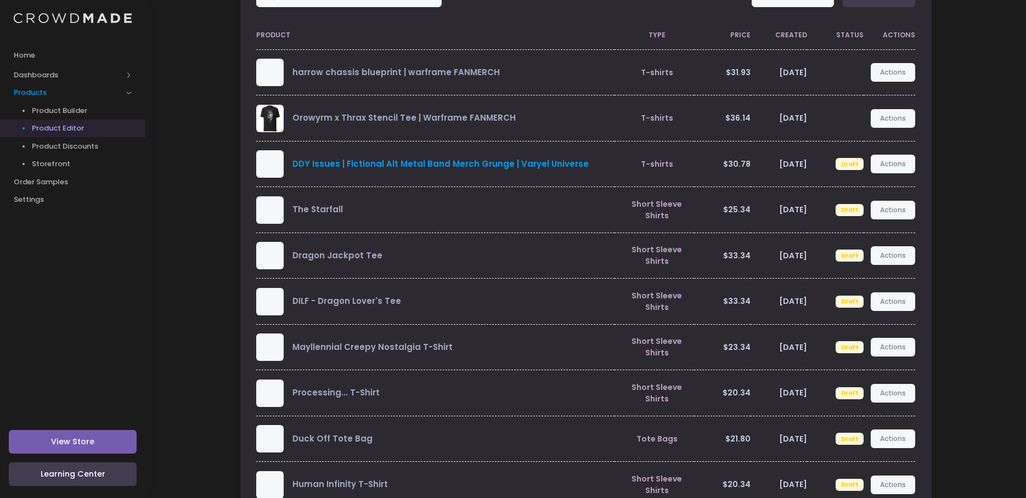
scroll to position [0, 0]
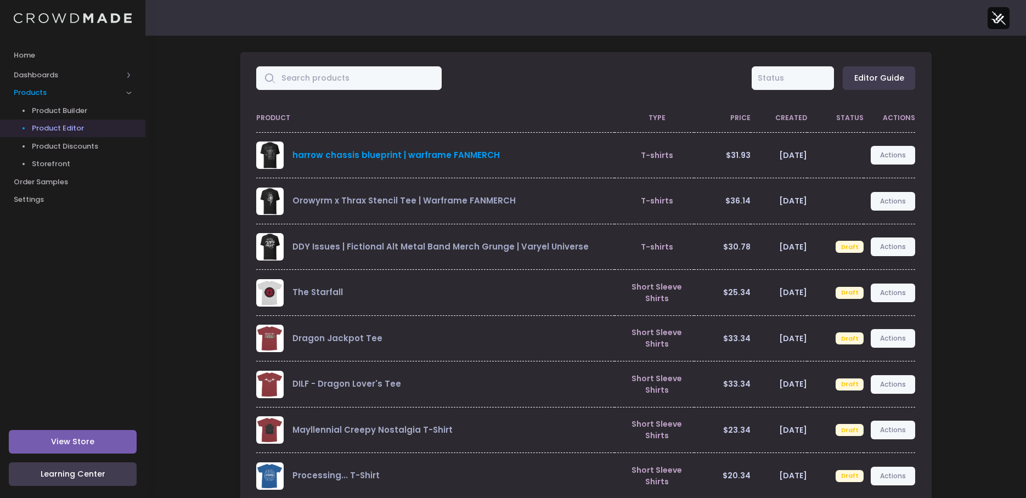
click at [320, 150] on link "harrow chassis blueprint | warframe FANMERCH" at bounding box center [395, 155] width 207 height 12
click at [318, 154] on link "harrow chassis blueprint | warframe FANMERCH" at bounding box center [395, 155] width 207 height 12
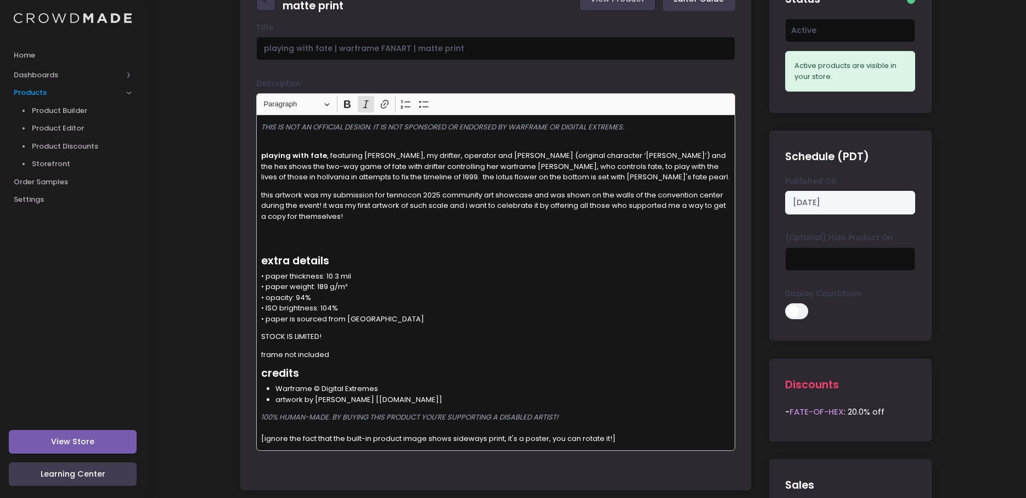
scroll to position [110, 0]
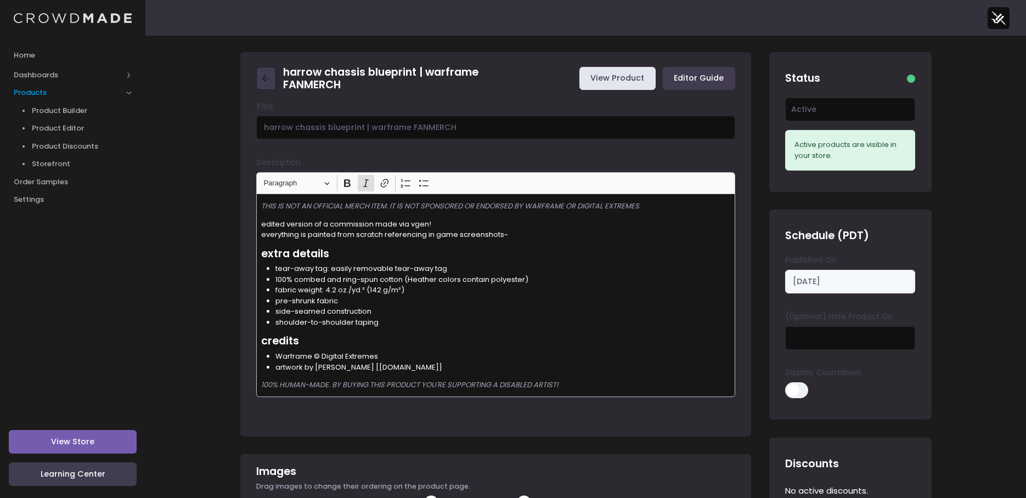
click at [609, 77] on link "View Product" at bounding box center [617, 79] width 76 height 24
